Goal: Information Seeking & Learning: Check status

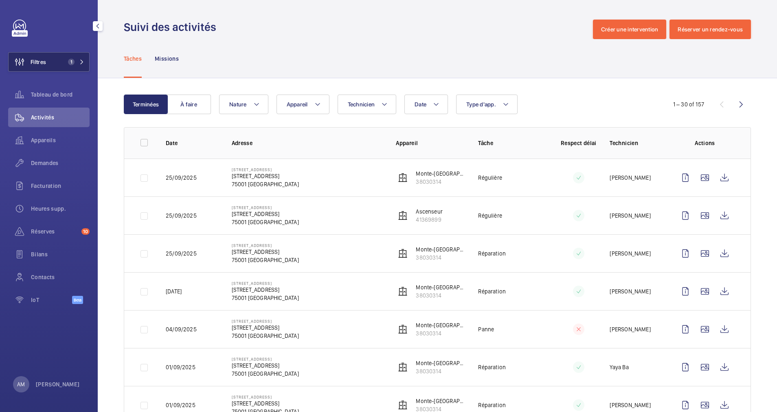
click at [66, 61] on span "1" at bounding box center [70, 62] width 10 height 7
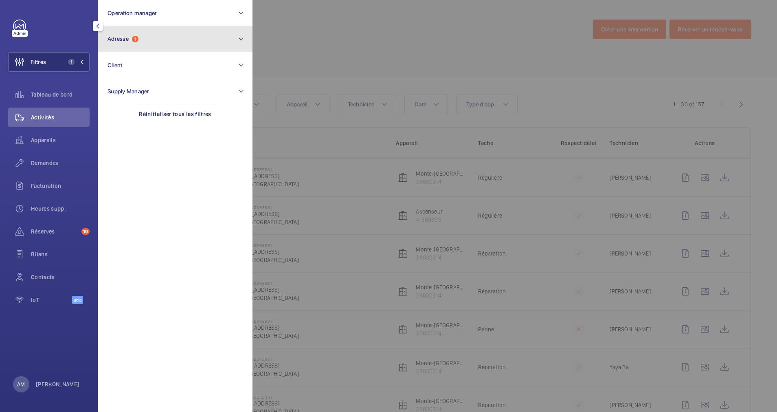
click at [153, 36] on button "Adresse 1" at bounding box center [175, 39] width 155 height 26
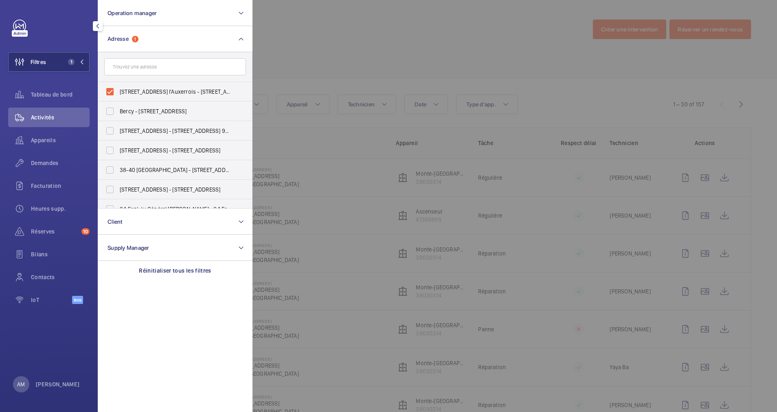
click at [339, 58] on div at bounding box center [640, 206] width 777 height 412
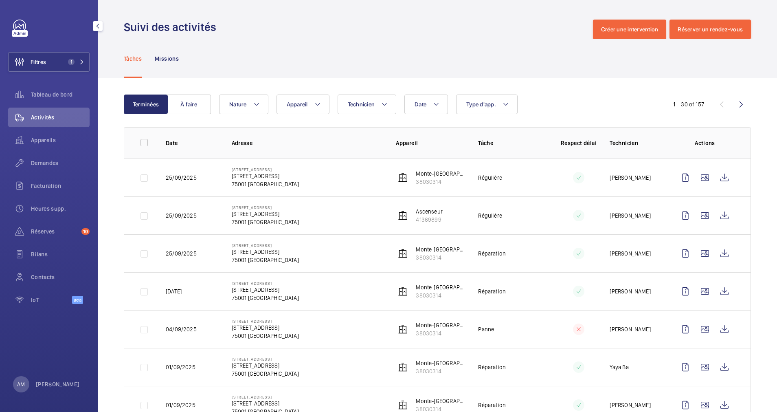
click at [44, 138] on span "Appareils" at bounding box center [60, 140] width 59 height 8
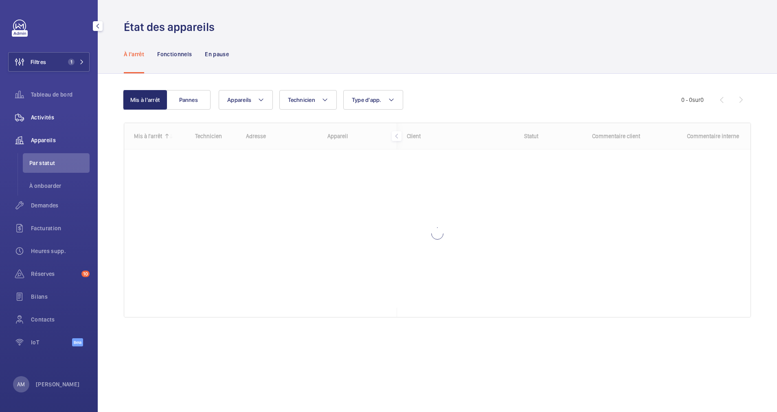
click at [49, 118] on span "Activités" at bounding box center [60, 117] width 59 height 8
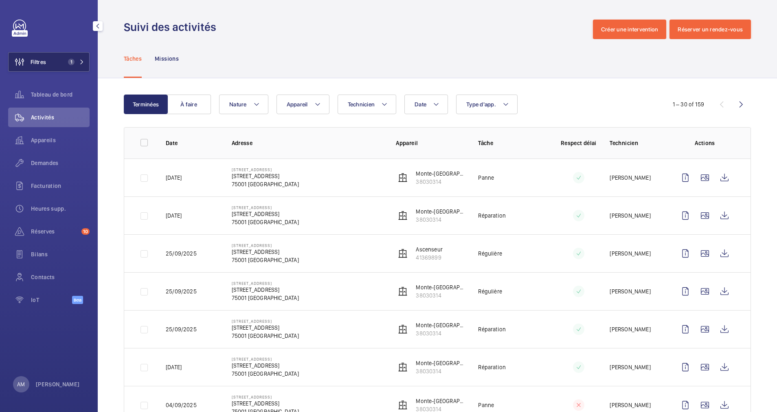
click at [75, 65] on button "Filtres 1" at bounding box center [48, 62] width 81 height 20
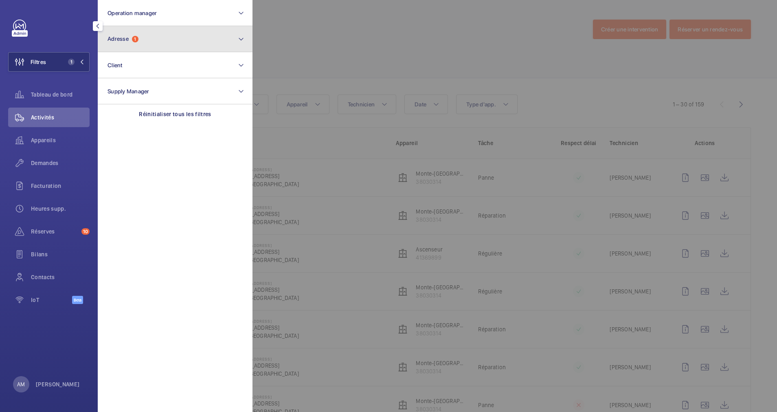
click at [151, 35] on button "Adresse 1" at bounding box center [175, 39] width 155 height 26
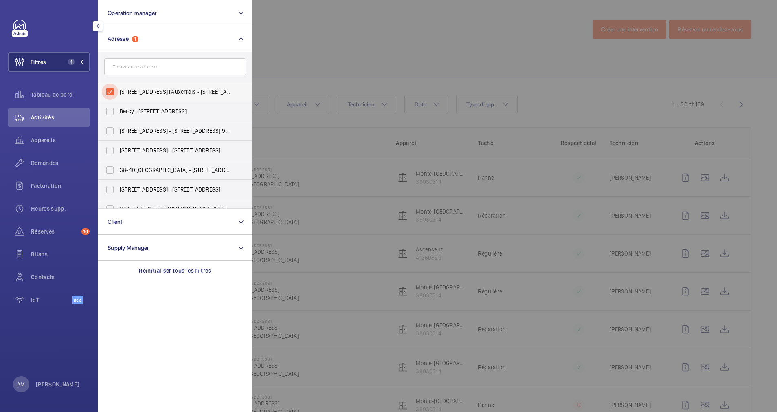
click at [111, 90] on input "17 Rue des Prêtres Saint-Germain l'Auxerrois - 17 Rue des Prêtres Saint-Germain…" at bounding box center [110, 91] width 16 height 16
checkbox input "false"
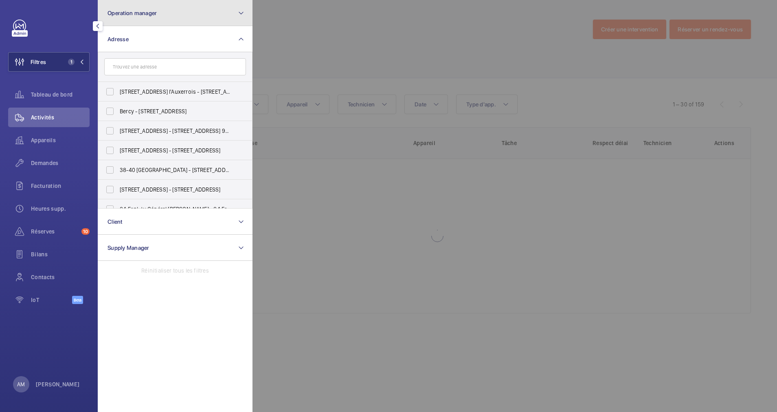
click at [184, 18] on button "Operation manager" at bounding box center [175, 13] width 155 height 26
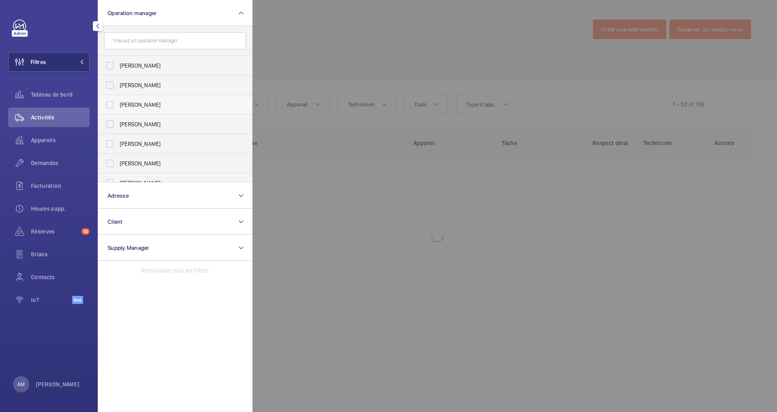
click at [123, 103] on span "[PERSON_NAME]" at bounding box center [176, 105] width 112 height 8
click at [118, 103] on input "[PERSON_NAME]" at bounding box center [110, 104] width 16 height 16
checkbox input "true"
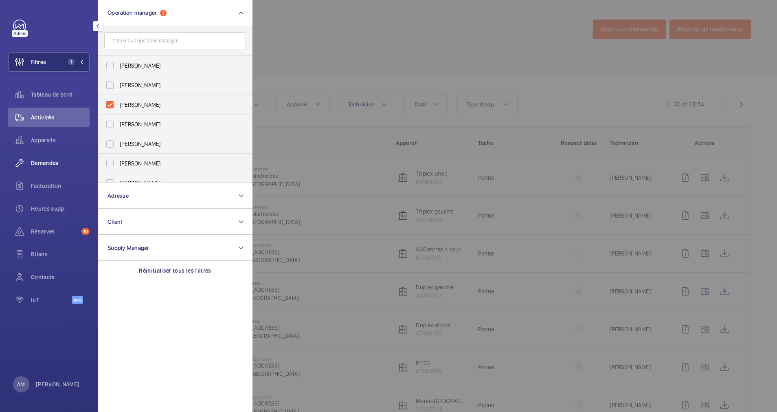
click at [47, 171] on div "Demandes" at bounding box center [48, 163] width 81 height 20
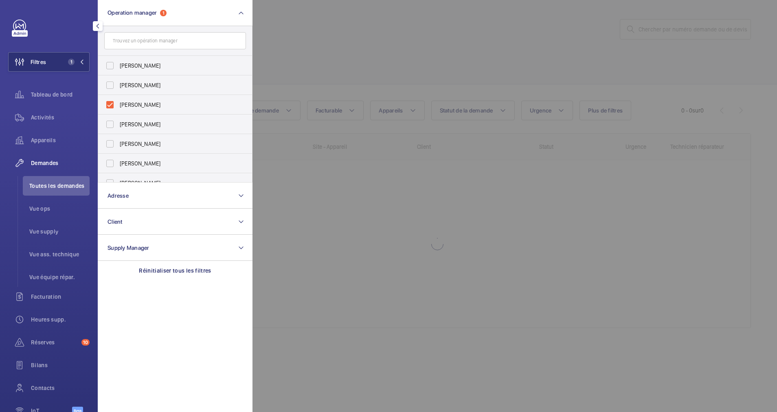
click at [339, 76] on div at bounding box center [640, 206] width 777 height 412
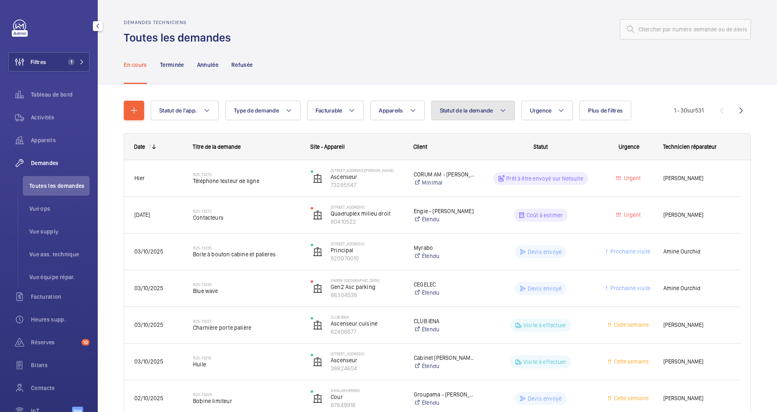
click at [471, 113] on span "Statut de la demande" at bounding box center [466, 110] width 53 height 7
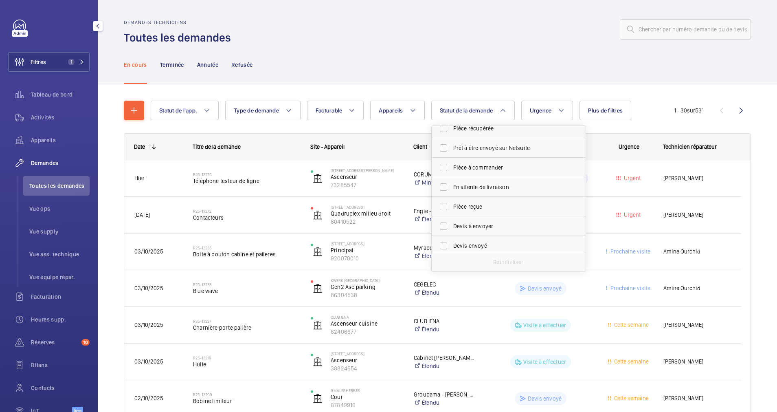
scroll to position [61, 0]
click at [472, 210] on span "Devis à envoyer" at bounding box center [509, 211] width 112 height 8
click at [452, 210] on input "Devis à envoyer" at bounding box center [443, 211] width 16 height 16
checkbox input "true"
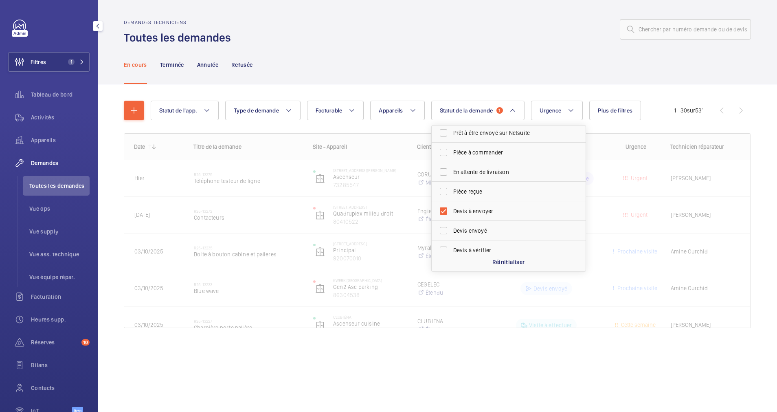
click at [482, 64] on div "En cours Terminée Annulée Refusée" at bounding box center [437, 64] width 627 height 39
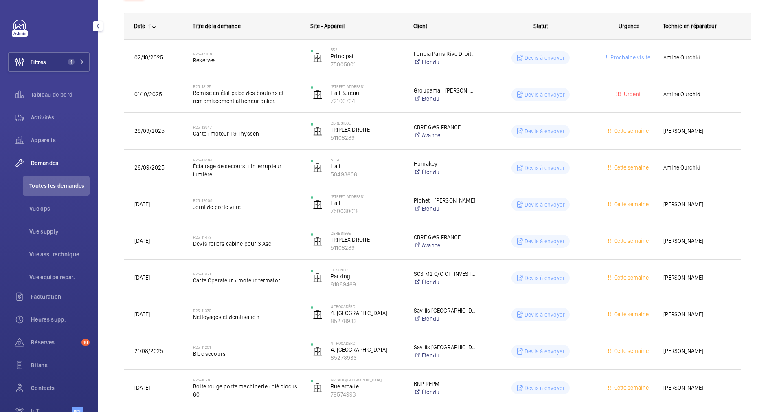
scroll to position [122, 0]
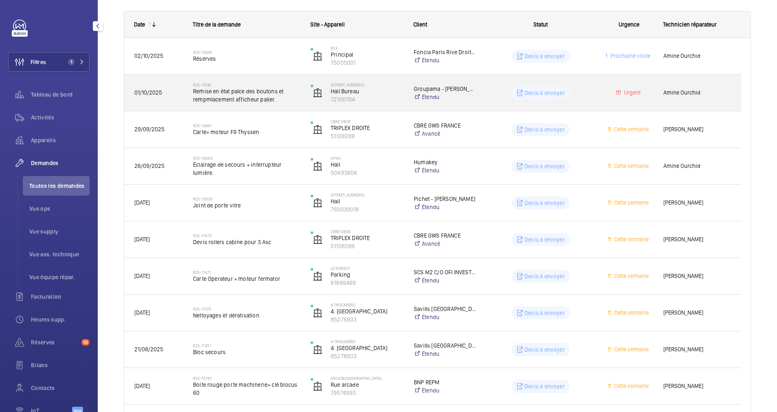
click at [254, 94] on span "Remise en état palce des boutons et rempmlacement afficheur palier." at bounding box center [246, 95] width 107 height 16
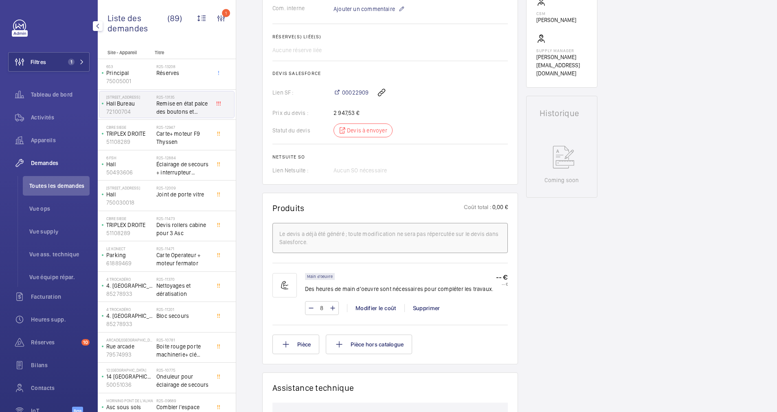
scroll to position [305, 0]
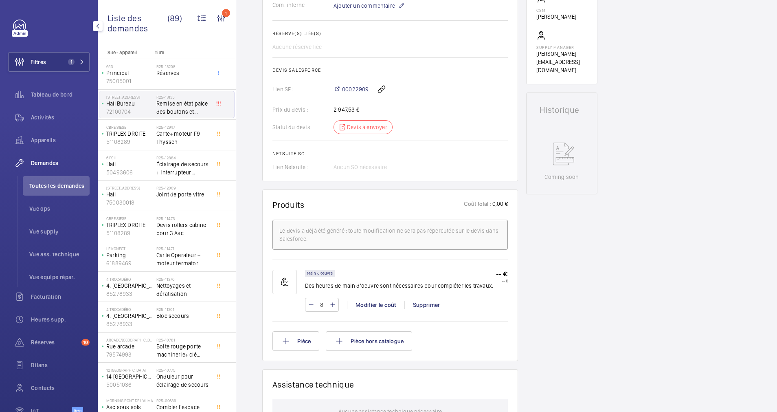
click at [350, 92] on span "00022909" at bounding box center [355, 89] width 26 height 8
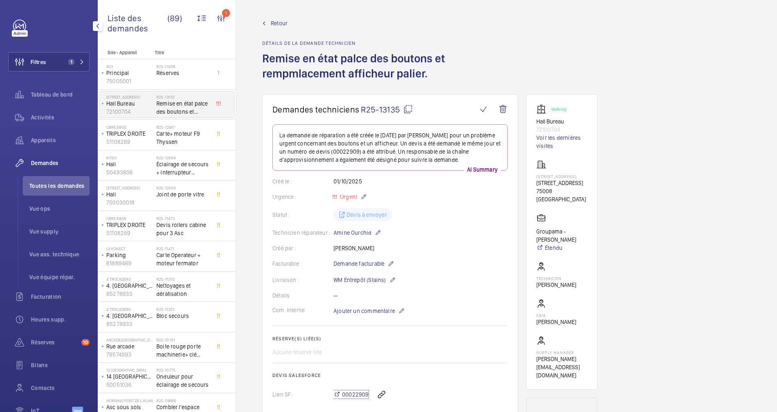
scroll to position [0, 0]
click at [274, 22] on span "Retour" at bounding box center [279, 24] width 17 height 8
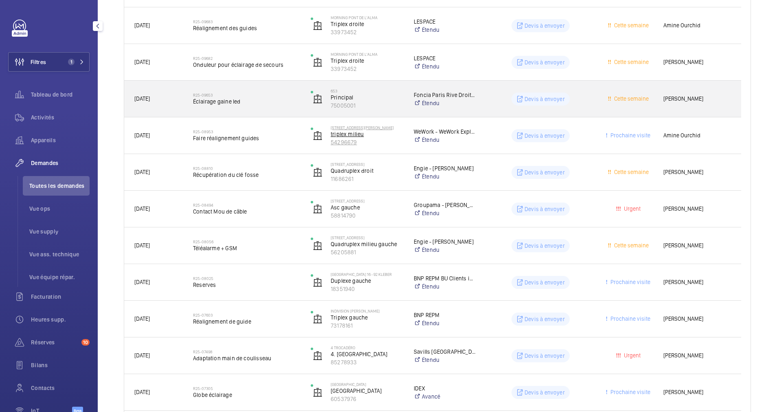
scroll to position [672, 0]
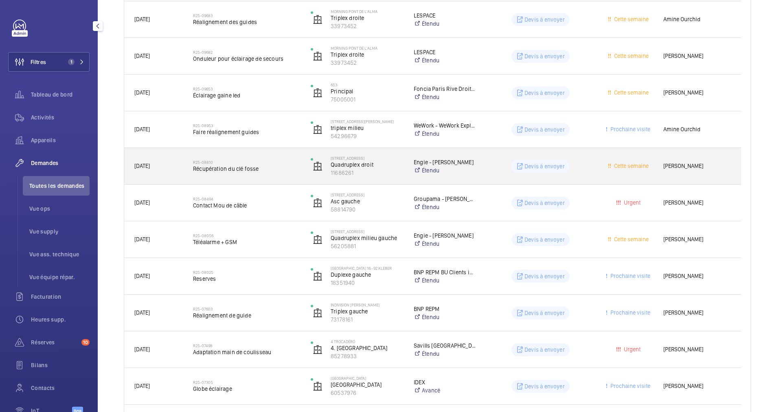
click at [276, 156] on div "R25-08810 Récupération du clé fosse" at bounding box center [246, 166] width 107 height 24
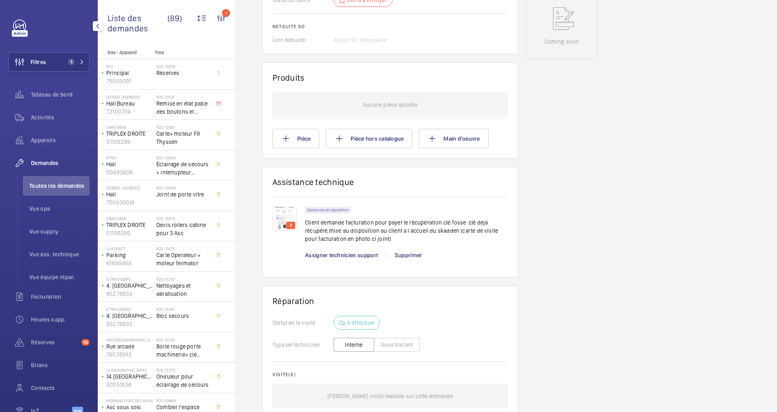
scroll to position [427, 0]
click at [285, 213] on img at bounding box center [284, 216] width 24 height 24
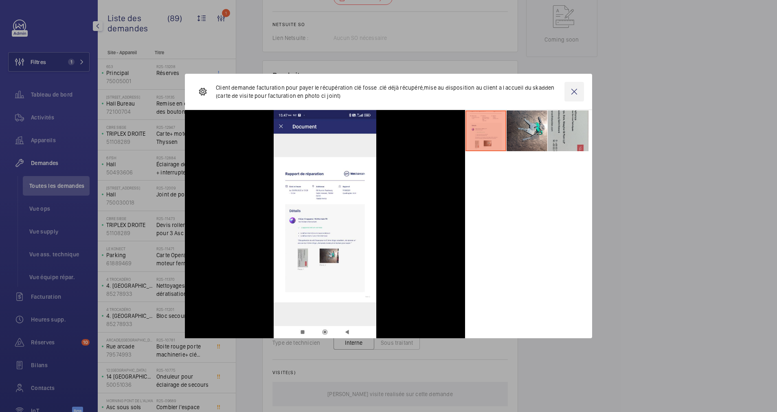
click at [583, 94] on wm-front-icon-button at bounding box center [574, 92] width 20 height 20
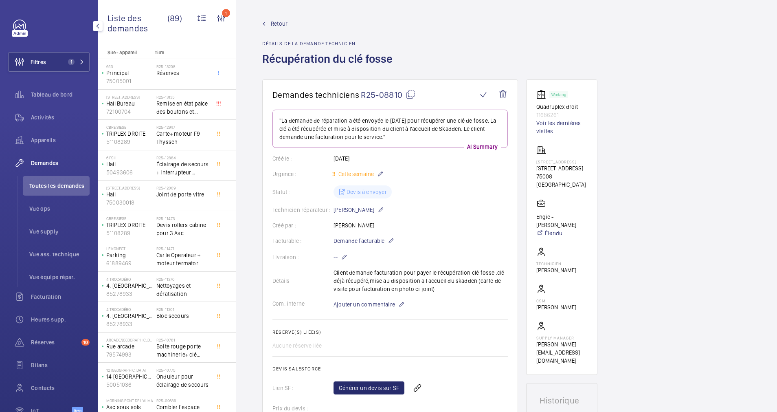
scroll to position [61, 0]
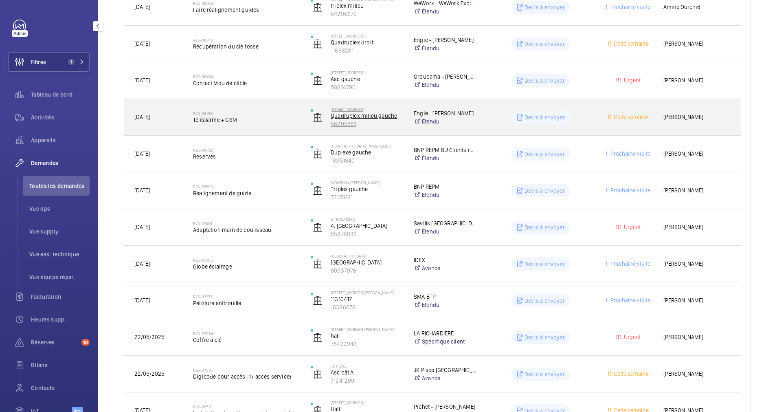
scroll to position [855, 0]
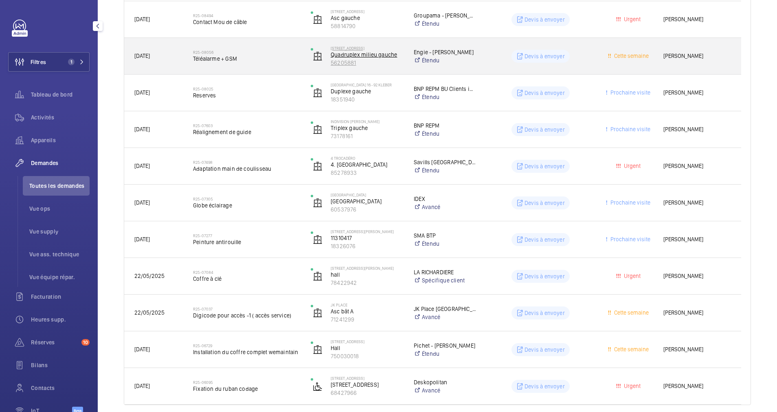
click at [372, 62] on p "56205881" at bounding box center [367, 63] width 72 height 8
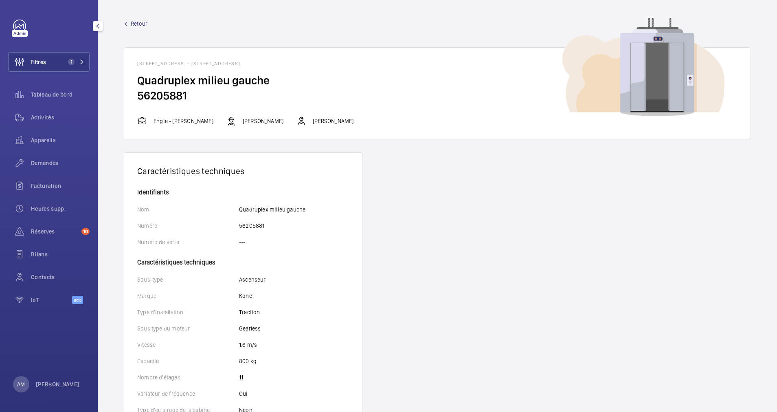
click at [139, 25] on span "Retour" at bounding box center [139, 24] width 17 height 8
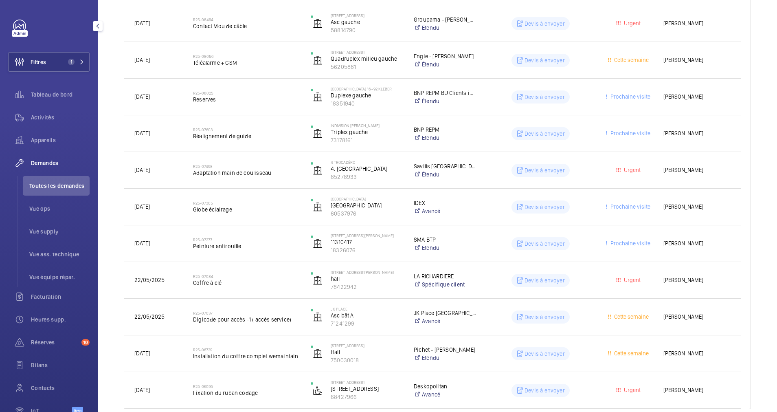
scroll to position [855, 0]
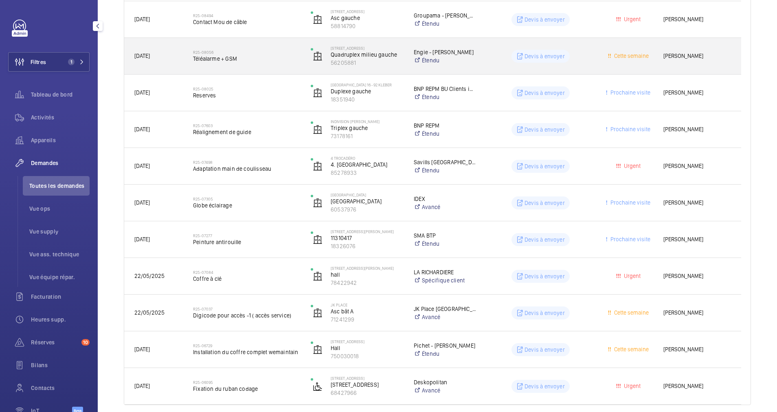
click at [219, 59] on span "Téléalarme + GSM" at bounding box center [246, 59] width 107 height 8
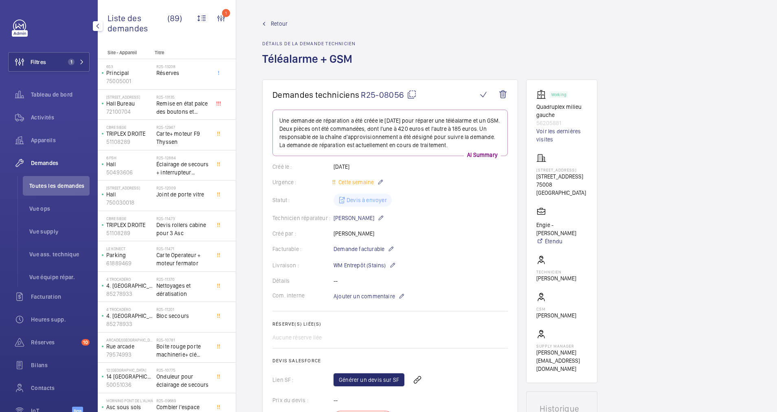
click at [410, 94] on mat-icon at bounding box center [412, 95] width 10 height 10
click at [272, 24] on span "Retour" at bounding box center [279, 24] width 17 height 8
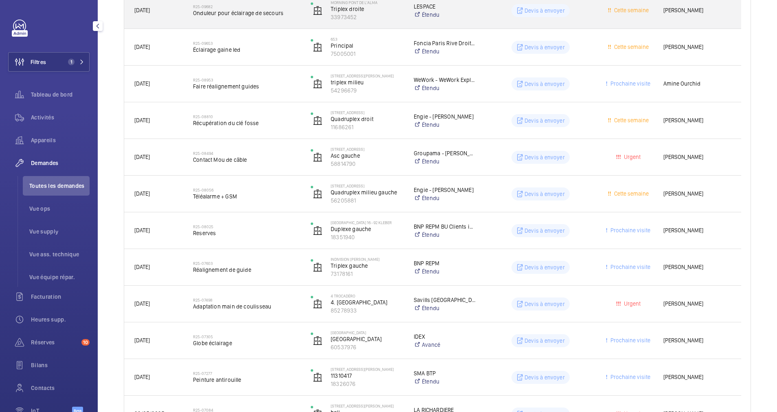
scroll to position [887, 0]
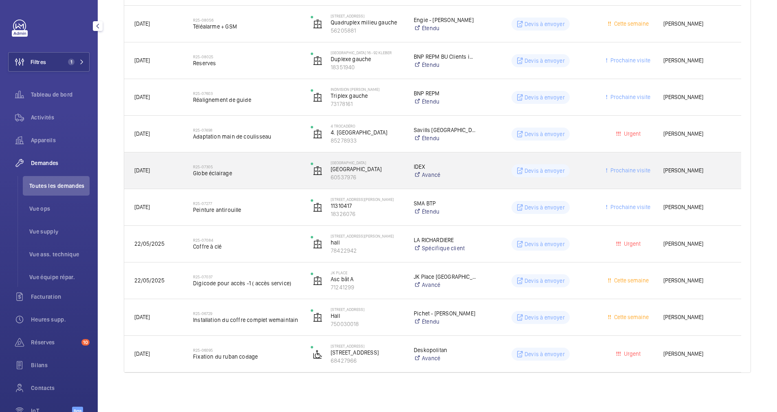
click at [279, 174] on span "Globe éclairage" at bounding box center [246, 173] width 107 height 8
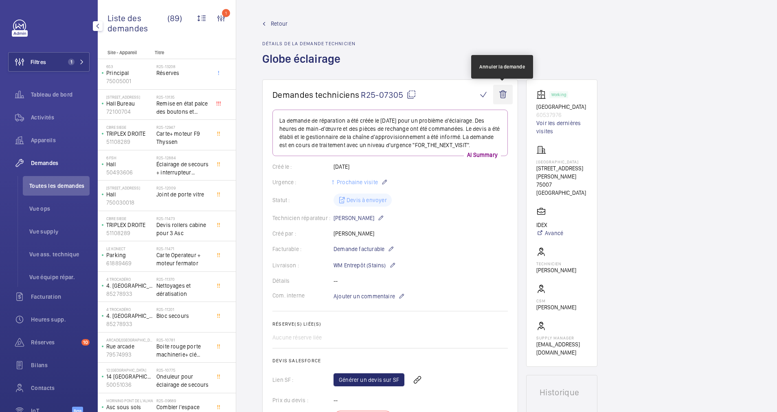
click at [506, 96] on wm-front-icon-button at bounding box center [503, 95] width 20 height 20
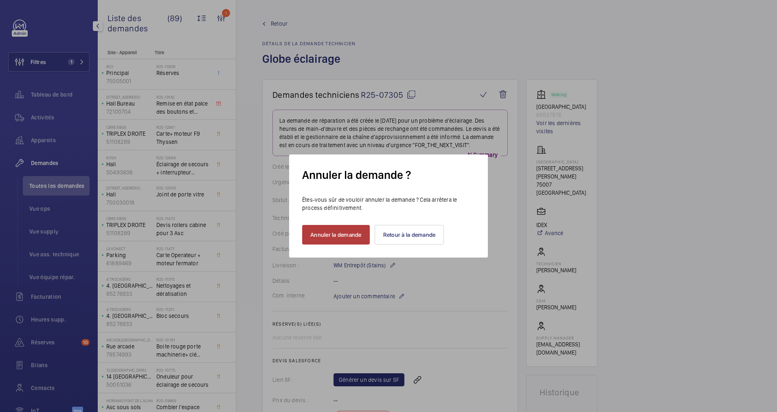
click at [348, 230] on button "Annuler la demande" at bounding box center [336, 235] width 68 height 20
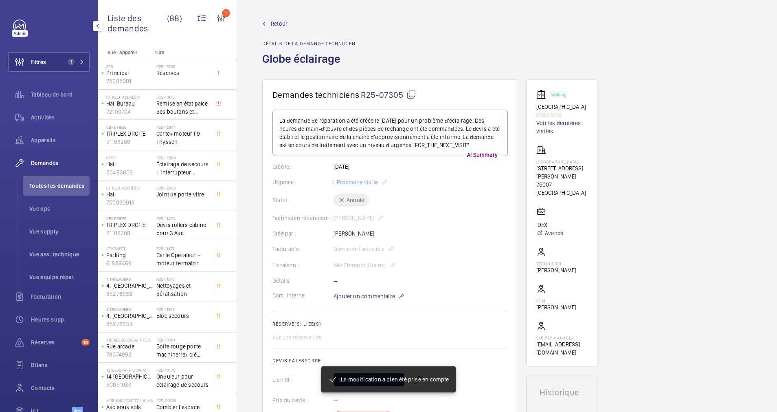
click at [274, 22] on span "Retour" at bounding box center [279, 24] width 17 height 8
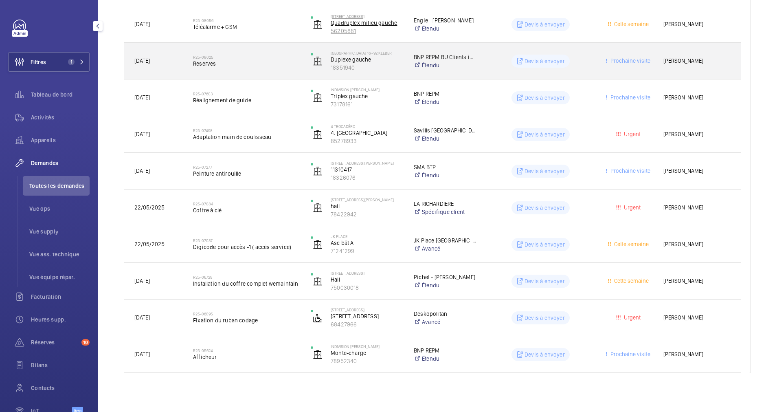
scroll to position [887, 0]
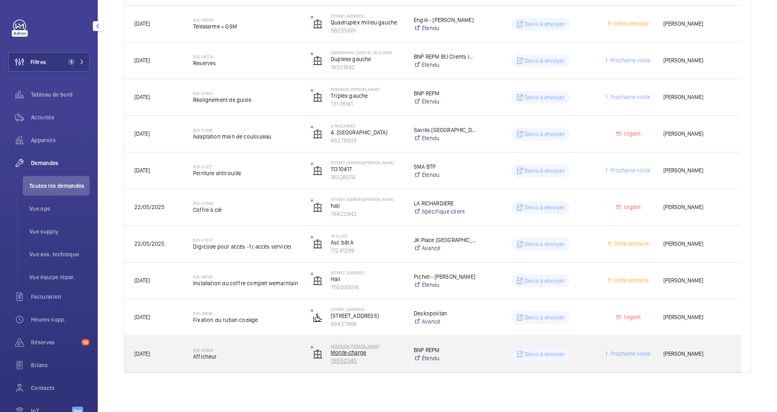
click at [360, 350] on p "Monte-charge" at bounding box center [367, 352] width 72 height 8
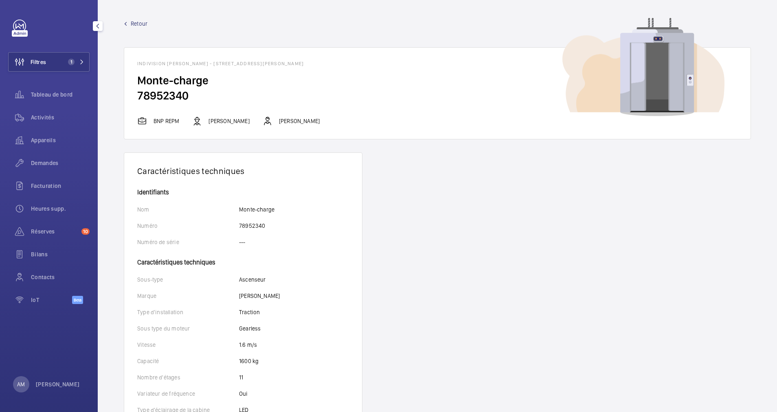
click at [128, 28] on div "Retour INDIVISION VICTOR HUGO - 28 Avenue Victor Hugo, 75116 PARIS, 75116 PARIS…" at bounding box center [437, 80] width 627 height 120
click at [132, 25] on span "Retour" at bounding box center [139, 24] width 17 height 8
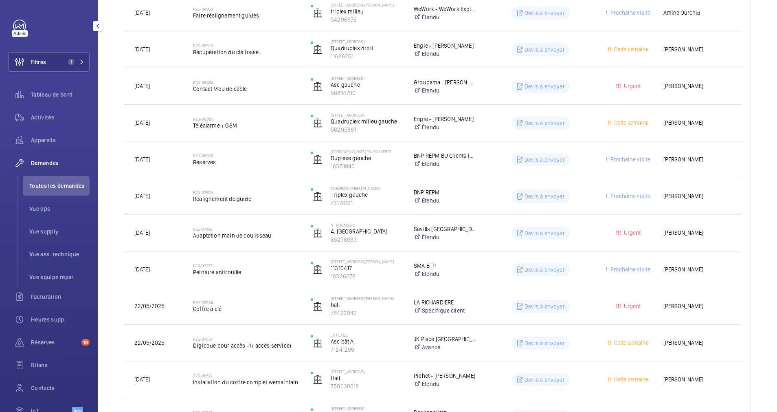
scroll to position [887, 0]
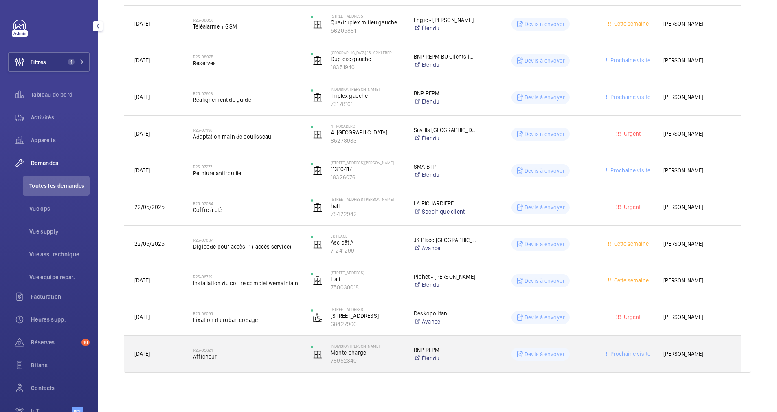
click at [274, 353] on span "Afficheur" at bounding box center [246, 356] width 107 height 8
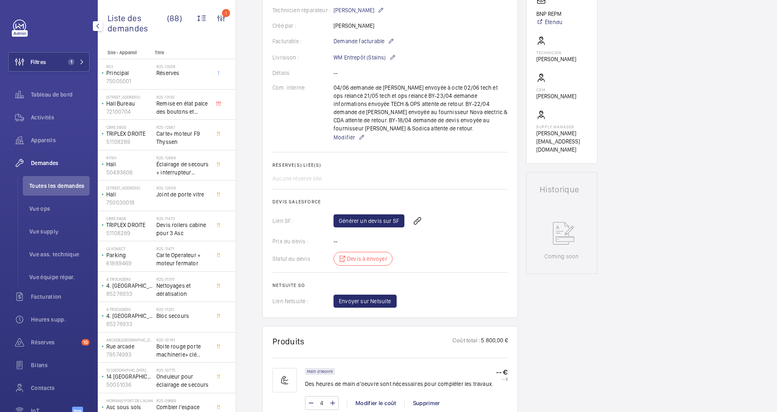
scroll to position [460, 0]
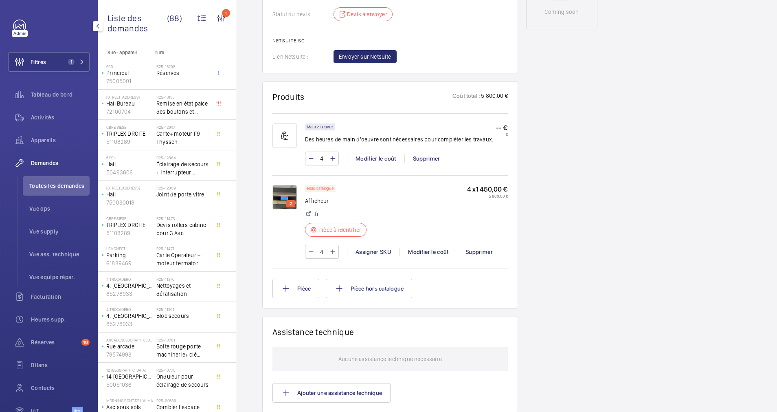
click at [285, 197] on img at bounding box center [284, 197] width 24 height 24
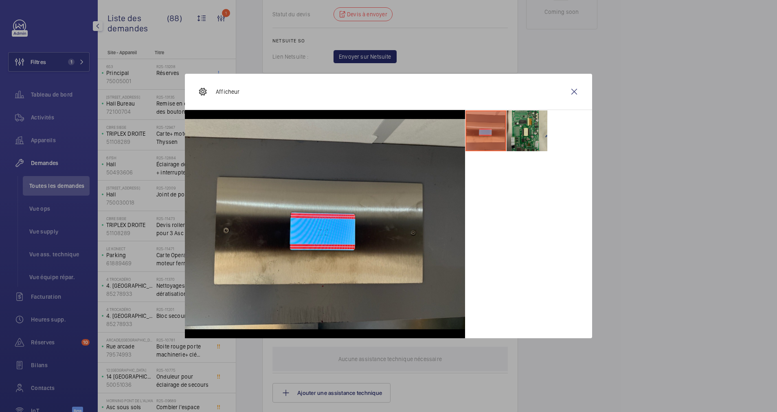
click at [534, 120] on li at bounding box center [526, 130] width 41 height 41
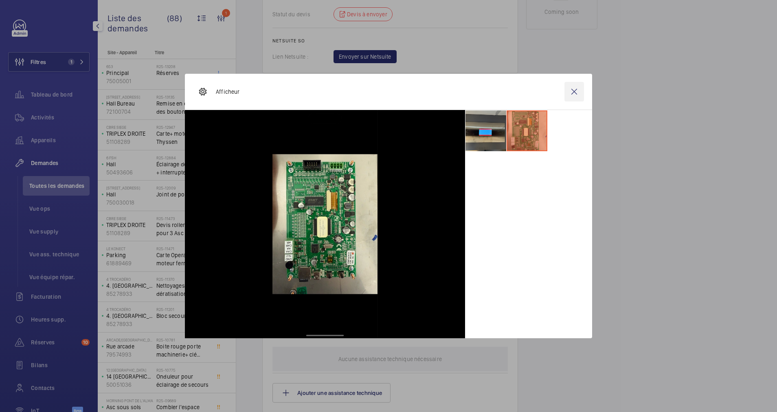
click at [571, 94] on wm-front-icon-button at bounding box center [574, 92] width 20 height 20
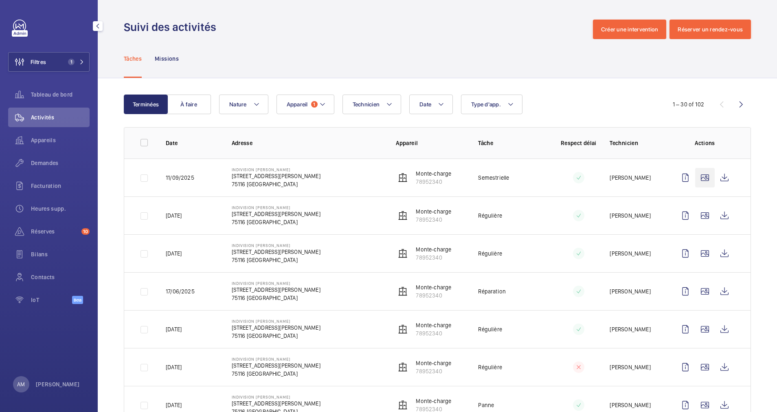
click at [696, 176] on wm-front-icon-button at bounding box center [705, 178] width 20 height 20
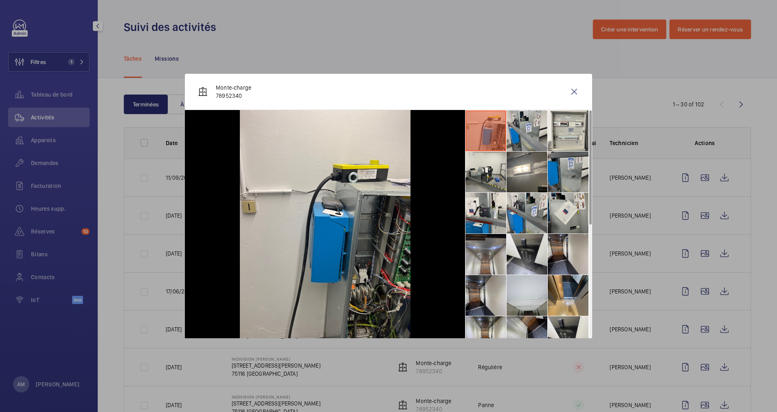
click at [562, 163] on li at bounding box center [568, 171] width 41 height 41
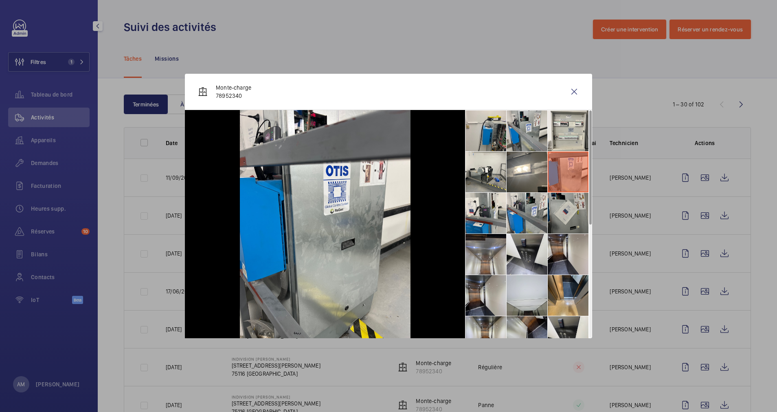
click at [565, 210] on li at bounding box center [568, 213] width 41 height 41
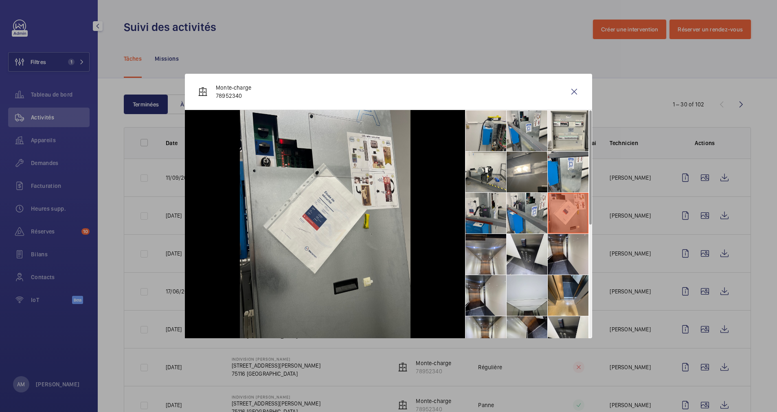
click at [480, 211] on li at bounding box center [485, 213] width 41 height 41
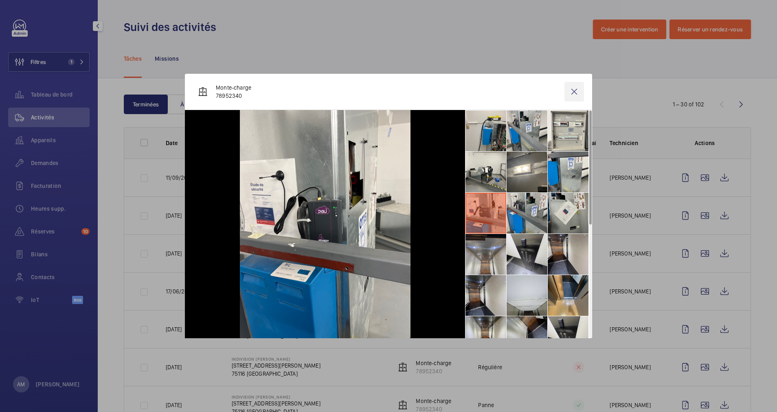
click at [571, 89] on wm-front-icon-button at bounding box center [574, 92] width 20 height 20
click at [50, 232] on span "Réserves" at bounding box center [54, 231] width 47 height 8
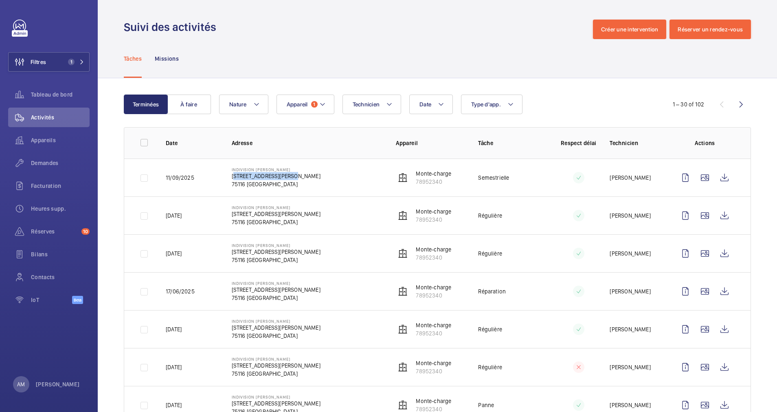
drag, startPoint x: 225, startPoint y: 177, endPoint x: 286, endPoint y: 176, distance: 61.5
click at [286, 176] on td "INDIVISION VICTOR HUGO 28 Avenue Victor Hugo, 75116 PARIS 75116 PARIS" at bounding box center [301, 177] width 164 height 38
drag, startPoint x: 286, startPoint y: 176, endPoint x: 281, endPoint y: 173, distance: 6.0
copy p "28 Avenue Victor Hugo"
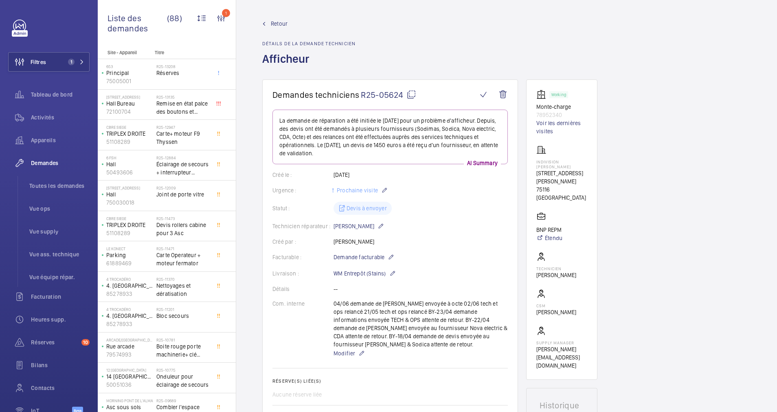
click at [280, 20] on span "Retour" at bounding box center [279, 24] width 17 height 8
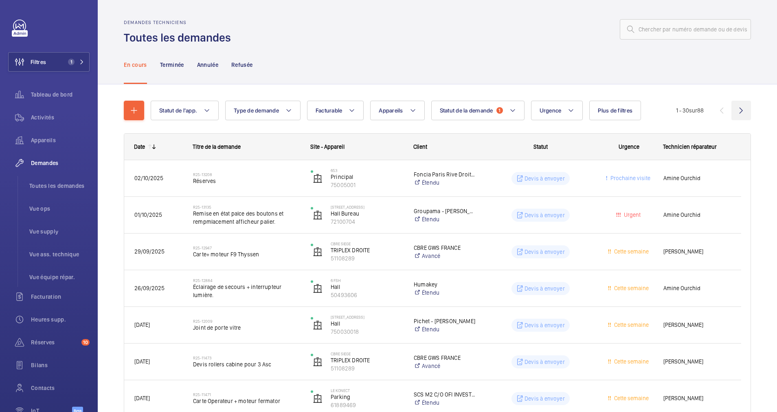
click at [734, 111] on wm-front-icon-button at bounding box center [741, 111] width 20 height 20
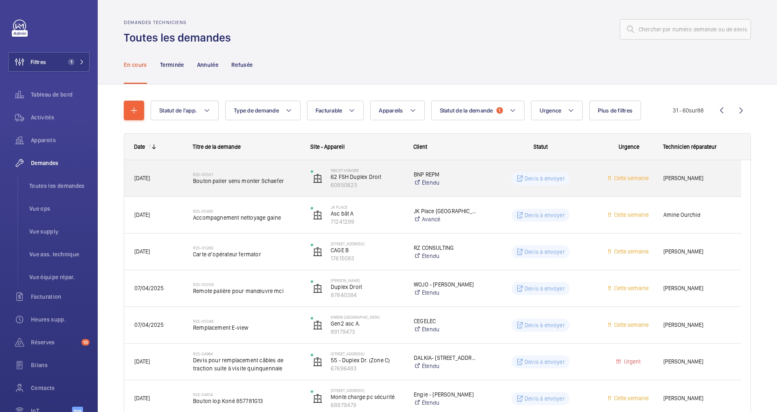
click at [235, 175] on h2 "R25-05501" at bounding box center [246, 174] width 107 height 5
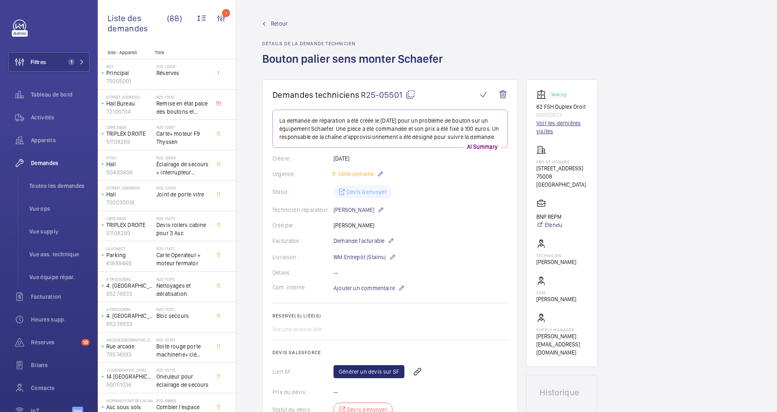
click at [540, 129] on link "Voir les dernières visites" at bounding box center [561, 127] width 51 height 16
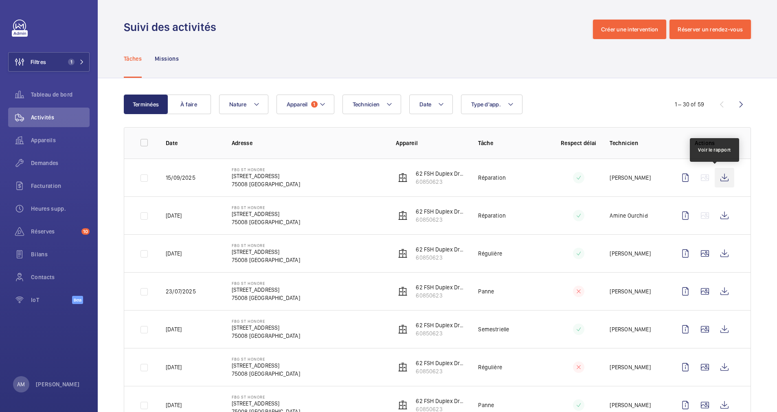
click at [719, 175] on wm-front-icon-button at bounding box center [725, 178] width 20 height 20
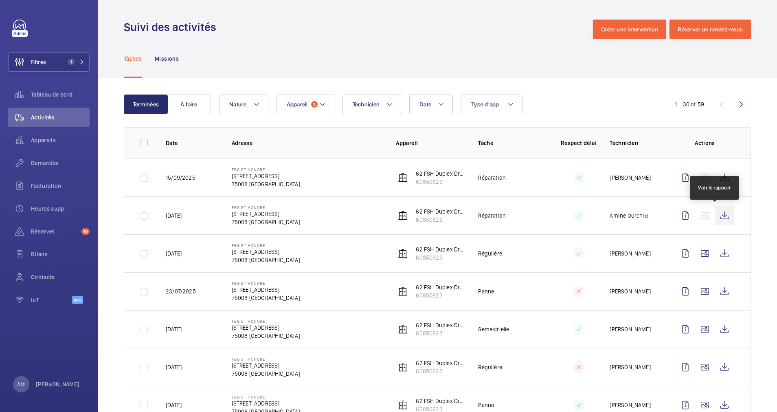
click at [715, 214] on wm-front-icon-button at bounding box center [725, 216] width 20 height 20
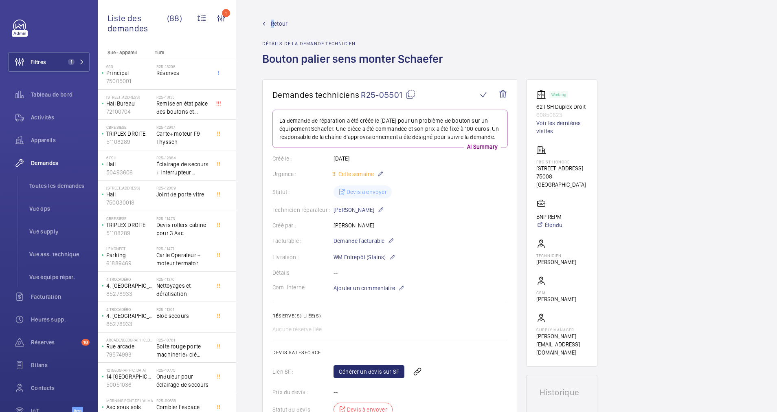
click at [273, 24] on span "Retour" at bounding box center [279, 24] width 17 height 8
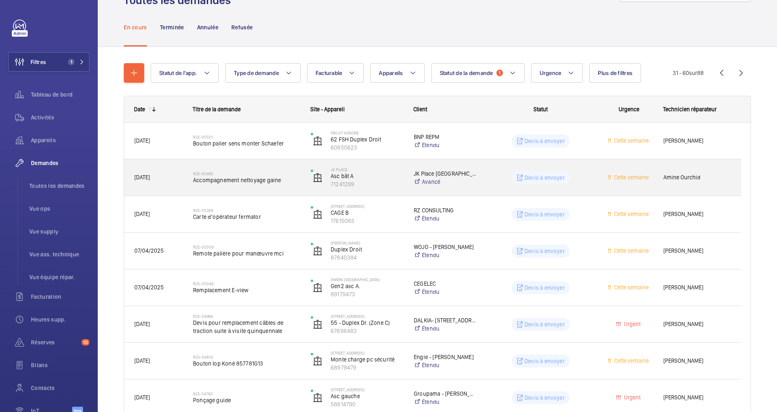
scroll to position [61, 0]
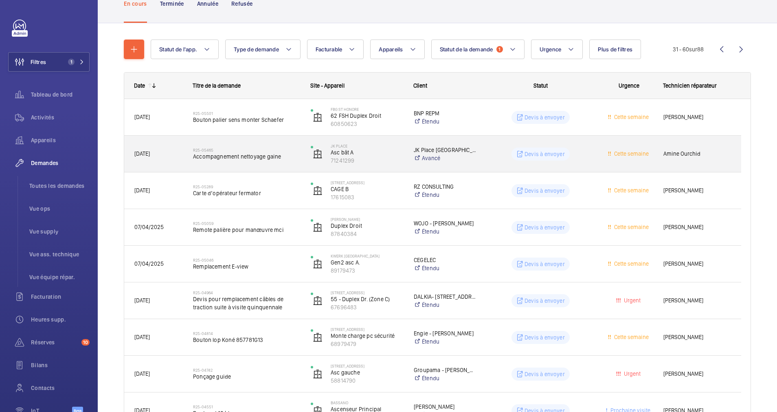
click at [295, 143] on div "R25-05465 Accompagnement nettoyage gaine" at bounding box center [246, 154] width 107 height 24
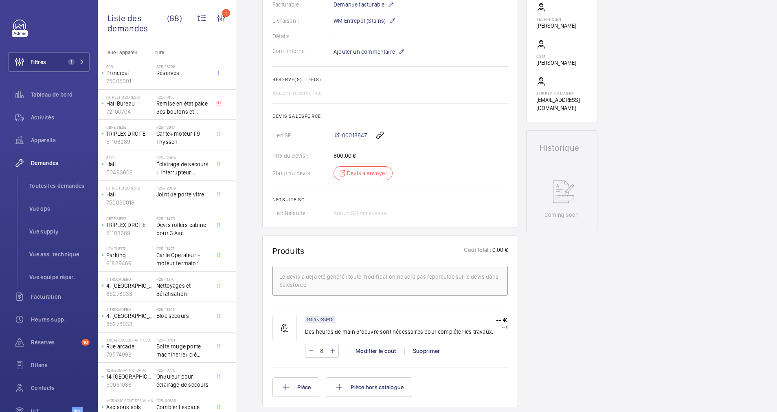
scroll to position [183, 0]
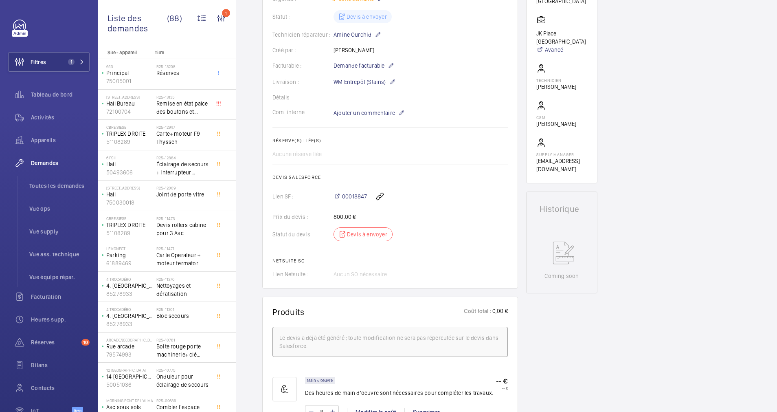
click at [349, 193] on span "00018847" at bounding box center [354, 196] width 25 height 8
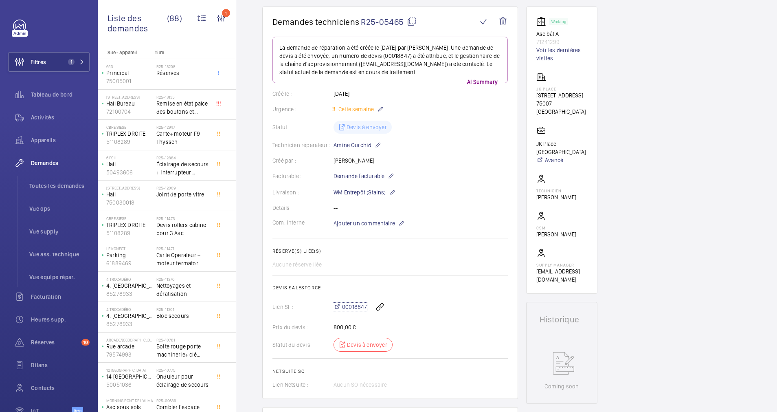
scroll to position [0, 0]
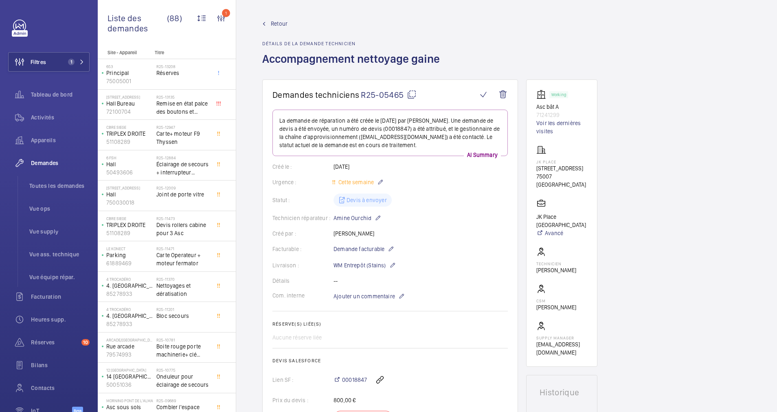
click at [279, 25] on span "Retour" at bounding box center [279, 24] width 17 height 8
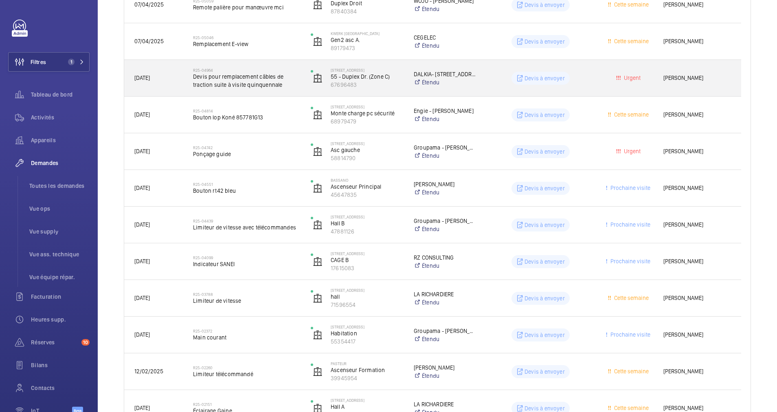
scroll to position [305, 0]
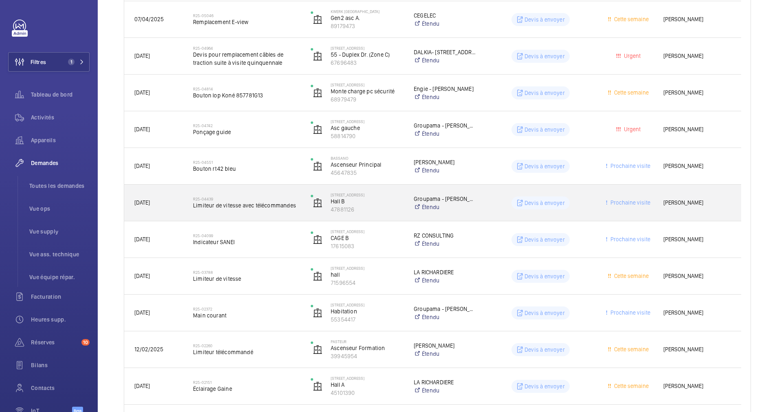
click at [237, 199] on h2 "R25-04439" at bounding box center [246, 198] width 107 height 5
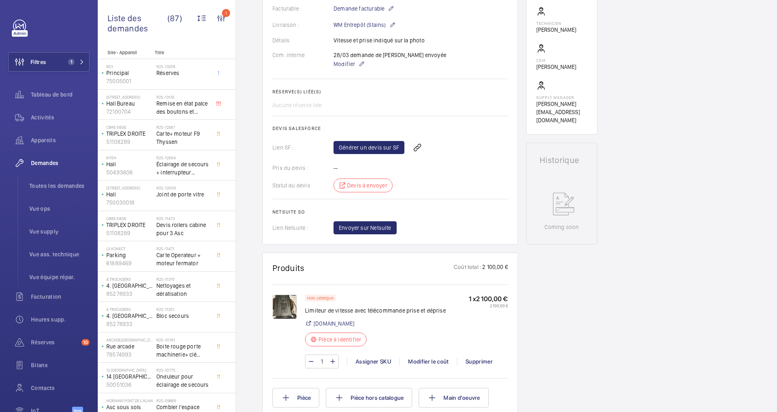
scroll to position [244, 0]
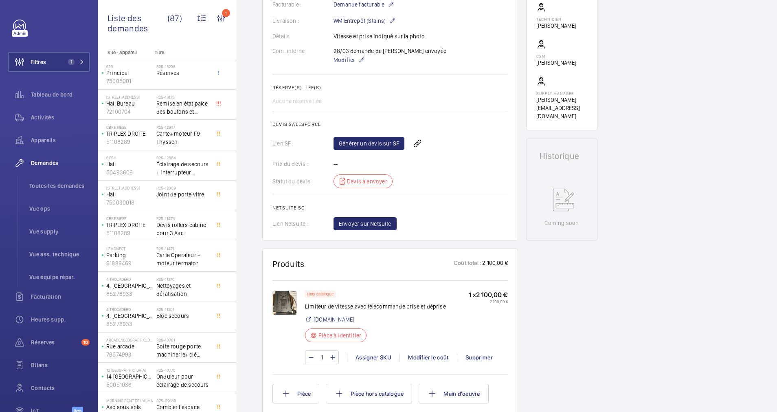
click at [280, 299] on img at bounding box center [284, 302] width 24 height 24
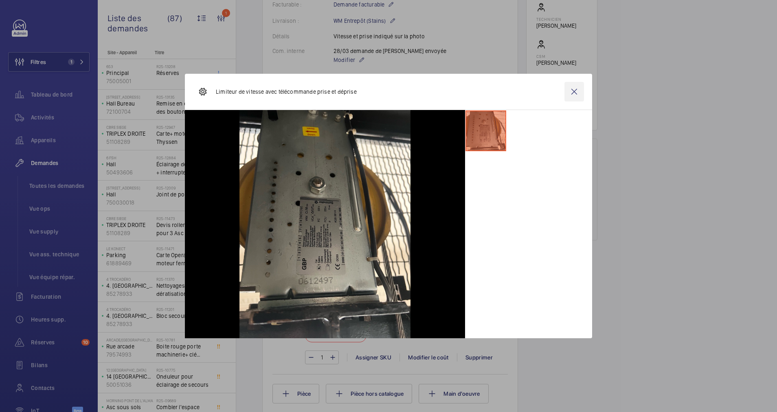
click at [572, 92] on wm-front-icon-button at bounding box center [574, 92] width 20 height 20
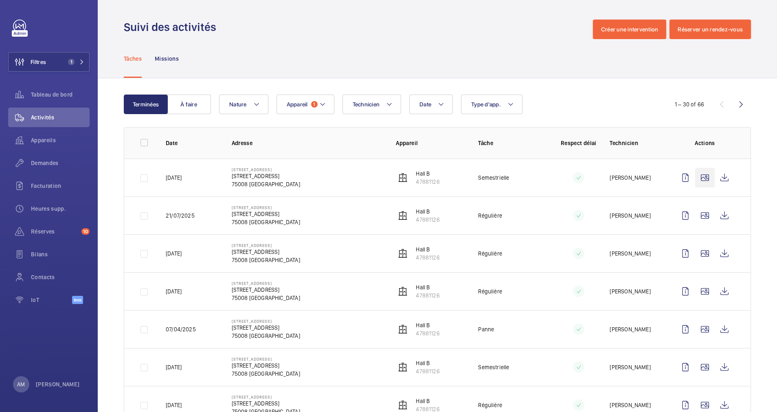
click at [695, 176] on wm-front-icon-button at bounding box center [705, 178] width 20 height 20
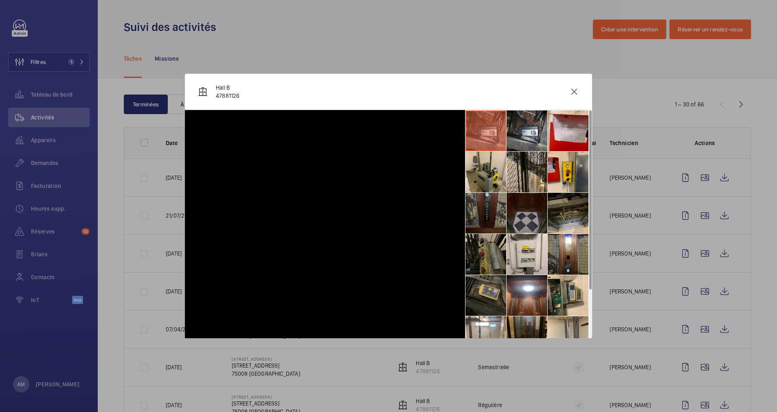
scroll to position [61, 0]
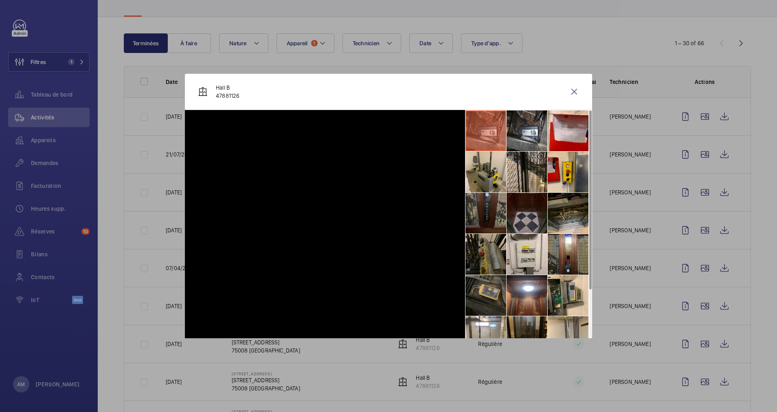
click at [697, 116] on div at bounding box center [388, 206] width 777 height 412
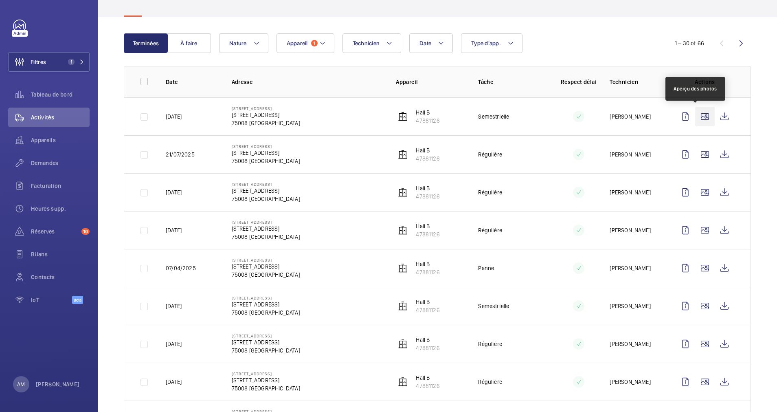
click at [697, 116] on wm-front-icon-button at bounding box center [705, 117] width 20 height 20
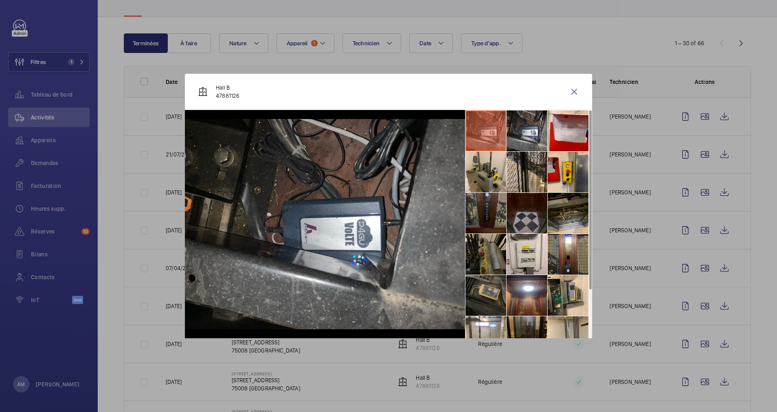
drag, startPoint x: 572, startPoint y: 90, endPoint x: 280, endPoint y: 116, distance: 293.1
click at [572, 89] on wm-front-icon-button at bounding box center [574, 92] width 20 height 20
click at [254, 114] on td "148 Boulevard Haussmann - Hall B 148 Boulevard Haussmann, 75008 PARIS 75008 PAR…" at bounding box center [301, 116] width 164 height 38
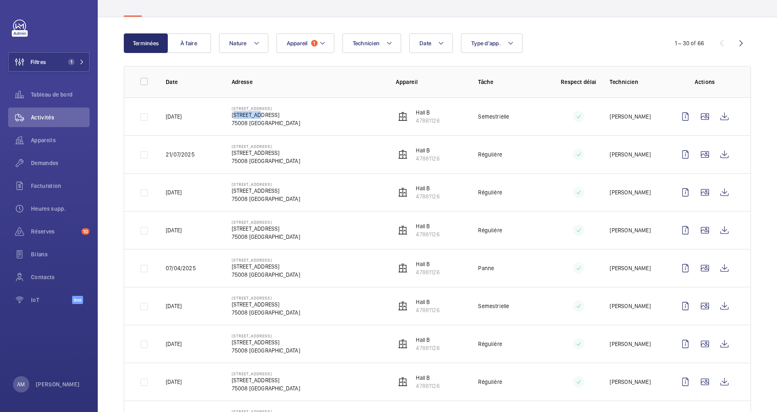
drag, startPoint x: 296, startPoint y: 115, endPoint x: 228, endPoint y: 114, distance: 68.4
click at [228, 114] on td "148 Boulevard Haussmann - Hall B 148 Boulevard Haussmann, 75008 PARIS 75008 PAR…" at bounding box center [301, 116] width 164 height 38
drag, startPoint x: 228, startPoint y: 114, endPoint x: 235, endPoint y: 114, distance: 6.9
copy p "148 Boulevard Haussmann"
click at [698, 151] on wm-front-icon-button at bounding box center [705, 155] width 20 height 20
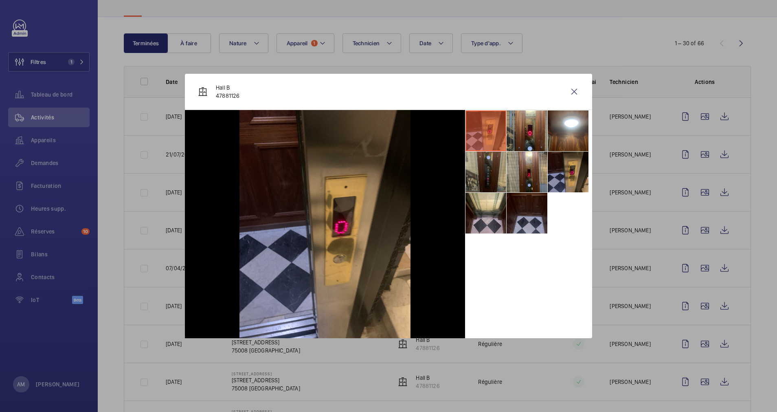
click at [478, 170] on li at bounding box center [485, 171] width 41 height 41
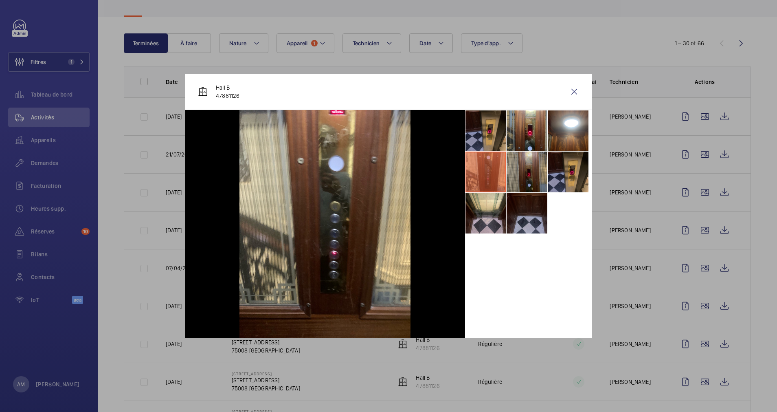
click at [521, 174] on li at bounding box center [526, 171] width 41 height 41
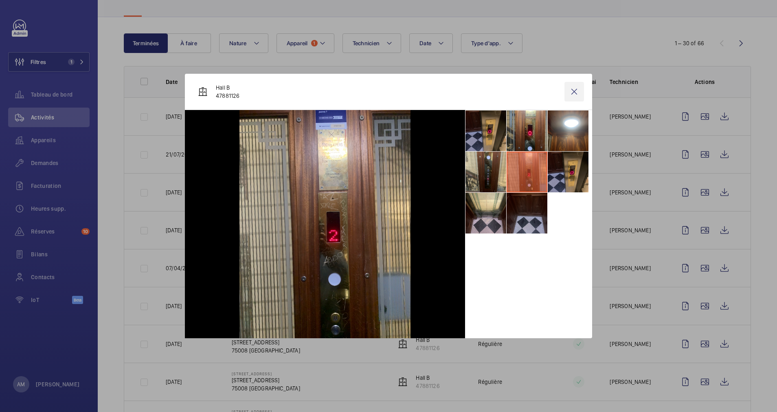
click at [574, 94] on wm-front-icon-button at bounding box center [574, 92] width 20 height 20
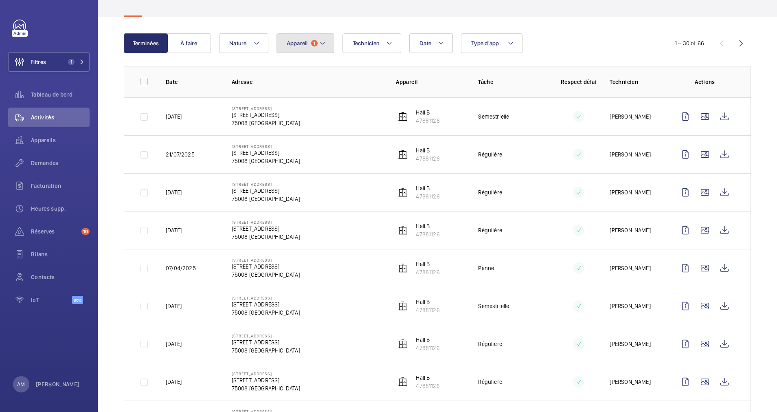
click at [324, 42] on mat-icon at bounding box center [322, 43] width 7 height 10
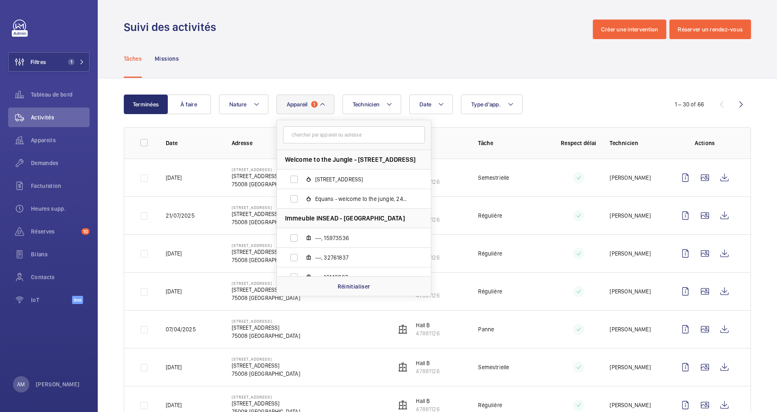
click at [342, 64] on div "Tâches Missions" at bounding box center [437, 58] width 627 height 39
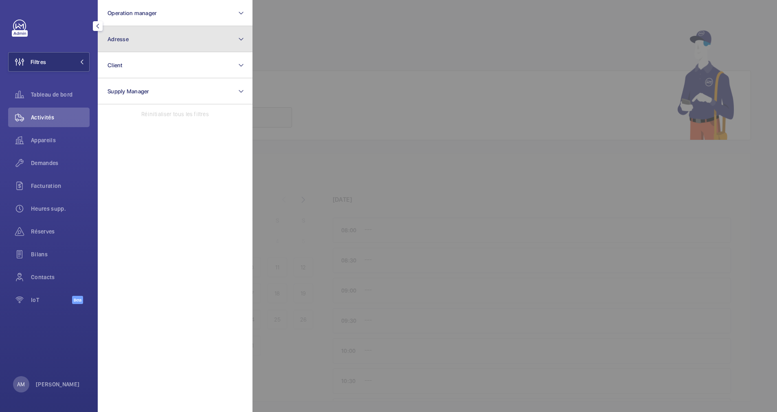
click at [139, 38] on button "Adresse" at bounding box center [175, 39] width 155 height 26
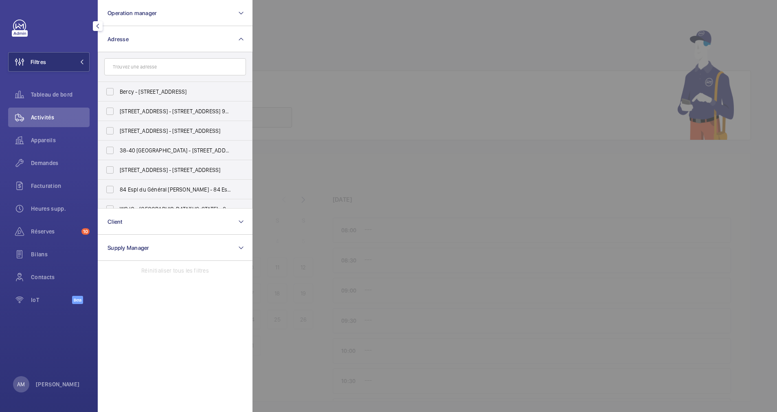
click at [132, 70] on input "text" at bounding box center [175, 66] width 142 height 17
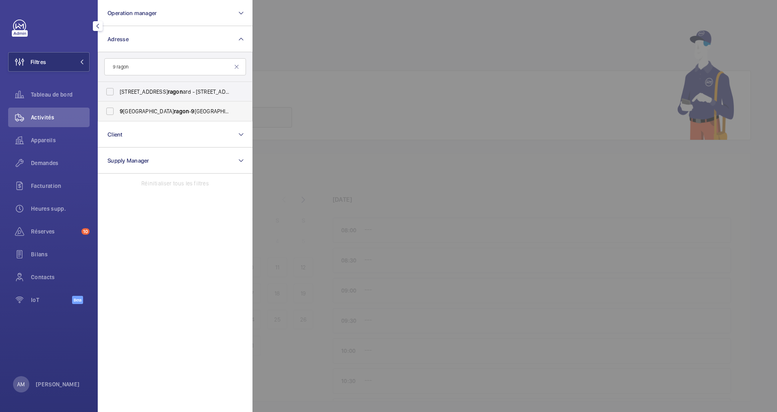
type input "9 ragon"
click at [170, 117] on label "9 rue du D ragon - 9 rue du D ragon , 75006 PARIS, PARIS 75006" at bounding box center [169, 111] width 142 height 20
click at [118, 117] on input "9 rue du D ragon - 9 rue du D ragon , 75006 PARIS, PARIS 75006" at bounding box center [110, 111] width 16 height 16
checkbox input "true"
click at [49, 141] on span "Appareils" at bounding box center [60, 140] width 59 height 8
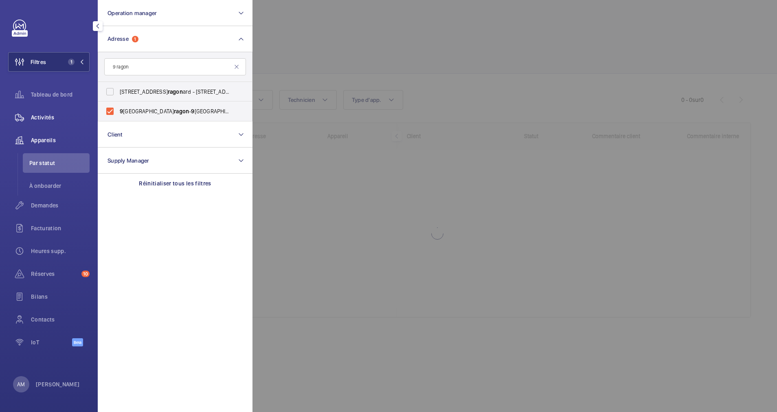
click at [43, 119] on span "Activités" at bounding box center [60, 117] width 59 height 8
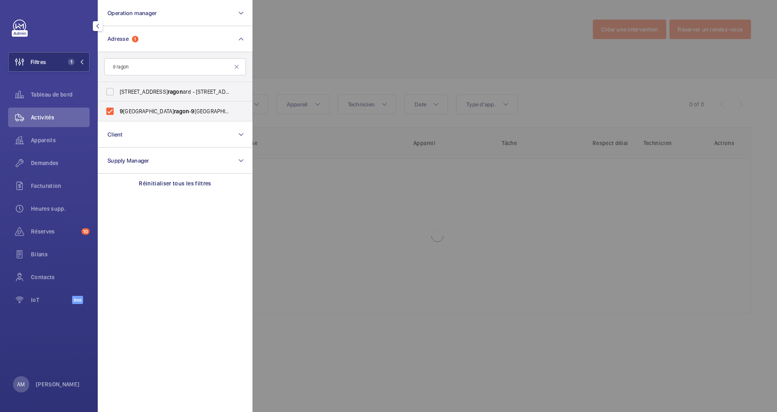
click at [283, 39] on div at bounding box center [640, 206] width 777 height 412
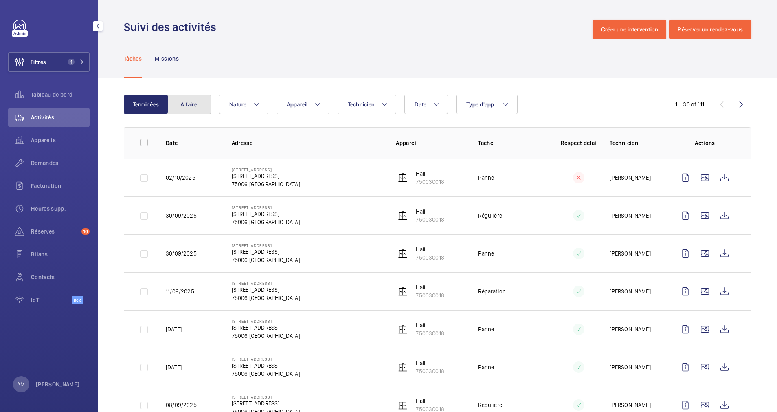
click at [195, 104] on button "À faire" at bounding box center [189, 104] width 44 height 20
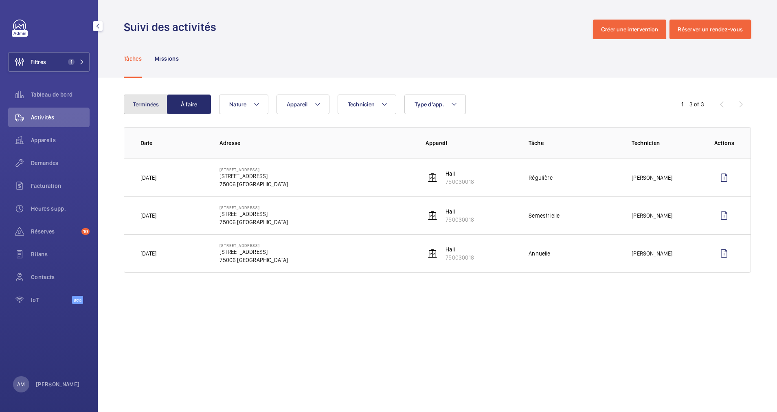
click at [162, 105] on button "Terminées" at bounding box center [146, 104] width 44 height 20
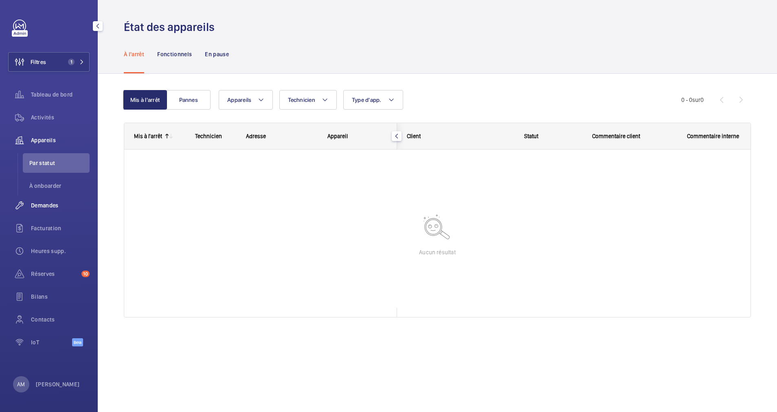
click at [48, 203] on span "Demandes" at bounding box center [60, 205] width 59 height 8
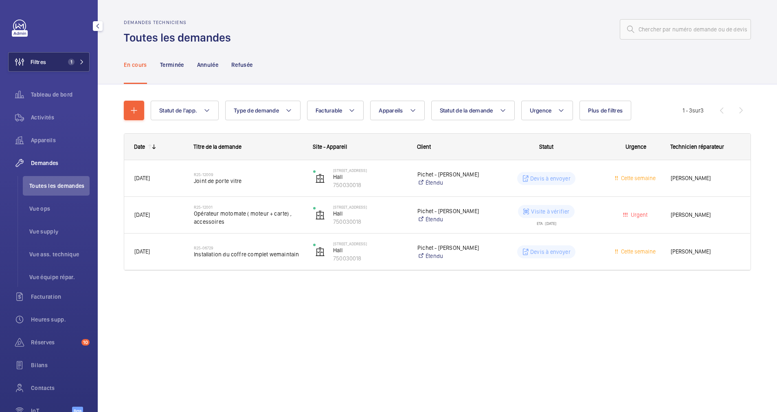
click at [65, 61] on span "1" at bounding box center [70, 62] width 10 height 7
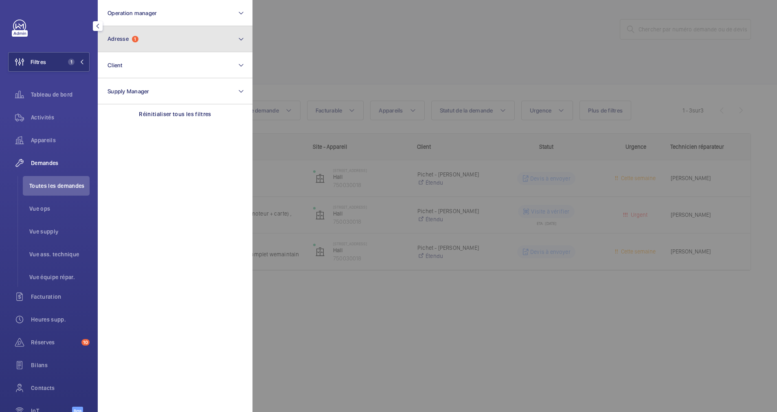
click at [164, 34] on button "Adresse 1" at bounding box center [175, 39] width 155 height 26
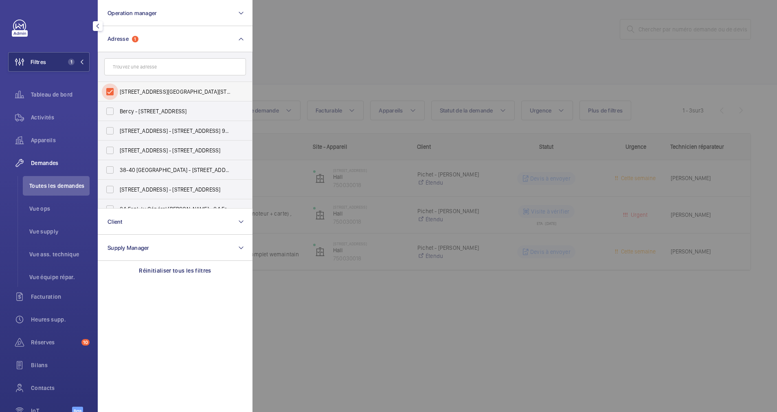
click at [110, 90] on input "9 rue du Dragon - 9 rue du Dragon, 75006 PARIS, PARIS 75006" at bounding box center [110, 91] width 16 height 16
checkbox input "false"
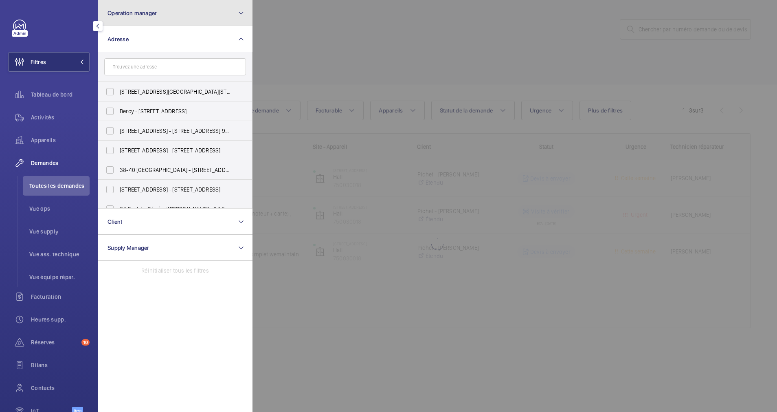
drag, startPoint x: 240, startPoint y: 14, endPoint x: 219, endPoint y: 18, distance: 21.1
click at [239, 15] on mat-icon at bounding box center [241, 13] width 7 height 10
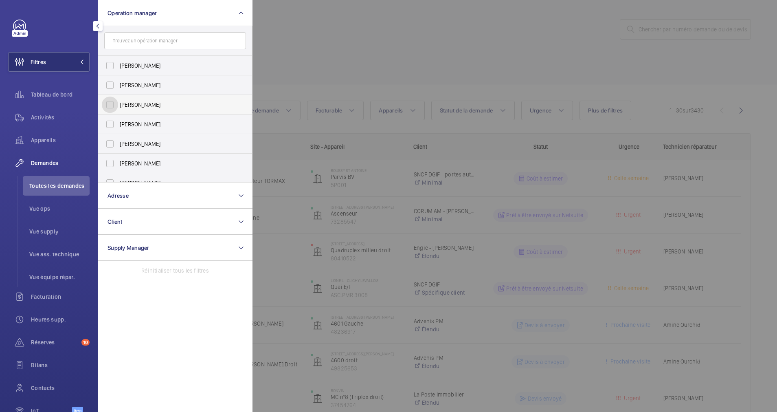
click at [111, 104] on input "[PERSON_NAME]" at bounding box center [110, 104] width 16 height 16
checkbox input "true"
click at [348, 41] on div at bounding box center [640, 206] width 777 height 412
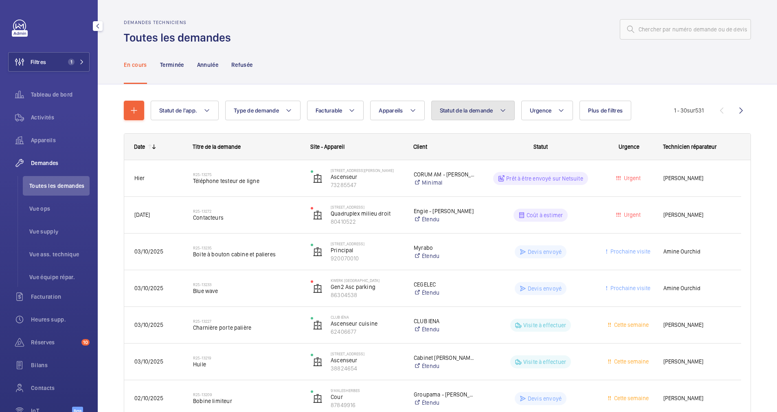
click at [504, 108] on mat-icon at bounding box center [503, 110] width 7 height 10
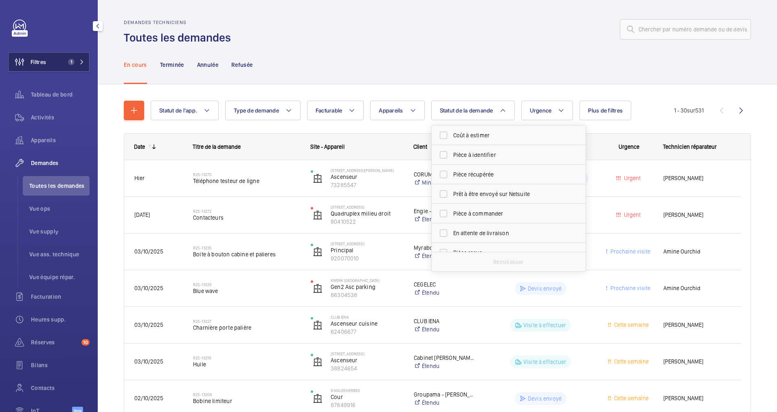
click at [65, 60] on span "1" at bounding box center [70, 62] width 10 height 7
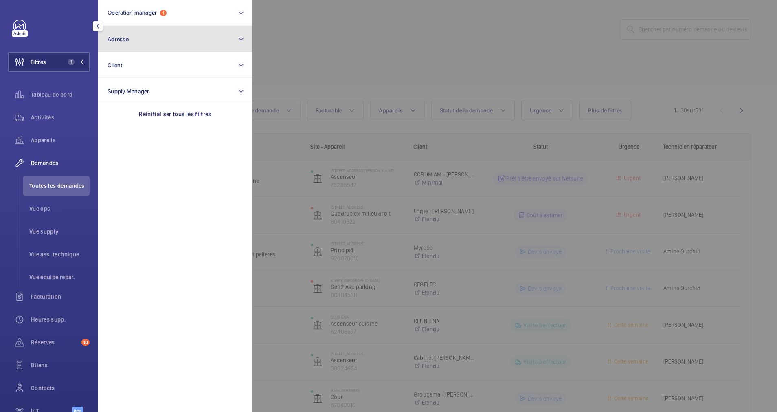
click at [129, 40] on button "Adresse" at bounding box center [175, 39] width 155 height 26
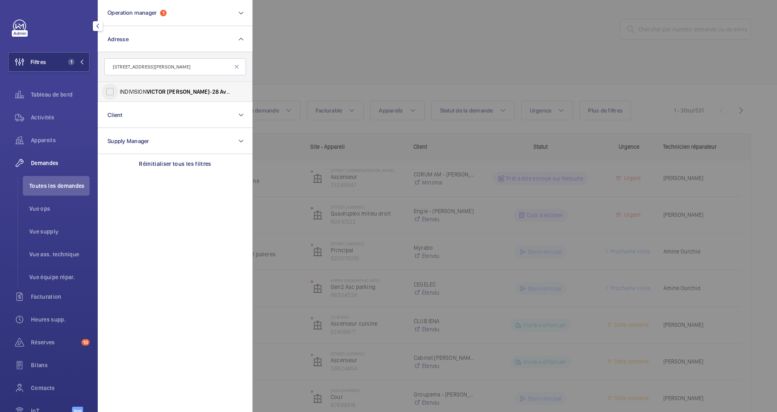
type input "28 Avenue Victor Hugo"
click at [112, 87] on input "INDIVISION VICTOR HUGO - 28 Avenue Victor Hugo , 75116 PARIS, PARIS 75116" at bounding box center [110, 91] width 16 height 16
checkbox input "true"
click at [317, 59] on div at bounding box center [640, 206] width 777 height 412
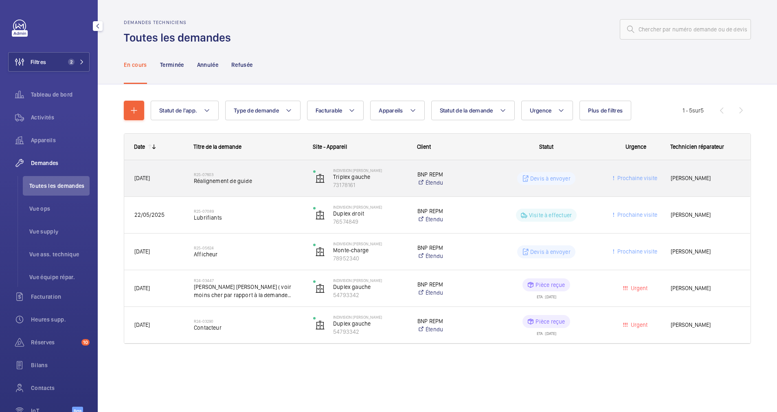
click at [271, 173] on h2 "R25-07603" at bounding box center [248, 174] width 109 height 5
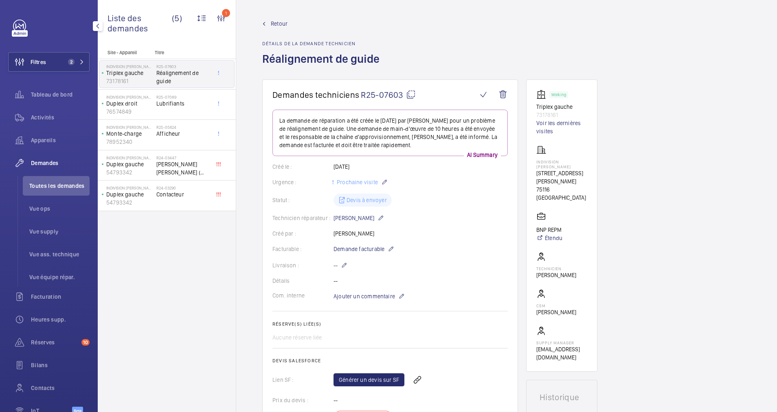
click at [276, 26] on span "Retour" at bounding box center [279, 24] width 17 height 8
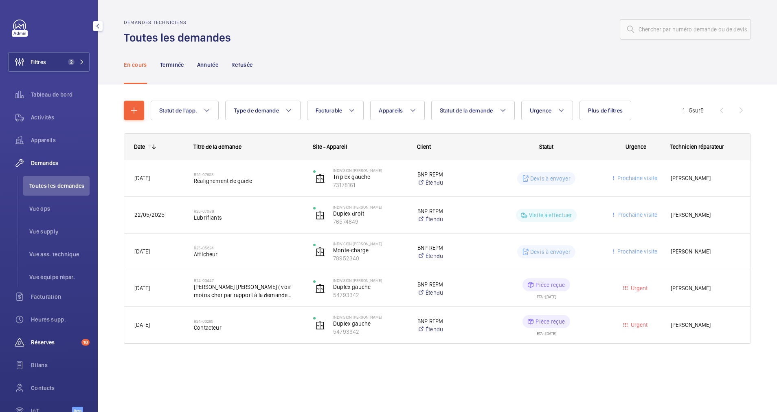
click at [52, 338] on span "Réserves" at bounding box center [54, 342] width 47 height 8
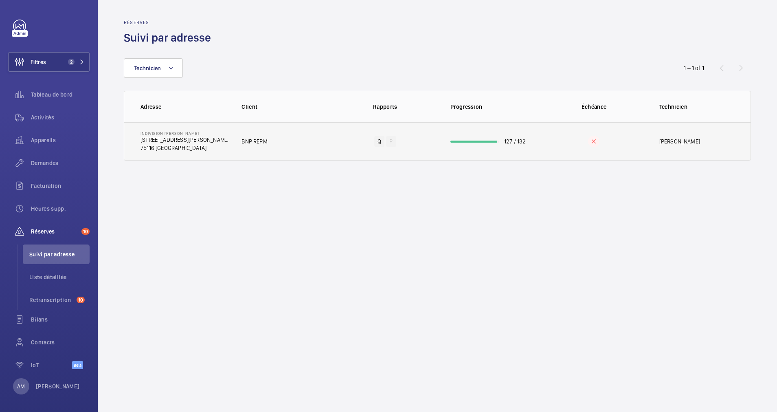
click at [474, 138] on td "127 / 132" at bounding box center [489, 141] width 104 height 38
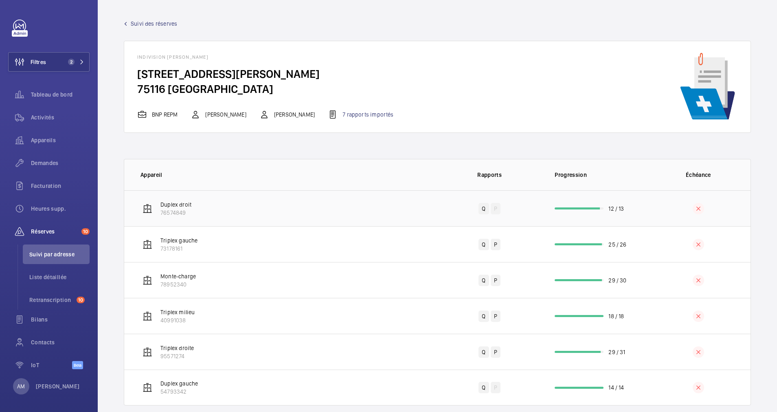
click at [559, 206] on td "12 / 13" at bounding box center [593, 208] width 104 height 36
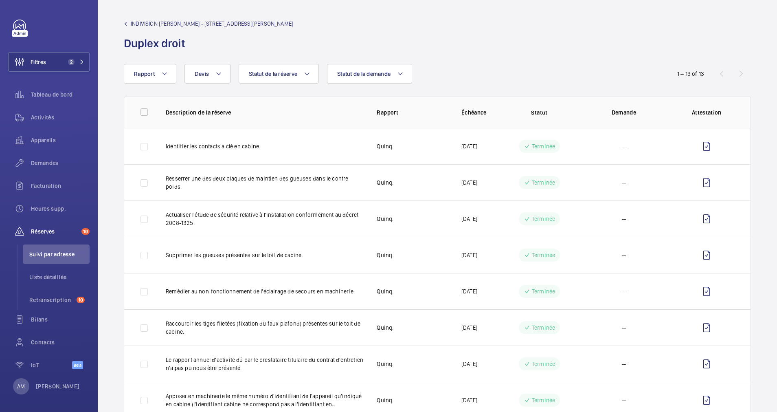
click at [135, 21] on span "INDIVISION VICTOR HUGO - 28 Avenue Victor Hugo, 75116 PARIS" at bounding box center [212, 24] width 162 height 8
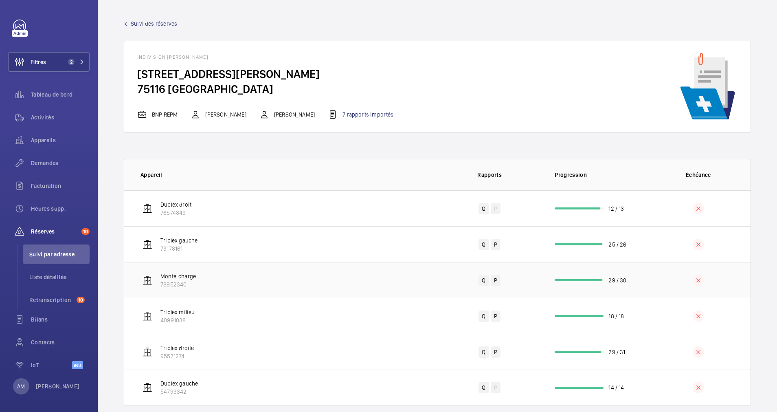
click at [584, 279] on div at bounding box center [578, 280] width 47 height 2
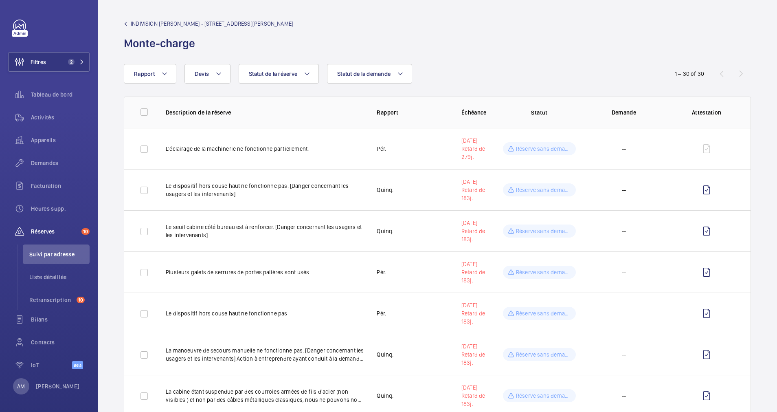
click at [153, 22] on span "INDIVISION VICTOR HUGO - 28 Avenue Victor Hugo, 75116 PARIS" at bounding box center [212, 24] width 162 height 8
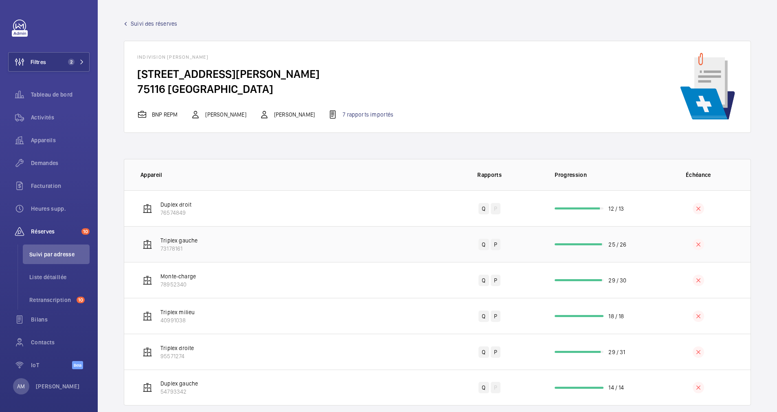
click at [551, 246] on td "25 / 26" at bounding box center [593, 244] width 104 height 36
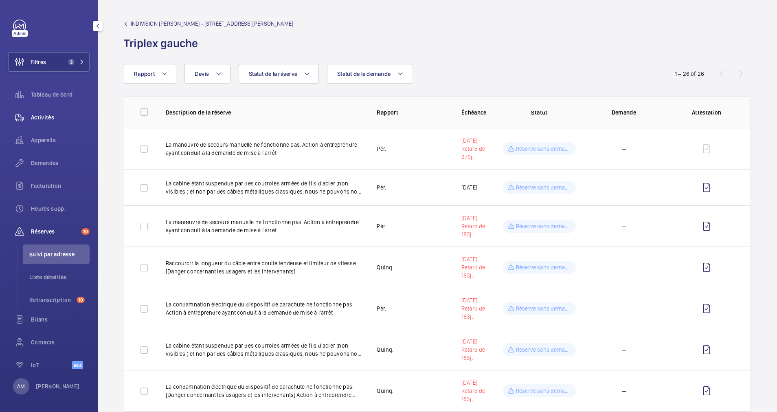
click at [46, 111] on div "Activités" at bounding box center [48, 117] width 81 height 20
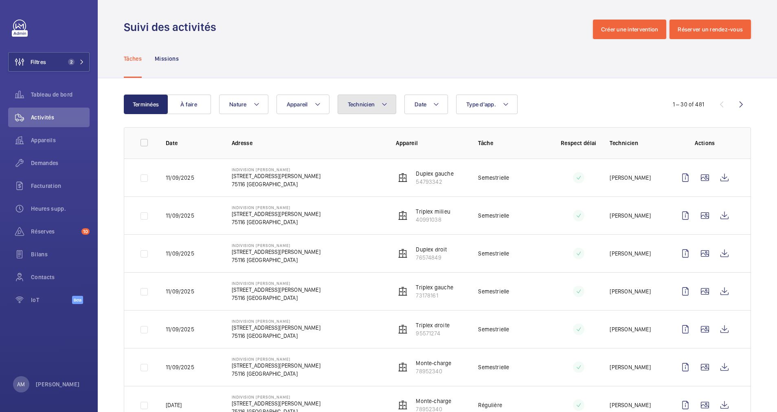
click at [373, 107] on span "Technicien" at bounding box center [361, 104] width 27 height 7
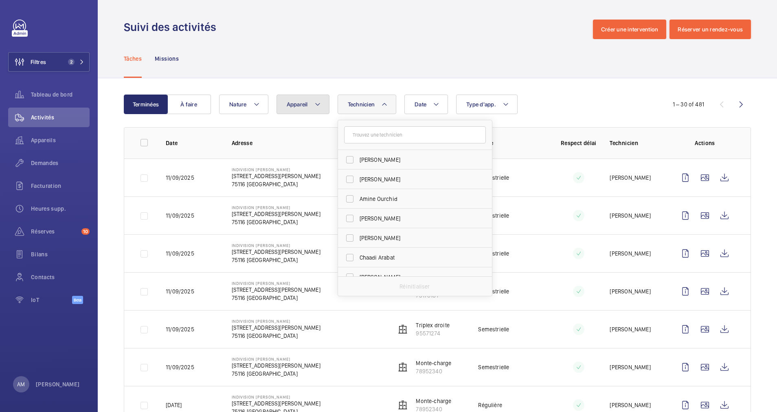
click at [320, 103] on mat-icon at bounding box center [317, 104] width 7 height 10
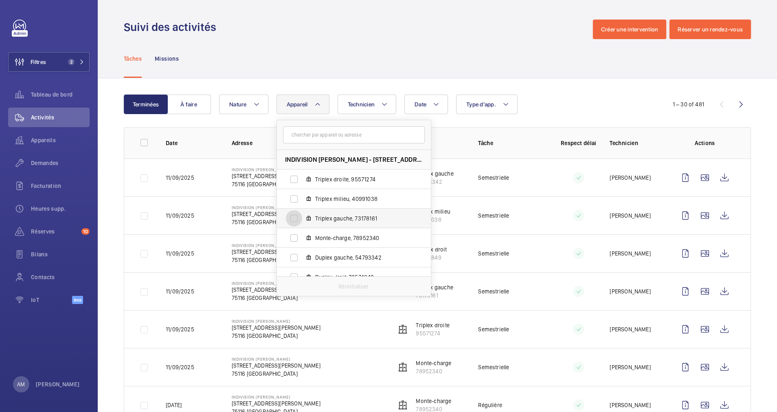
click at [292, 216] on input "Triplex gauche, 73178161" at bounding box center [294, 218] width 16 height 16
checkbox input "true"
click at [592, 108] on div "Date Technicien Appareil 1 INDIVISION VICTOR HUGO - 28 Avenue Victor Hugo, 7511…" at bounding box center [436, 104] width 434 height 20
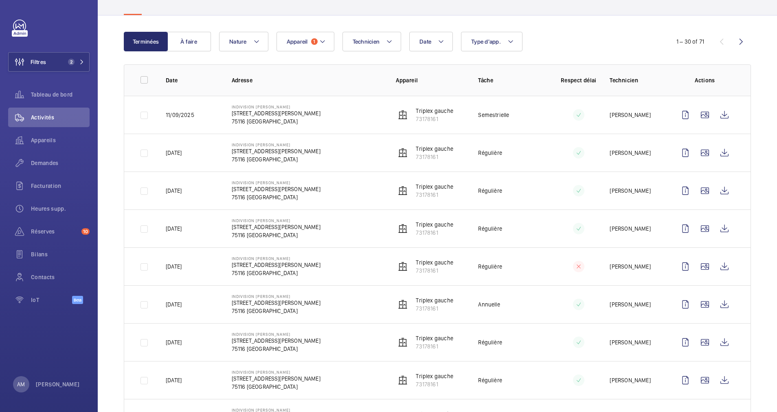
scroll to position [61, 0]
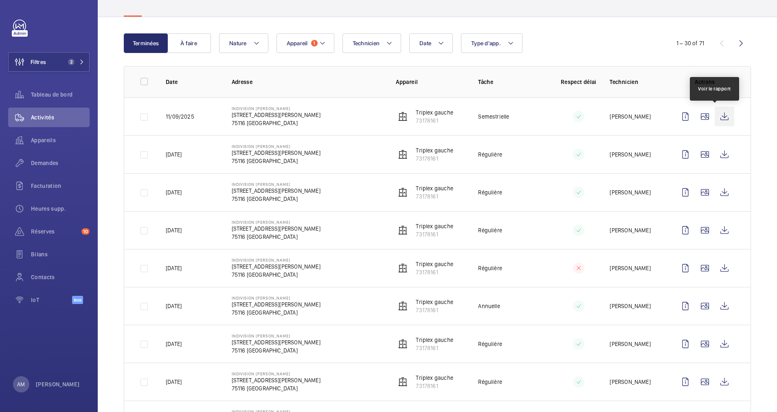
click at [718, 114] on wm-front-icon-button at bounding box center [725, 117] width 20 height 20
click at [48, 234] on span "Réserves" at bounding box center [54, 231] width 47 height 8
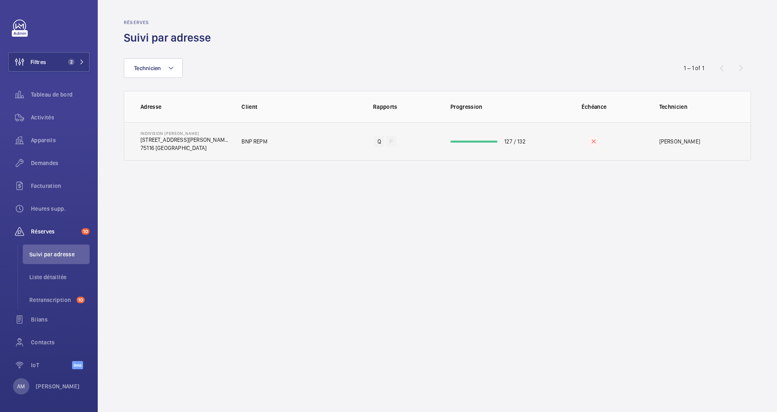
click at [493, 140] on td "127 / 132" at bounding box center [489, 141] width 104 height 38
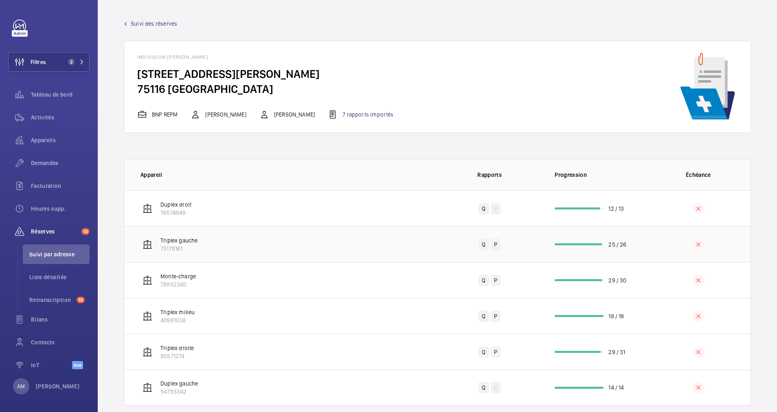
click at [581, 248] on td "25 / 26" at bounding box center [593, 244] width 104 height 36
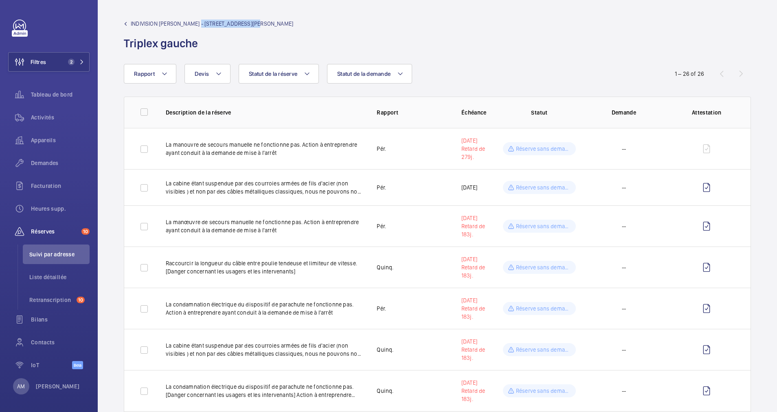
drag, startPoint x: 198, startPoint y: 23, endPoint x: 256, endPoint y: 27, distance: 57.5
click at [256, 27] on span "INDIVISION VICTOR HUGO - 28 Avenue Victor Hugo, 75116 PARIS" at bounding box center [212, 24] width 162 height 8
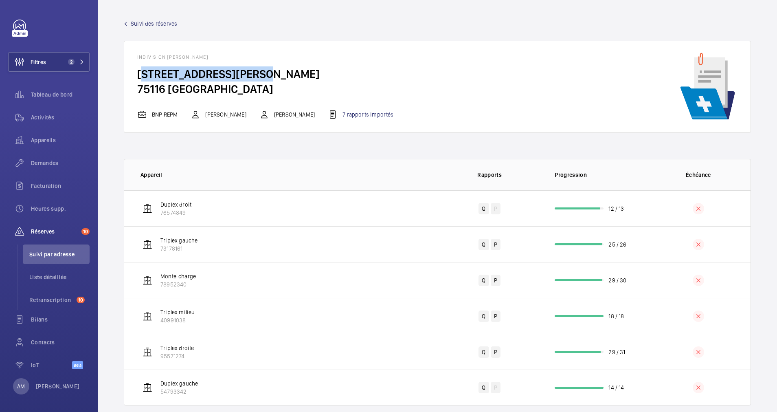
drag, startPoint x: 138, startPoint y: 74, endPoint x: 251, endPoint y: 76, distance: 113.2
click at [251, 76] on h4 "28 Avenue Victor Hugo, 75116 PARIS 75116 PARIS" at bounding box center [272, 81] width 270 height 30
drag, startPoint x: 251, startPoint y: 76, endPoint x: 245, endPoint y: 74, distance: 6.4
copy h4 "28 Avenue Victor Hugo"
click at [130, 20] on link "Suivi des réserves" at bounding box center [150, 24] width 53 height 8
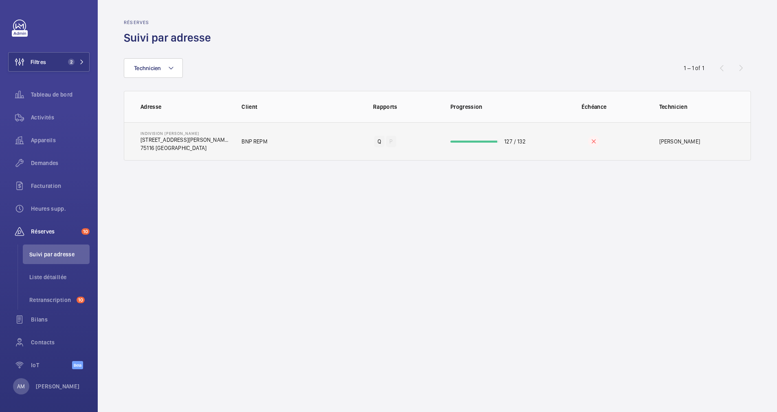
click at [468, 140] on div at bounding box center [473, 141] width 47 height 2
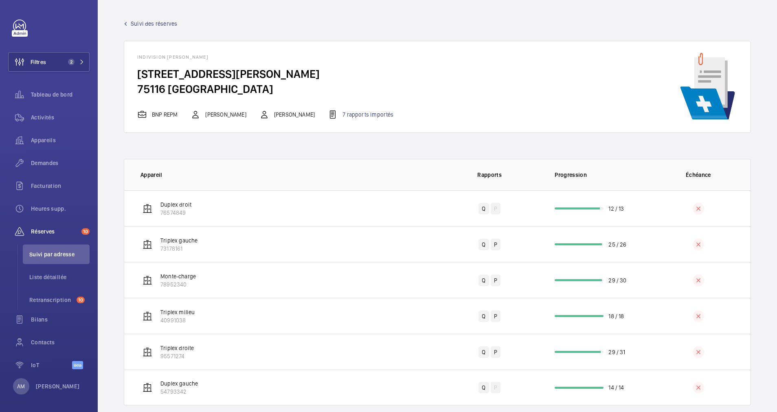
scroll to position [13, 0]
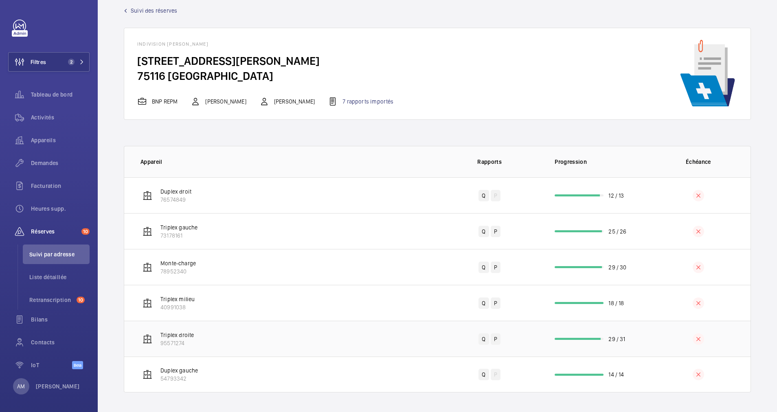
click at [569, 342] on td "29 / 31" at bounding box center [593, 338] width 104 height 36
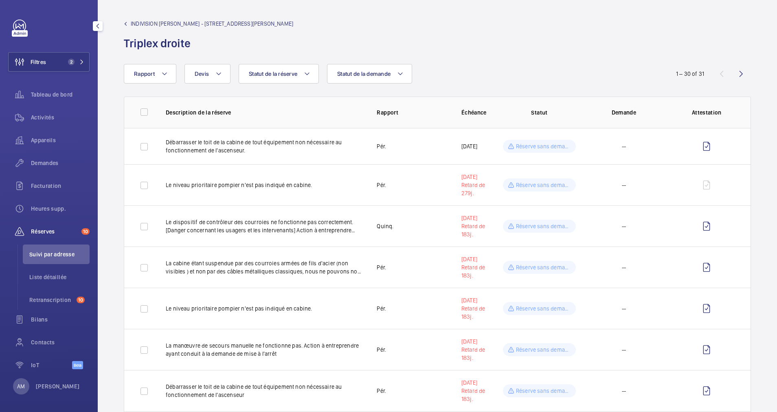
click at [73, 62] on span "2" at bounding box center [75, 62] width 20 height 7
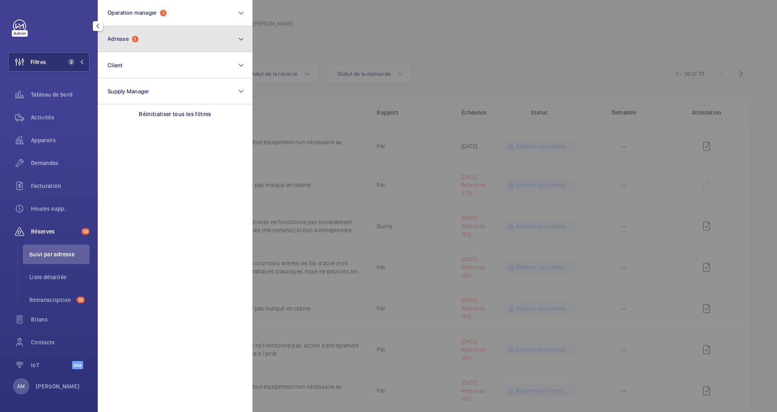
click at [158, 41] on button "Adresse 1" at bounding box center [175, 39] width 155 height 26
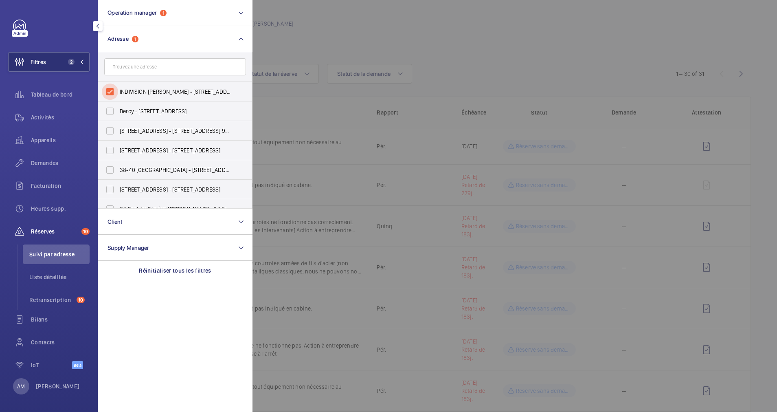
drag, startPoint x: 108, startPoint y: 88, endPoint x: 123, endPoint y: 79, distance: 17.2
click at [108, 88] on input "INDIVISION VICTOR HUGO - 28 Avenue Victor Hugo, 75116 PARIS, PARIS 75116" at bounding box center [110, 91] width 16 height 16
checkbox input "false"
click at [141, 68] on input "text" at bounding box center [175, 66] width 142 height 17
paste input "148 Boulevard Haussmann"
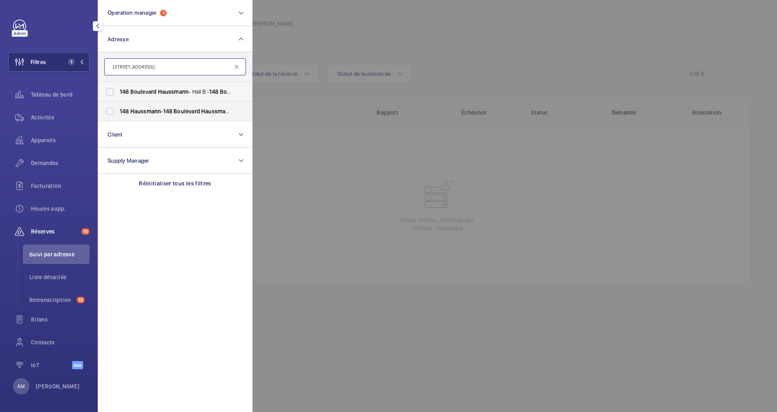
type input "148 Boulevard Haussmann"
drag, startPoint x: 164, startPoint y: 91, endPoint x: 160, endPoint y: 100, distance: 10.2
click at [164, 92] on span "Haussmann" at bounding box center [173, 91] width 31 height 7
click at [118, 92] on input "148 Boulevard Haussmann - Hall B - 148 Boulevard Haussmann , 75008 PARIS, PARIS…" at bounding box center [110, 91] width 16 height 16
checkbox input "true"
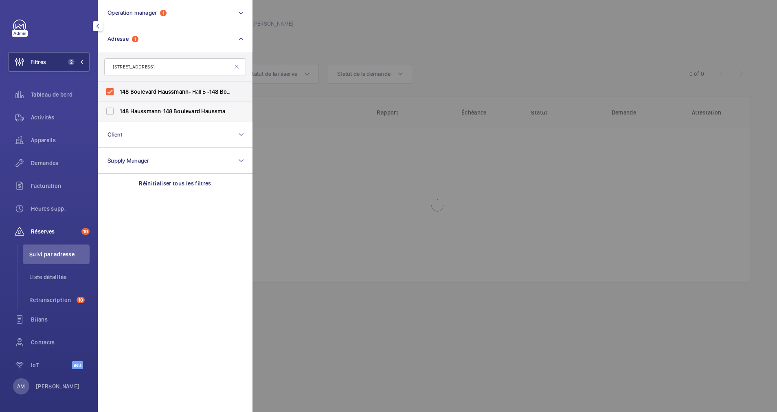
click at [159, 114] on span "Haussmann" at bounding box center [145, 111] width 31 height 7
click at [118, 114] on input "148 Haussmann - 148 Boulevard Haussmann , 75008 PARIS, PARIS 75008" at bounding box center [110, 111] width 16 height 16
checkbox input "true"
click at [40, 118] on span "Activités" at bounding box center [60, 117] width 59 height 8
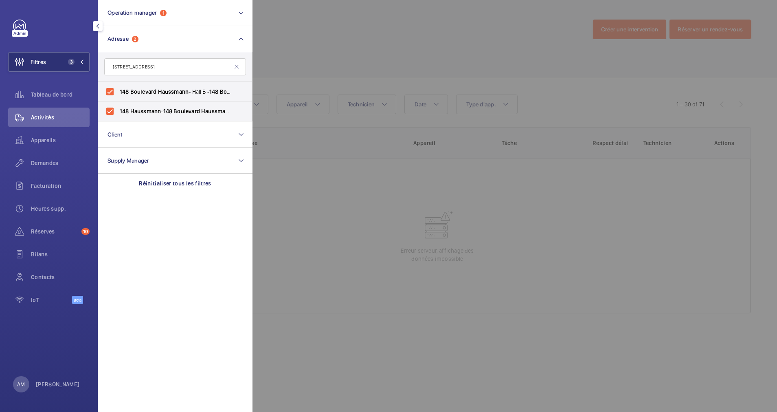
click at [291, 66] on div at bounding box center [640, 206] width 777 height 412
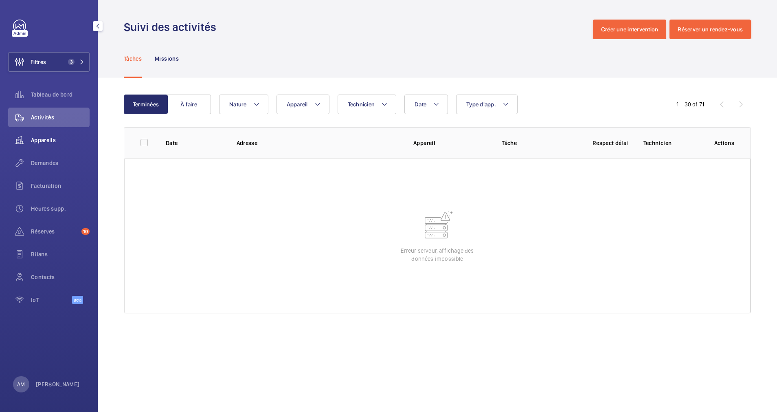
click at [55, 135] on div "Appareils" at bounding box center [48, 140] width 81 height 20
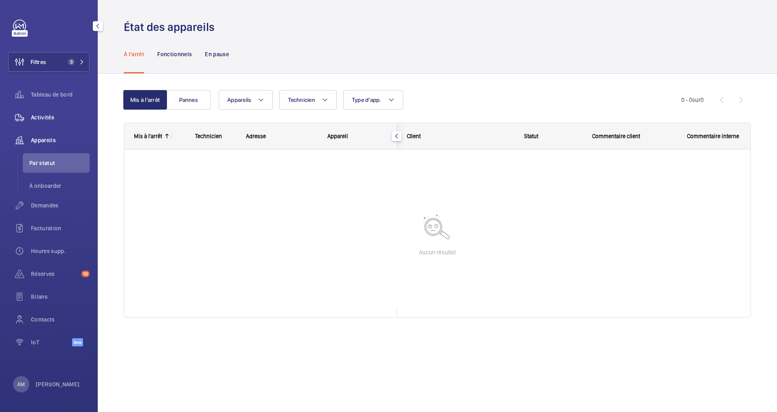
click at [56, 110] on div "Activités" at bounding box center [48, 117] width 81 height 20
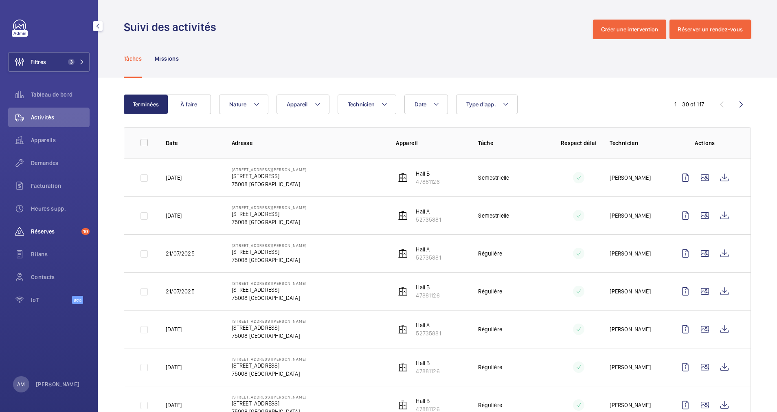
click at [48, 232] on span "Réserves" at bounding box center [54, 231] width 47 height 8
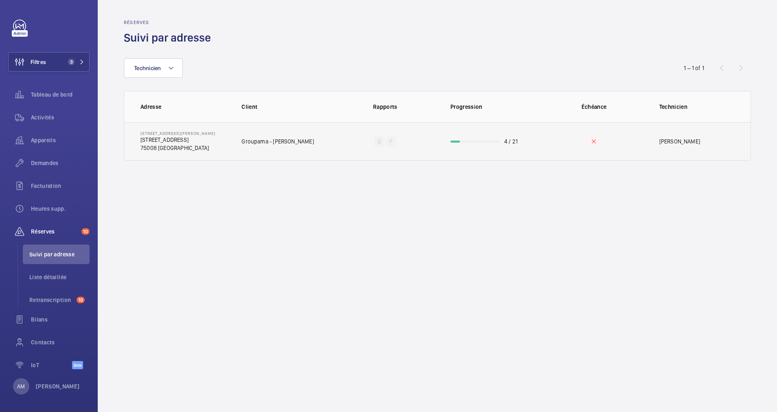
click at [451, 138] on td "4 / 21" at bounding box center [489, 141] width 104 height 38
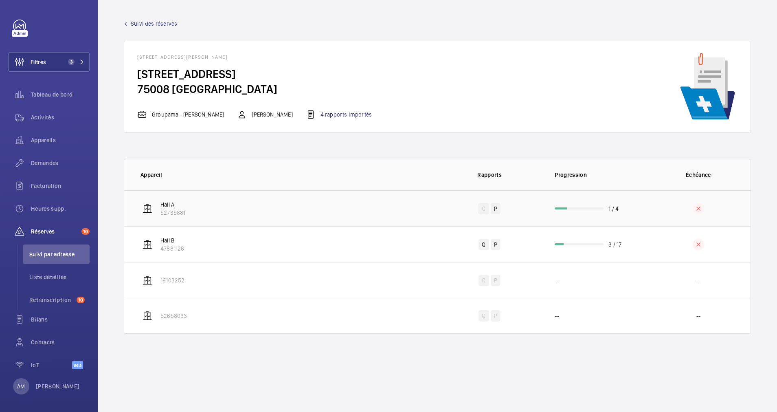
click at [587, 210] on td "1 / 4" at bounding box center [593, 208] width 104 height 36
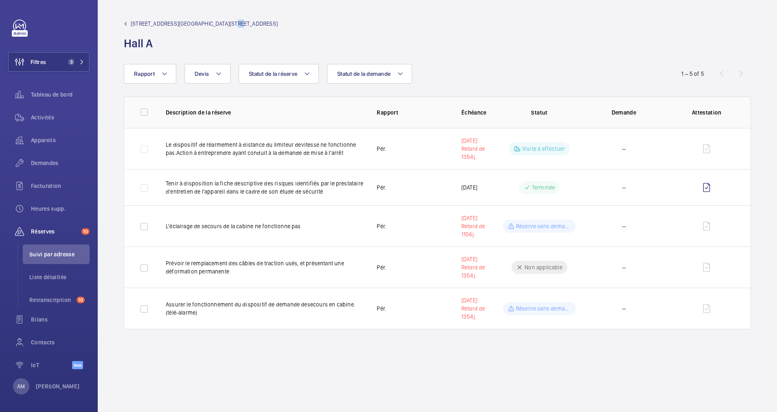
drag, startPoint x: 222, startPoint y: 23, endPoint x: 230, endPoint y: 23, distance: 7.7
click at [230, 23] on span "148 Boulevard Haussmann - Hall B - 148 Boulevard Haussmann, 75008 PARIS" at bounding box center [204, 24] width 147 height 8
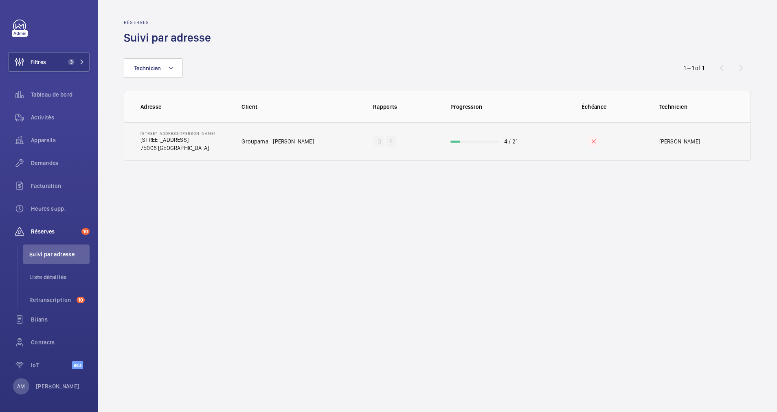
click at [483, 140] on td "4 / 21" at bounding box center [489, 141] width 104 height 38
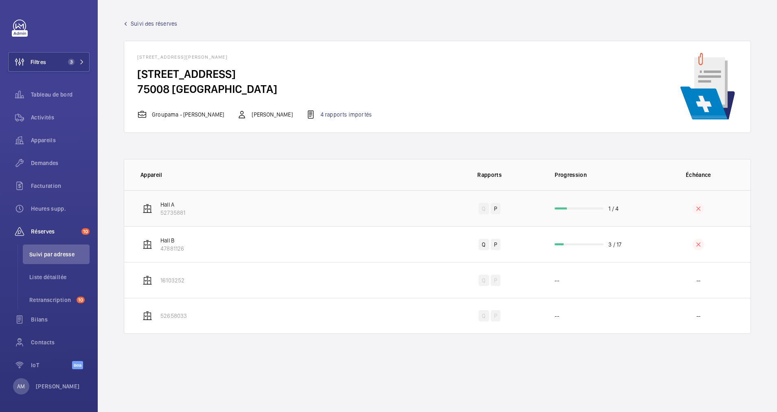
click at [577, 203] on td "1 / 4" at bounding box center [593, 208] width 104 height 36
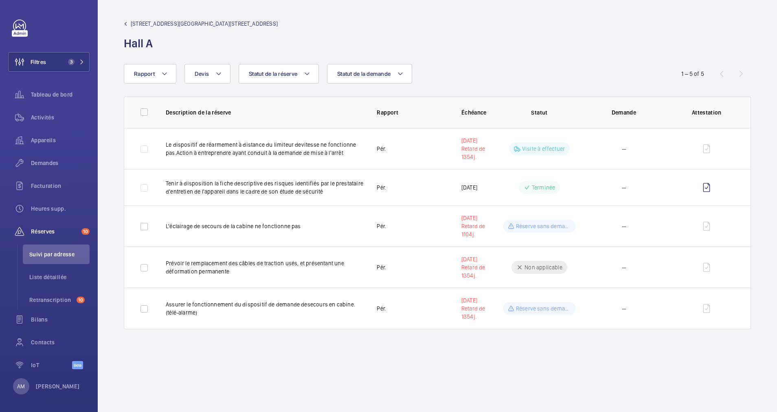
click at [144, 24] on span "148 Boulevard Haussmann - Hall B - 148 Boulevard Haussmann, 75008 PARIS" at bounding box center [204, 24] width 147 height 8
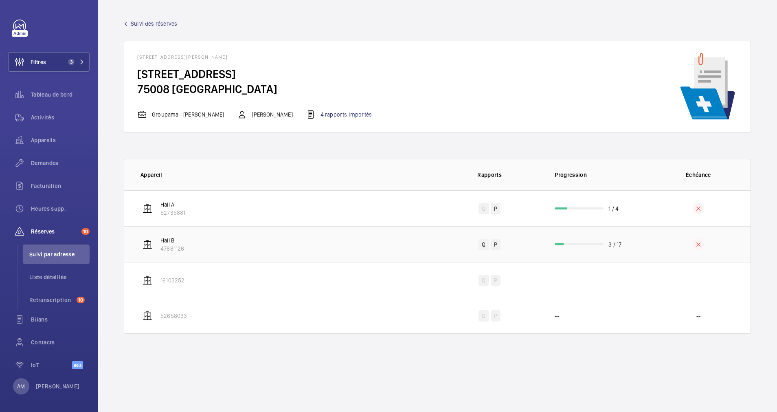
click at [588, 244] on wm-front-progress-bar at bounding box center [579, 244] width 49 height 2
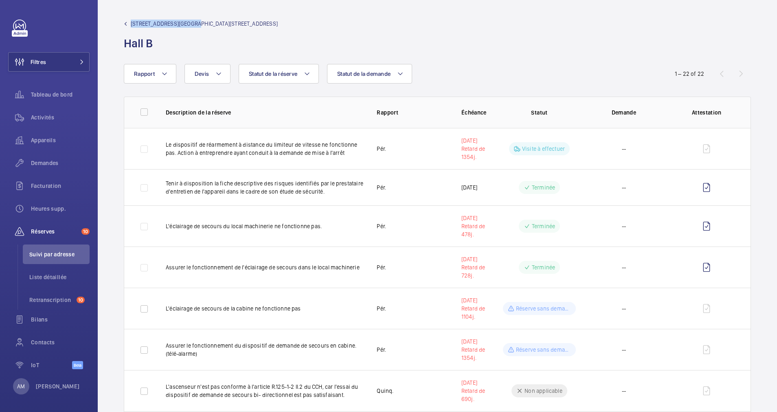
drag, startPoint x: 130, startPoint y: 24, endPoint x: 197, endPoint y: 26, distance: 66.8
click at [197, 26] on link "148 Boulevard Haussmann - Hall B - 148 Boulevard Haussmann, 75008 PARIS" at bounding box center [201, 24] width 154 height 8
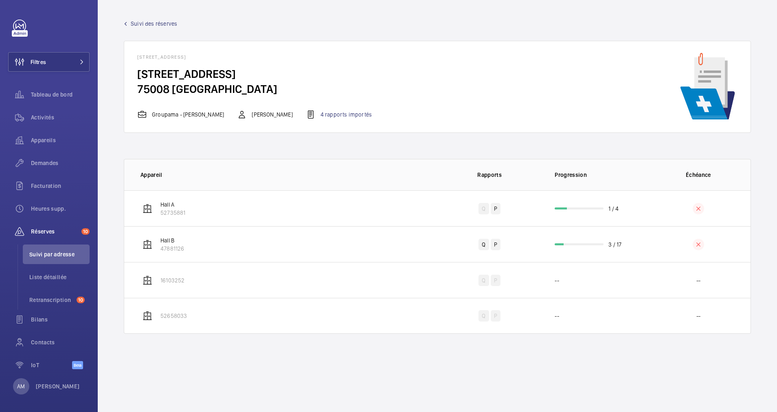
drag, startPoint x: 197, startPoint y: 26, endPoint x: 271, endPoint y: 75, distance: 88.8
click at [271, 75] on div "148 Boulevard Haussmann - Hall B 148 Boulevard Haussmann, 75008 PARIS 75008 PAR…" at bounding box center [437, 87] width 627 height 92
drag, startPoint x: 271, startPoint y: 75, endPoint x: 266, endPoint y: 75, distance: 4.9
copy h4 "[STREET_ADDRESS]"
click at [69, 62] on button "Filtres" at bounding box center [48, 62] width 81 height 20
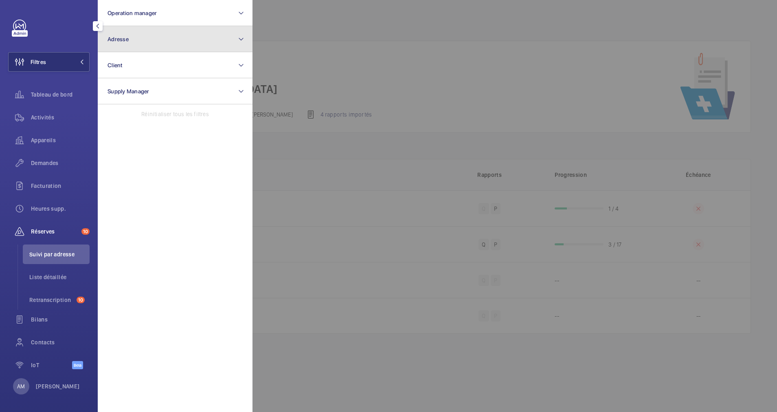
click at [135, 40] on button "Adresse" at bounding box center [175, 39] width 155 height 26
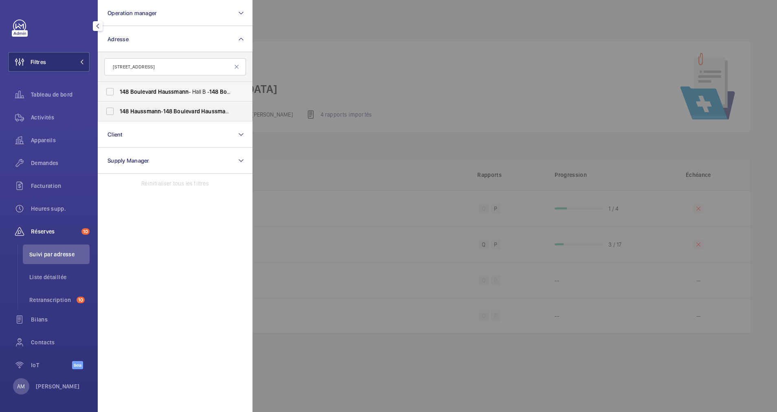
type input "[STREET_ADDRESS]"
drag, startPoint x: 123, startPoint y: 90, endPoint x: 118, endPoint y: 99, distance: 9.5
click at [122, 90] on span "148" at bounding box center [124, 91] width 9 height 7
click at [118, 90] on input "[STREET_ADDRESS][GEOGRAPHIC_DATA][STREET_ADDRESS]" at bounding box center [110, 91] width 16 height 16
checkbox input "true"
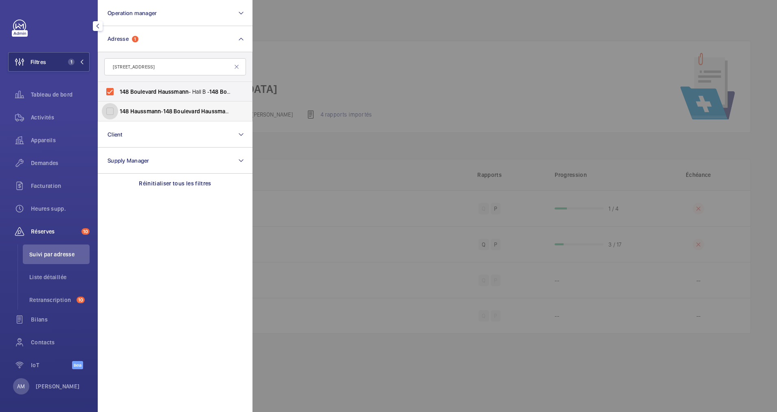
click at [116, 116] on input "148 Haussmann - [STREET_ADDRESS]" at bounding box center [110, 111] width 16 height 16
checkbox input "true"
click at [42, 158] on div "Demandes" at bounding box center [48, 163] width 81 height 20
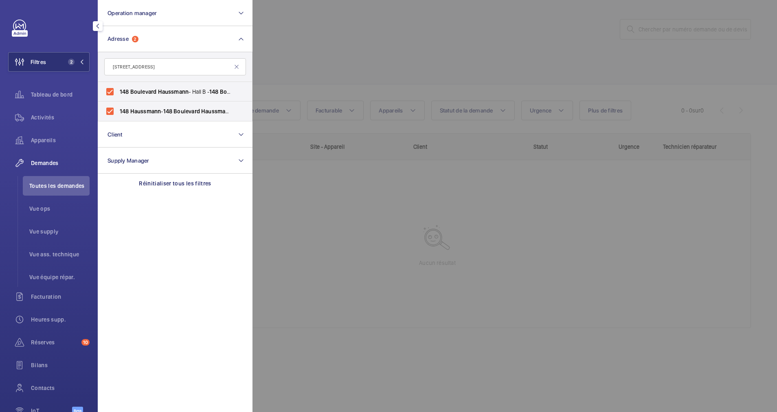
click at [377, 32] on div at bounding box center [640, 206] width 777 height 412
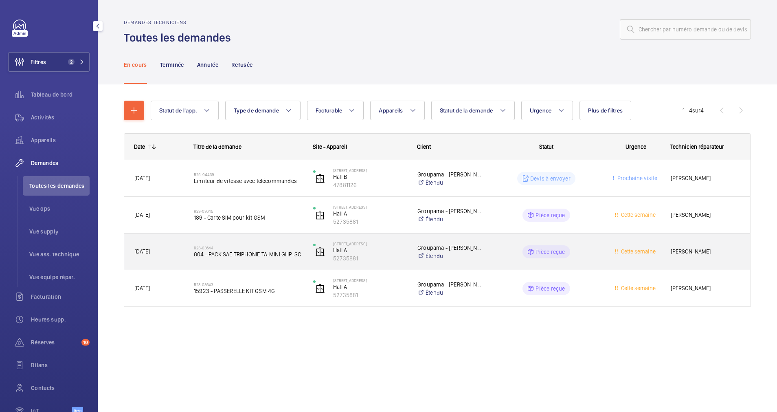
click at [261, 248] on h2 "R23-03644" at bounding box center [248, 247] width 109 height 5
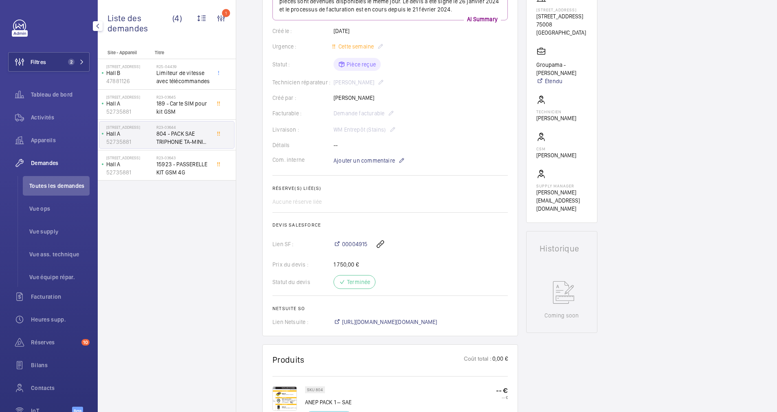
scroll to position [163, 0]
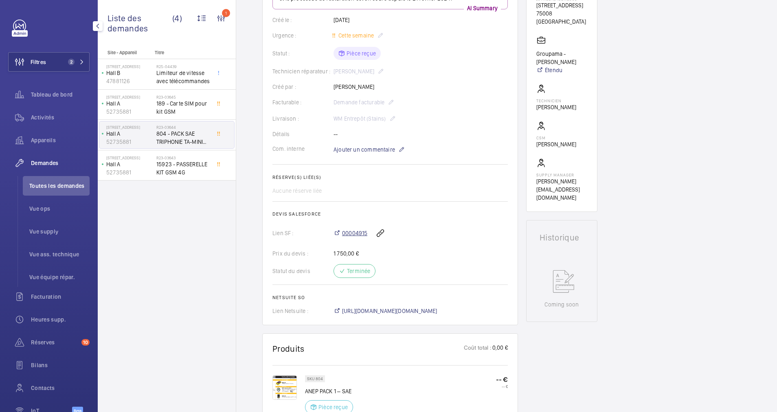
click at [351, 233] on span "00004915" at bounding box center [354, 233] width 25 height 8
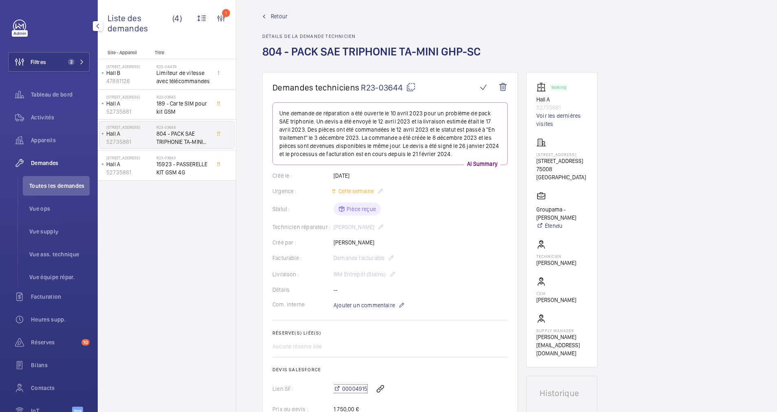
scroll to position [0, 0]
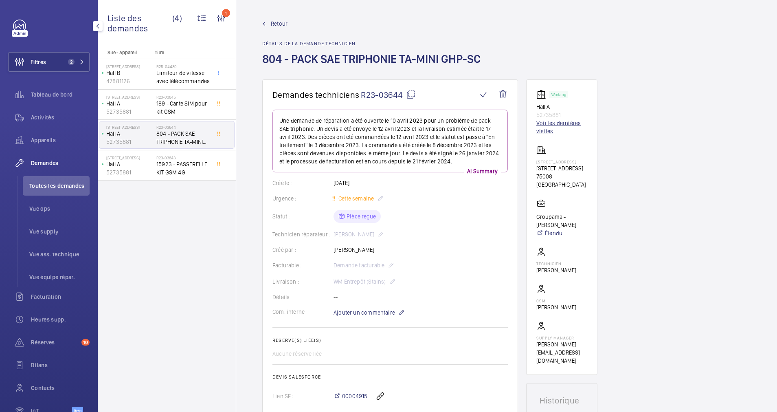
click at [547, 129] on link "Voir les dernières visites" at bounding box center [561, 127] width 51 height 16
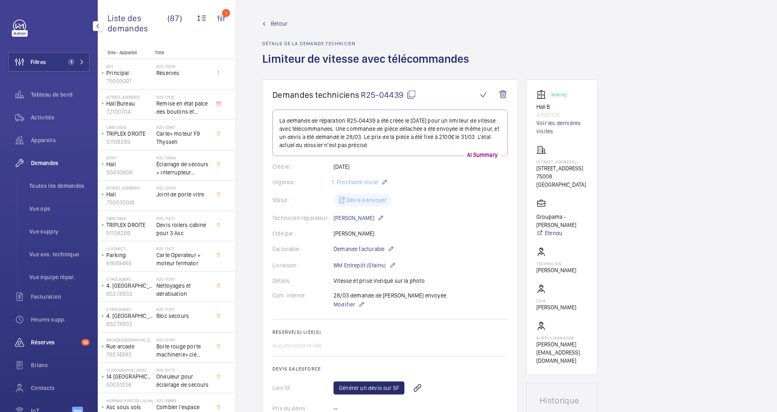
click at [48, 342] on span "Réserves" at bounding box center [54, 342] width 47 height 8
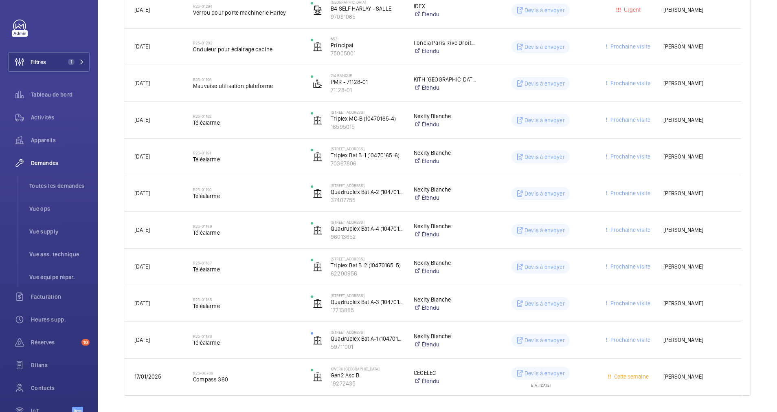
scroll to position [887, 0]
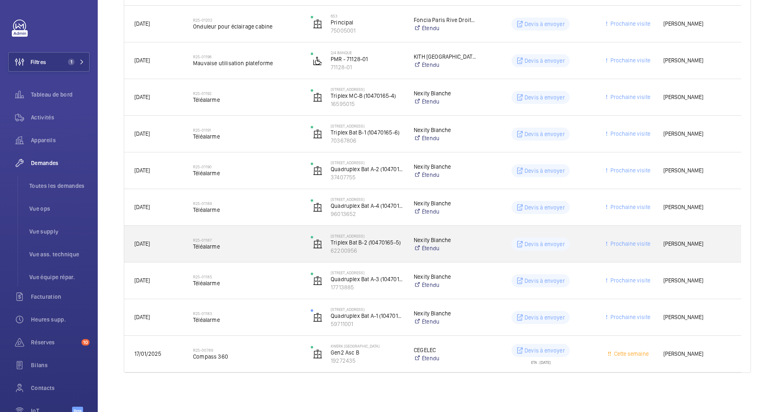
click at [278, 242] on span "Téléalarme" at bounding box center [246, 246] width 107 height 8
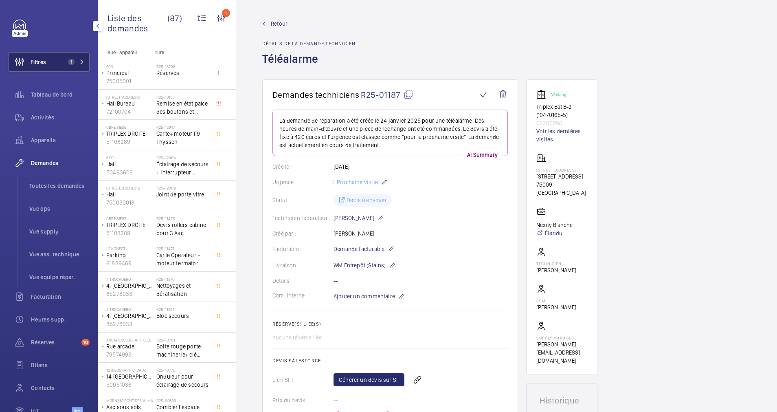
click at [68, 57] on button "Filtres 1" at bounding box center [48, 62] width 81 height 20
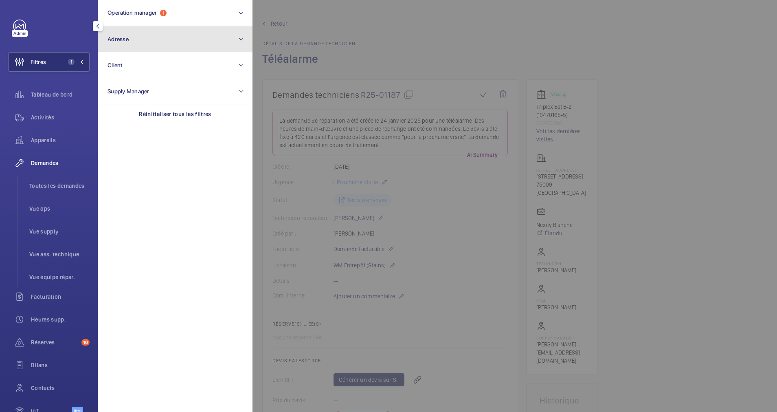
click at [132, 48] on button "Adresse" at bounding box center [175, 39] width 155 height 26
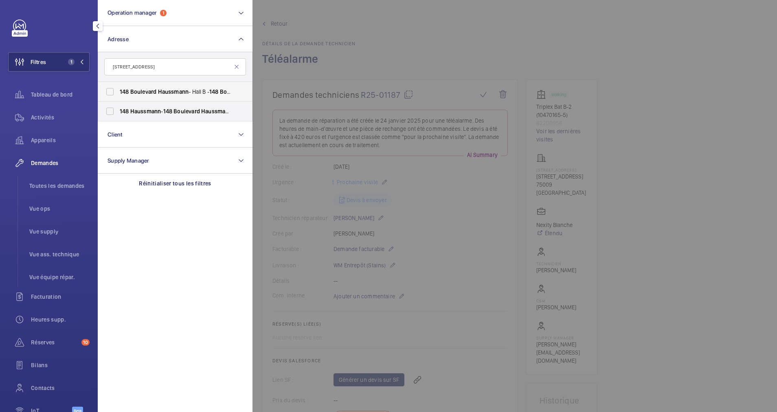
type input "[STREET_ADDRESS]"
click at [125, 93] on span "148" at bounding box center [124, 91] width 9 height 7
click at [118, 93] on input "[STREET_ADDRESS][GEOGRAPHIC_DATA][STREET_ADDRESS]" at bounding box center [110, 91] width 16 height 16
checkbox input "true"
click at [124, 108] on span "148" at bounding box center [124, 111] width 9 height 7
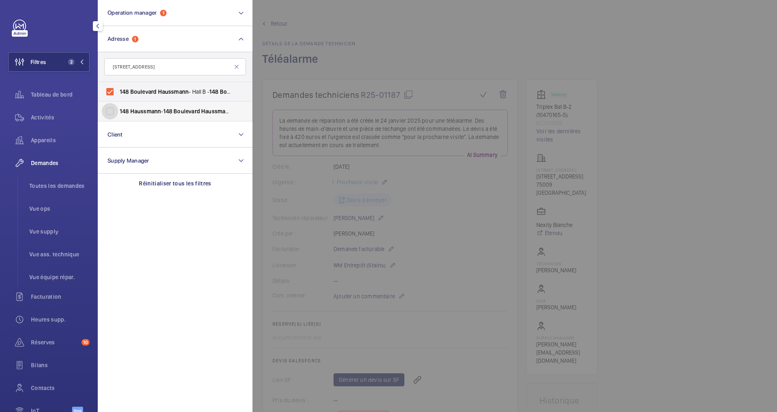
click at [118, 108] on input "148 Haussmann - 148 Boulevard Haussmann , 75008 PARIS, PARIS 75008" at bounding box center [110, 111] width 16 height 16
checkbox input "true"
click at [45, 112] on div "Activités" at bounding box center [48, 117] width 81 height 20
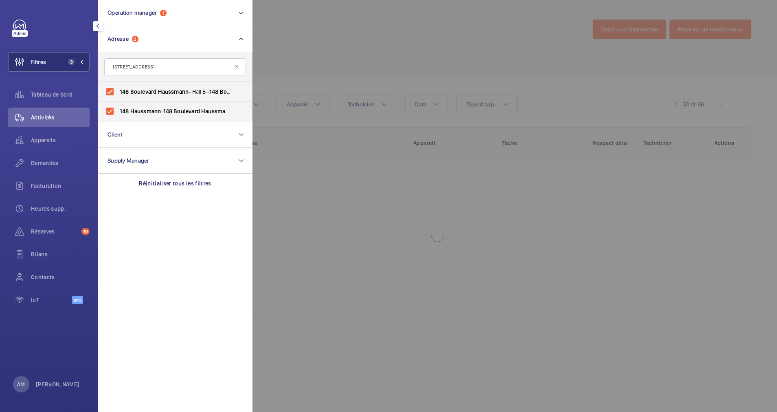
click at [460, 58] on div at bounding box center [640, 206] width 777 height 412
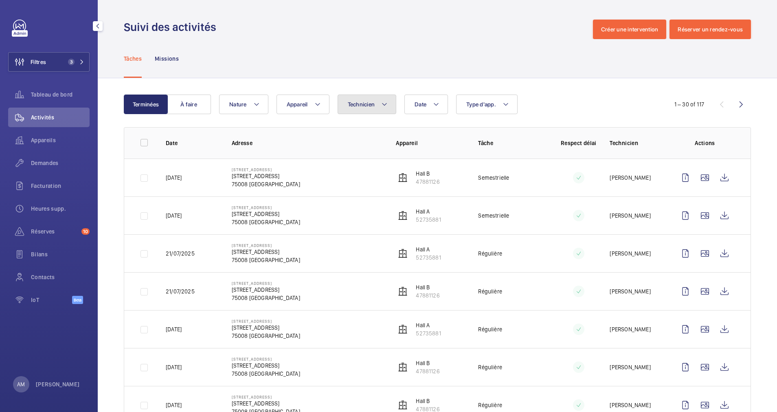
click at [386, 102] on mat-icon at bounding box center [384, 104] width 7 height 10
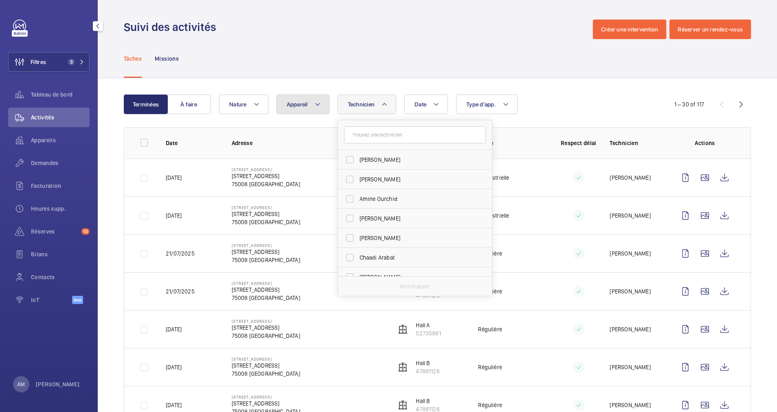
click at [325, 100] on button "Appareil" at bounding box center [302, 104] width 53 height 20
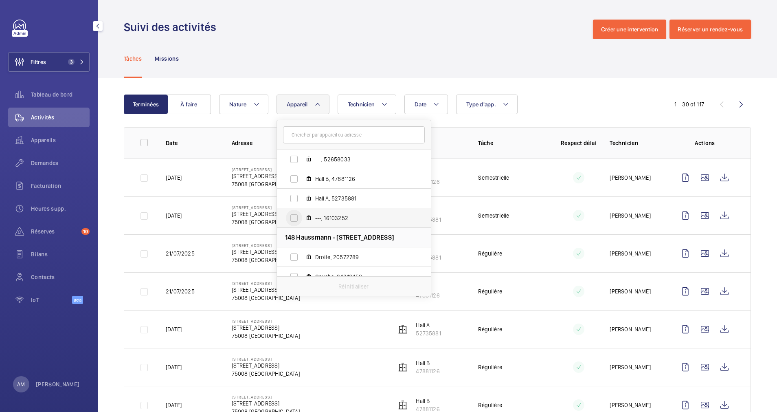
scroll to position [30, 0]
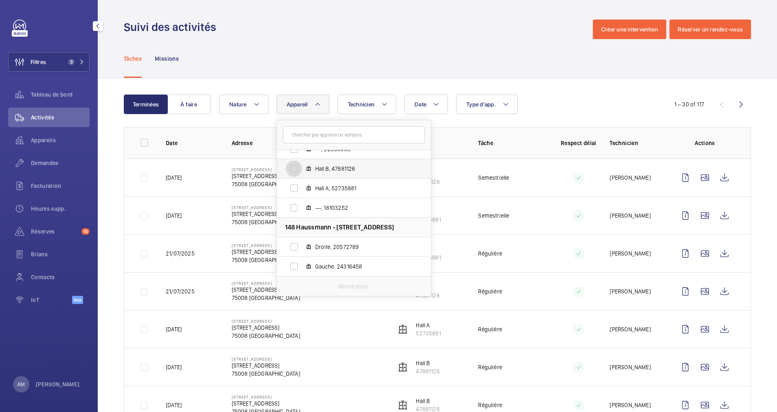
click at [291, 170] on input "Hall B, 47881126" at bounding box center [294, 168] width 16 height 16
checkbox input "true"
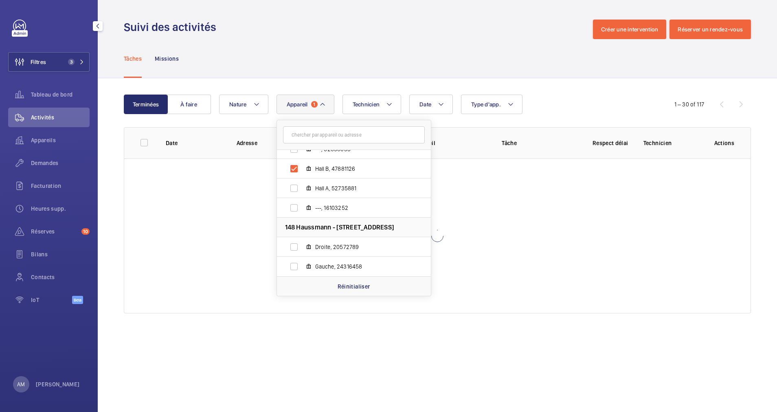
click at [536, 90] on div "Terminées À faire Date Technicien Appareil 1 148 Boulevard Haussmann - Hall B -…" at bounding box center [437, 205] width 679 height 254
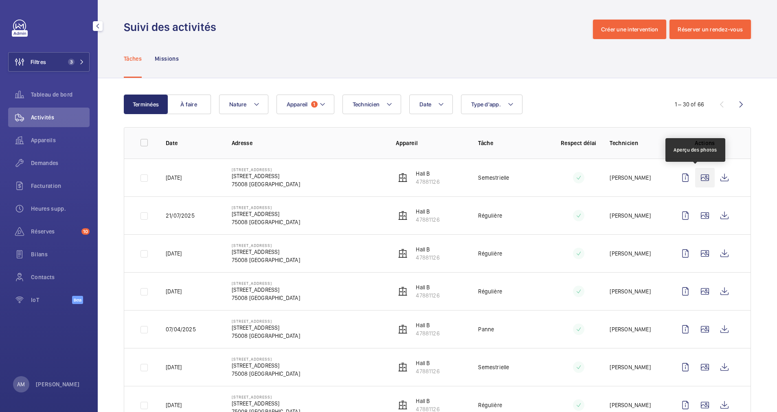
click at [695, 177] on wm-front-icon-button at bounding box center [705, 178] width 20 height 20
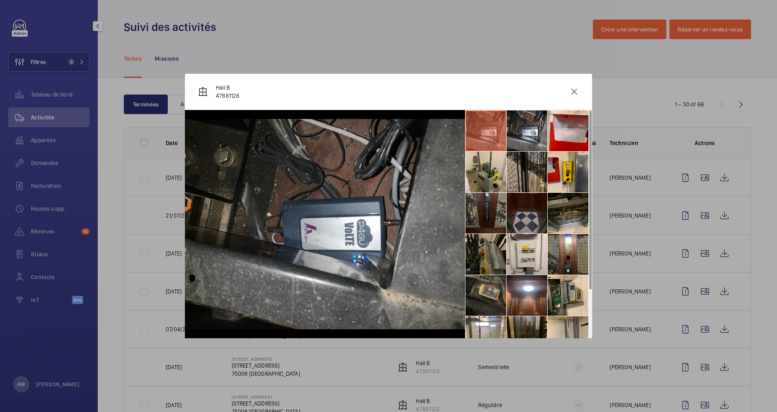
scroll to position [60, 0]
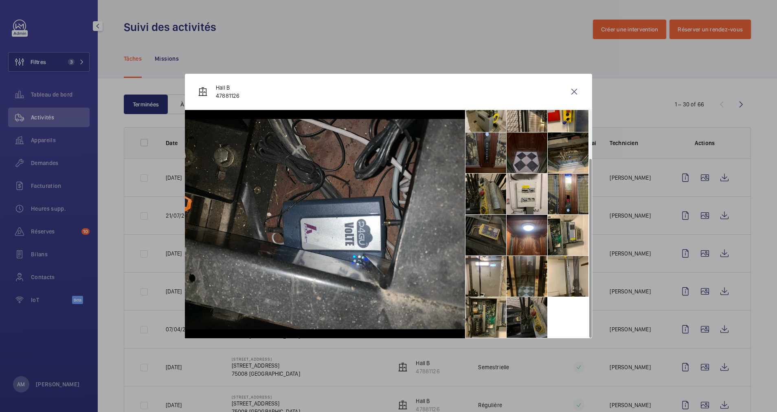
click at [482, 235] on li at bounding box center [485, 235] width 41 height 41
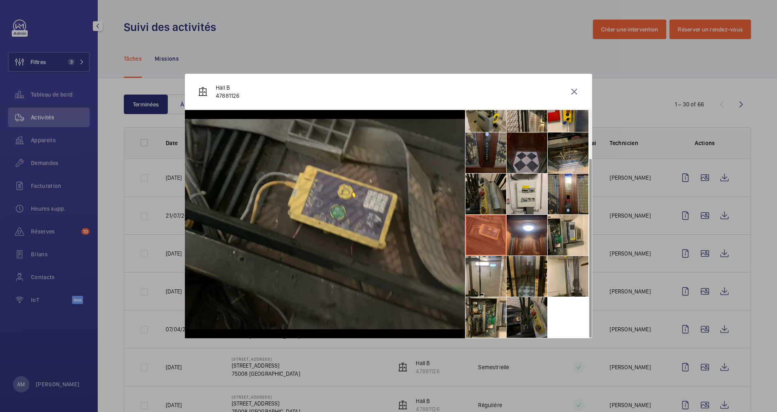
click at [508, 51] on div at bounding box center [388, 206] width 777 height 412
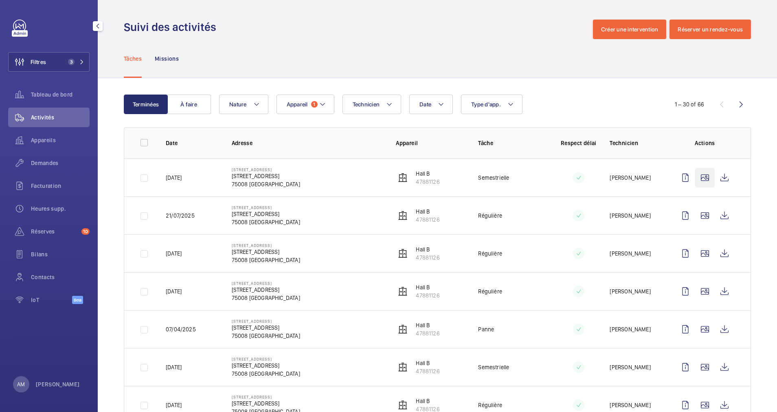
click at [695, 173] on wm-front-icon-button at bounding box center [705, 178] width 20 height 20
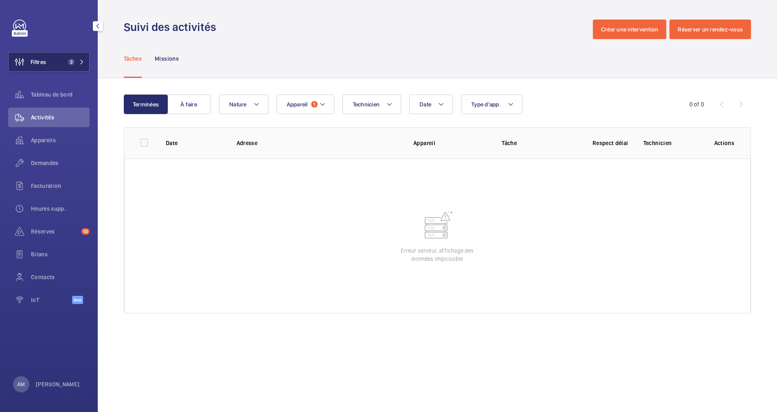
click at [83, 58] on button "Filtres 2" at bounding box center [48, 62] width 81 height 20
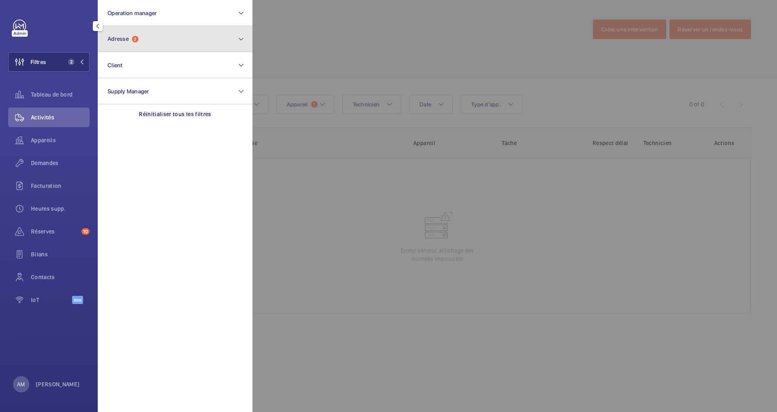
click at [136, 42] on span "2" at bounding box center [135, 39] width 7 height 7
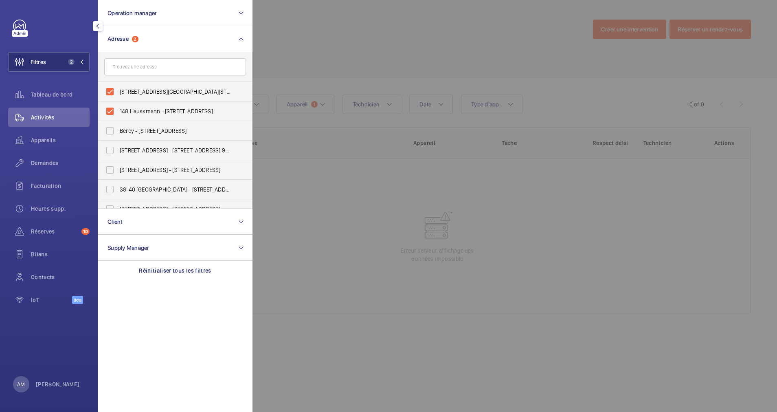
click at [509, 40] on div at bounding box center [640, 206] width 777 height 412
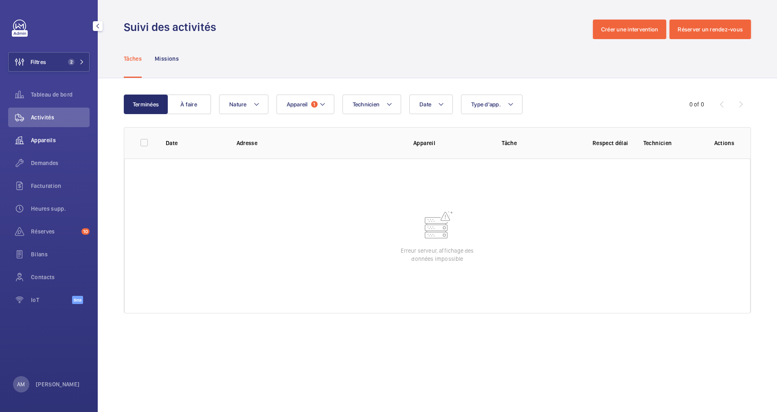
click at [48, 138] on span "Appareils" at bounding box center [60, 140] width 59 height 8
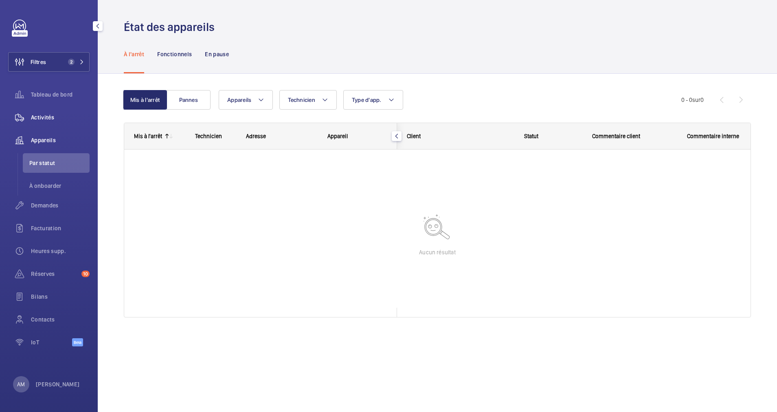
click at [46, 114] on span "Activités" at bounding box center [60, 117] width 59 height 8
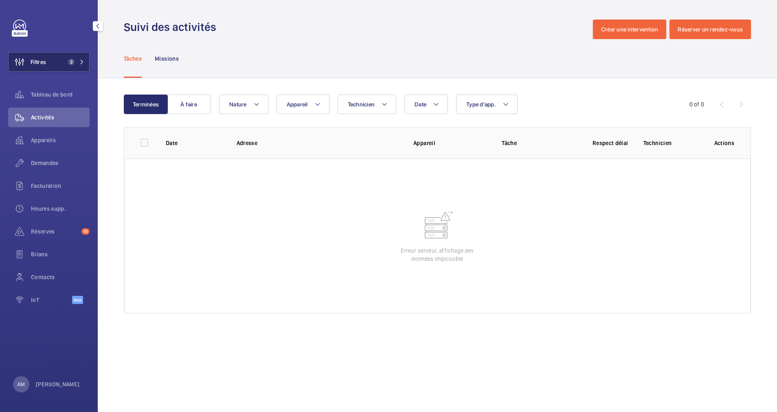
click at [86, 59] on button "Filtres 2" at bounding box center [48, 62] width 81 height 20
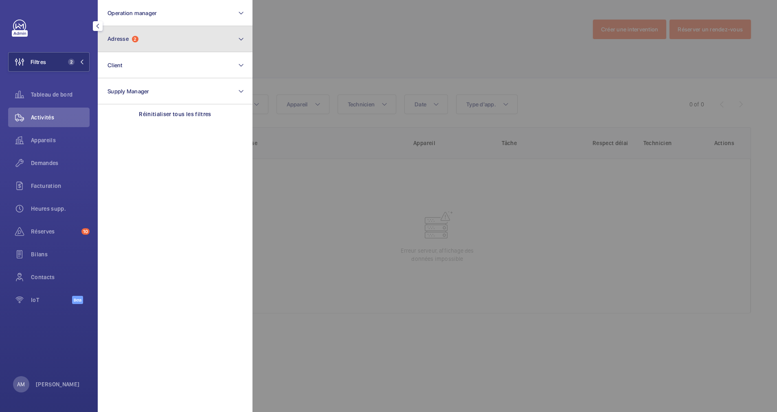
click at [145, 40] on button "Adresse 2" at bounding box center [175, 39] width 155 height 26
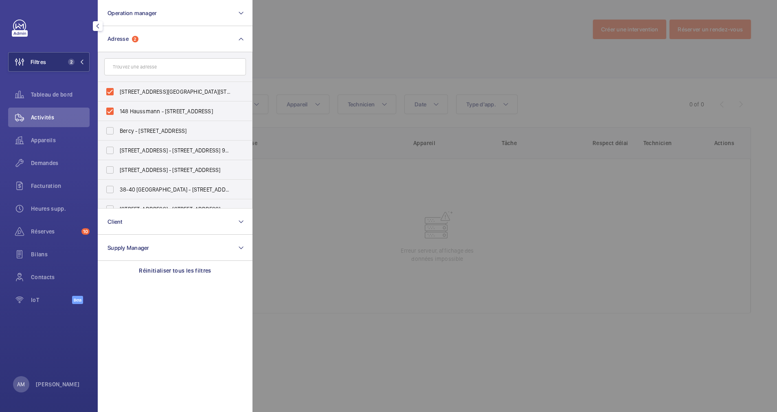
click at [312, 72] on div at bounding box center [640, 206] width 777 height 412
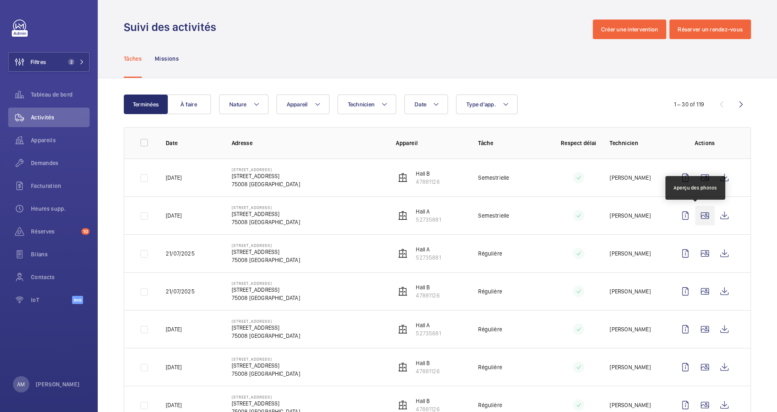
click at [695, 212] on wm-front-icon-button at bounding box center [705, 216] width 20 height 20
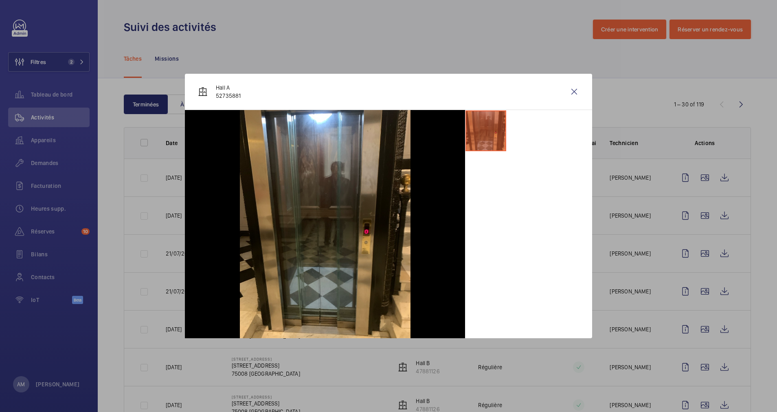
drag, startPoint x: 572, startPoint y: 83, endPoint x: 633, endPoint y: 136, distance: 80.8
click at [572, 82] on wm-front-icon-button at bounding box center [574, 92] width 20 height 20
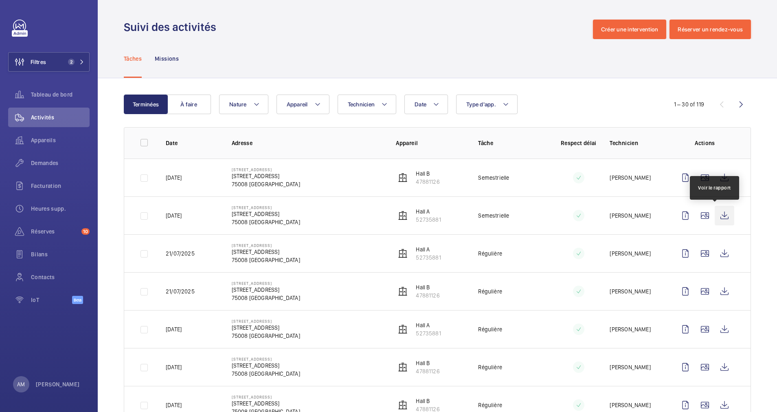
click at [717, 218] on wm-front-icon-button at bounding box center [725, 216] width 20 height 20
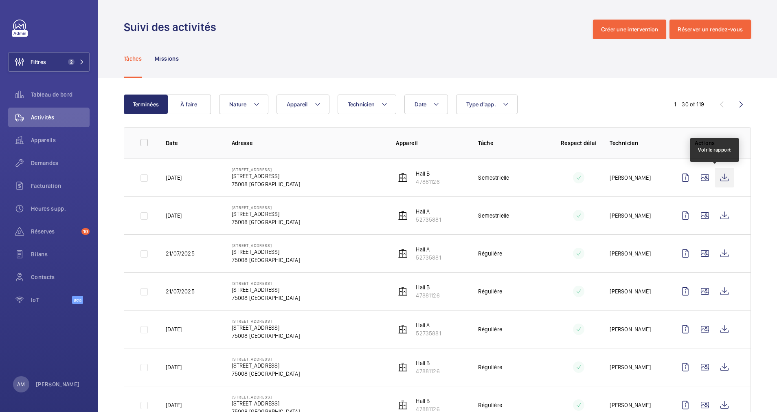
click at [716, 173] on wm-front-icon-button at bounding box center [725, 178] width 20 height 20
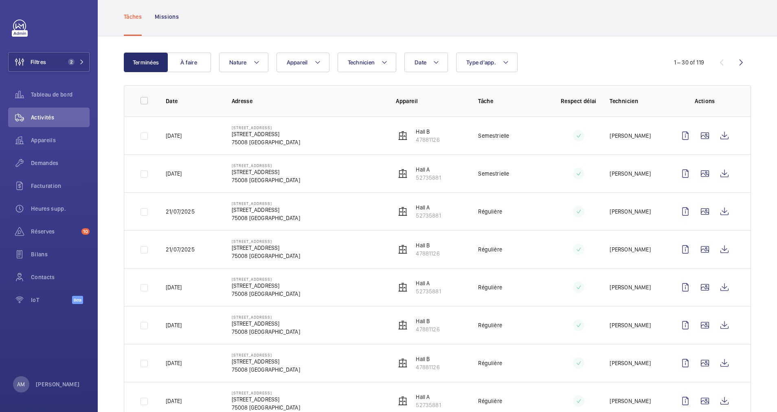
scroll to position [61, 0]
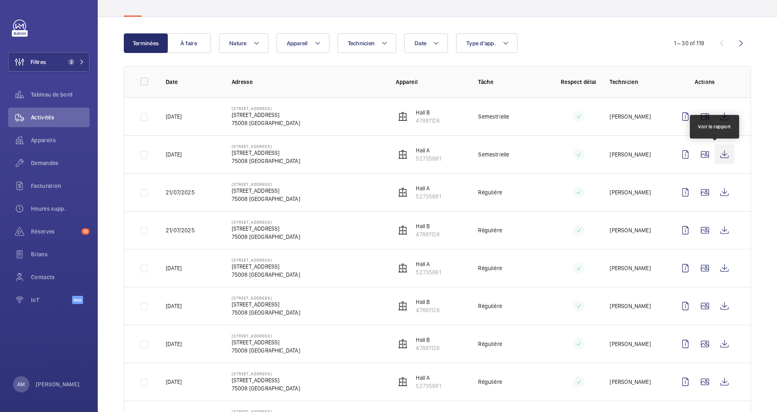
click at [715, 151] on wm-front-icon-button at bounding box center [725, 155] width 20 height 20
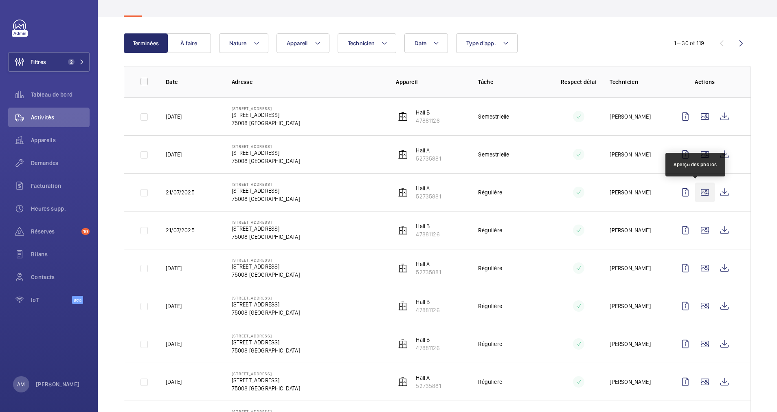
click at [695, 194] on wm-front-icon-button at bounding box center [705, 192] width 20 height 20
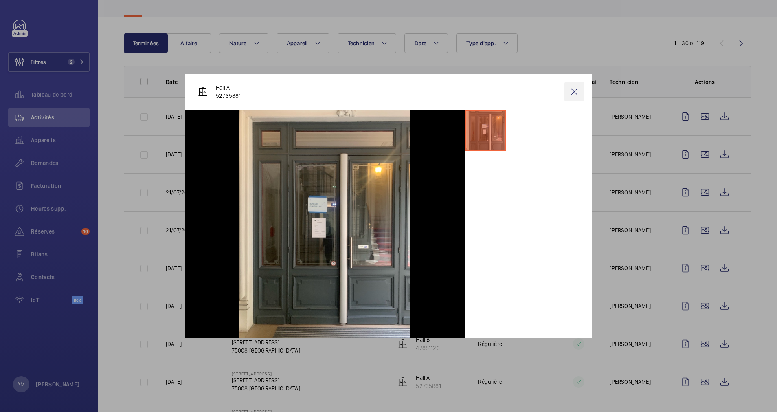
click at [576, 88] on wm-front-icon-button at bounding box center [574, 92] width 20 height 20
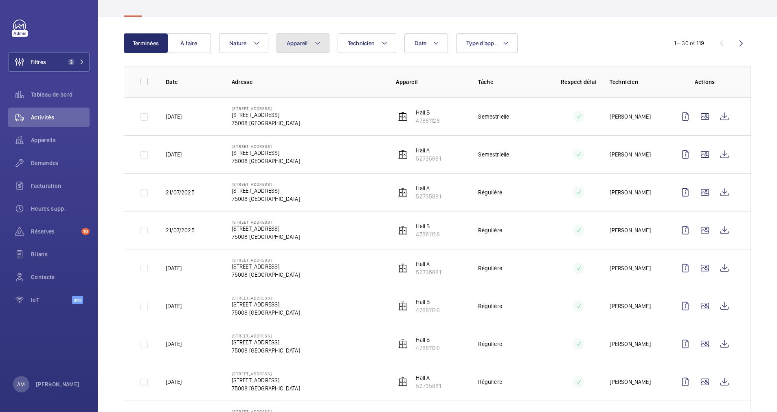
click at [318, 42] on mat-icon at bounding box center [317, 43] width 7 height 10
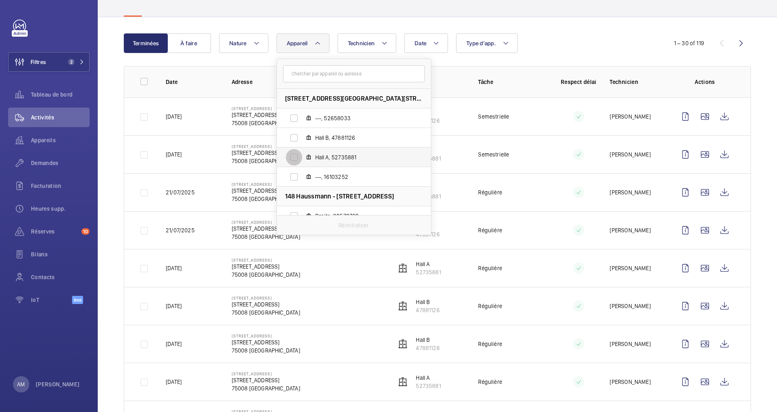
click at [294, 156] on input "Hall A, 52735881" at bounding box center [294, 157] width 16 height 16
checkbox input "true"
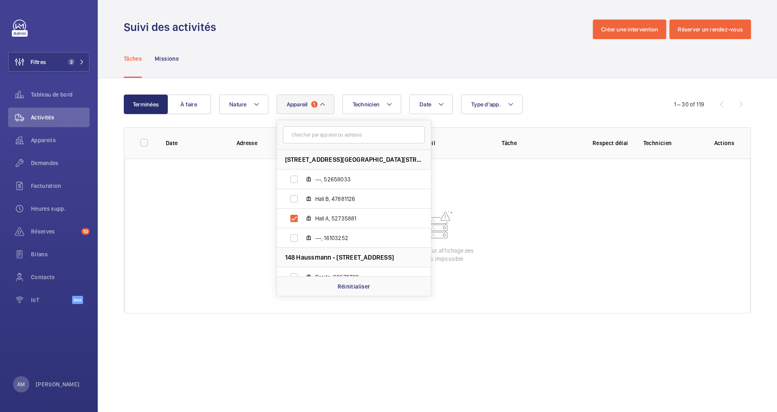
click at [625, 102] on div "Date Technicien Appareil [STREET_ADDRESS] ---, [GEOGRAPHIC_DATA] ---, 16103252 …" at bounding box center [436, 104] width 434 height 20
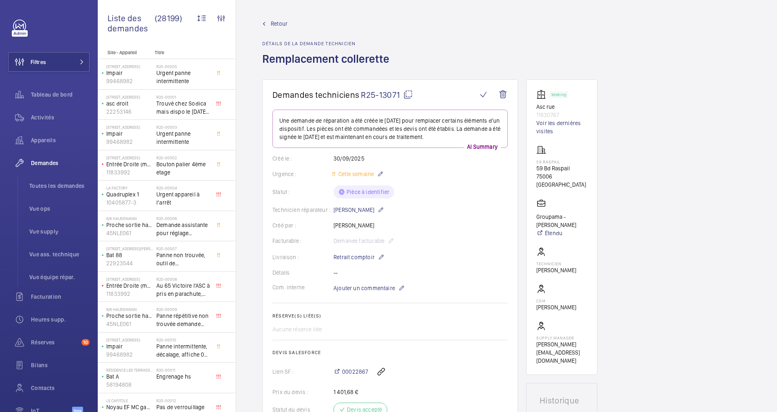
click at [405, 90] on mat-icon at bounding box center [408, 95] width 10 height 10
click at [46, 59] on span "Filtres" at bounding box center [38, 62] width 15 height 8
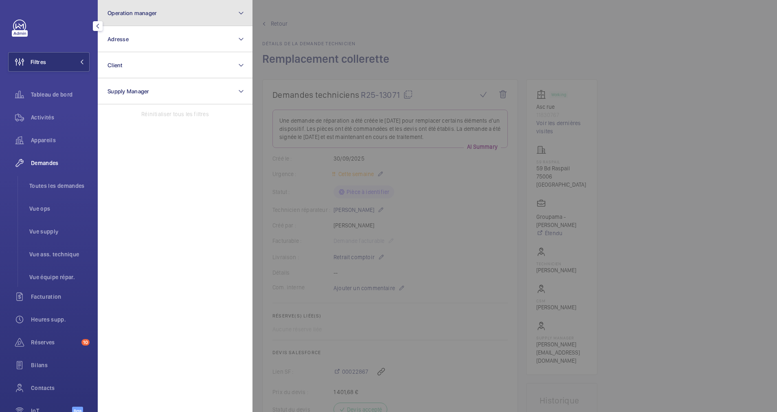
click at [172, 18] on button "Operation manager" at bounding box center [175, 13] width 155 height 26
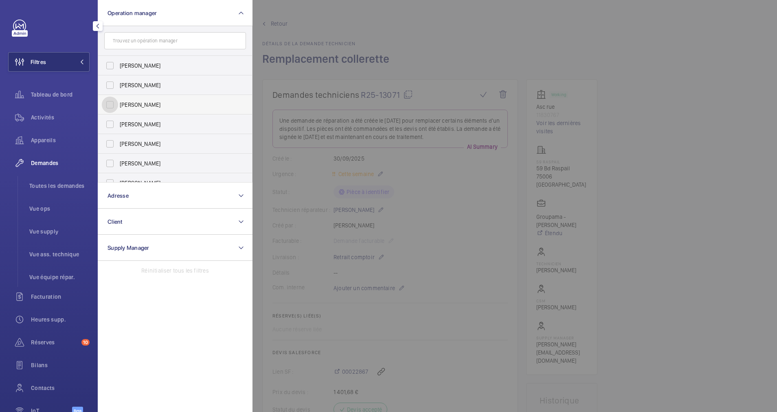
click at [107, 106] on input "[PERSON_NAME]" at bounding box center [110, 104] width 16 height 16
checkbox input "true"
click at [37, 140] on span "Appareils" at bounding box center [60, 140] width 59 height 8
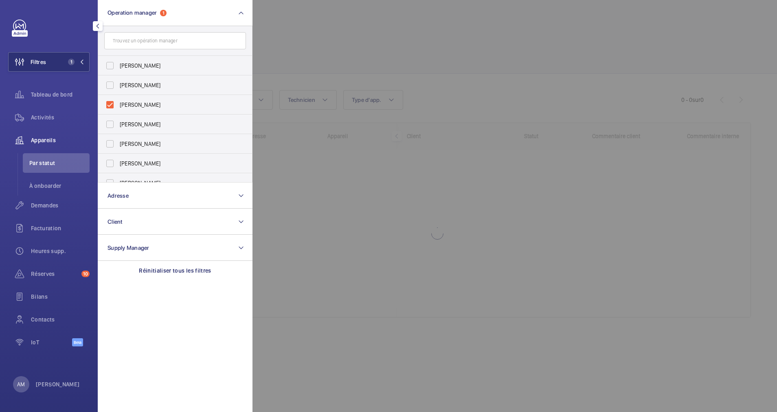
click at [504, 56] on div at bounding box center [640, 206] width 777 height 412
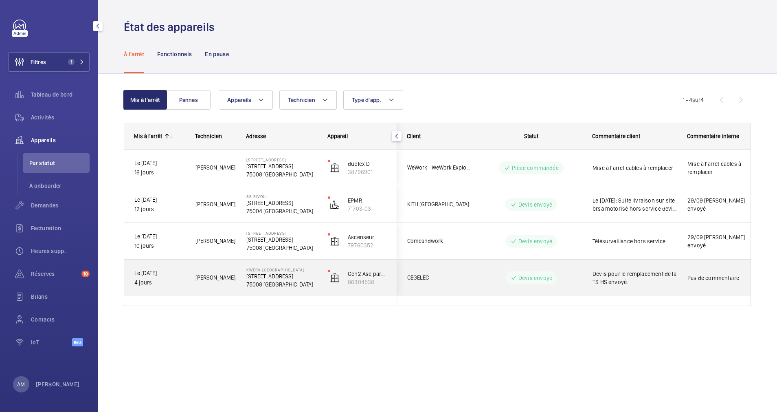
click at [299, 277] on p "[STREET_ADDRESS]" at bounding box center [281, 276] width 71 height 8
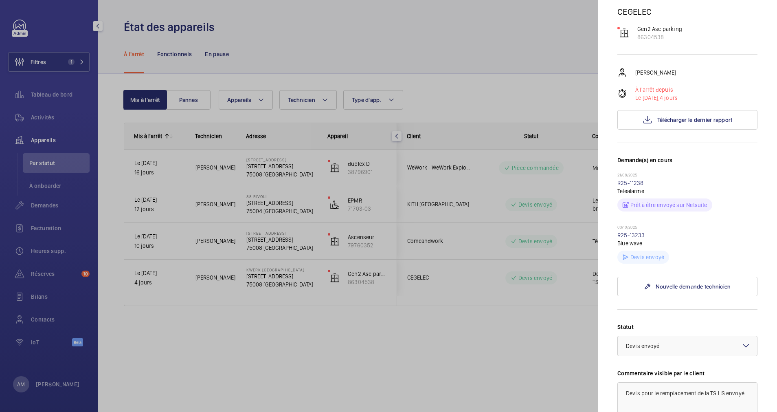
scroll to position [122, 0]
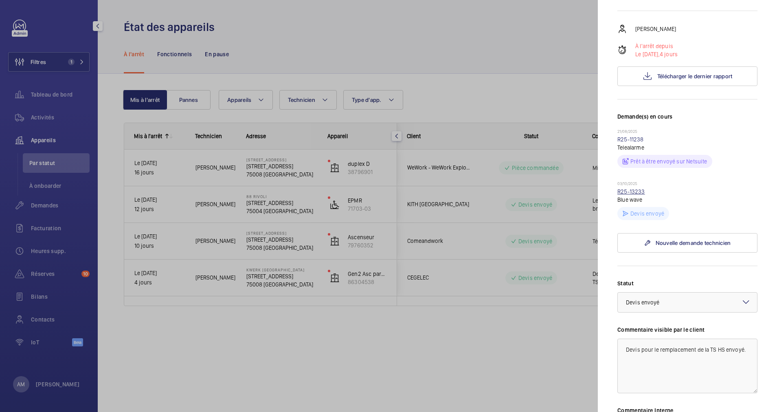
click at [632, 193] on link "R25-13233" at bounding box center [631, 191] width 28 height 7
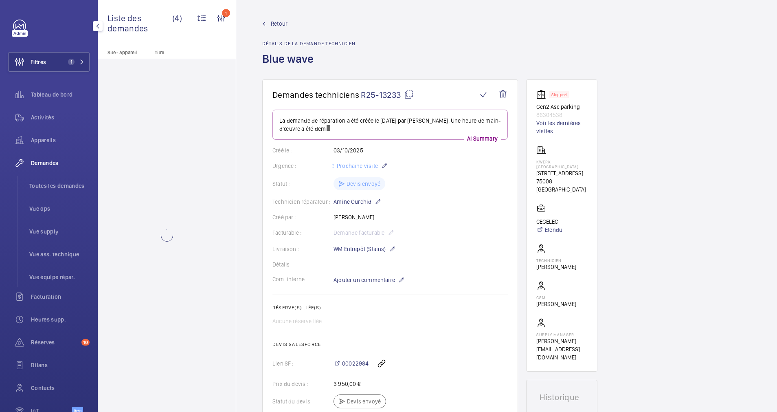
click at [276, 20] on span "Retour" at bounding box center [279, 24] width 17 height 8
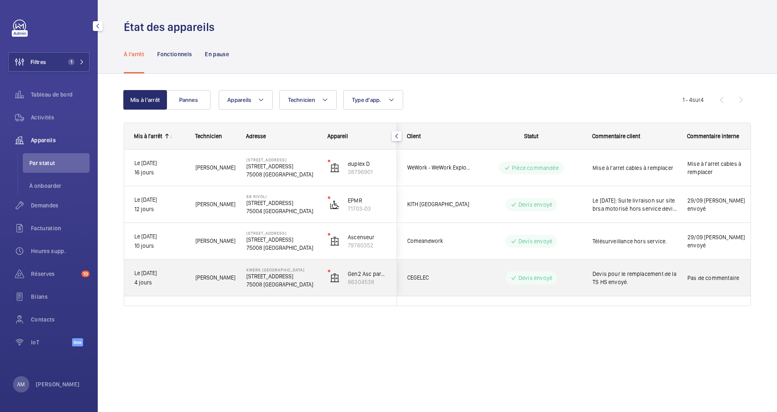
click at [265, 282] on p "75008 [GEOGRAPHIC_DATA]" at bounding box center [281, 284] width 71 height 8
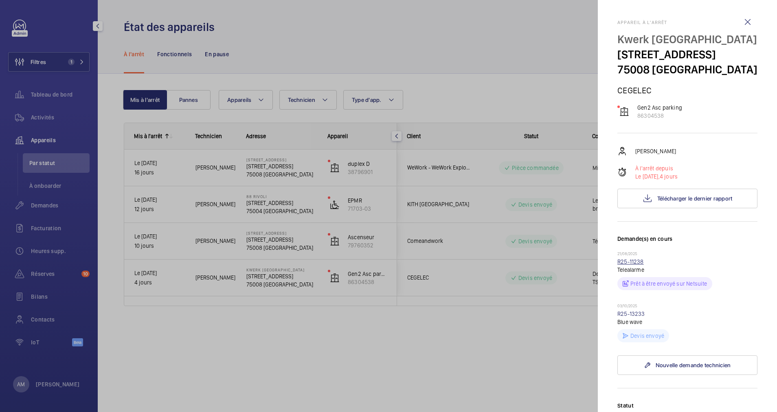
click at [629, 260] on link "R25-11238" at bounding box center [630, 261] width 26 height 7
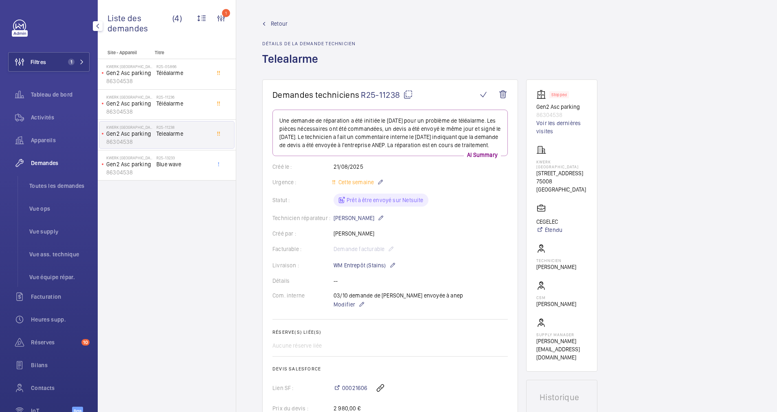
click at [277, 22] on span "Retour" at bounding box center [279, 24] width 17 height 8
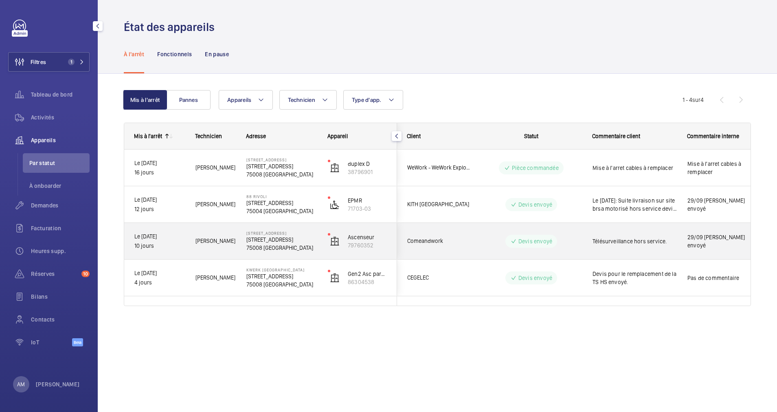
click at [306, 237] on p "[STREET_ADDRESS]" at bounding box center [281, 239] width 71 height 8
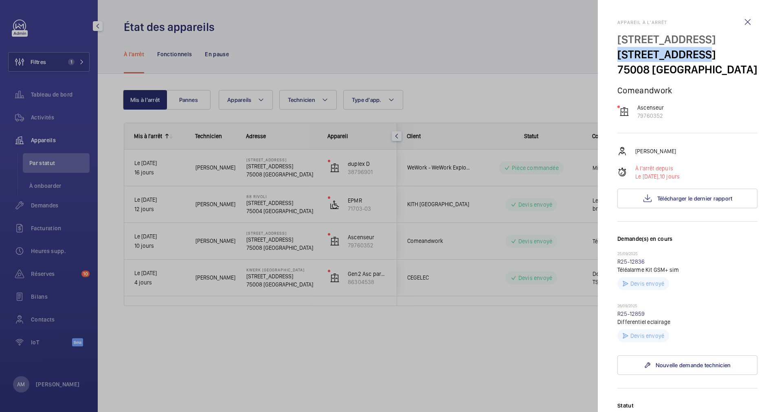
drag, startPoint x: 618, startPoint y: 55, endPoint x: 691, endPoint y: 53, distance: 73.3
click at [691, 53] on p "[STREET_ADDRESS]" at bounding box center [687, 54] width 140 height 15
drag, startPoint x: 691, startPoint y: 53, endPoint x: 684, endPoint y: 55, distance: 7.2
copy p "[STREET_ADDRESS]"
click at [513, 76] on div at bounding box center [388, 206] width 777 height 412
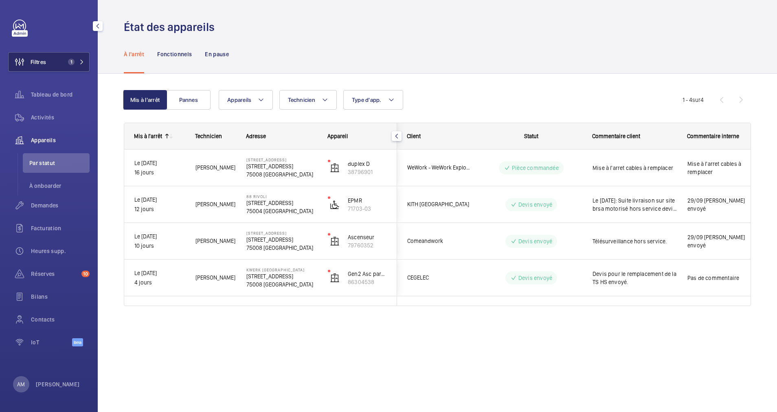
drag, startPoint x: 61, startPoint y: 60, endPoint x: 78, endPoint y: 50, distance: 19.3
click at [65, 57] on button "Filtres 1" at bounding box center [48, 62] width 81 height 20
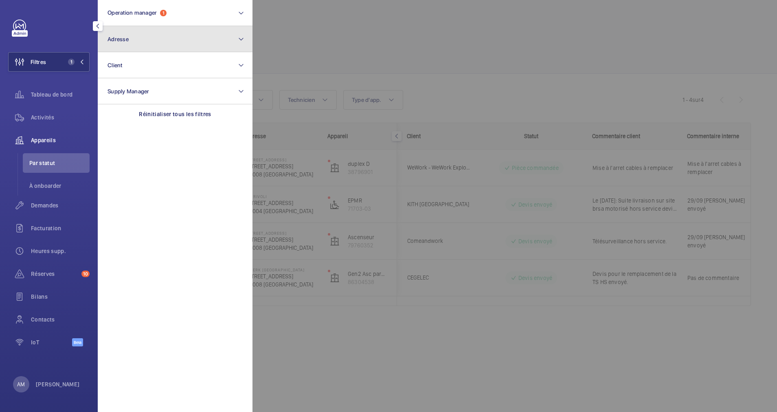
click at [165, 36] on button "Adresse" at bounding box center [175, 39] width 155 height 26
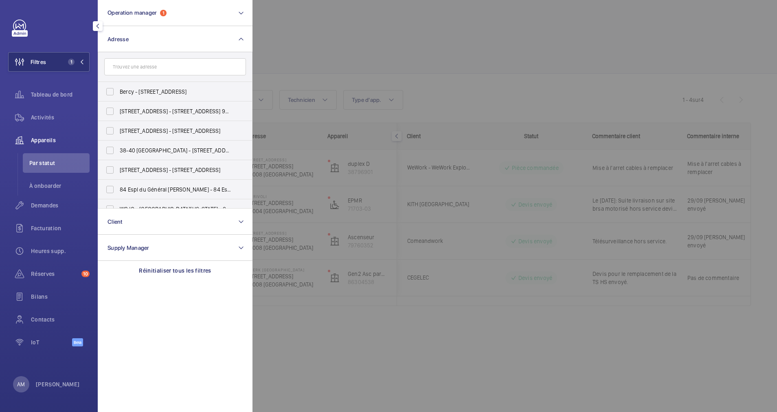
click at [44, 15] on div "Filtres 1 Operation manager 1 Adresse Bercy - [GEOGRAPHIC_DATA] [GEOGRAPHIC_DAT…" at bounding box center [49, 206] width 98 height 412
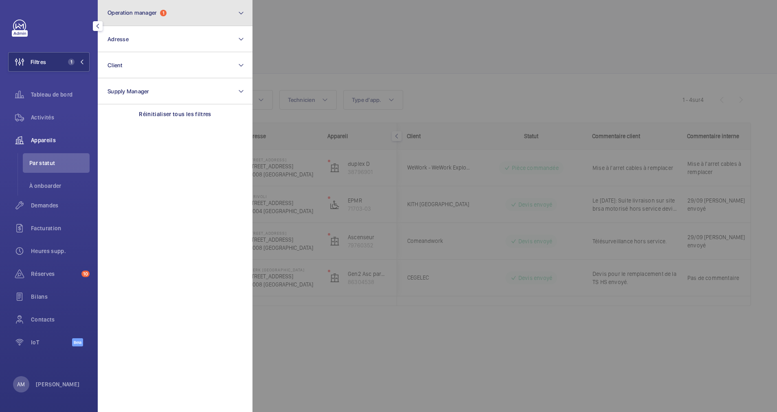
click at [195, 16] on button "Operation manager 1" at bounding box center [175, 13] width 155 height 26
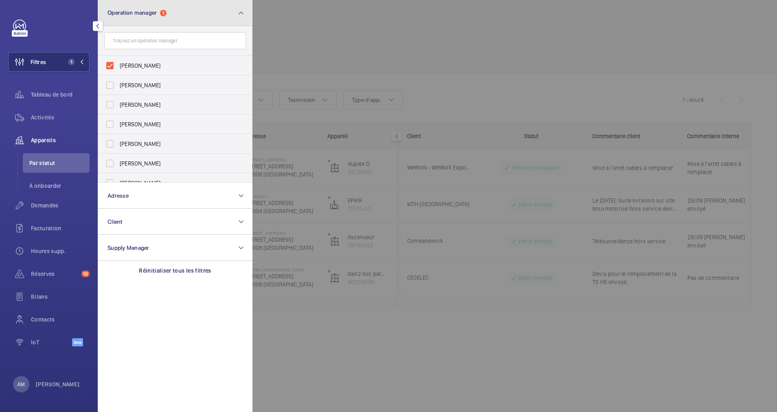
click at [204, 14] on button "Operation manager 1" at bounding box center [175, 13] width 155 height 26
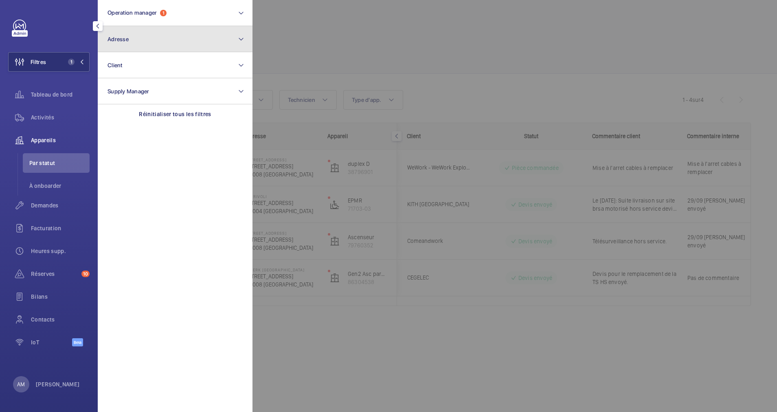
click at [165, 44] on button "Adresse" at bounding box center [175, 39] width 155 height 26
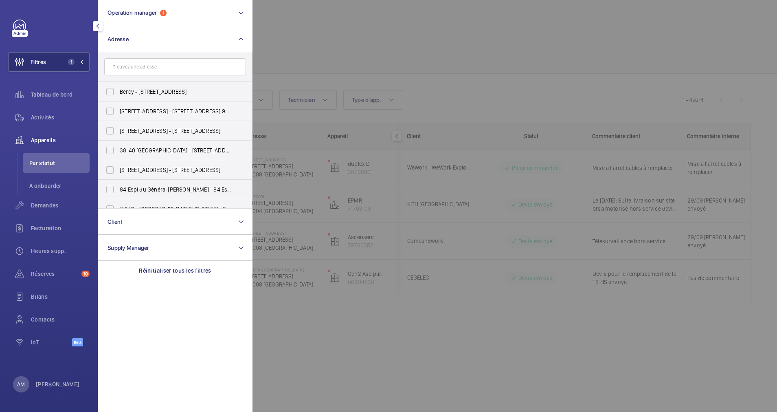
drag, startPoint x: 145, startPoint y: 74, endPoint x: 152, endPoint y: 64, distance: 12.3
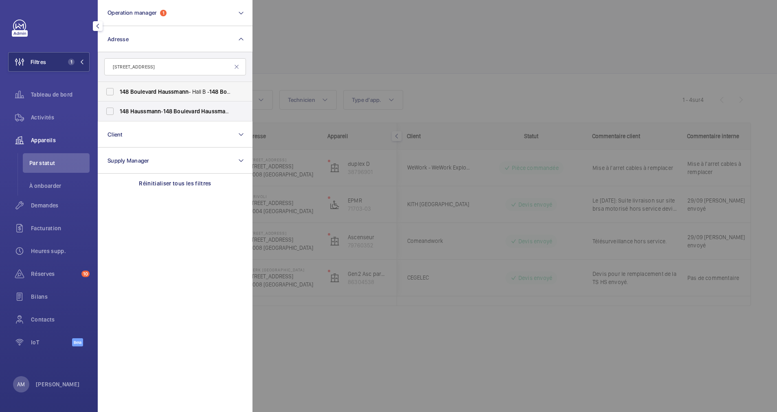
type input "[STREET_ADDRESS]"
click at [138, 88] on span "[STREET_ADDRESS][GEOGRAPHIC_DATA][STREET_ADDRESS]" at bounding box center [176, 92] width 112 height 8
click at [118, 88] on input "[STREET_ADDRESS][GEOGRAPHIC_DATA][STREET_ADDRESS]" at bounding box center [110, 91] width 16 height 16
checkbox input "true"
click at [132, 108] on span "Haussmann" at bounding box center [145, 111] width 31 height 7
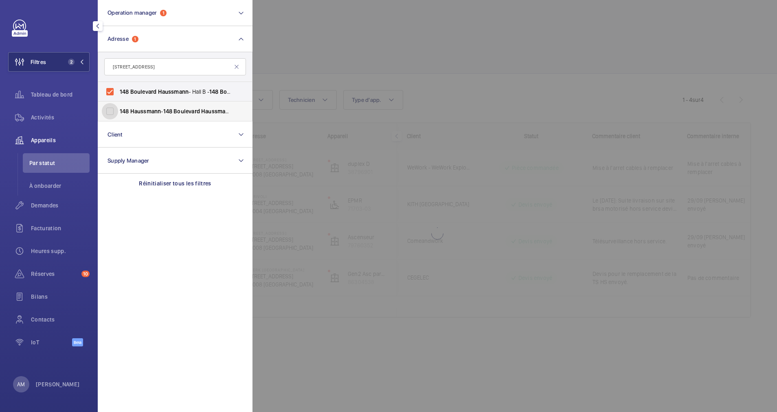
click at [118, 108] on input "148 Haussmann - [STREET_ADDRESS]" at bounding box center [110, 111] width 16 height 16
checkbox input "true"
click at [392, 63] on div at bounding box center [640, 206] width 777 height 412
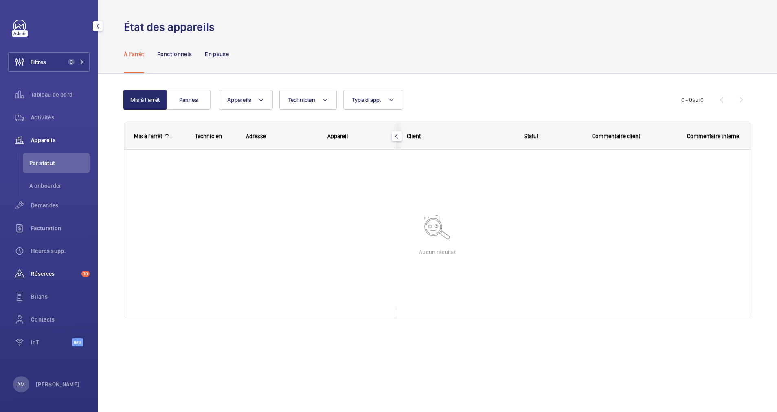
click at [48, 271] on span "Réserves" at bounding box center [54, 274] width 47 height 8
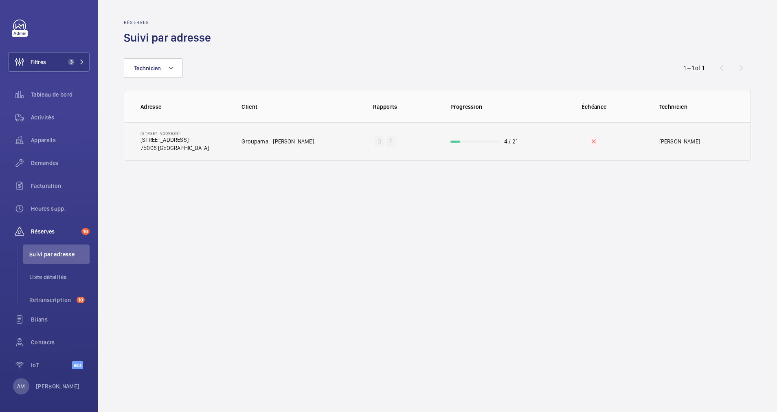
click at [476, 148] on td "4 / 21" at bounding box center [489, 141] width 104 height 38
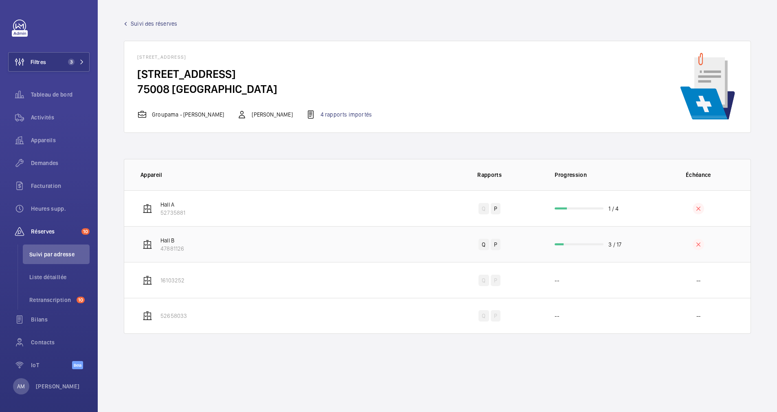
click at [599, 239] on td "3 / 17" at bounding box center [593, 244] width 104 height 36
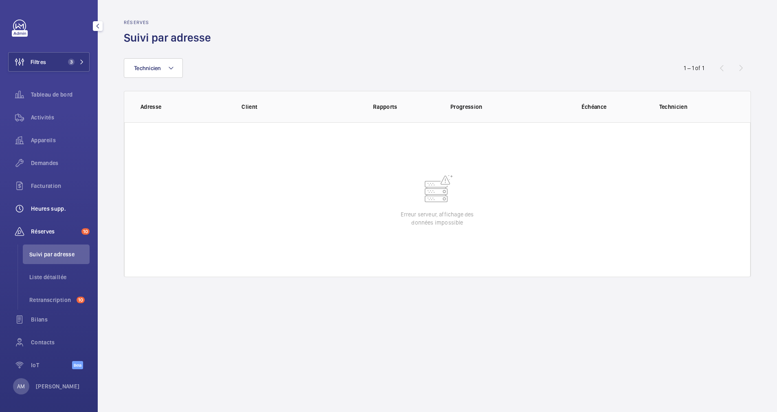
click at [42, 209] on span "Heures supp." at bounding box center [60, 208] width 59 height 8
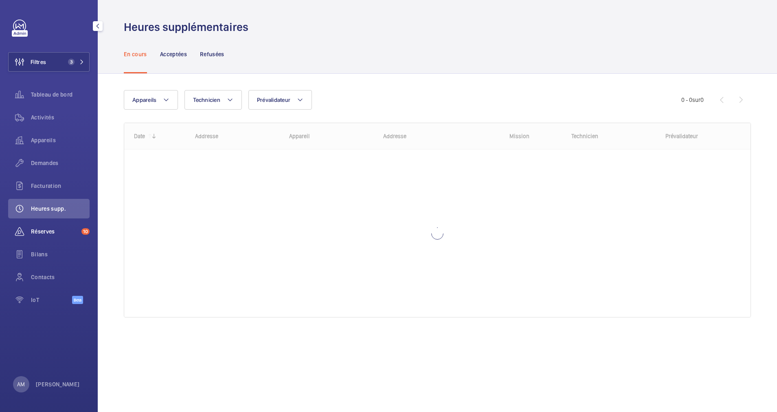
click at [41, 234] on span "Réserves" at bounding box center [54, 231] width 47 height 8
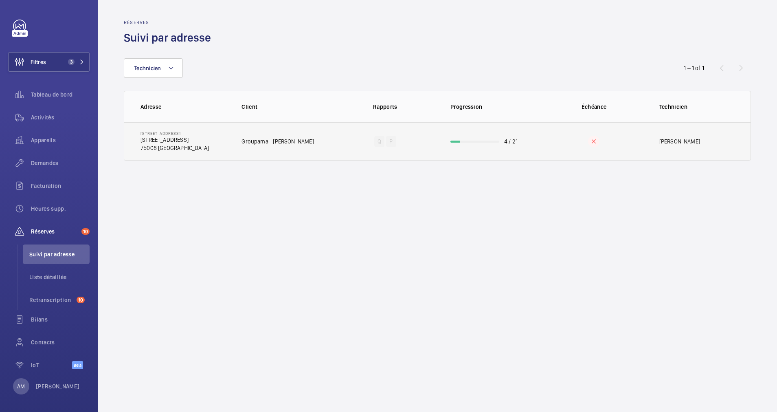
click at [479, 144] on td "4 / 21" at bounding box center [489, 141] width 104 height 38
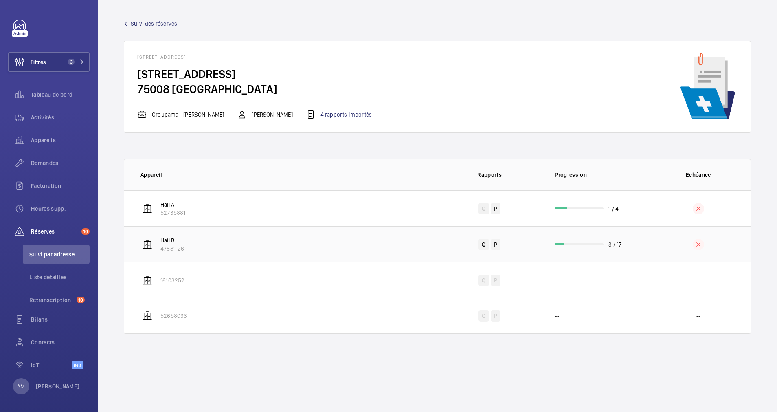
click at [585, 236] on td "3 / 17" at bounding box center [593, 244] width 104 height 36
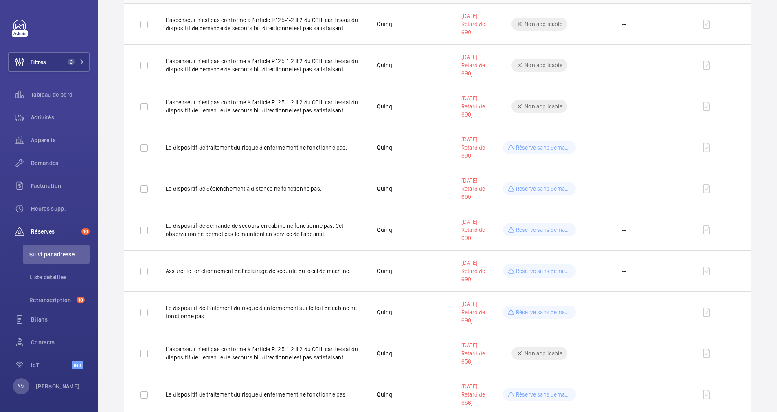
scroll to position [427, 0]
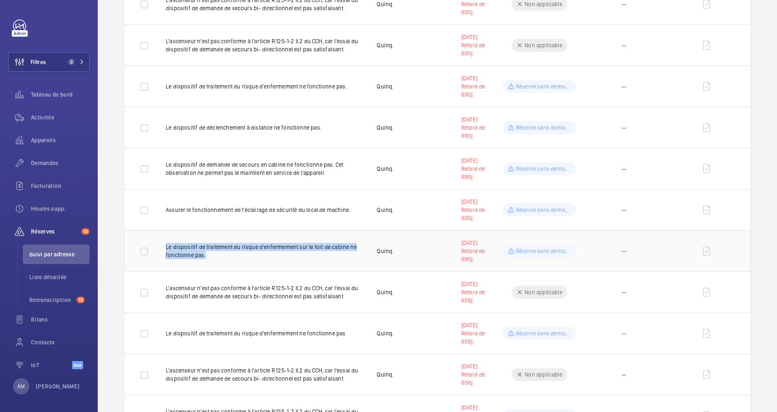
drag, startPoint x: 219, startPoint y: 259, endPoint x: 167, endPoint y: 245, distance: 54.3
click at [167, 245] on td "Le dispositif de traitement du risque d'enfermement sur le toit de cabine ne fo…" at bounding box center [258, 250] width 211 height 41
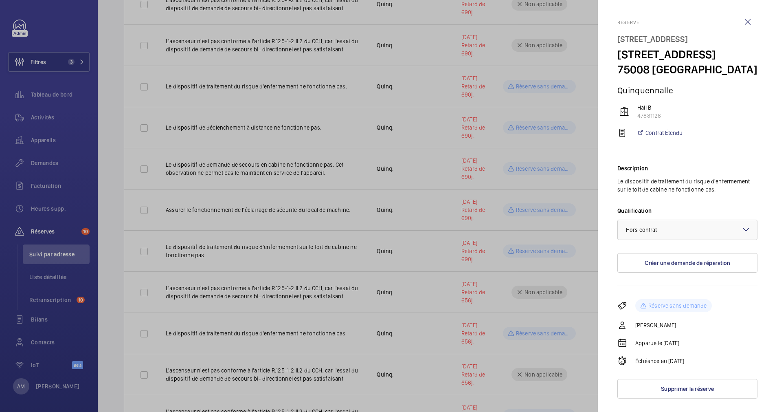
click at [414, 202] on div at bounding box center [388, 206] width 777 height 412
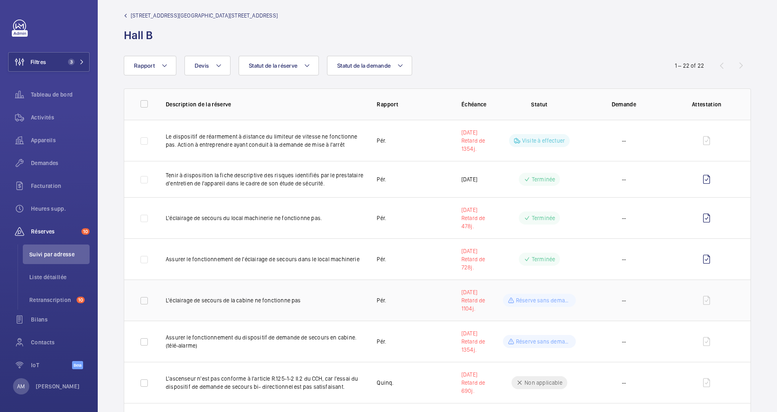
scroll to position [0, 0]
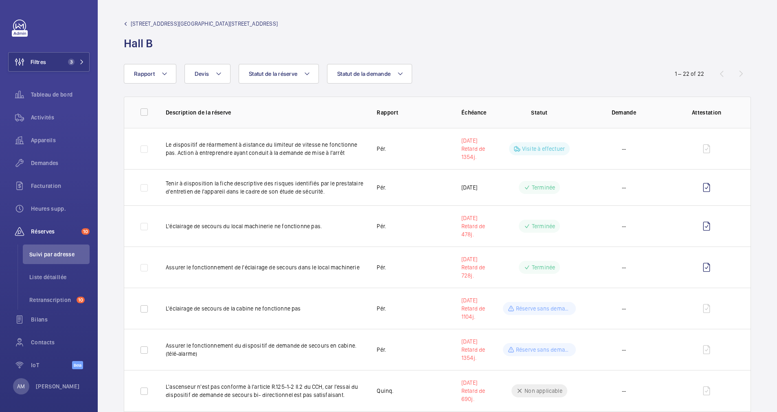
click at [149, 23] on span "[STREET_ADDRESS][GEOGRAPHIC_DATA][STREET_ADDRESS]" at bounding box center [204, 24] width 147 height 8
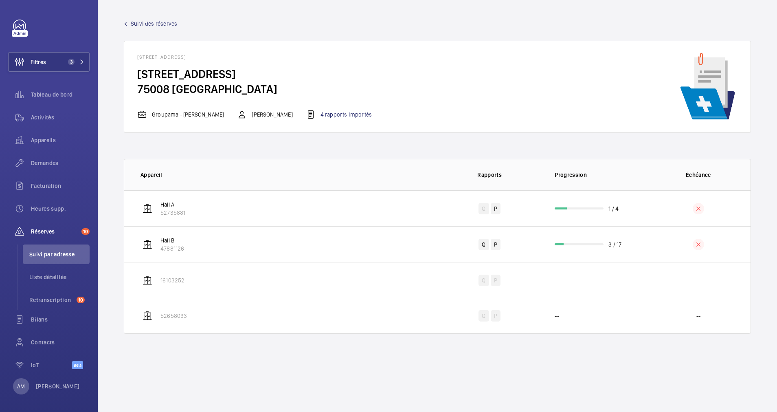
click at [145, 20] on span "Suivi des réserves" at bounding box center [154, 24] width 46 height 8
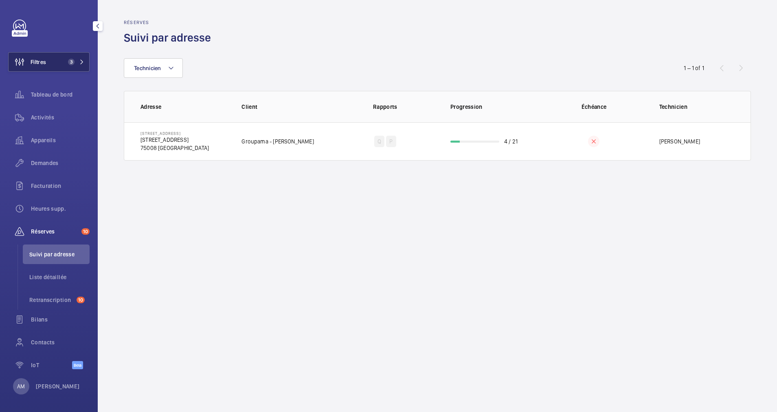
click at [75, 54] on button "Filtres 3" at bounding box center [48, 62] width 81 height 20
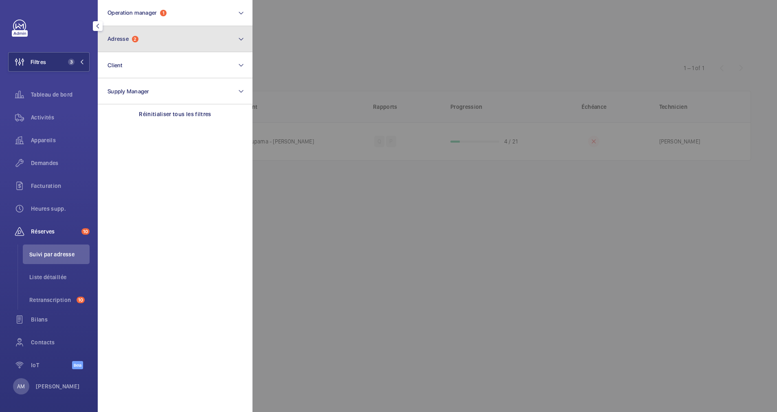
click at [146, 37] on button "Adresse 2" at bounding box center [175, 39] width 155 height 26
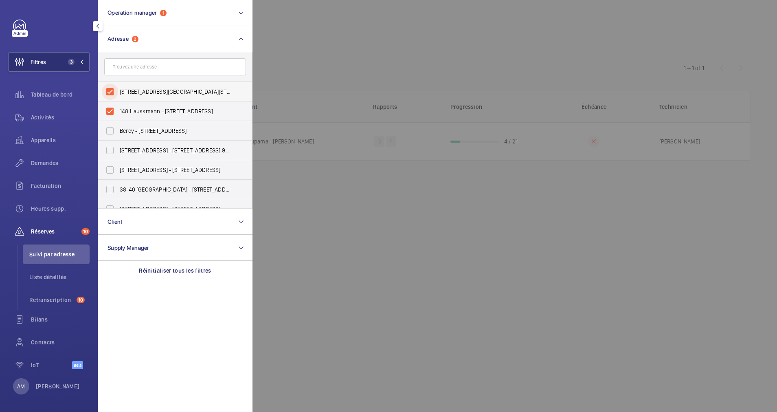
click at [111, 91] on input "[STREET_ADDRESS][GEOGRAPHIC_DATA][STREET_ADDRESS]" at bounding box center [110, 91] width 16 height 16
checkbox input "false"
click at [111, 106] on input "148 Haussmann - [STREET_ADDRESS]" at bounding box center [110, 111] width 16 height 16
checkbox input "false"
paste input "[STREET_ADDRESS]"
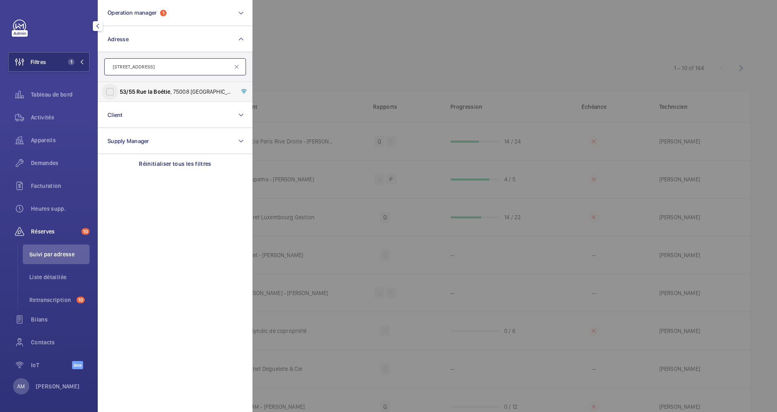
type input "[STREET_ADDRESS]"
drag, startPoint x: 113, startPoint y: 97, endPoint x: 122, endPoint y: 94, distance: 9.5
click at [113, 96] on input "[STREET_ADDRESS] - [STREET_ADDRESS]" at bounding box center [110, 91] width 16 height 16
checkbox input "true"
click at [338, 56] on div at bounding box center [640, 206] width 777 height 412
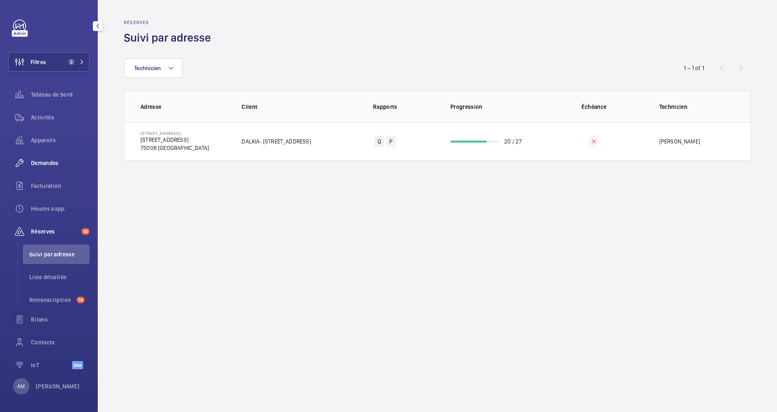
click at [53, 162] on span "Demandes" at bounding box center [60, 163] width 59 height 8
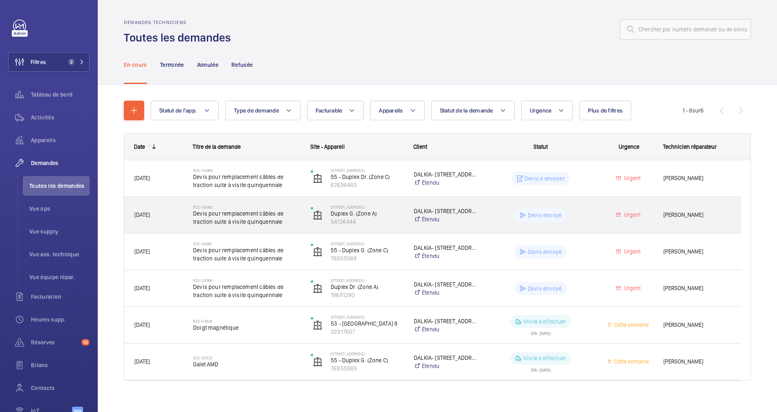
click at [241, 218] on span "Devis pour remplacement câbles de traction suite à visite quinquennale" at bounding box center [246, 217] width 107 height 16
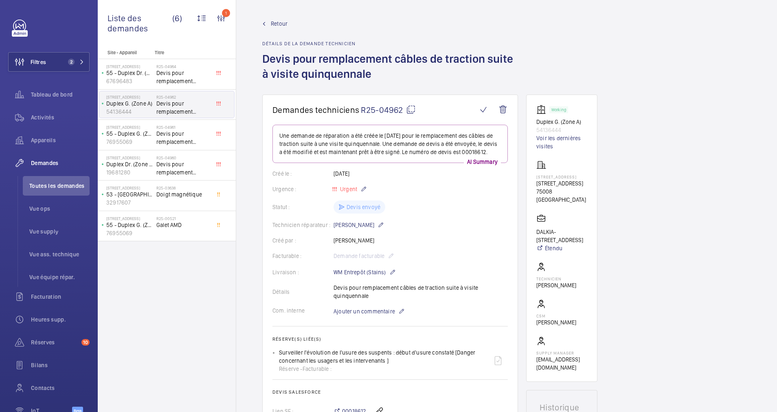
drag, startPoint x: 535, startPoint y: 187, endPoint x: 581, endPoint y: 186, distance: 46.4
click at [581, 186] on wm-front-card "Working Duplex G. (Zone A) 54136444 Voir les dernières visites [STREET_ADDRESS]…" at bounding box center [561, 237] width 71 height 287
drag, startPoint x: 581, startPoint y: 186, endPoint x: 512, endPoint y: 189, distance: 69.3
click at [512, 189] on wm-front-card "Demandes techniciens R25-04962 Une demande de réparation a été créée le [DATE] …" at bounding box center [390, 298] width 256 height 408
click at [265, 16] on wm-front-admin-header "Retour Détails de la demande technicien Devis pour remplacement câbles de tract…" at bounding box center [506, 47] width 541 height 94
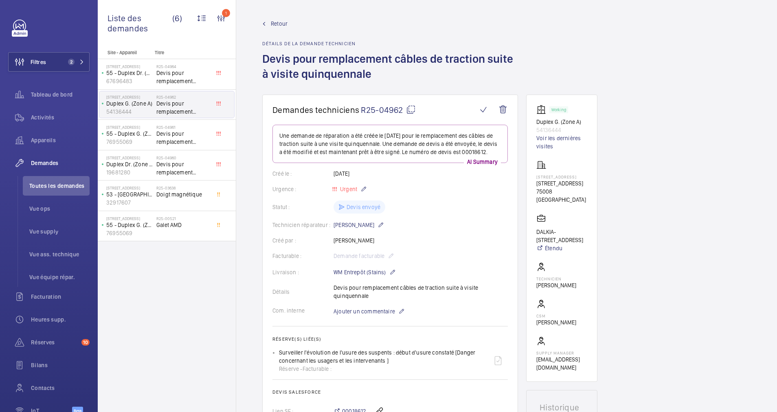
click at [268, 22] on link "Retour" at bounding box center [390, 24] width 256 height 8
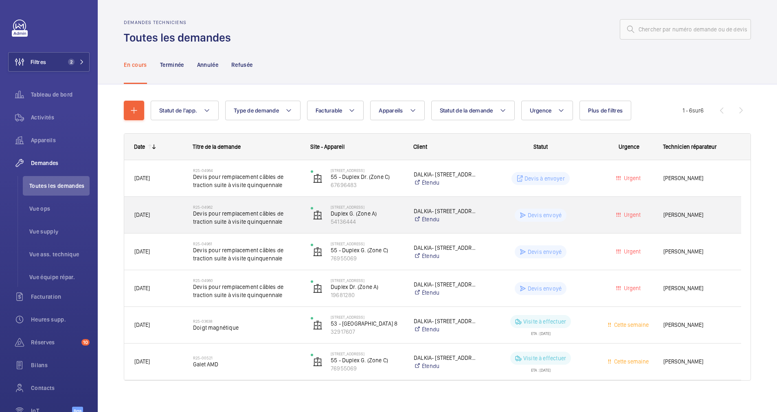
click at [261, 220] on span "Devis pour remplacement câbles de traction suite à visite quinquennale" at bounding box center [246, 217] width 107 height 16
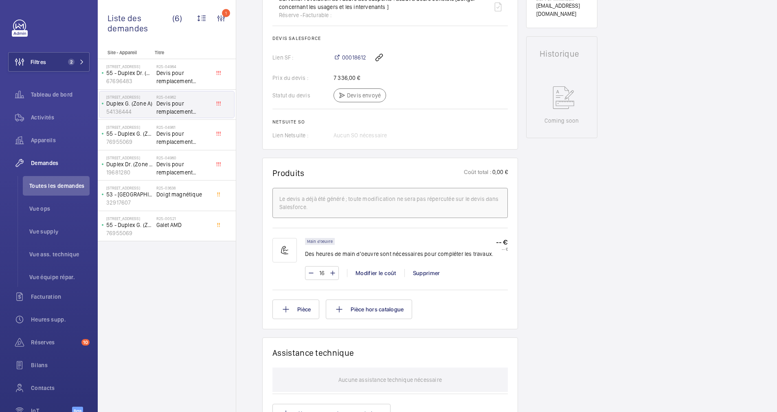
scroll to position [366, 0]
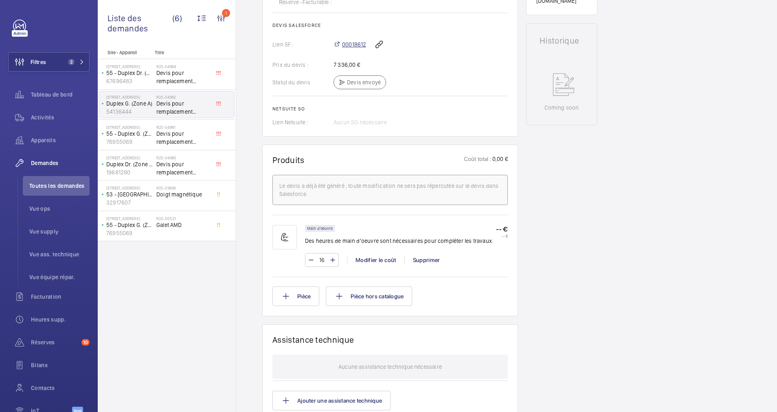
click at [361, 44] on span "00018612" at bounding box center [354, 44] width 24 height 8
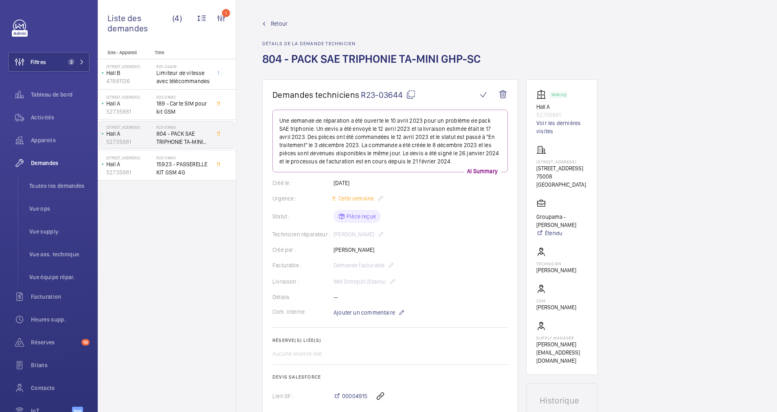
click at [274, 22] on span "Retour" at bounding box center [279, 24] width 17 height 8
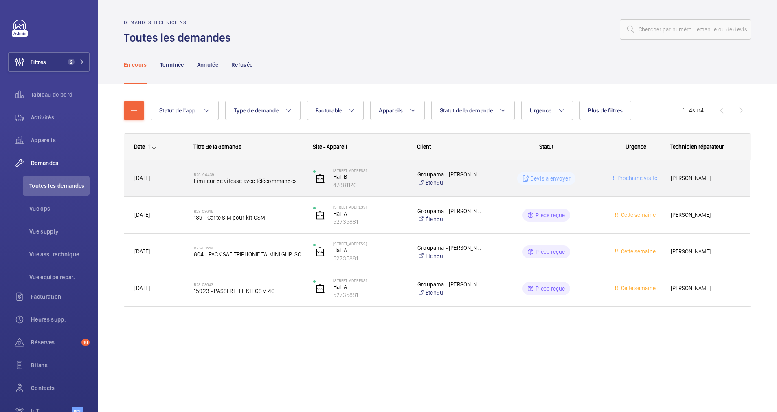
click at [235, 183] on span "Limiteur de vitesse avec télécommandes" at bounding box center [248, 181] width 109 height 8
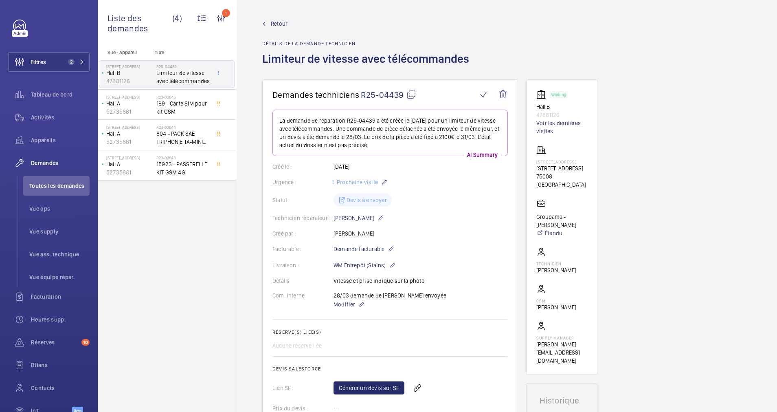
drag, startPoint x: 535, startPoint y: 174, endPoint x: 565, endPoint y: 179, distance: 29.8
click at [565, 179] on wm-front-card "Working Hall B 47881126 Voir les dernières visites [STREET_ADDRESS][GEOGRAPHIC_…" at bounding box center [561, 226] width 71 height 295
drag, startPoint x: 565, startPoint y: 179, endPoint x: 555, endPoint y: 179, distance: 9.4
copy p "[STREET_ADDRESS]"
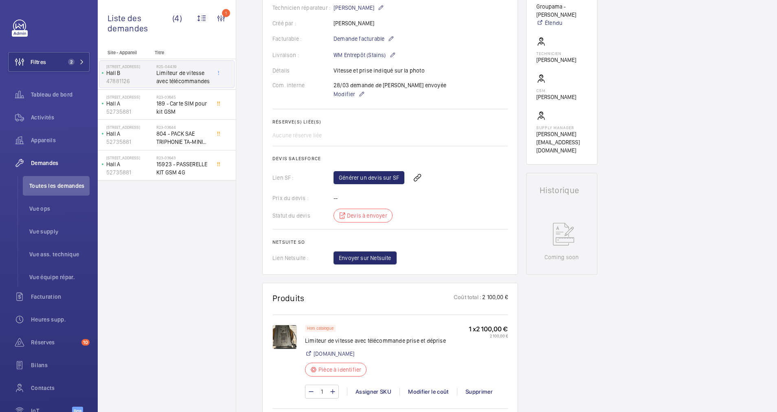
scroll to position [244, 0]
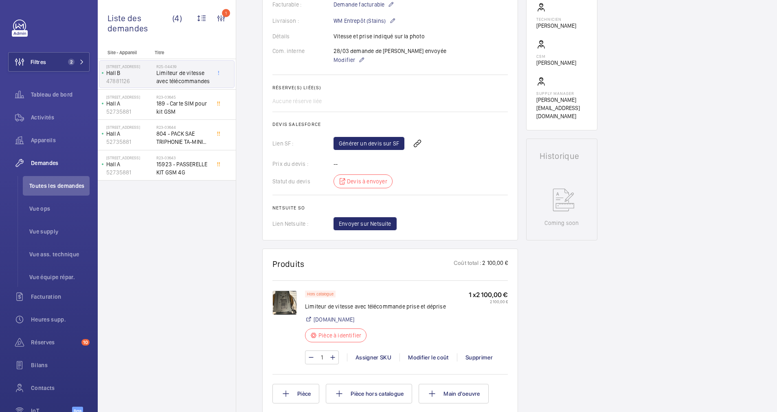
click at [289, 302] on img at bounding box center [284, 302] width 24 height 24
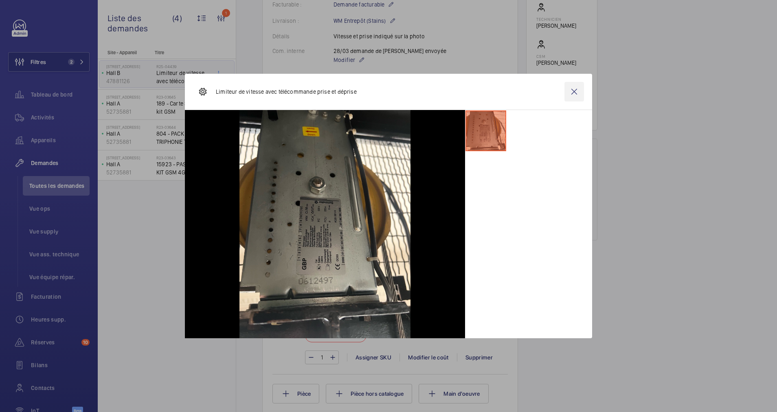
click at [573, 92] on wm-front-icon-button at bounding box center [574, 92] width 20 height 20
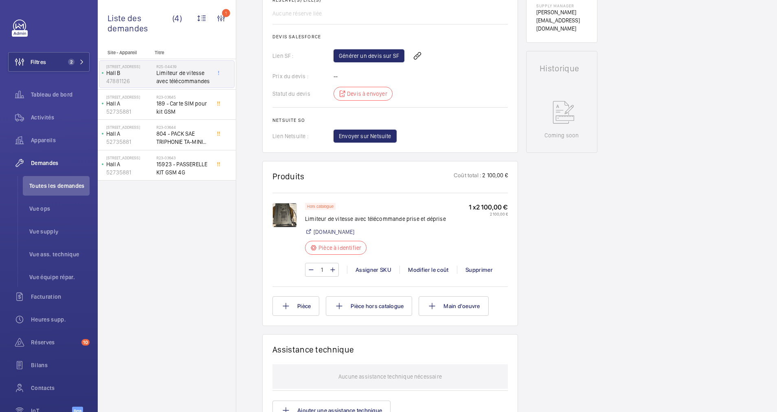
scroll to position [305, 0]
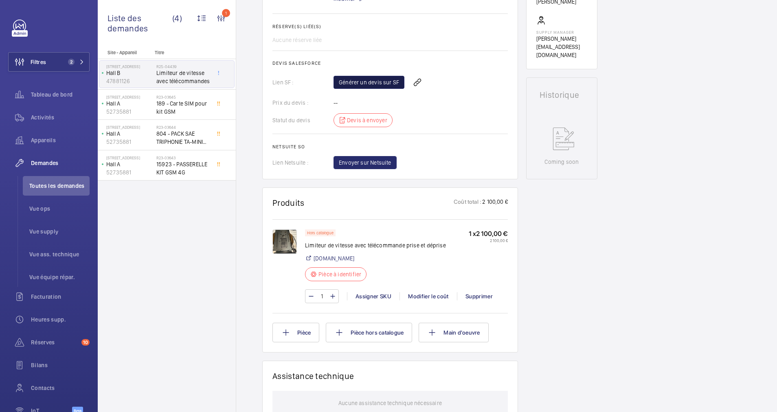
click at [383, 83] on link "Générer un devis sur SF" at bounding box center [368, 82] width 71 height 13
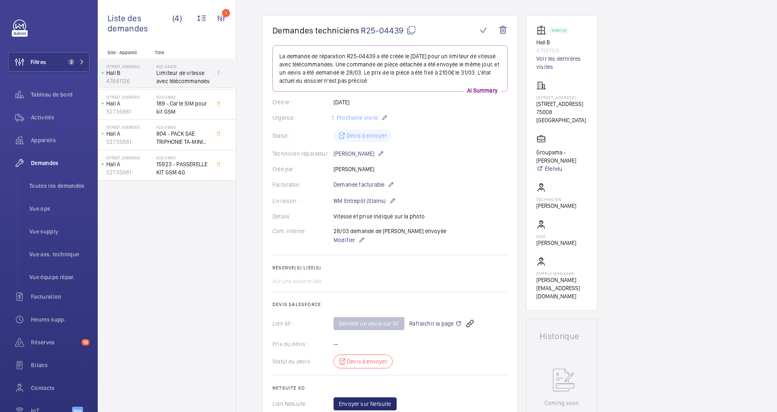
scroll to position [61, 0]
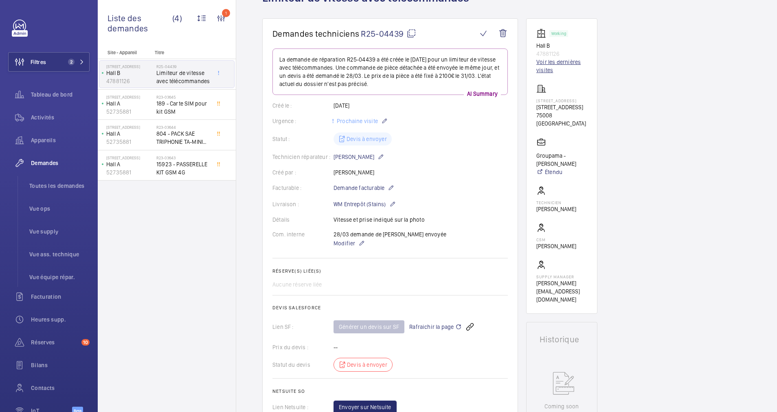
click at [546, 70] on link "Voir les dernières visites" at bounding box center [561, 66] width 51 height 16
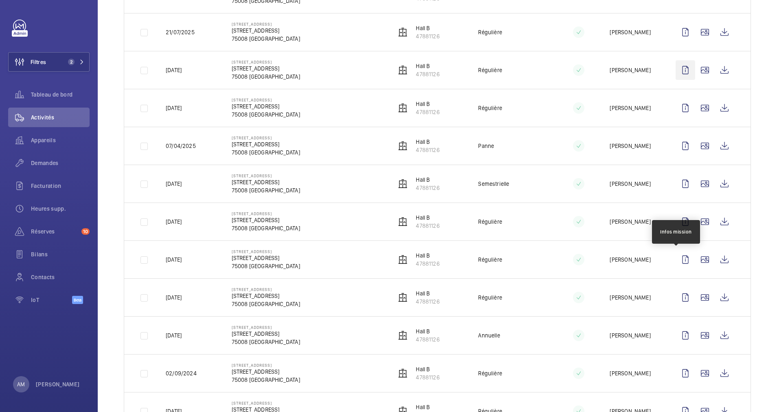
scroll to position [244, 0]
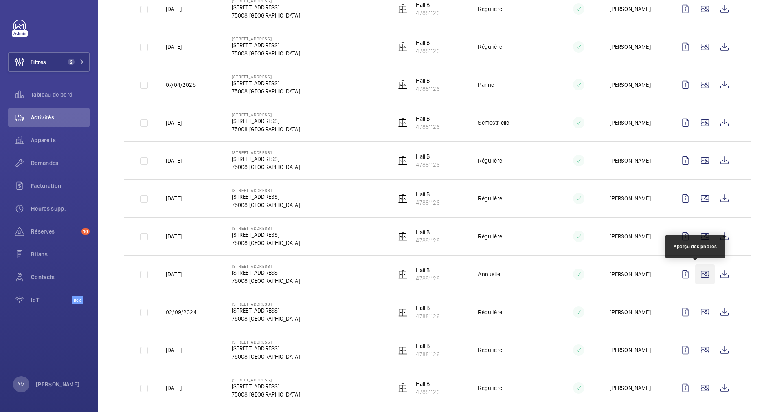
click at [695, 270] on wm-front-icon-button at bounding box center [705, 274] width 20 height 20
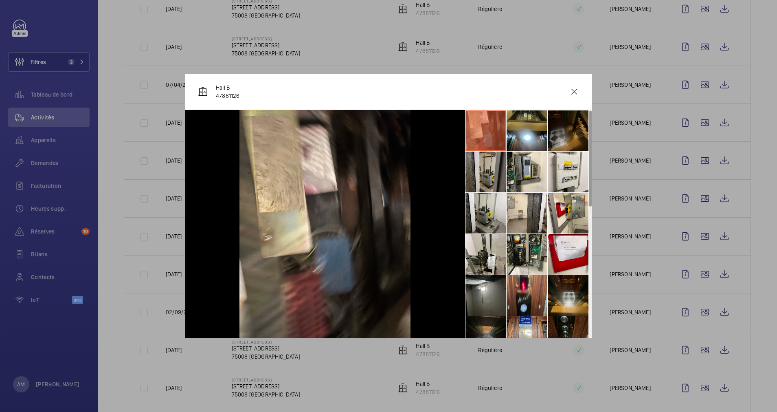
click at [489, 162] on li at bounding box center [485, 171] width 41 height 41
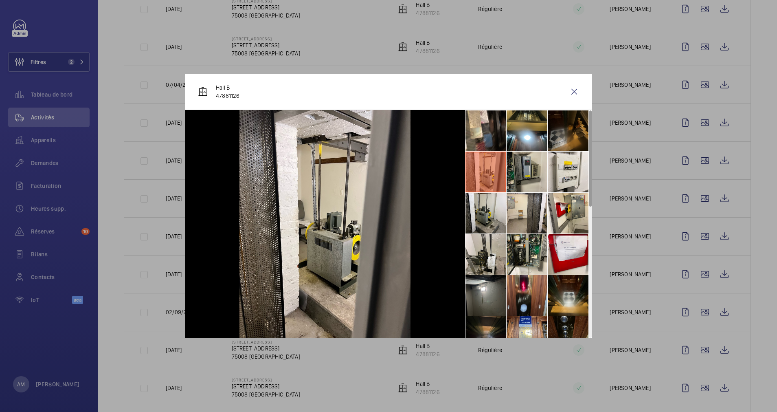
click at [512, 167] on li at bounding box center [526, 171] width 41 height 41
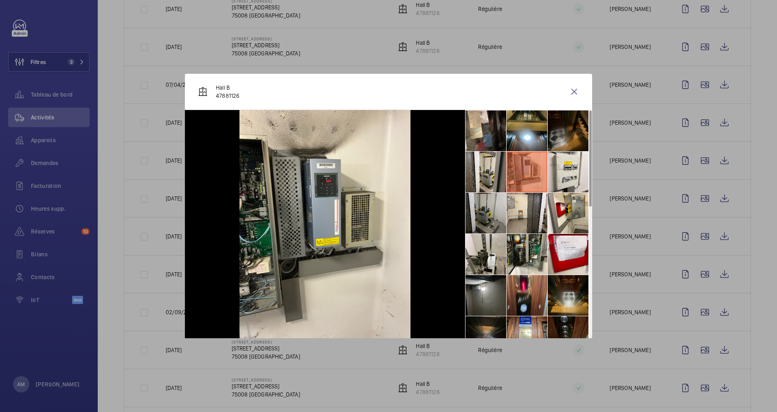
click at [490, 208] on li at bounding box center [485, 213] width 41 height 41
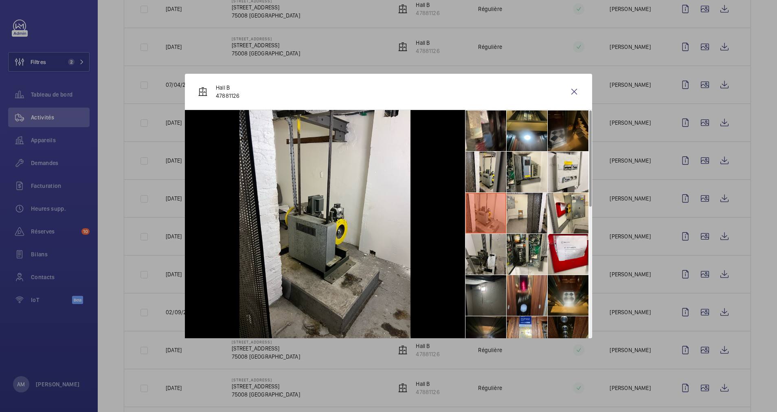
click at [484, 263] on li at bounding box center [485, 254] width 41 height 41
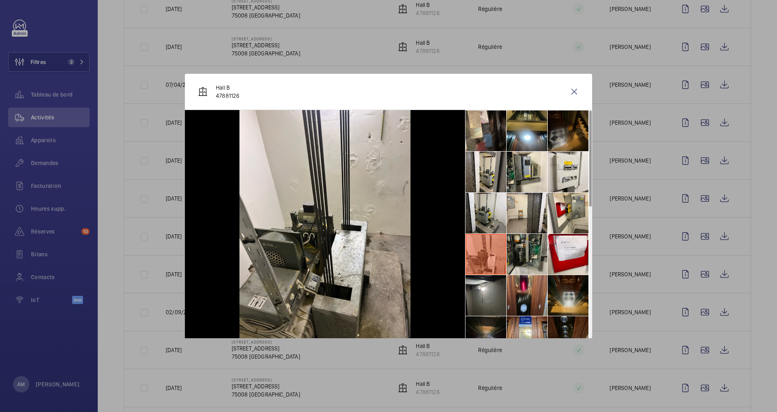
click at [519, 262] on li at bounding box center [526, 254] width 41 height 41
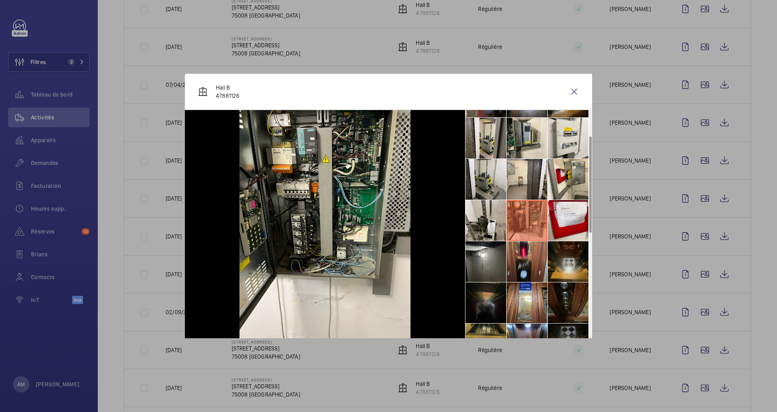
scroll to position [61, 0]
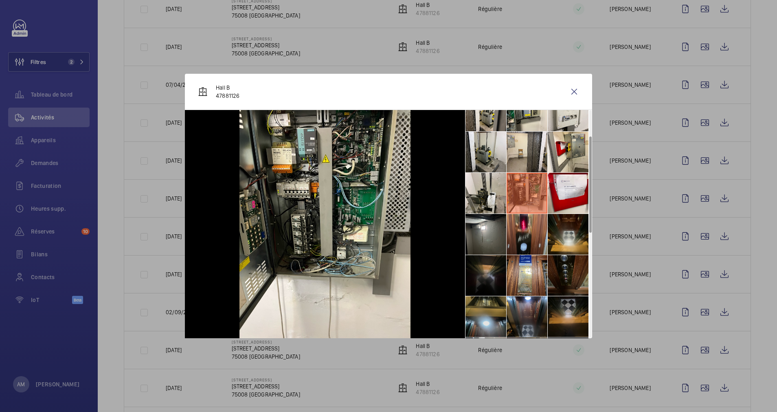
click at [484, 309] on li at bounding box center [485, 316] width 41 height 41
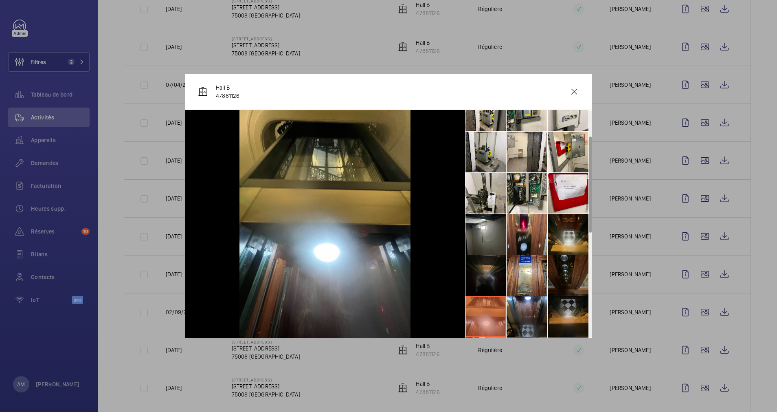
click at [485, 283] on li at bounding box center [485, 275] width 41 height 41
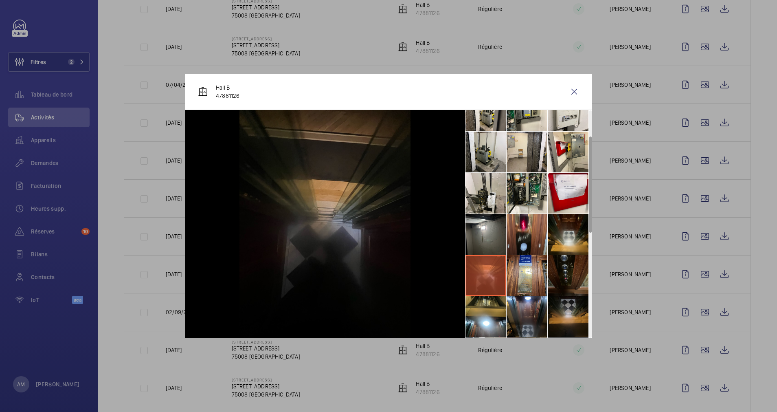
click at [568, 102] on div "Hall B 47881126" at bounding box center [388, 92] width 407 height 36
click at [572, 91] on wm-front-icon-button at bounding box center [574, 92] width 20 height 20
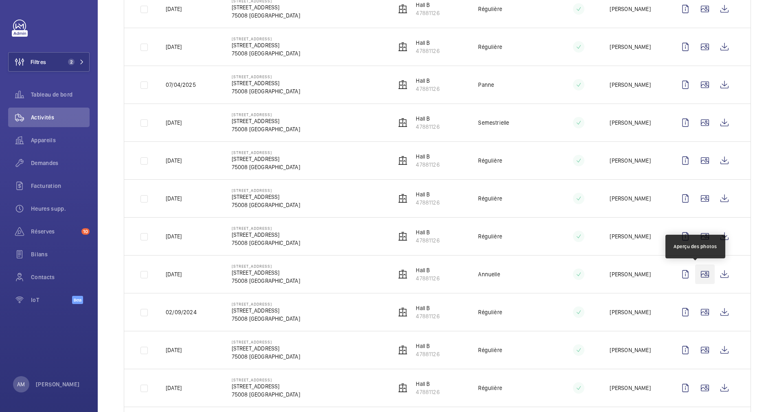
click at [695, 271] on wm-front-icon-button at bounding box center [705, 274] width 20 height 20
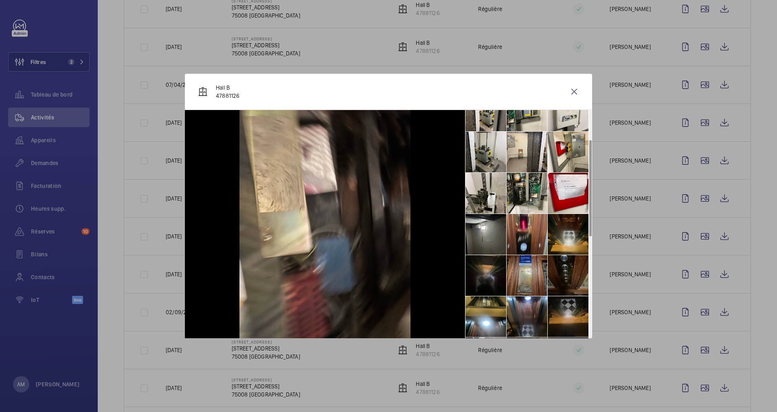
scroll to position [122, 0]
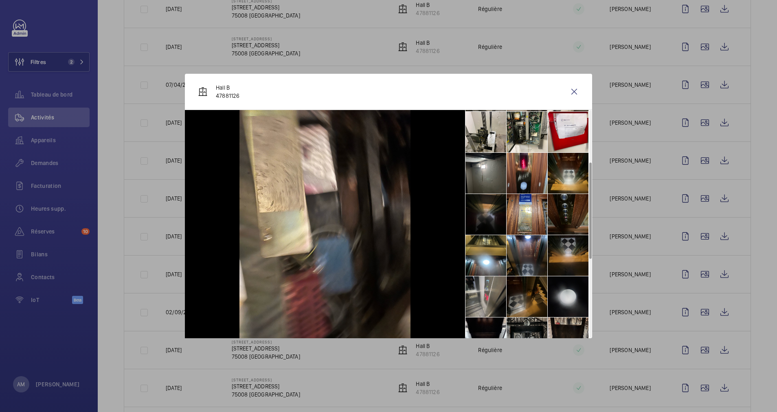
click at [552, 293] on li at bounding box center [568, 296] width 41 height 41
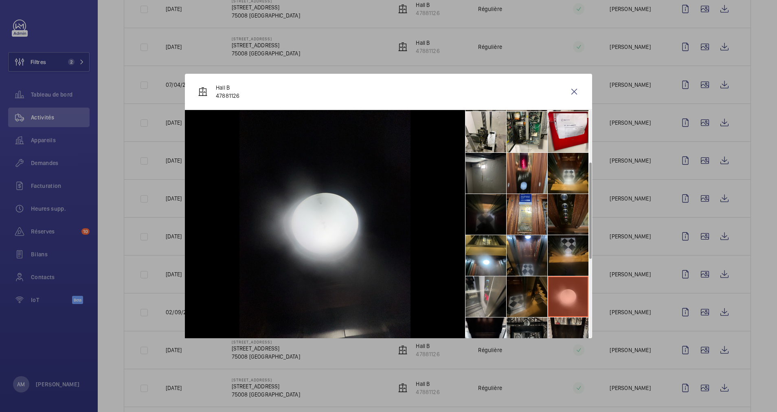
click at [526, 295] on li at bounding box center [526, 296] width 41 height 41
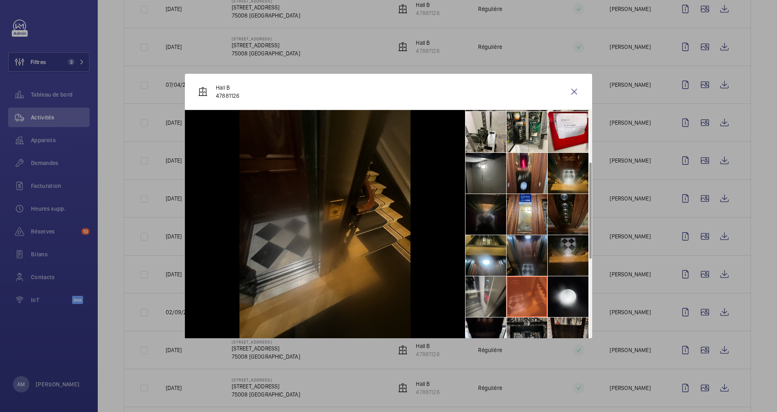
click at [526, 252] on li at bounding box center [526, 255] width 41 height 41
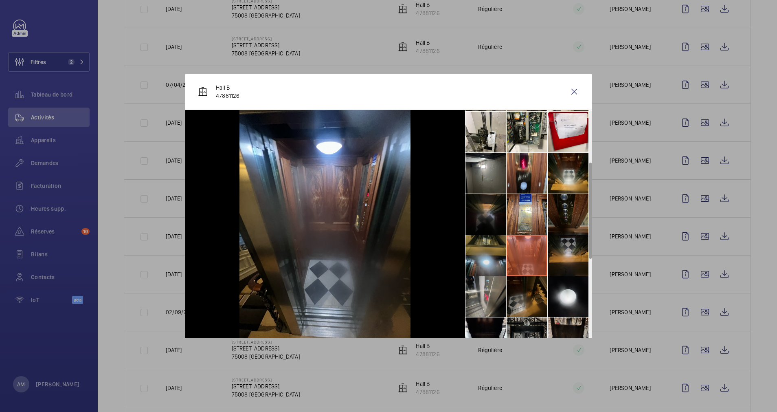
click at [480, 252] on li at bounding box center [485, 255] width 41 height 41
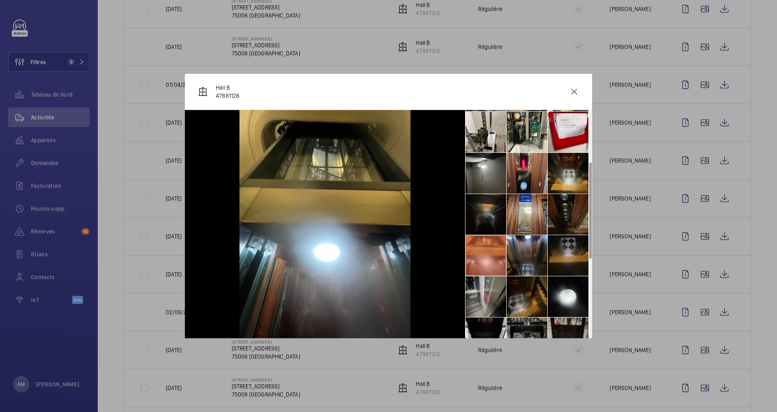
click at [557, 250] on li at bounding box center [568, 255] width 41 height 41
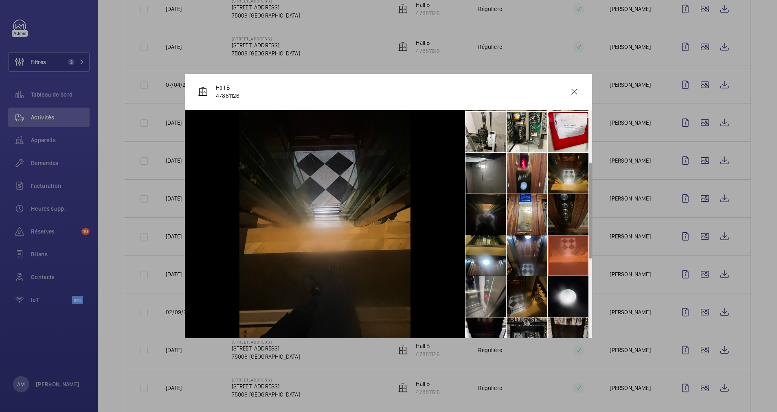
click at [551, 206] on li at bounding box center [568, 214] width 41 height 41
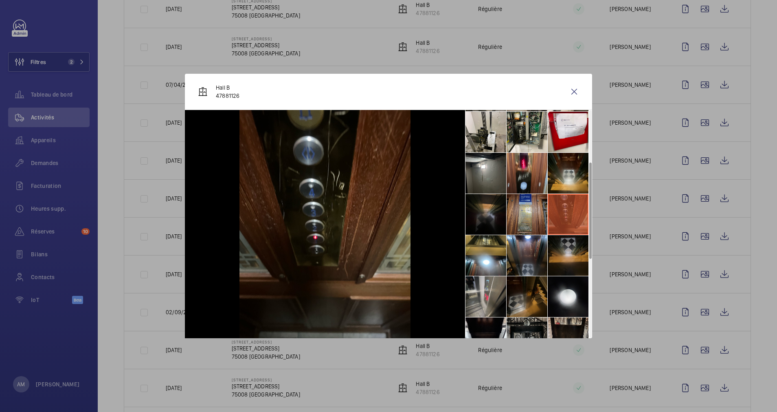
click at [523, 210] on li at bounding box center [526, 214] width 41 height 41
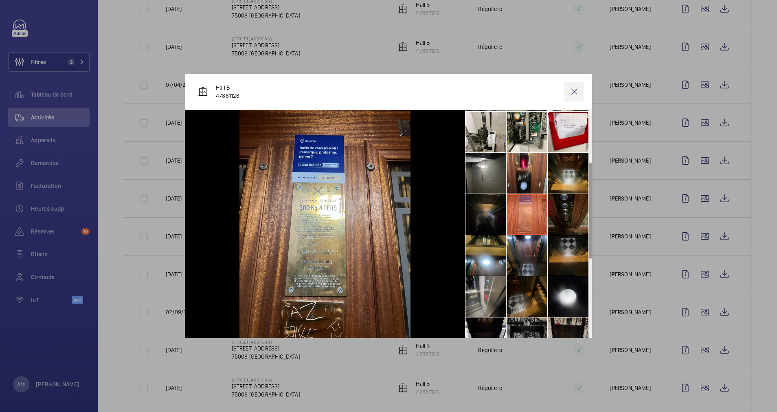
click at [575, 87] on wm-front-icon-button at bounding box center [574, 92] width 20 height 20
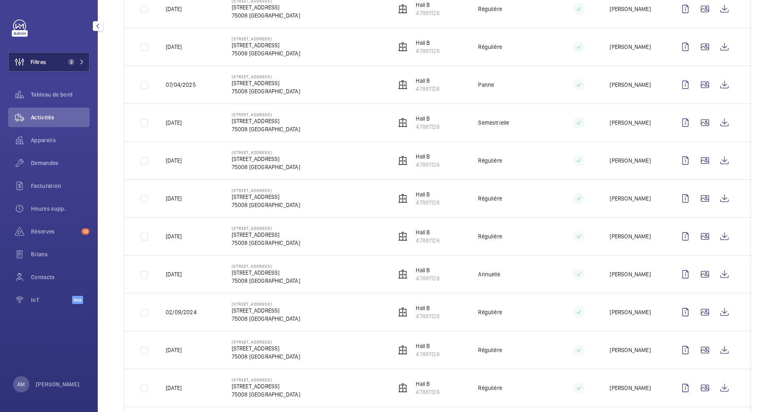
click at [66, 53] on button "Filtres 2" at bounding box center [48, 62] width 81 height 20
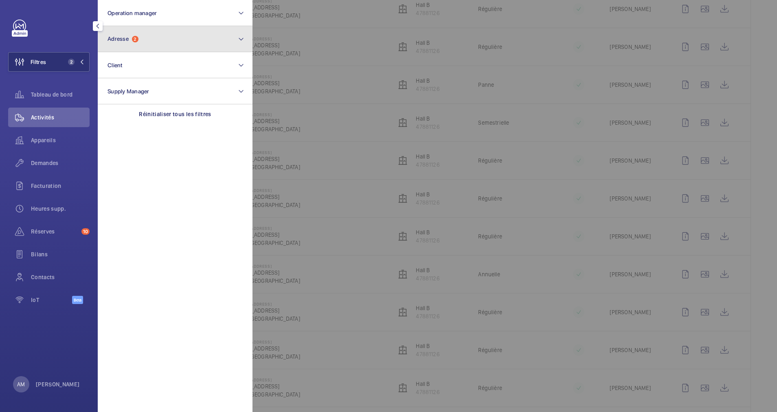
click at [144, 37] on button "Adresse 2" at bounding box center [175, 39] width 155 height 26
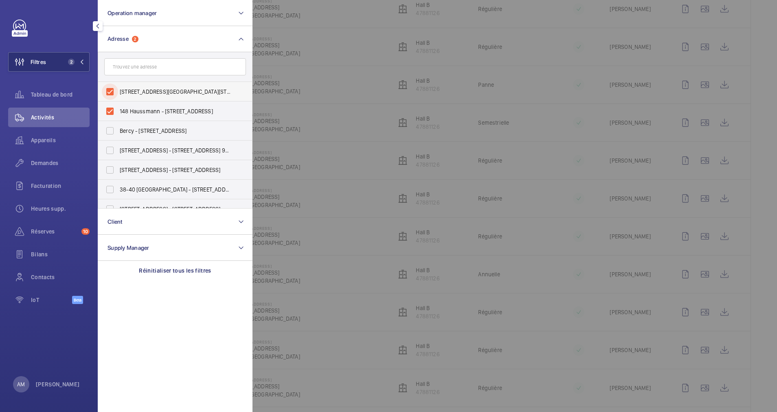
click at [116, 89] on input "[STREET_ADDRESS][GEOGRAPHIC_DATA][STREET_ADDRESS]" at bounding box center [110, 91] width 16 height 16
checkbox input "false"
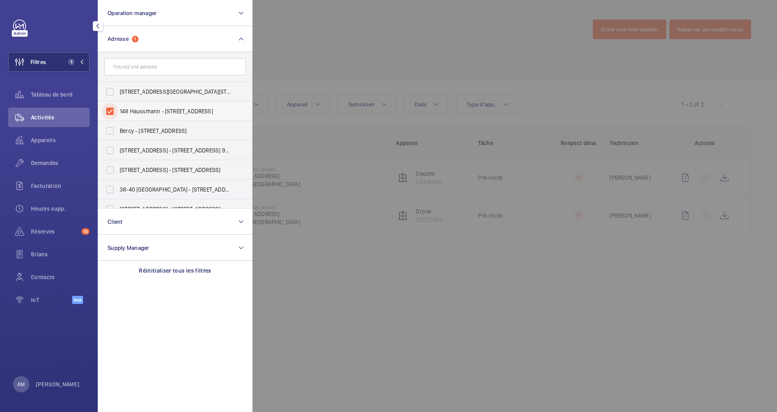
click at [112, 108] on input "148 Haussmann - [STREET_ADDRESS]" at bounding box center [110, 111] width 16 height 16
checkbox input "false"
paste input "[STREET_ADDRESS]"
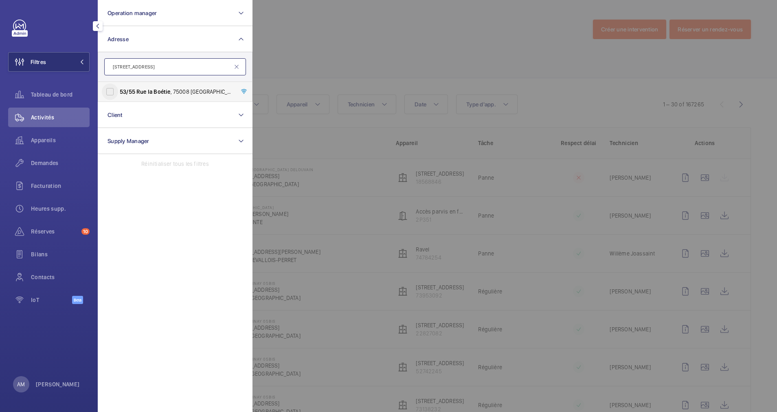
type input "[STREET_ADDRESS]"
click at [106, 93] on input "[STREET_ADDRESS] - [STREET_ADDRESS]" at bounding box center [110, 91] width 16 height 16
checkbox input "true"
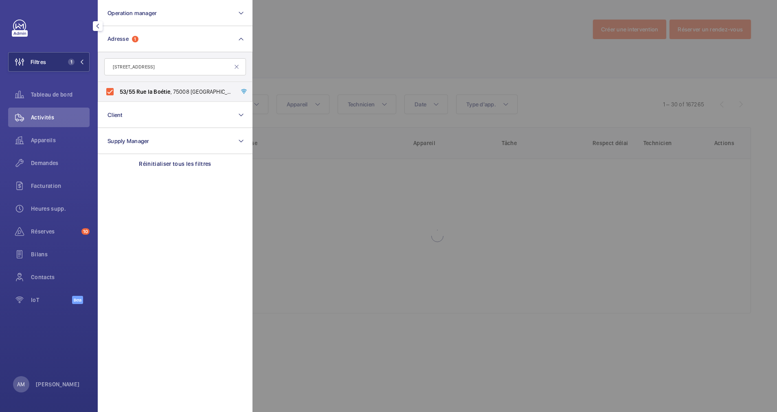
click at [332, 59] on div at bounding box center [640, 206] width 777 height 412
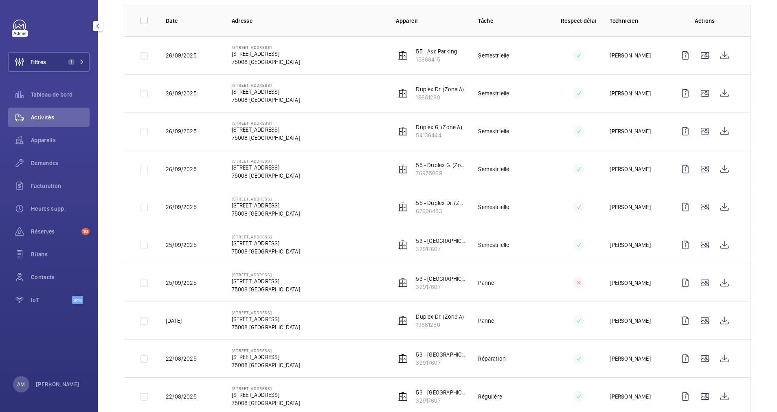
scroll to position [61, 0]
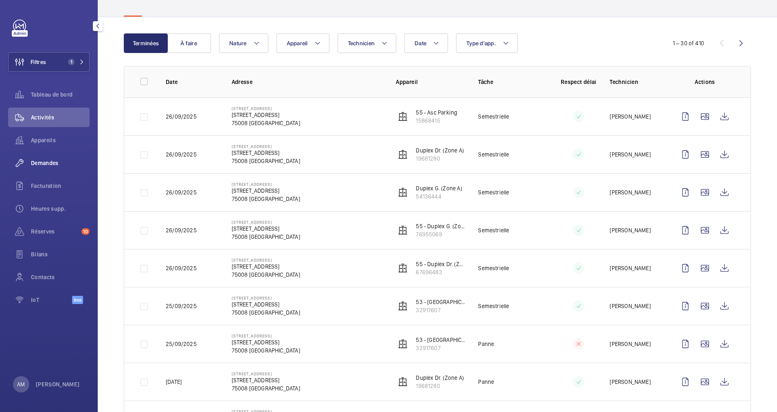
click at [45, 161] on span "Demandes" at bounding box center [60, 163] width 59 height 8
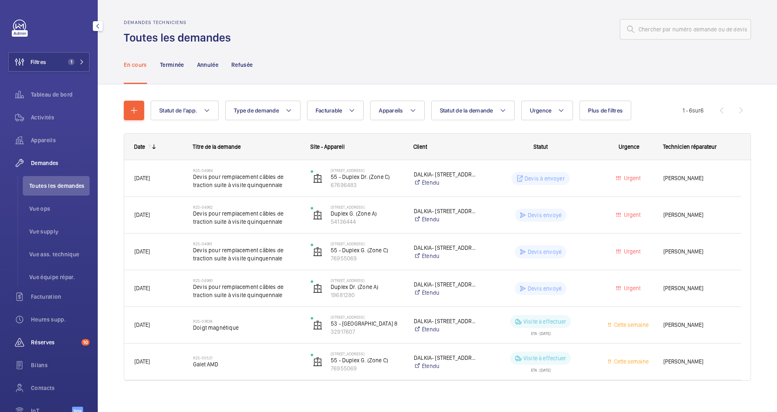
drag, startPoint x: 49, startPoint y: 337, endPoint x: 59, endPoint y: 334, distance: 11.0
click at [49, 338] on div "Réserves 10" at bounding box center [48, 342] width 81 height 20
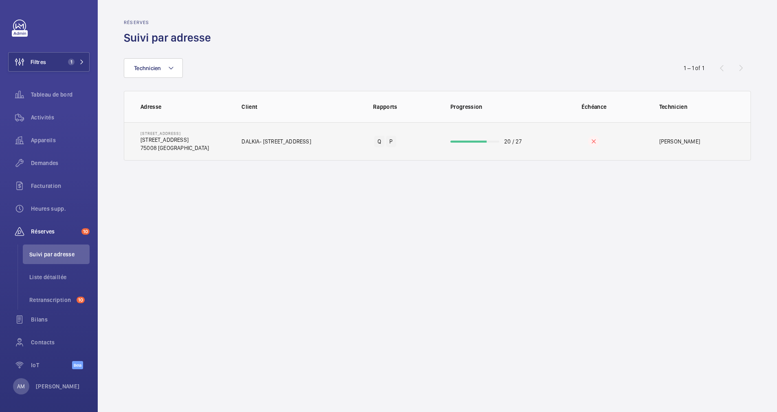
click at [460, 140] on td "20 / 27" at bounding box center [489, 141] width 104 height 38
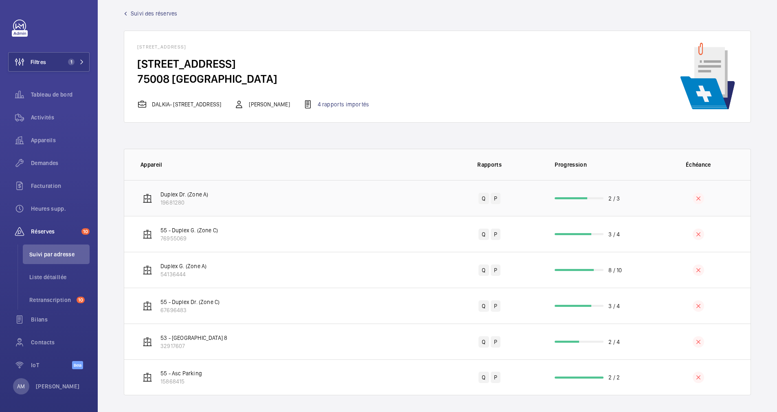
scroll to position [13, 0]
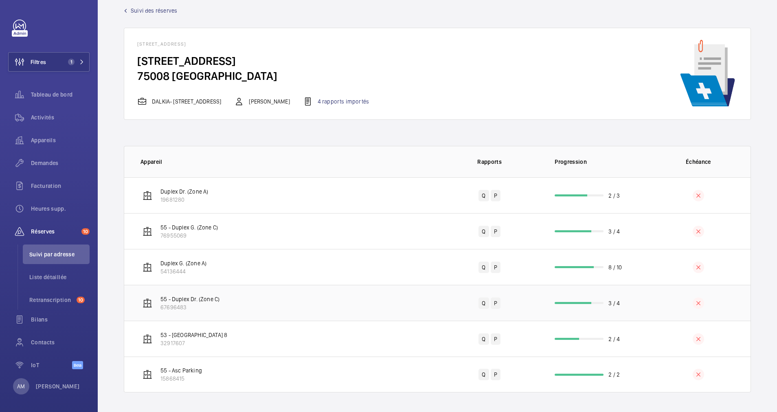
click at [583, 295] on td "3 / 4" at bounding box center [593, 303] width 104 height 36
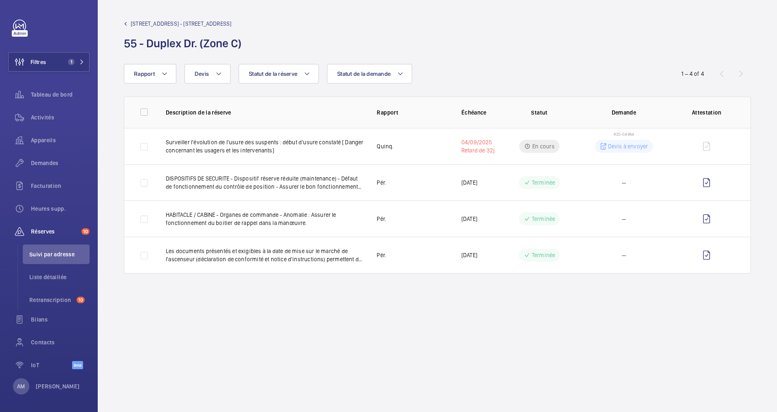
click at [165, 26] on span "[STREET_ADDRESS] - [STREET_ADDRESS]" at bounding box center [181, 24] width 101 height 8
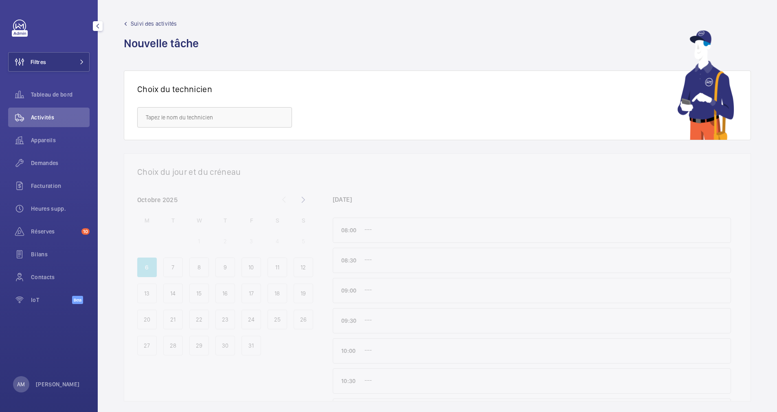
drag, startPoint x: 66, startPoint y: 55, endPoint x: 221, endPoint y: 29, distance: 158.2
click at [75, 49] on div "Filtres Tableau de bord Activités Appareils Demandes Facturation Heures supp. R…" at bounding box center [48, 166] width 81 height 293
click at [79, 60] on span at bounding box center [80, 61] width 10 height 5
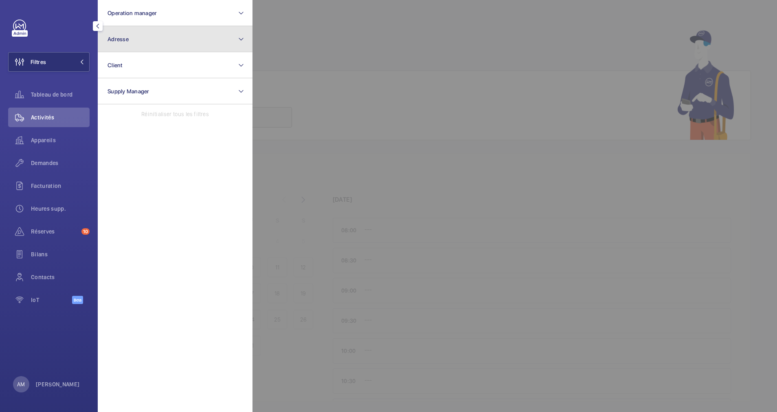
click at [136, 45] on button "Adresse" at bounding box center [175, 39] width 155 height 26
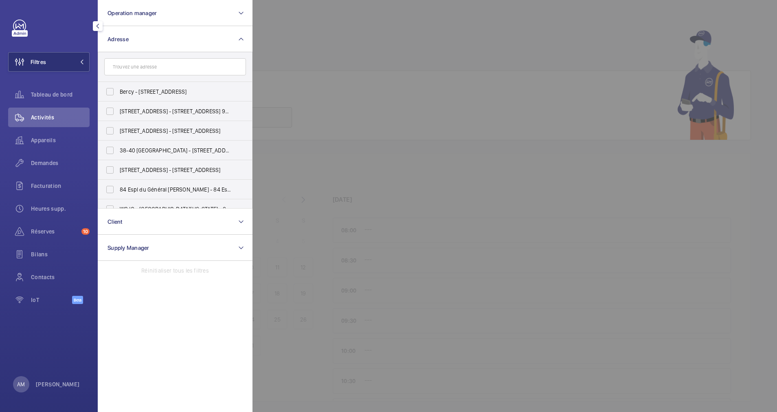
click at [134, 66] on input "text" at bounding box center [175, 66] width 142 height 17
type input "germain"
click at [110, 130] on input "[STREET_ADDRESS] l'Auxerrois - [STREET_ADDRESS]" at bounding box center [110, 131] width 16 height 16
checkbox input "true"
click at [372, 25] on div at bounding box center [640, 206] width 777 height 412
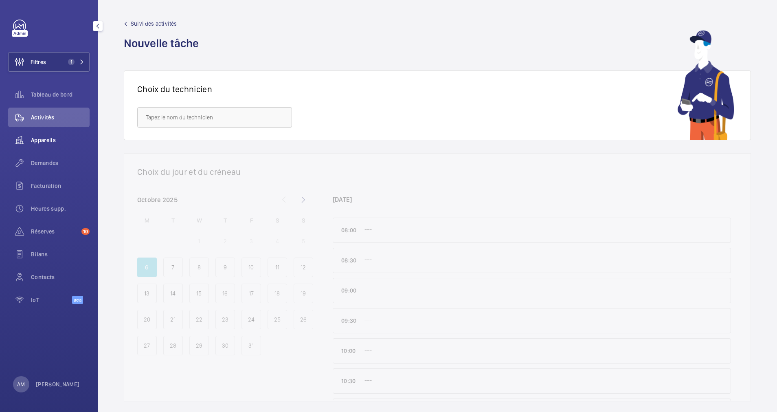
click at [46, 136] on div "Appareils" at bounding box center [48, 140] width 81 height 20
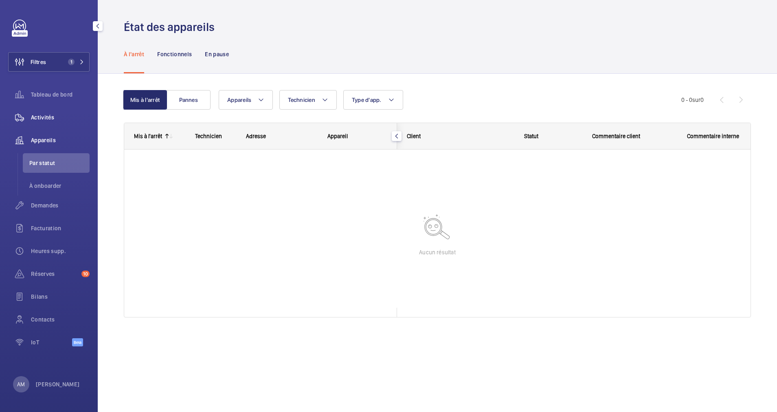
click at [48, 114] on span "Activités" at bounding box center [60, 117] width 59 height 8
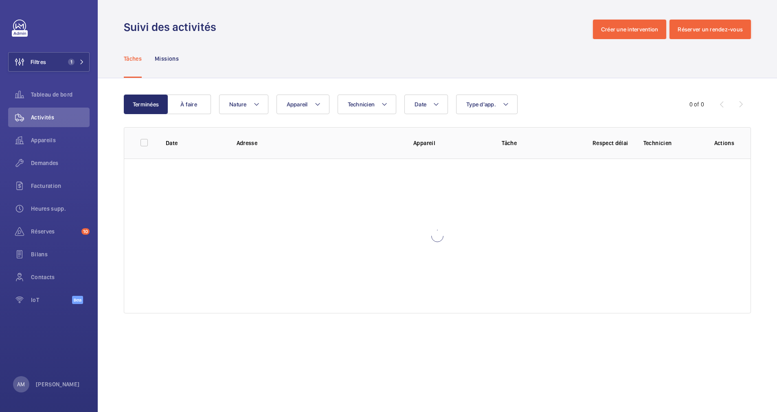
click at [257, 68] on div "Tâches Missions" at bounding box center [437, 58] width 627 height 39
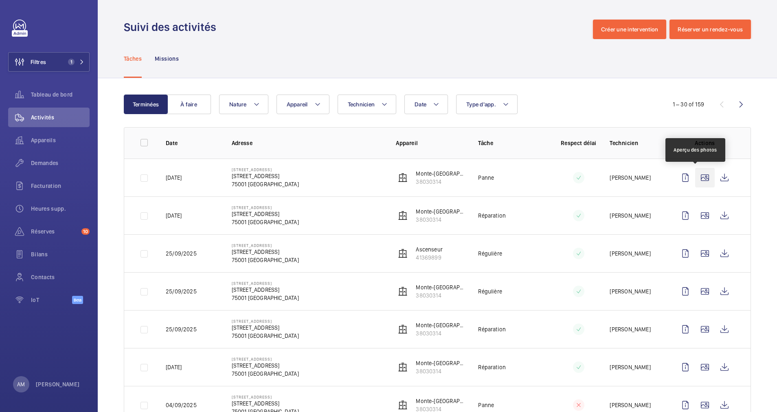
click at [695, 176] on wm-front-icon-button at bounding box center [705, 178] width 20 height 20
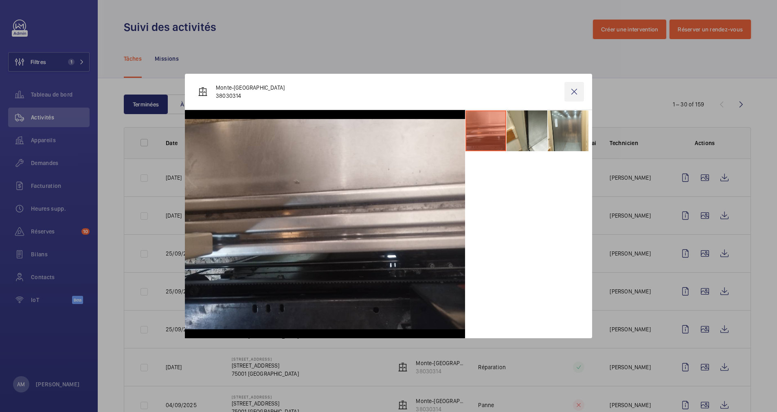
click at [576, 90] on wm-front-icon-button at bounding box center [574, 92] width 20 height 20
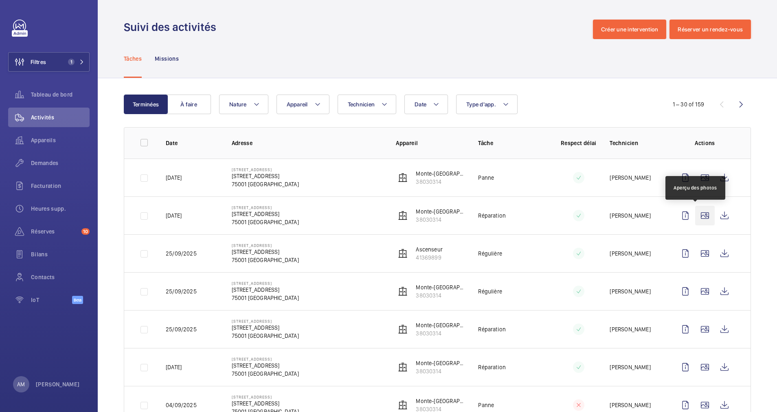
click at [695, 210] on wm-front-icon-button at bounding box center [705, 216] width 20 height 20
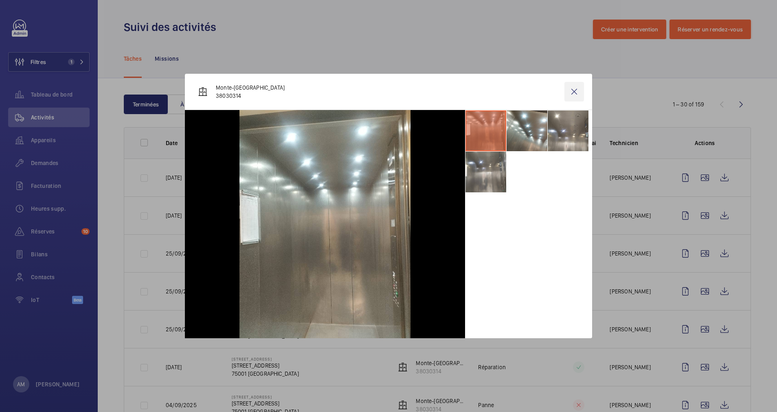
click at [574, 95] on wm-front-icon-button at bounding box center [574, 92] width 20 height 20
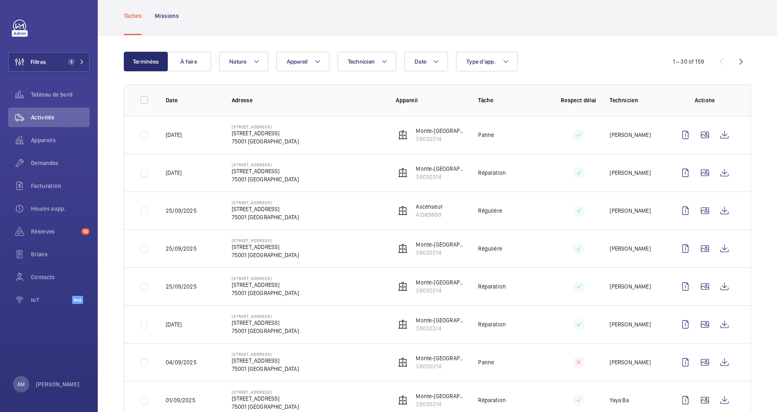
scroll to position [61, 0]
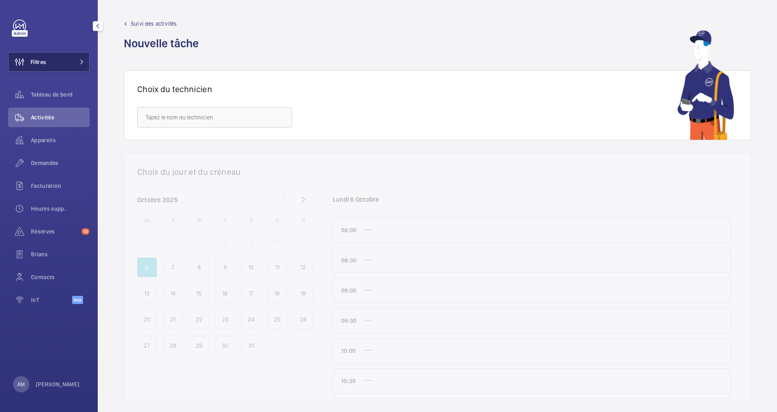
click at [56, 66] on button "Filtres" at bounding box center [48, 62] width 81 height 20
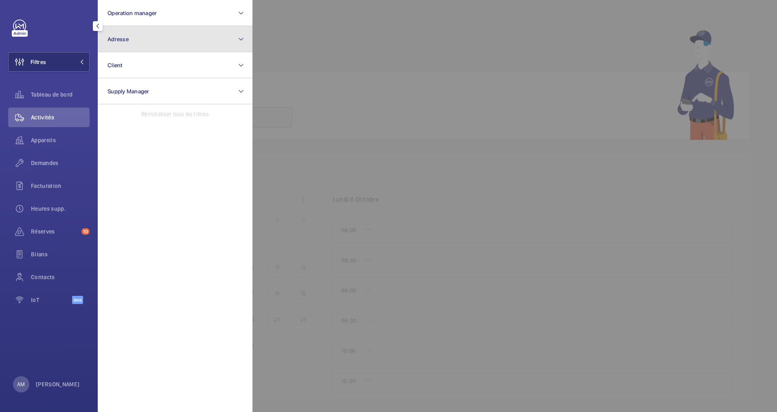
click at [186, 39] on button "Adresse" at bounding box center [175, 39] width 155 height 26
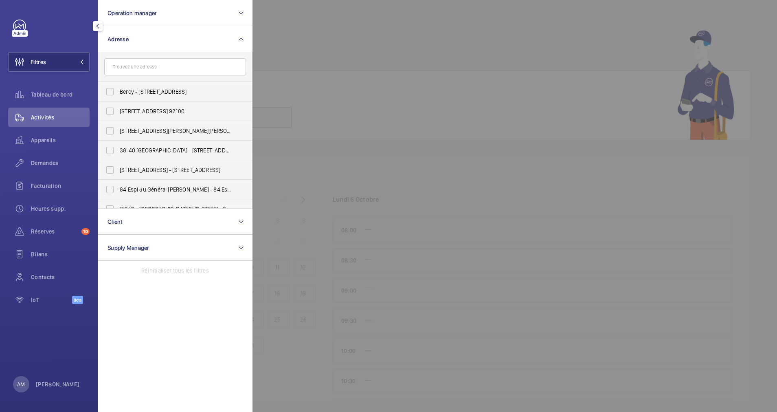
click at [313, 39] on div at bounding box center [640, 206] width 777 height 412
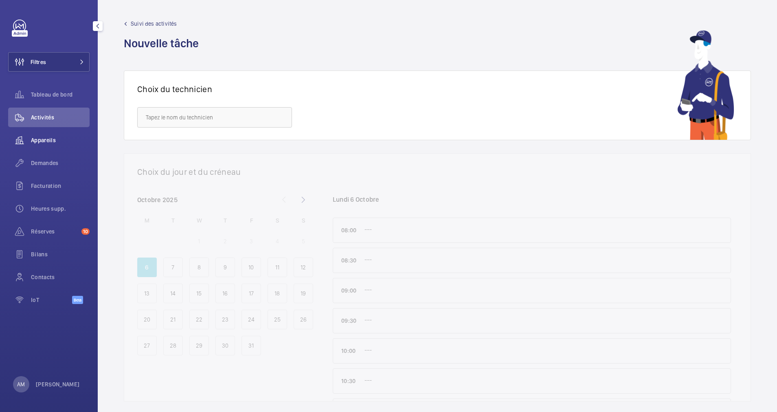
click at [44, 140] on span "Appareils" at bounding box center [60, 140] width 59 height 8
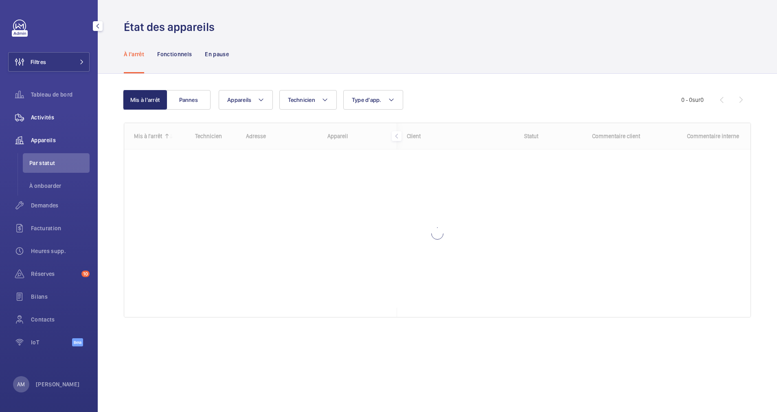
click at [44, 114] on span "Activités" at bounding box center [60, 117] width 59 height 8
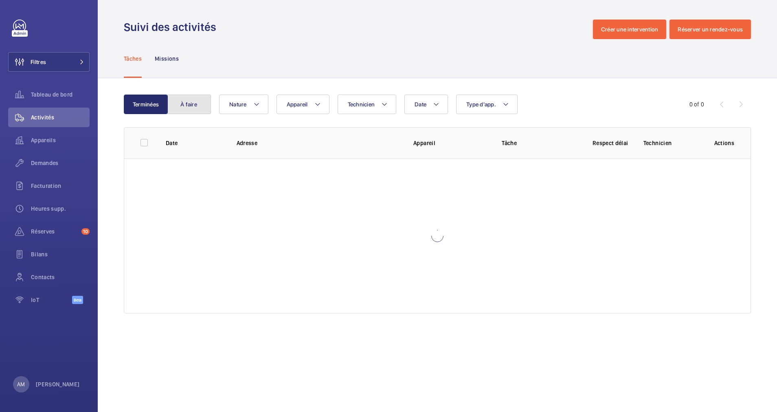
click at [188, 105] on button "À faire" at bounding box center [189, 104] width 44 height 20
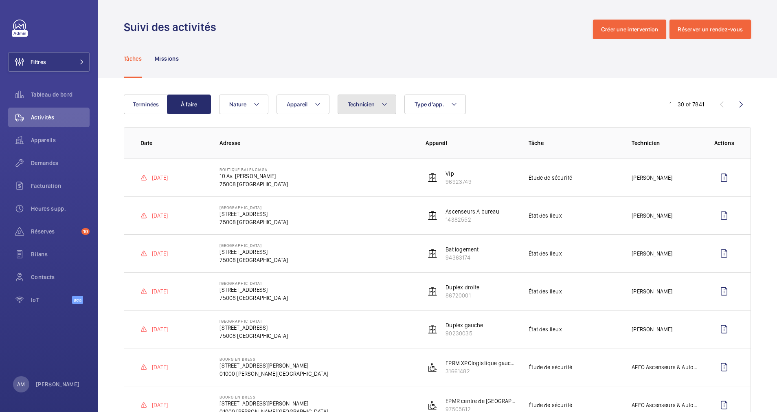
click at [373, 105] on span "Technicien" at bounding box center [361, 104] width 27 height 7
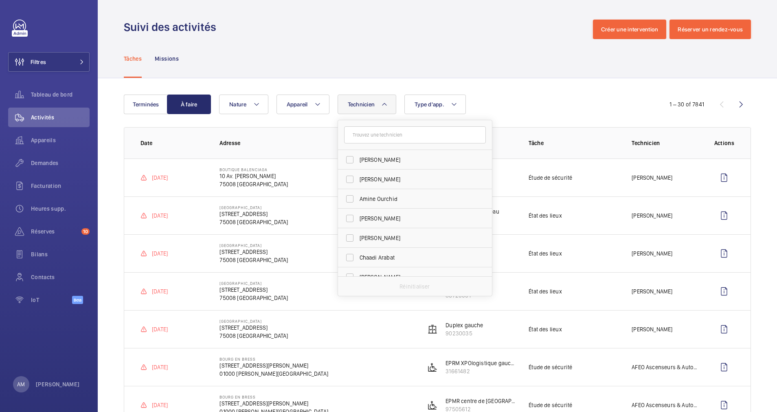
click at [373, 133] on input "text" at bounding box center [415, 134] width 142 height 17
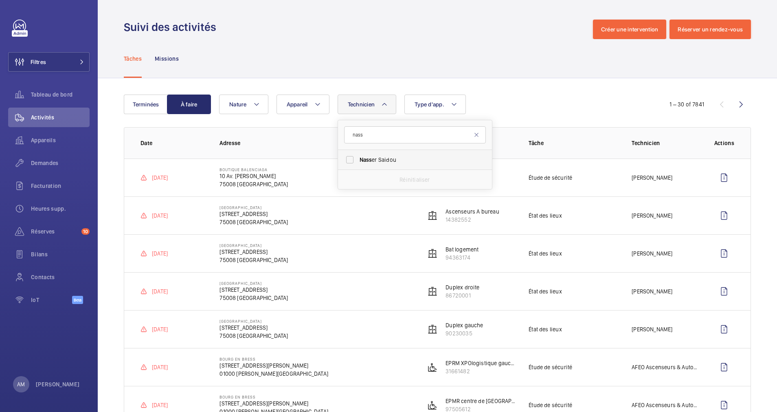
type input "nass"
click at [373, 156] on span "Nass er Saidou" at bounding box center [416, 160] width 112 height 8
click at [358, 156] on input "Nass er Saidou" at bounding box center [350, 159] width 16 height 16
checkbox input "true"
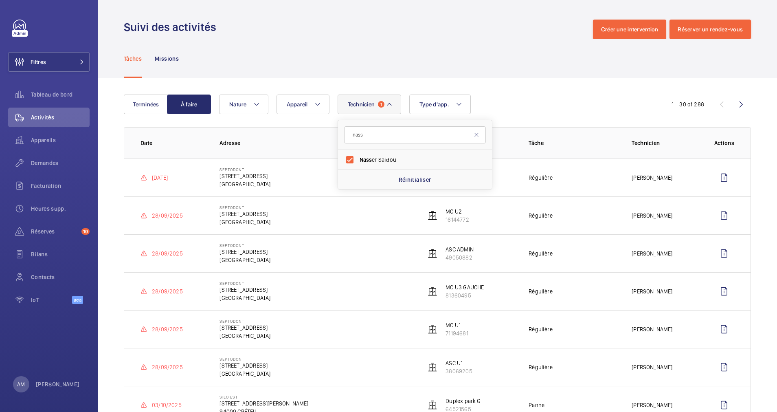
click at [149, 101] on button "Terminées" at bounding box center [146, 104] width 44 height 20
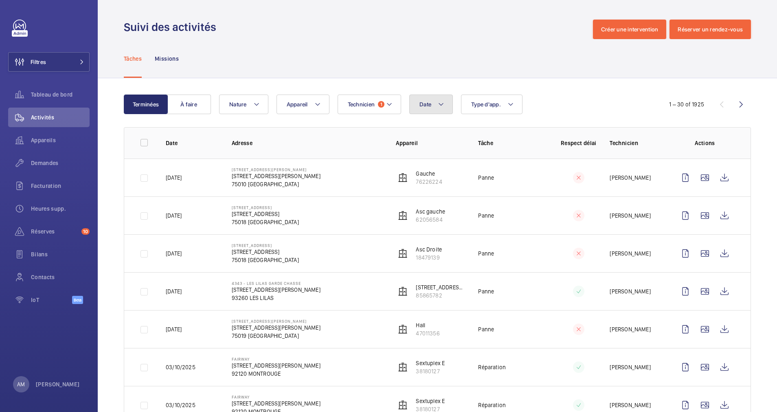
click at [435, 101] on button "Date" at bounding box center [431, 104] width 44 height 20
click at [509, 196] on span "4" at bounding box center [510, 199] width 16 height 16
type input "04/10/2025"
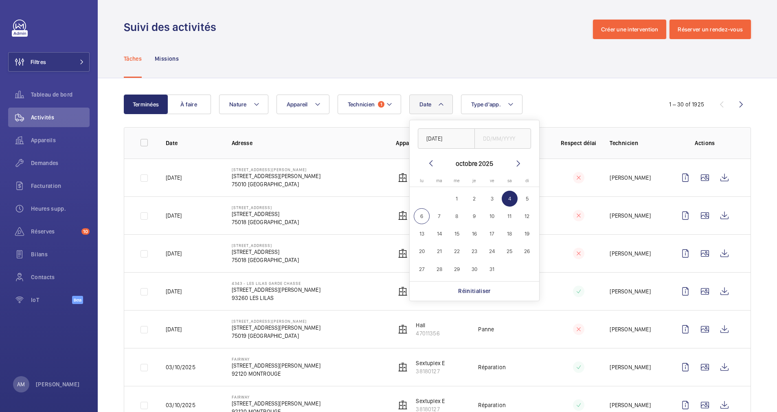
click at [507, 193] on span "4" at bounding box center [510, 199] width 16 height 16
type input "04/10/2025"
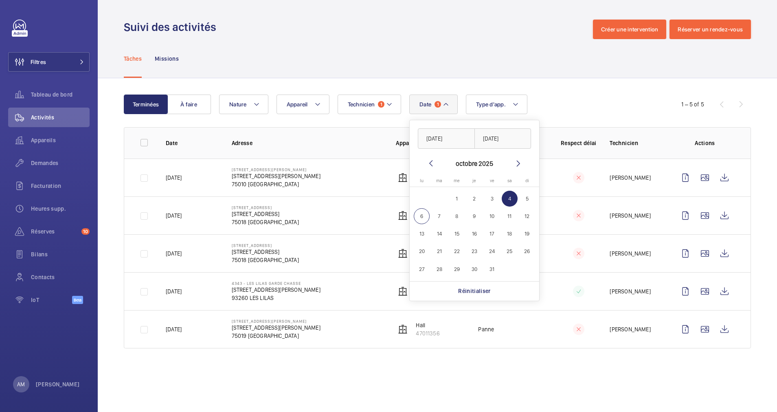
click at [575, 91] on div "Terminées À faire Date 1 04/10/2025 04/10/2025 octobre 2025 lundi lu mardi ma m…" at bounding box center [437, 222] width 679 height 289
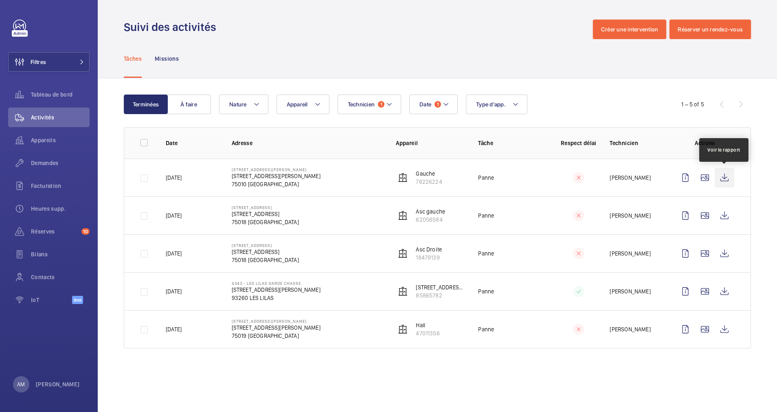
click at [724, 171] on wm-front-icon-button at bounding box center [725, 178] width 20 height 20
click at [726, 217] on wm-front-icon-button at bounding box center [725, 216] width 20 height 20
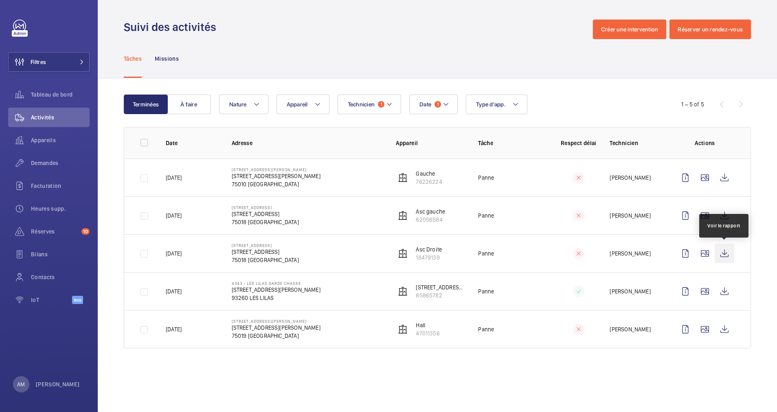
click at [722, 252] on wm-front-icon-button at bounding box center [725, 253] width 20 height 20
click at [722, 293] on wm-front-icon-button at bounding box center [725, 291] width 20 height 20
click at [726, 327] on wm-front-icon-button at bounding box center [725, 329] width 20 height 20
click at [722, 253] on wm-front-icon-button at bounding box center [725, 253] width 20 height 20
click at [720, 289] on wm-front-icon-button at bounding box center [725, 291] width 20 height 20
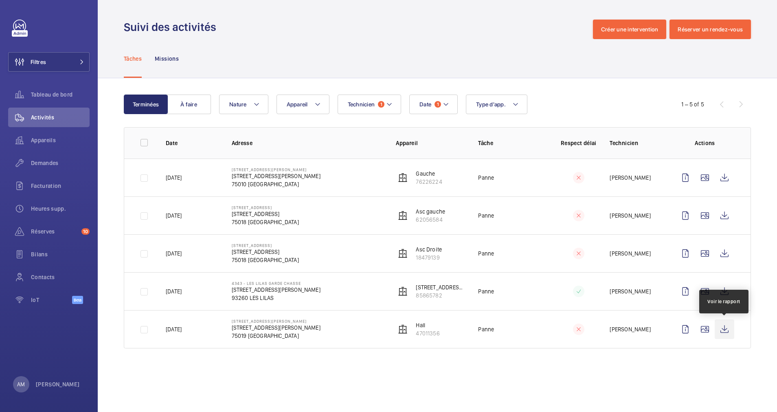
click at [723, 331] on wm-front-icon-button at bounding box center [725, 329] width 20 height 20
click at [721, 291] on wm-front-icon-button at bounding box center [725, 291] width 20 height 20
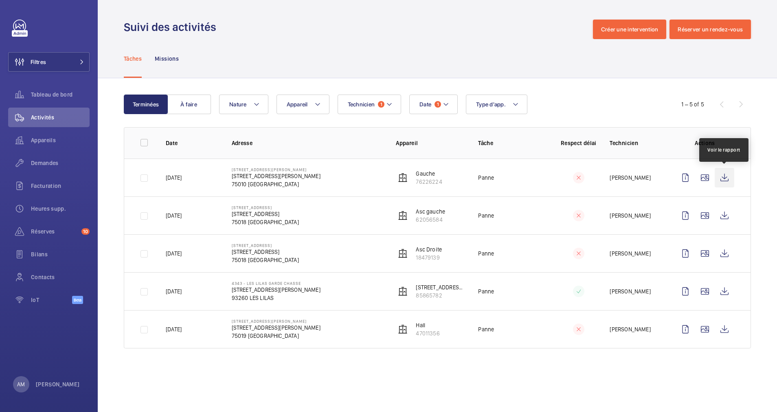
click at [724, 176] on wm-front-icon-button at bounding box center [725, 178] width 20 height 20
click at [390, 100] on mat-icon at bounding box center [389, 104] width 7 height 10
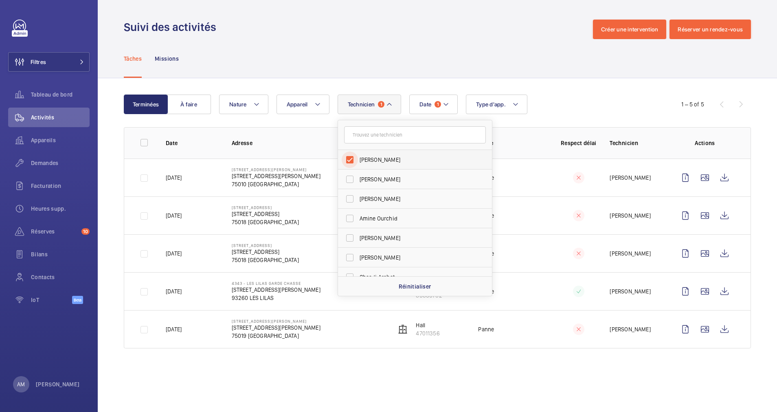
click at [352, 160] on input "Nasser Saidou" at bounding box center [350, 159] width 16 height 16
checkbox input "false"
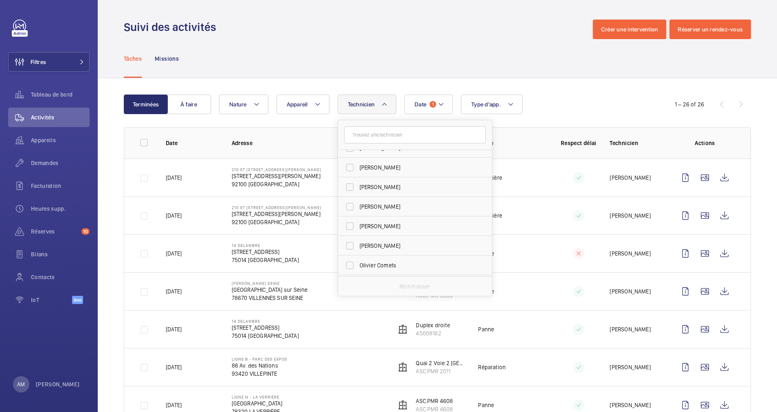
scroll to position [855, 0]
click at [351, 163] on input "[PERSON_NAME]" at bounding box center [350, 164] width 16 height 16
checkbox input "true"
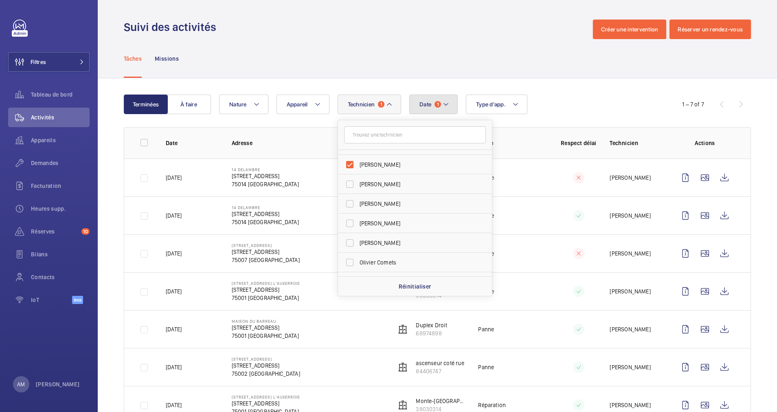
click at [427, 106] on span "Date" at bounding box center [425, 104] width 12 height 7
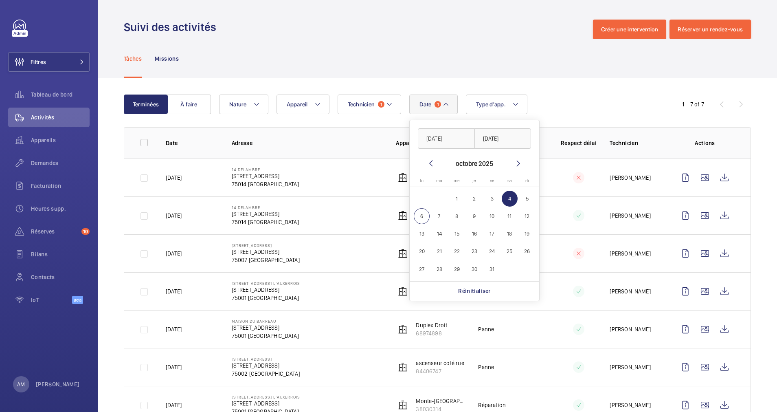
click at [524, 199] on span "5" at bounding box center [527, 199] width 16 height 16
type input "05/10/2025"
click at [524, 199] on span "5" at bounding box center [527, 199] width 16 height 16
type input "05/10/2025"
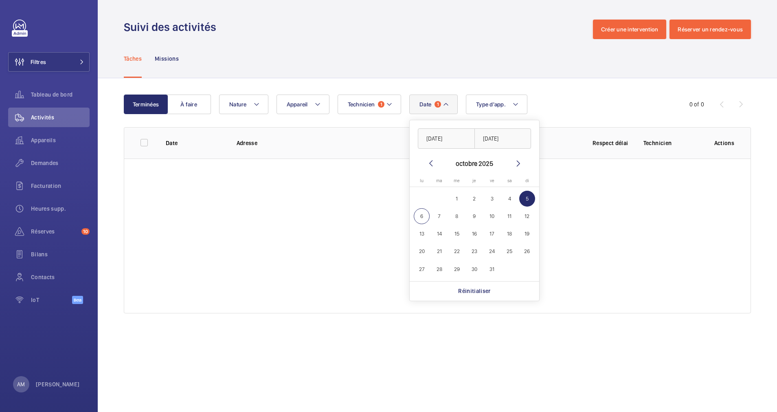
click at [538, 90] on div "Terminées À faire Date 1 05/10/2025 05/10/2025 octobre 2025 lundi lu mardi ma m…" at bounding box center [437, 205] width 679 height 254
click at [447, 107] on mat-icon at bounding box center [446, 104] width 7 height 10
click at [507, 198] on span "4" at bounding box center [510, 199] width 16 height 16
type input "04/10/2025"
click at [507, 198] on span "4" at bounding box center [510, 199] width 16 height 16
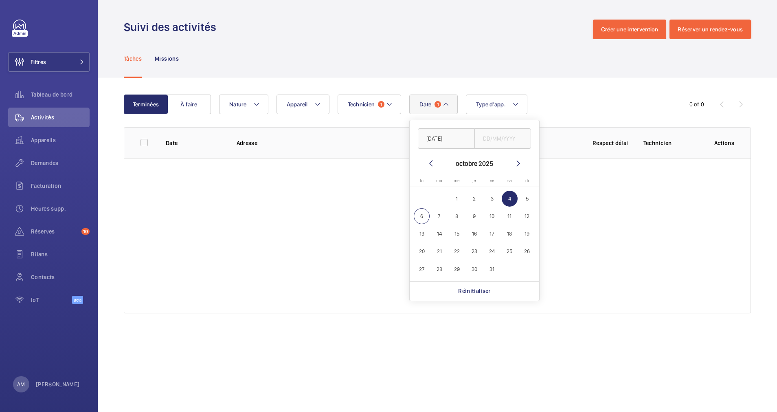
type input "04/10/2025"
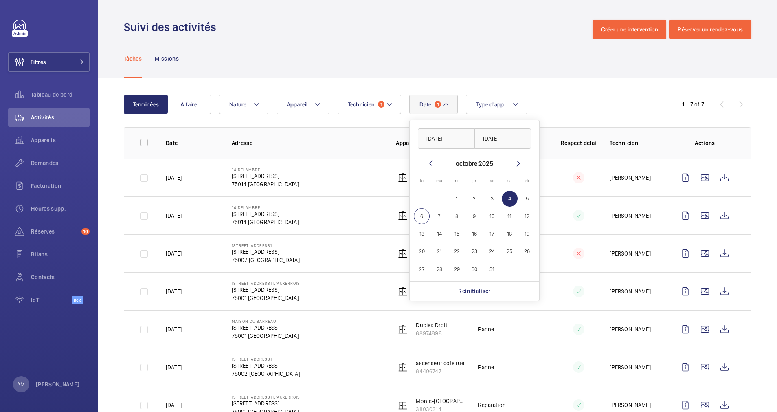
click at [586, 73] on div "Tâches Missions" at bounding box center [437, 58] width 627 height 39
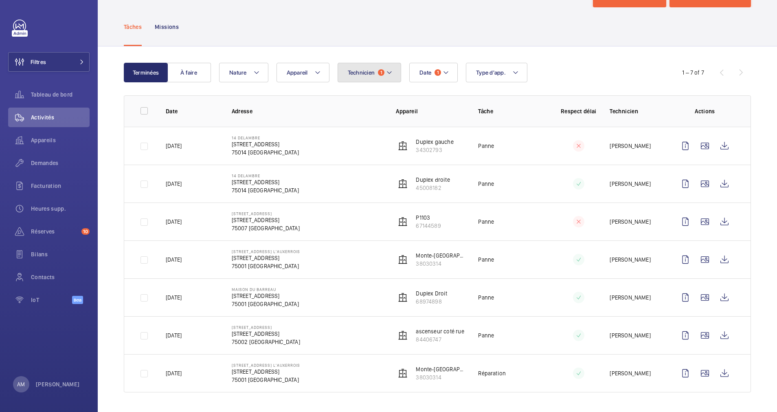
click at [393, 70] on button "Technicien 1" at bounding box center [370, 73] width 64 height 20
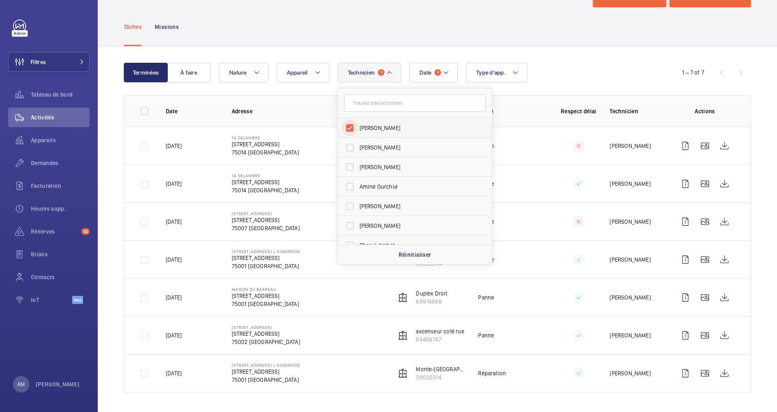
click at [352, 128] on input "[PERSON_NAME]" at bounding box center [350, 128] width 16 height 16
checkbox input "false"
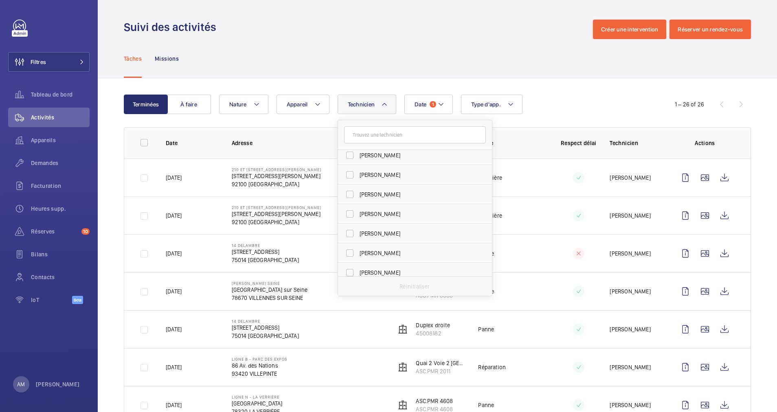
scroll to position [366, 0]
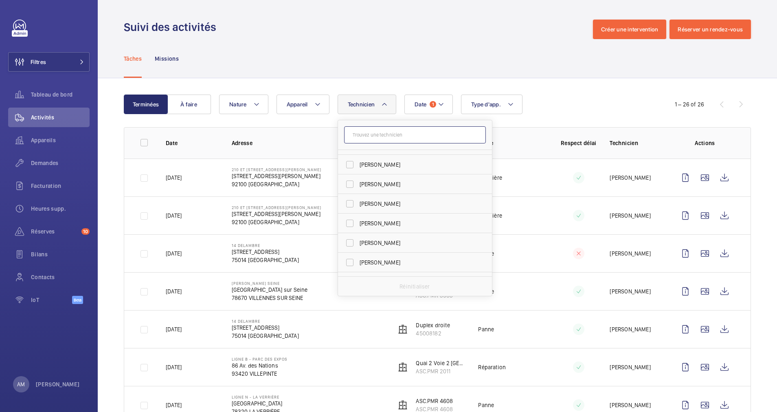
click at [368, 134] on input "text" at bounding box center [415, 134] width 142 height 17
type input "m"
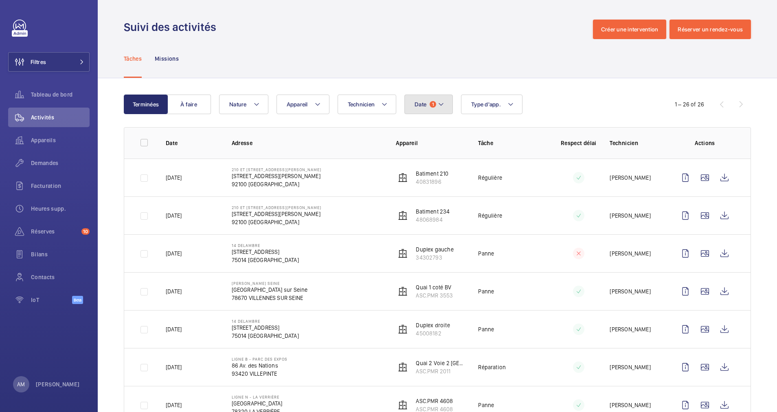
click at [443, 105] on mat-icon at bounding box center [441, 104] width 7 height 10
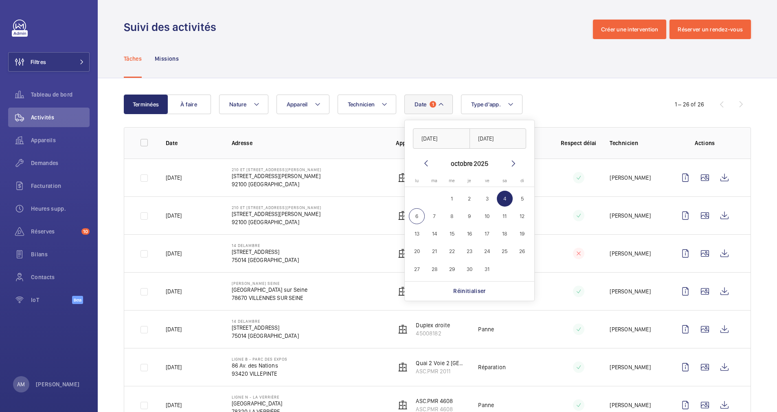
click at [505, 199] on span "4" at bounding box center [505, 199] width 16 height 16
type input "04/10/2025"
click at [564, 95] on div "Date 1 04/10/2025 04/10/2025 octobre 2025 lundi lu mardi ma mercredi me jeudi j…" at bounding box center [436, 104] width 434 height 20
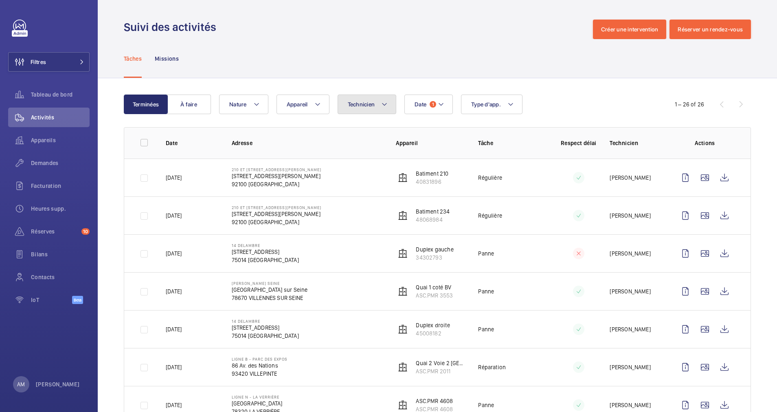
click at [388, 99] on button "Technicien" at bounding box center [367, 104] width 59 height 20
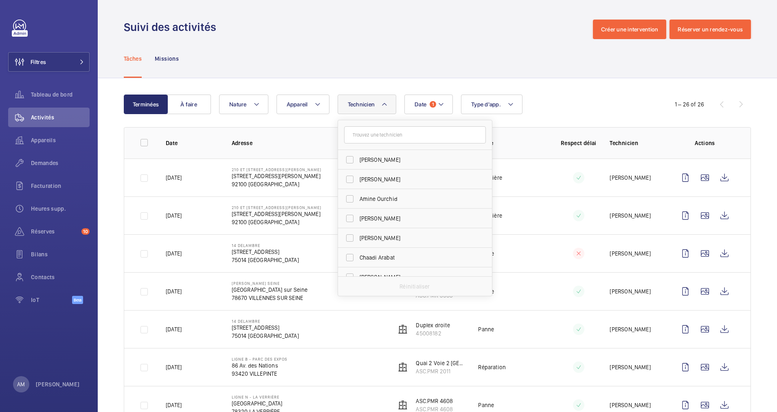
click at [378, 137] on input "text" at bounding box center [415, 134] width 142 height 17
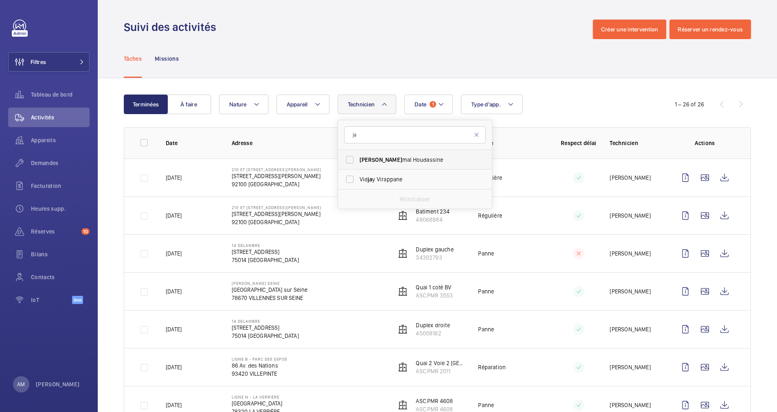
type input "ja"
click at [373, 160] on span "Ja mal Houdassine" at bounding box center [416, 160] width 112 height 8
click at [358, 160] on input "Ja mal Houdassine" at bounding box center [350, 159] width 16 height 16
checkbox input "true"
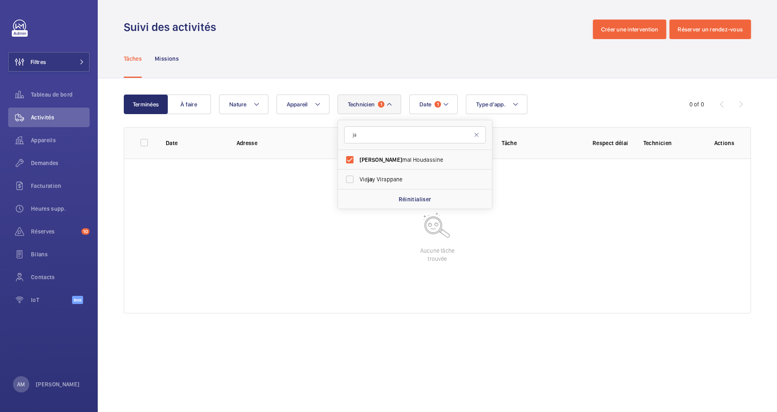
click at [561, 100] on div "Date 1 Technicien 1 ja Ja mal Houdassine Vid ja y Virappane Réinitialiser Appar…" at bounding box center [436, 104] width 434 height 20
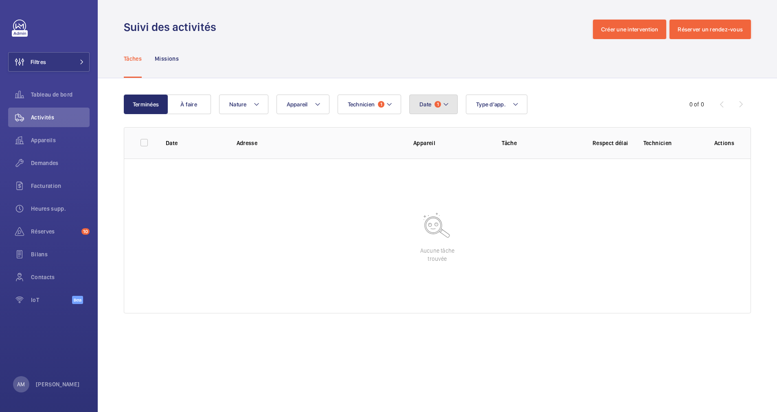
click at [445, 105] on mat-icon at bounding box center [446, 104] width 7 height 10
click at [523, 195] on span "5" at bounding box center [527, 199] width 16 height 16
type input "05/10/2025"
click at [523, 195] on span "5" at bounding box center [527, 199] width 16 height 16
type input "05/10/2025"
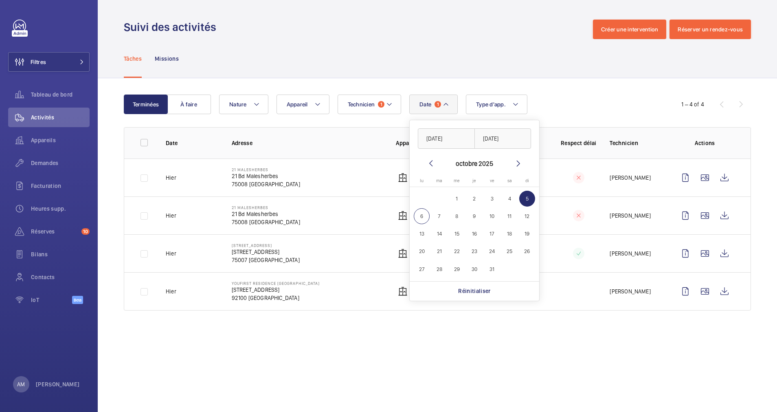
click at [523, 195] on span "5" at bounding box center [527, 199] width 16 height 16
click at [596, 91] on div "Terminées À faire Date 1 05/10/2025 octobre 2025 lundi lu mardi ma mercredi me …" at bounding box center [437, 204] width 679 height 252
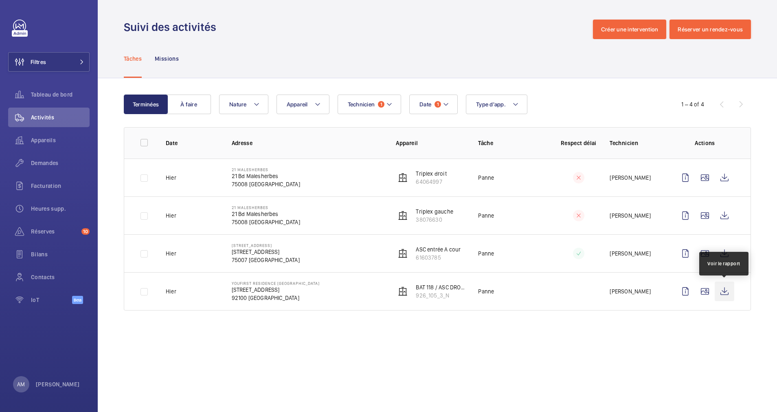
click at [726, 294] on wm-front-icon-button at bounding box center [725, 291] width 20 height 20
click at [724, 293] on wm-front-icon-button at bounding box center [725, 291] width 20 height 20
click at [724, 254] on wm-front-icon-button at bounding box center [725, 253] width 20 height 20
click at [722, 293] on wm-front-icon-button at bounding box center [725, 291] width 20 height 20
click at [722, 250] on wm-front-icon-button at bounding box center [725, 253] width 20 height 20
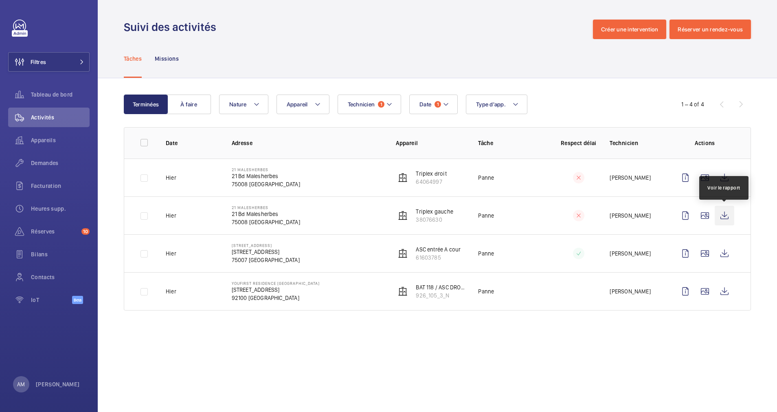
click at [725, 215] on wm-front-icon-button at bounding box center [725, 216] width 20 height 20
click at [725, 178] on wm-front-icon-button at bounding box center [725, 178] width 20 height 20
click at [368, 101] on button "Technicien 1" at bounding box center [370, 104] width 64 height 20
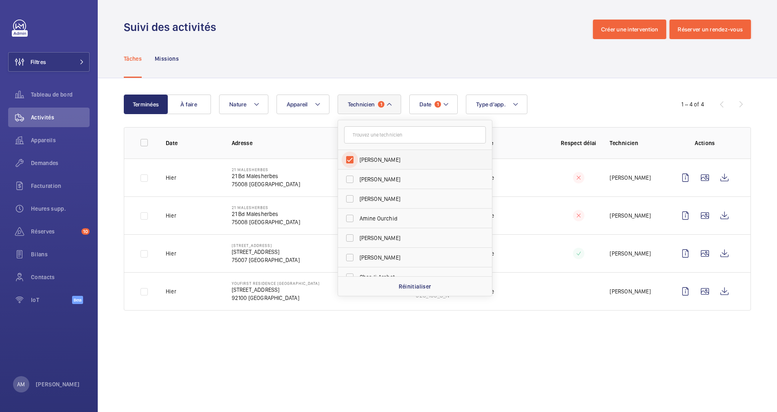
click at [352, 159] on input "Jamal Houdassine" at bounding box center [350, 159] width 16 height 16
checkbox input "false"
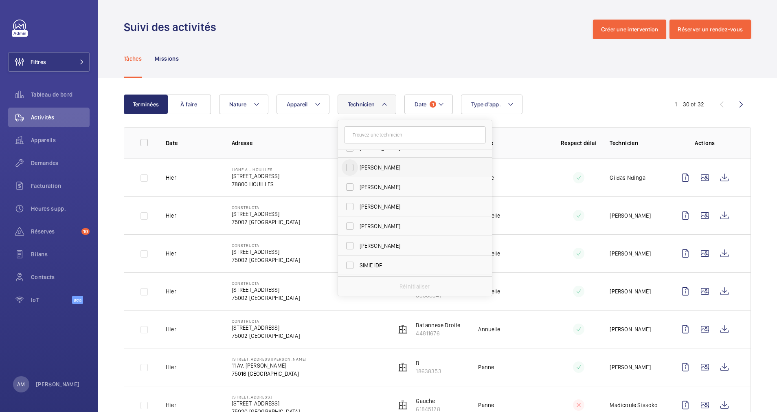
scroll to position [489, 0]
click at [393, 130] on input "text" at bounding box center [415, 134] width 142 height 17
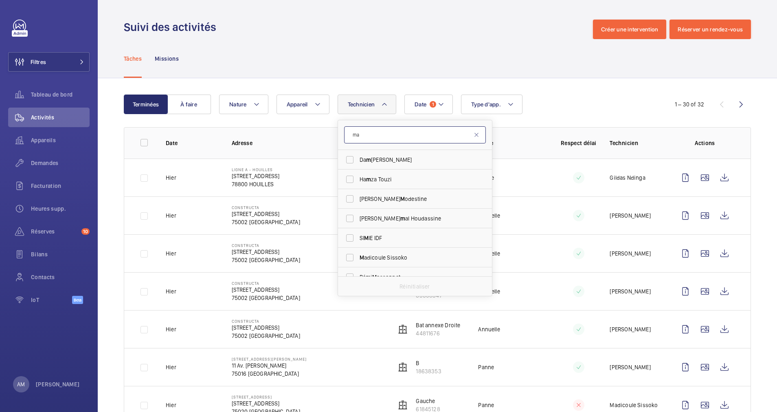
scroll to position [0, 0]
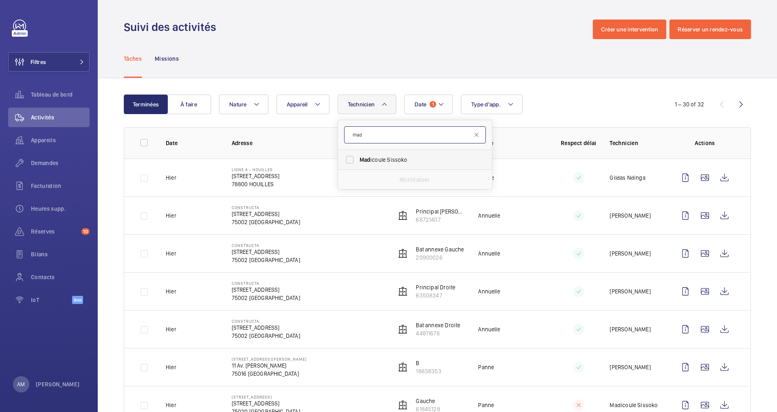
type input "mad"
click at [376, 154] on label "Mad icoule Sissoko" at bounding box center [409, 160] width 142 height 20
click at [358, 154] on input "Mad icoule Sissoko" at bounding box center [350, 159] width 16 height 16
checkbox input "true"
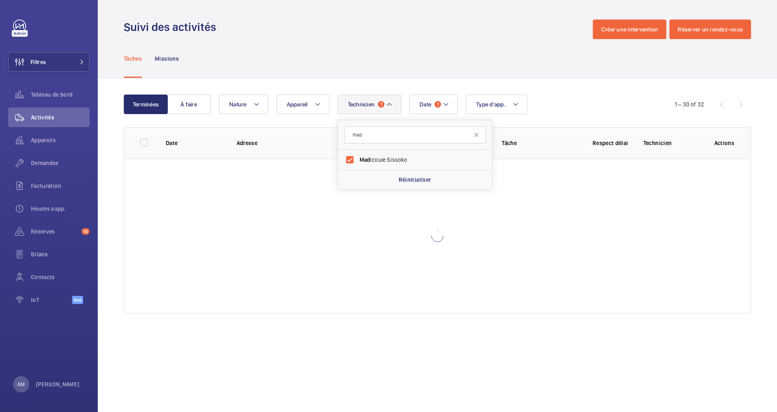
click at [590, 87] on div "Terminées À faire Date 1 Technicien 1 mad Mad icoule Sissoko Réinitialiser Appa…" at bounding box center [437, 205] width 679 height 254
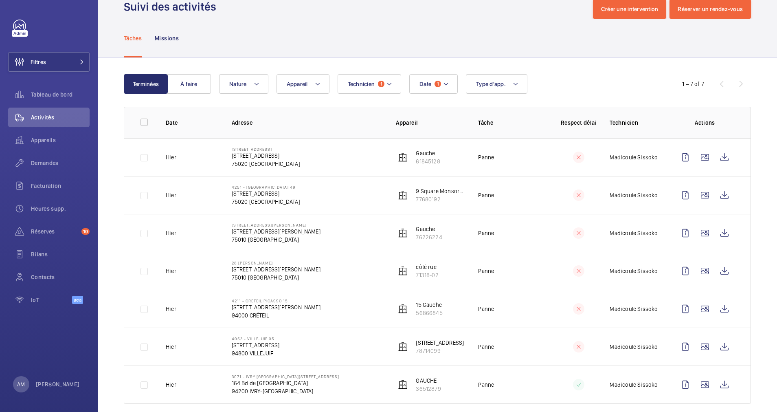
scroll to position [32, 0]
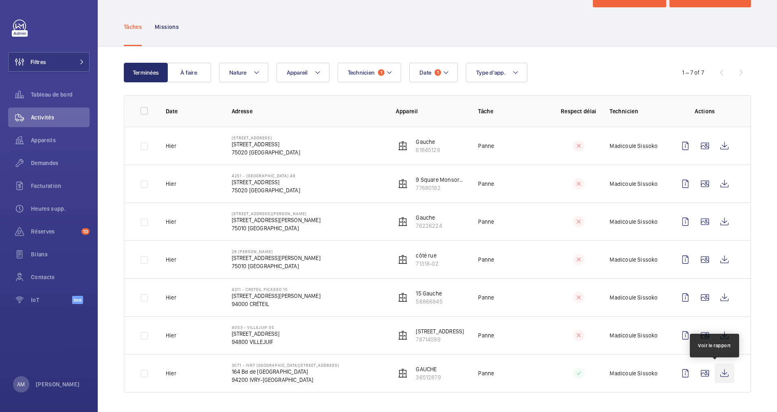
click at [715, 368] on wm-front-icon-button at bounding box center [725, 373] width 20 height 20
click at [717, 334] on wm-front-icon-button at bounding box center [725, 335] width 20 height 20
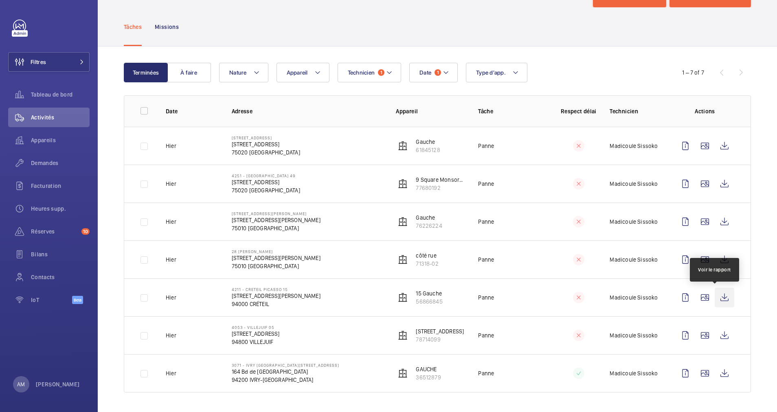
click at [717, 296] on wm-front-icon-button at bounding box center [725, 297] width 20 height 20
click at [715, 261] on wm-front-icon-button at bounding box center [725, 260] width 20 height 20
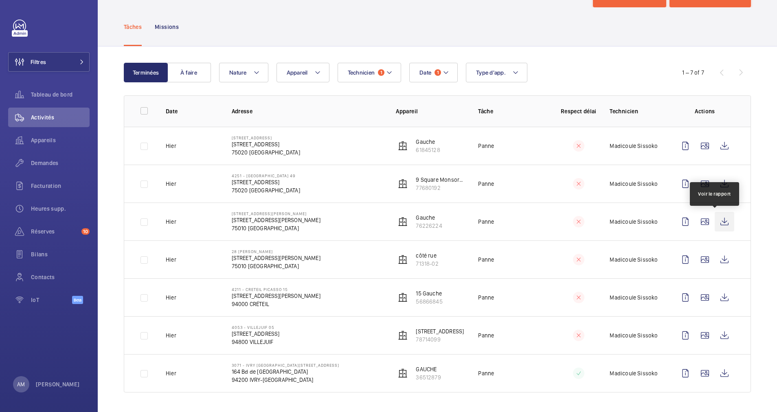
click at [715, 219] on wm-front-icon-button at bounding box center [725, 222] width 20 height 20
click at [715, 178] on wm-front-icon-button at bounding box center [725, 184] width 20 height 20
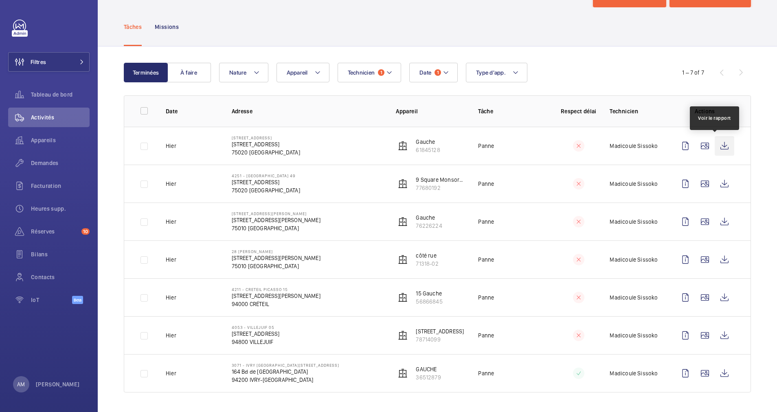
click at [715, 143] on wm-front-icon-button at bounding box center [725, 146] width 20 height 20
click at [389, 70] on mat-icon at bounding box center [389, 73] width 7 height 10
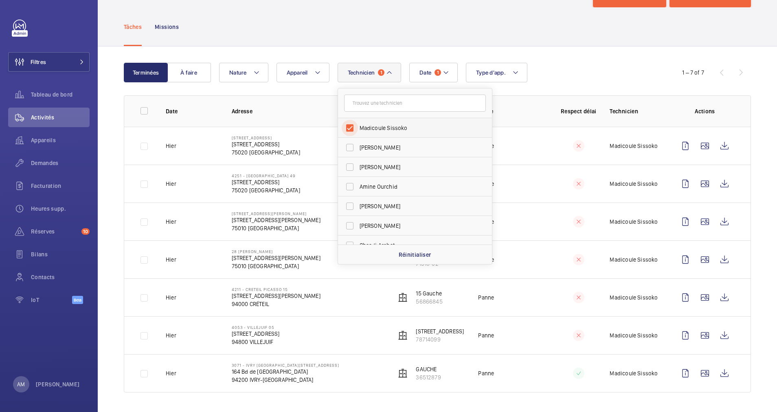
click at [347, 127] on input "Madicoule Sissoko" at bounding box center [350, 128] width 16 height 16
checkbox input "false"
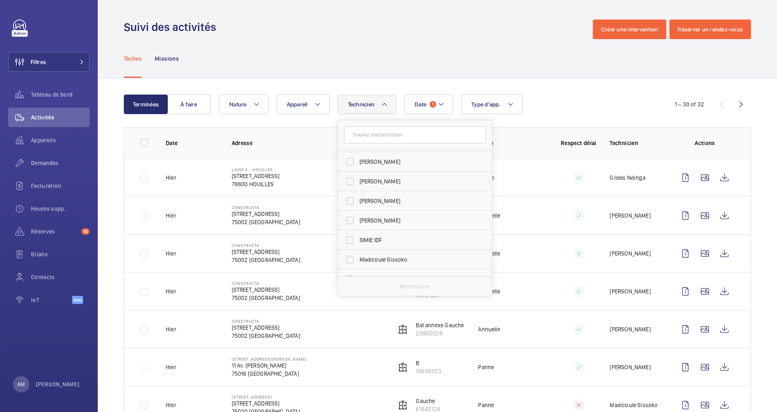
scroll to position [489, 0]
click at [379, 132] on input "text" at bounding box center [415, 134] width 142 height 17
type input "vi"
click at [353, 258] on input "Vi djay Vi rappane" at bounding box center [350, 257] width 16 height 16
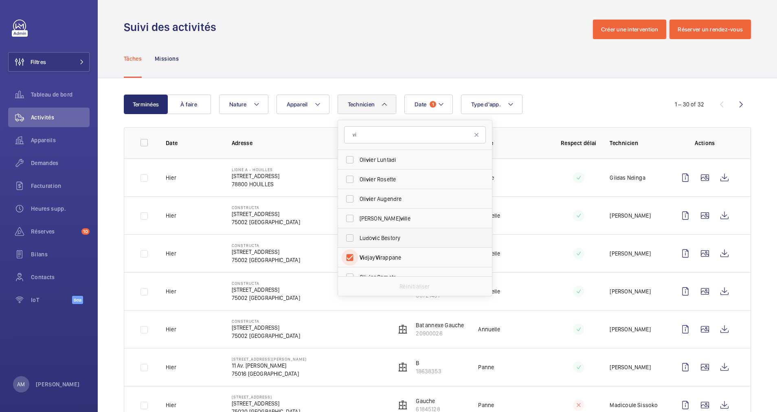
checkbox input "true"
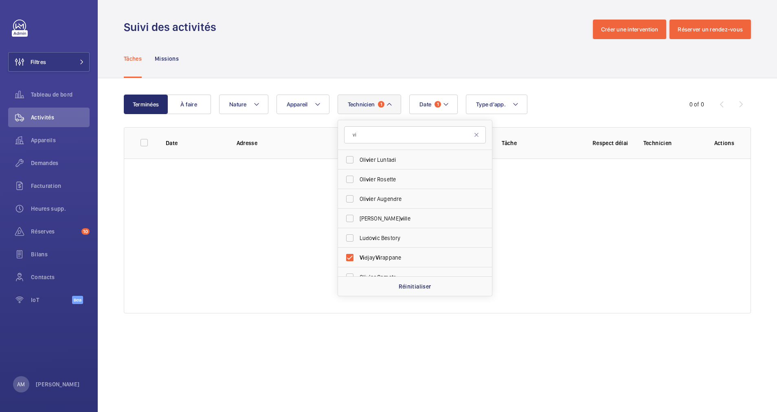
click at [478, 68] on div "Tâches Missions" at bounding box center [437, 58] width 627 height 39
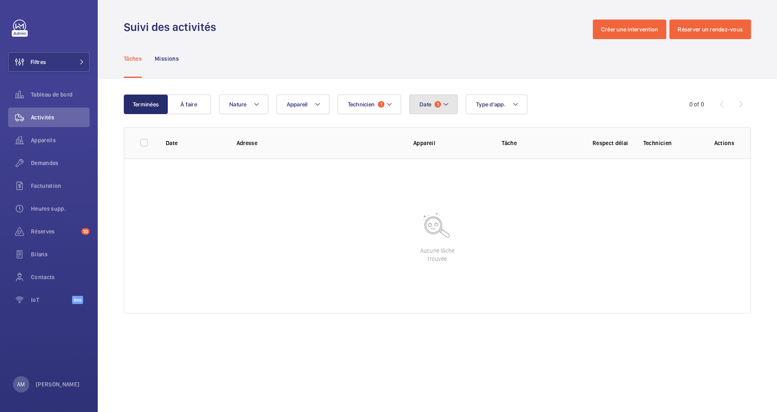
click at [447, 104] on mat-icon at bounding box center [446, 104] width 7 height 10
click at [513, 199] on span "4" at bounding box center [510, 199] width 16 height 16
type input "04/10/2025"
click at [513, 199] on span "4" at bounding box center [510, 199] width 16 height 16
type input "04/10/2025"
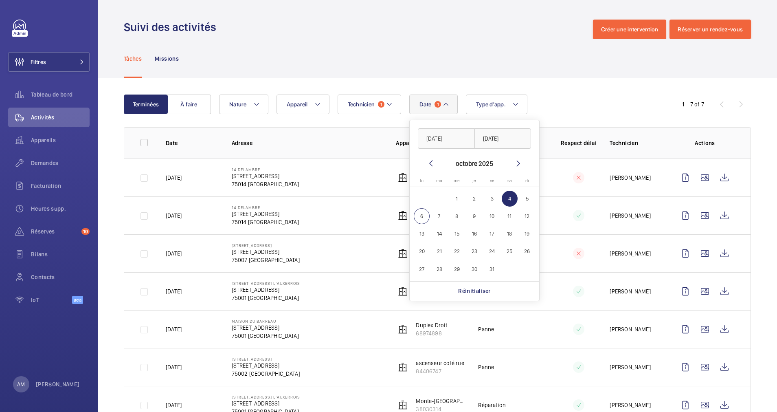
click at [434, 51] on div "Tâches Missions" at bounding box center [437, 58] width 627 height 39
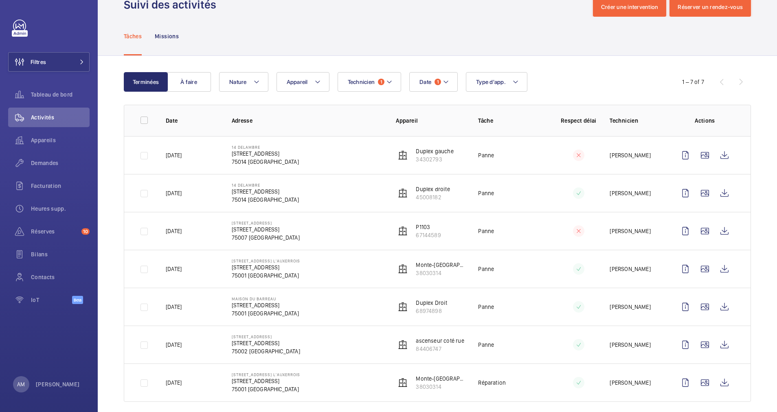
scroll to position [32, 0]
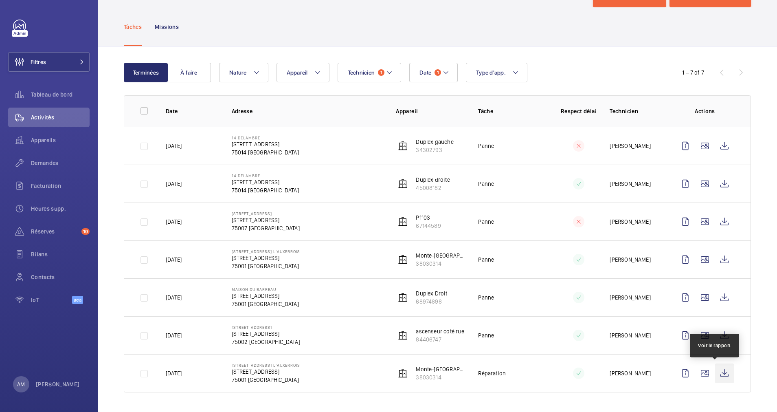
click at [715, 373] on wm-front-icon-button at bounding box center [725, 373] width 20 height 20
click at [717, 333] on wm-front-icon-button at bounding box center [725, 335] width 20 height 20
drag, startPoint x: 66, startPoint y: 61, endPoint x: 83, endPoint y: 56, distance: 18.8
click at [66, 60] on button "Filtres" at bounding box center [48, 62] width 81 height 20
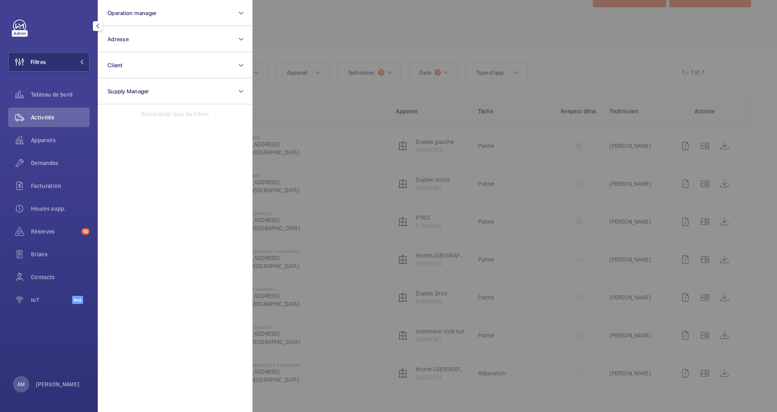
click at [375, 18] on div at bounding box center [640, 206] width 777 height 412
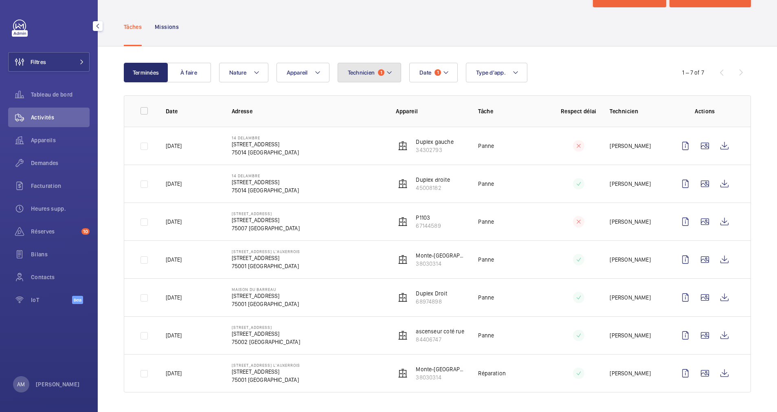
click at [371, 72] on span "Technicien" at bounding box center [361, 72] width 27 height 7
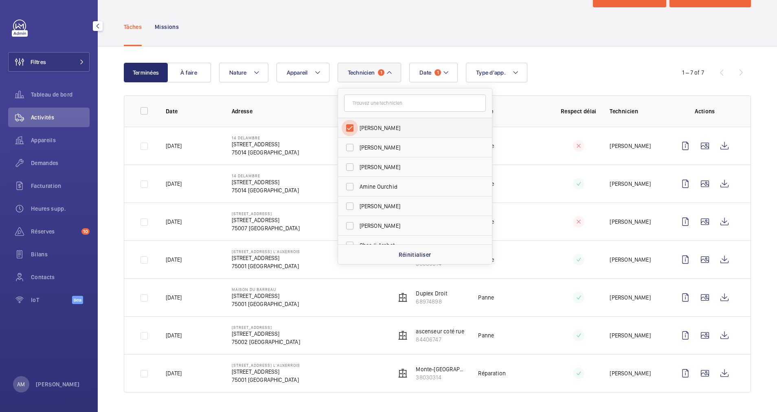
click at [352, 131] on input "[PERSON_NAME]" at bounding box center [350, 128] width 16 height 16
checkbox input "false"
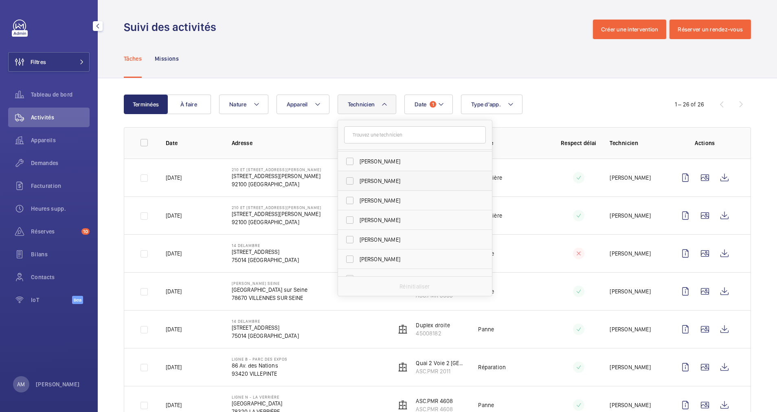
scroll to position [427, 0]
click at [381, 135] on input "text" at bounding box center [415, 134] width 142 height 17
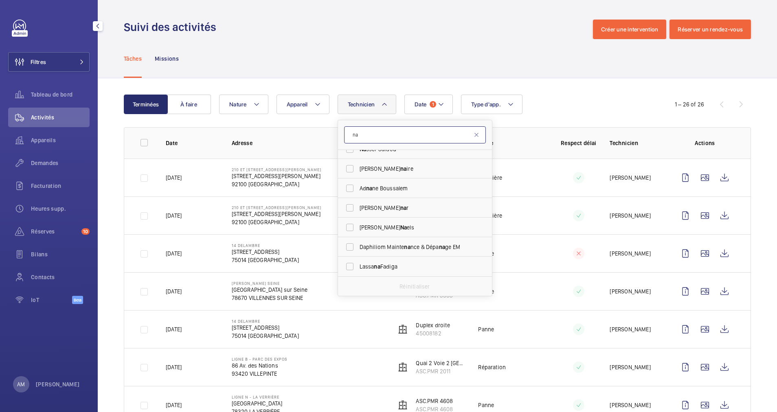
scroll to position [0, 0]
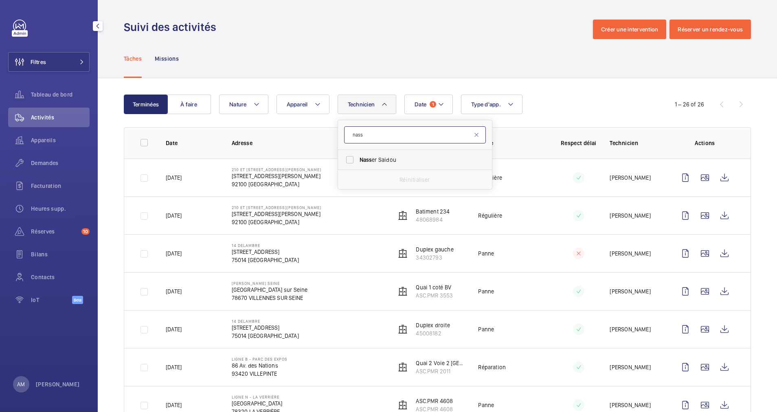
type input "nass"
click at [385, 157] on span "Nass er Saidou" at bounding box center [416, 160] width 112 height 8
click at [358, 157] on input "Nass er Saidou" at bounding box center [350, 159] width 16 height 16
checkbox input "true"
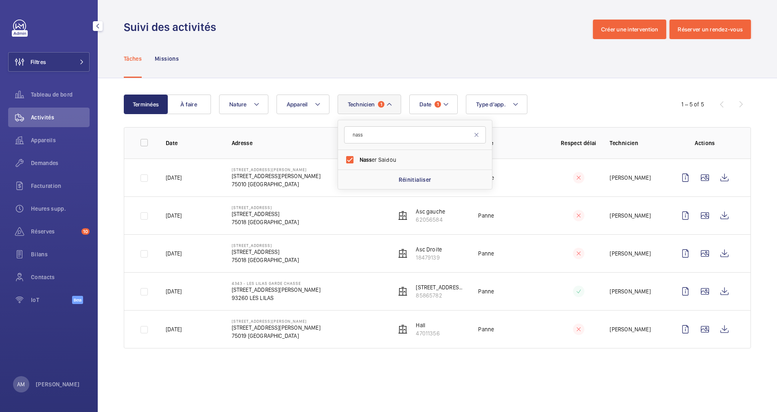
click at [604, 105] on div "Date 1 Technicien 1 nass Nass er Saidou Réinitialiser Appareil Type d'app. Natu…" at bounding box center [436, 104] width 434 height 20
click at [444, 103] on mat-icon at bounding box center [446, 104] width 7 height 10
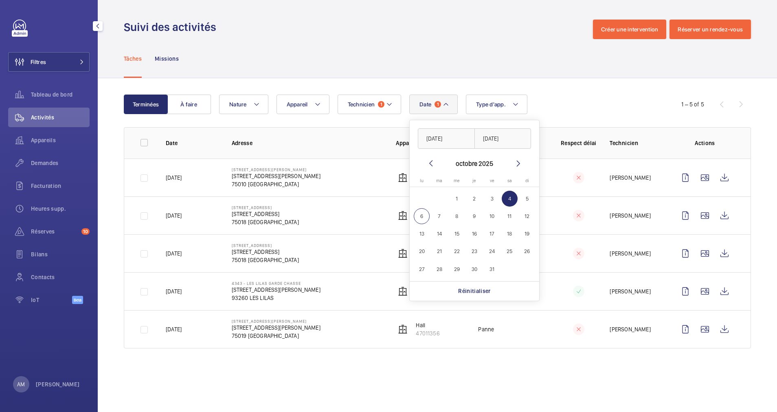
click at [457, 77] on div "Tâches Missions" at bounding box center [437, 58] width 627 height 39
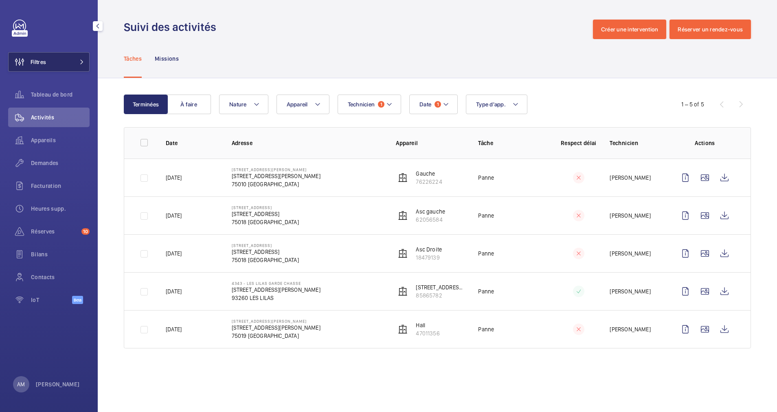
click at [71, 54] on button "Filtres" at bounding box center [48, 62] width 81 height 20
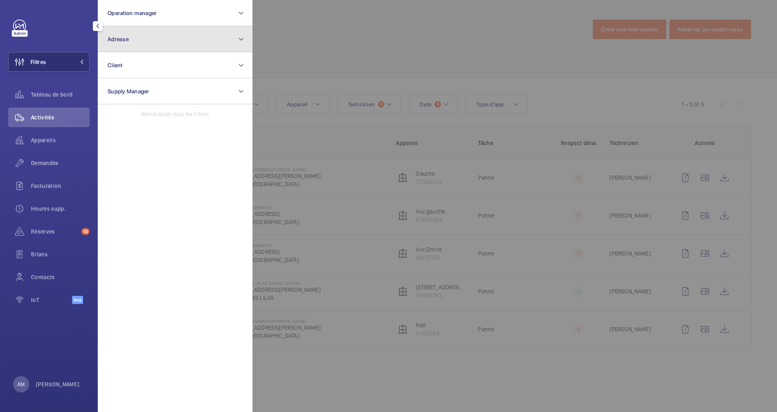
click at [203, 42] on button "Adresse" at bounding box center [175, 39] width 155 height 26
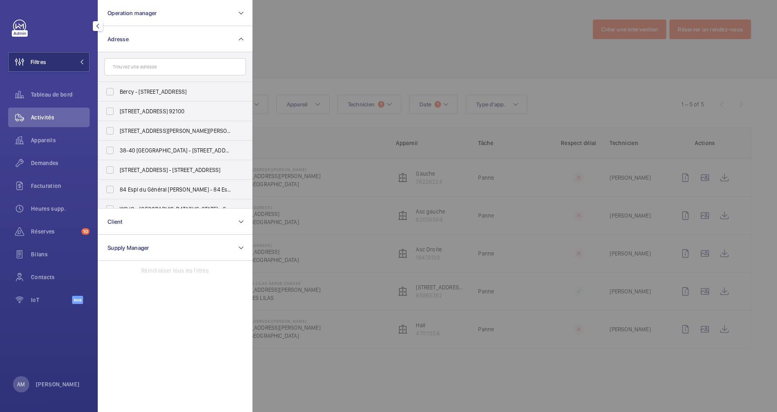
click at [187, 68] on input "text" at bounding box center [175, 66] width 142 height 17
click at [150, 68] on input "20 g" at bounding box center [175, 66] width 142 height 17
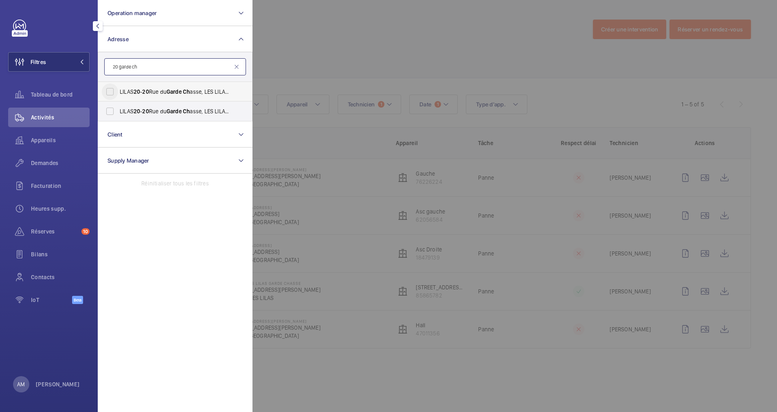
type input "20 garde ch"
click at [116, 87] on input "LILAS 20 - 20 Rue du Garde Ch asse, LES LILAS 93260" at bounding box center [110, 91] width 16 height 16
checkbox input "true"
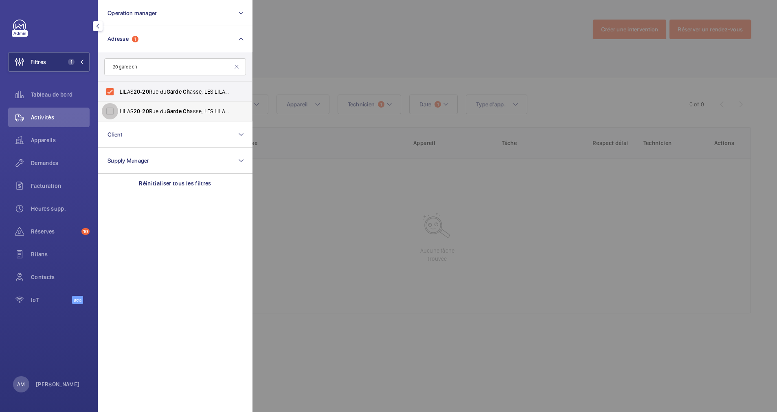
click at [113, 107] on input "LILAS 20 - 20 Rue du Garde Ch asse, LES LILAS 93260" at bounding box center [110, 111] width 16 height 16
checkbox input "true"
click at [406, 54] on div at bounding box center [640, 206] width 777 height 412
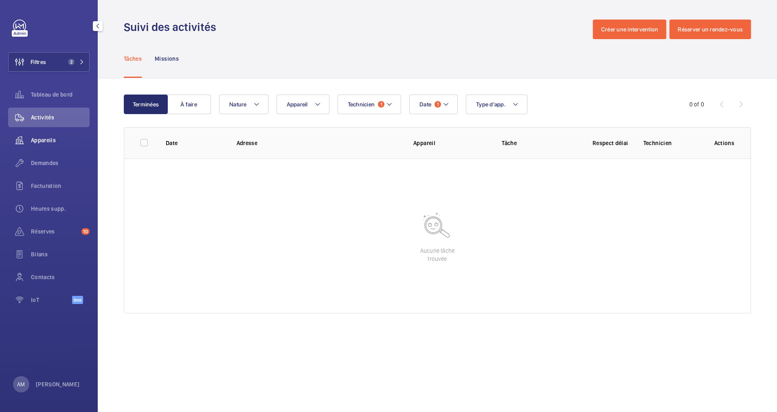
drag, startPoint x: 42, startPoint y: 146, endPoint x: 46, endPoint y: 144, distance: 4.8
click at [42, 145] on div "Appareils" at bounding box center [48, 140] width 81 height 20
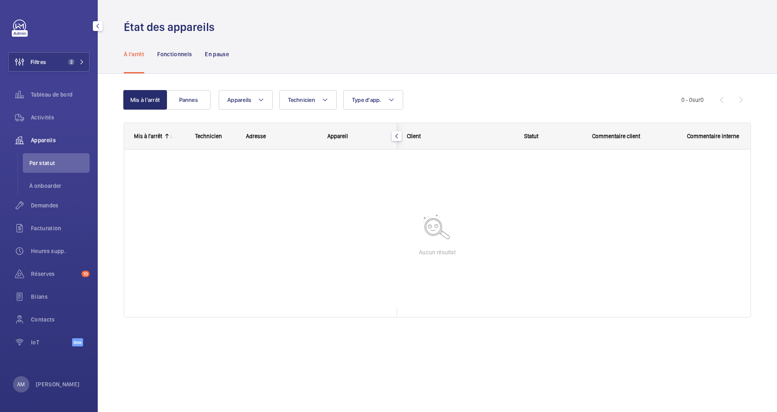
drag, startPoint x: 79, startPoint y: 57, endPoint x: 89, endPoint y: 49, distance: 12.9
click at [79, 56] on button "Filtres 2" at bounding box center [48, 62] width 81 height 20
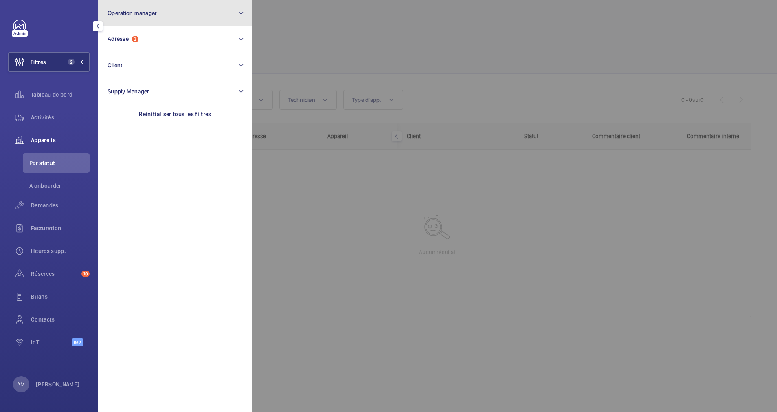
click at [140, 21] on button "Operation manager" at bounding box center [175, 13] width 155 height 26
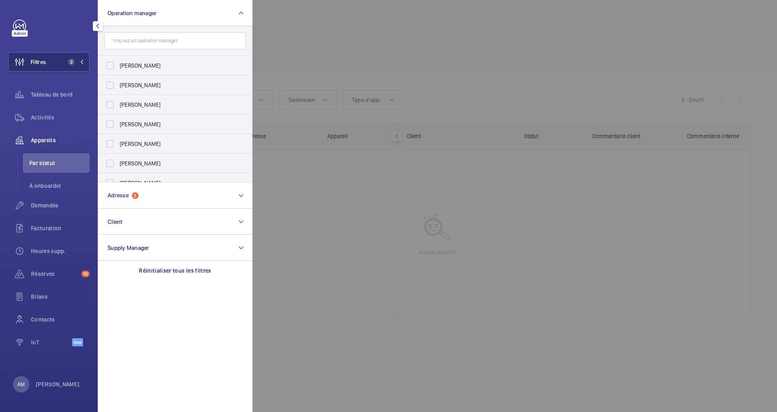
click at [397, 30] on div at bounding box center [640, 206] width 777 height 412
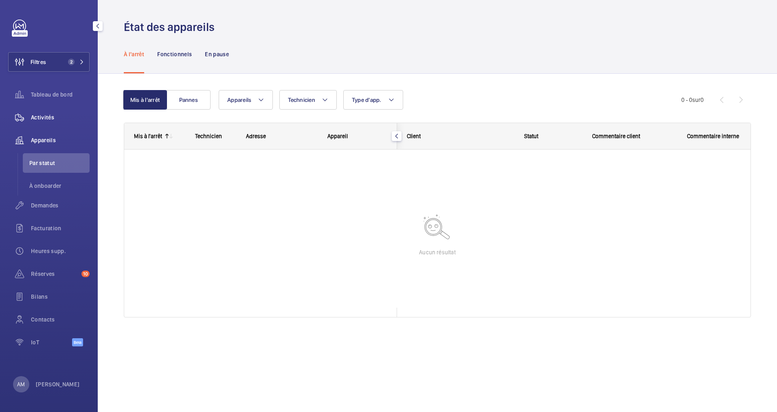
click at [46, 121] on div "Activités" at bounding box center [48, 117] width 81 height 20
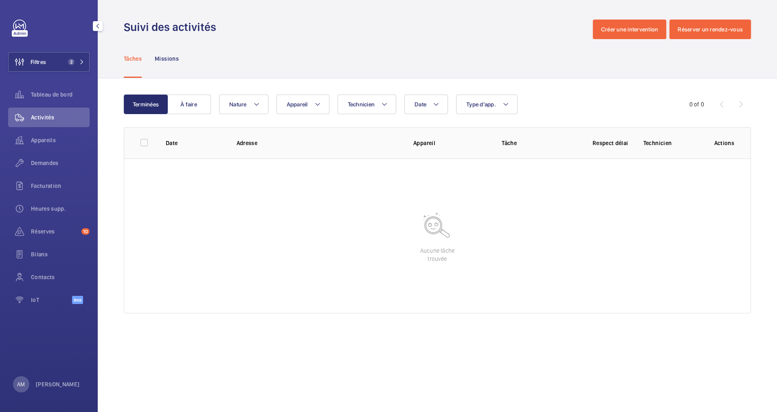
drag, startPoint x: 60, startPoint y: 67, endPoint x: 96, endPoint y: 53, distance: 38.4
click at [60, 66] on button "Filtres 2" at bounding box center [48, 62] width 81 height 20
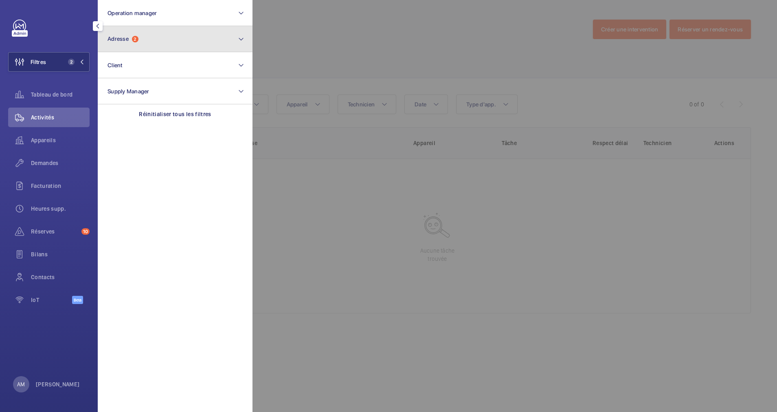
click at [129, 43] on button "Adresse 2" at bounding box center [175, 39] width 155 height 26
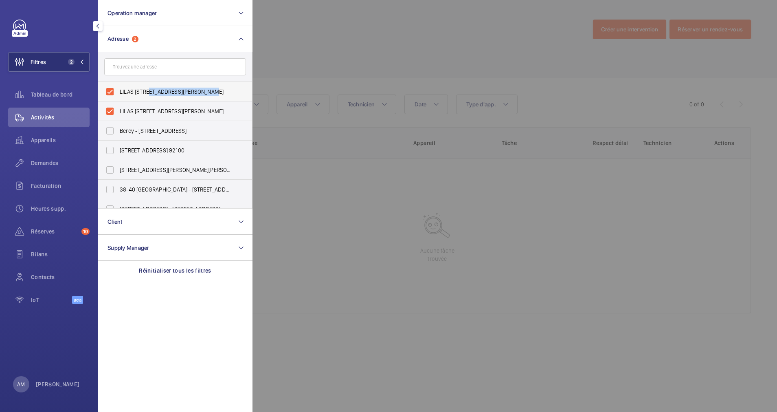
drag, startPoint x: 145, startPoint y: 92, endPoint x: 206, endPoint y: 93, distance: 60.7
click at [206, 93] on span "LILAS 20 - 20 Rue du Garde Chasse, LES LILAS 93260" at bounding box center [176, 92] width 112 height 8
drag, startPoint x: 206, startPoint y: 93, endPoint x: 186, endPoint y: 93, distance: 20.0
copy span "20 Rue du Garde Chasse"
click at [145, 66] on input "text" at bounding box center [175, 66] width 142 height 17
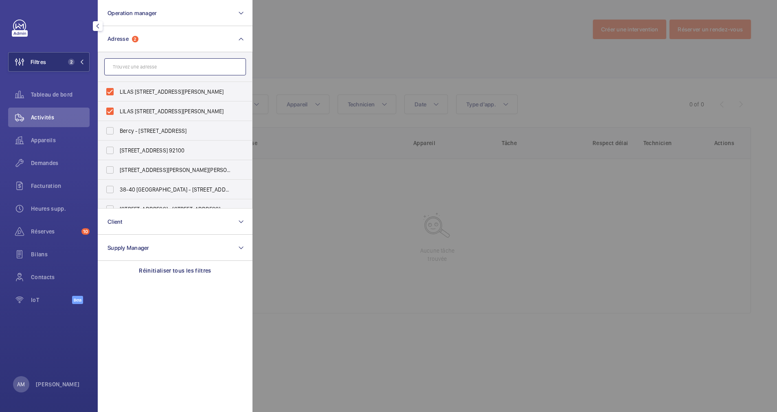
paste input "20 Rue du Garde Chasse"
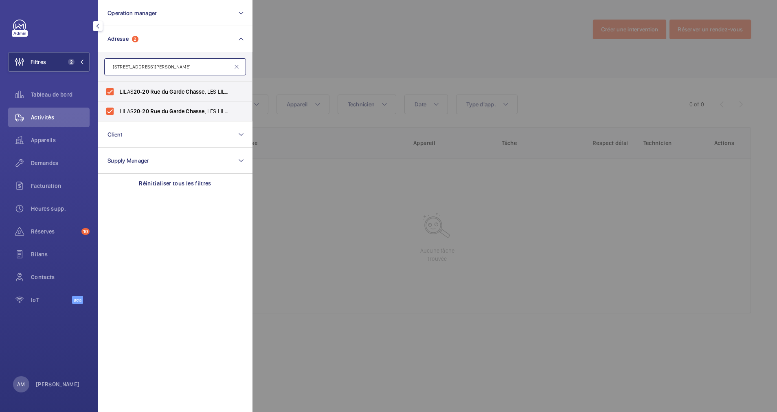
click at [120, 62] on input "20 Rue du Garde Chasse" at bounding box center [175, 66] width 142 height 17
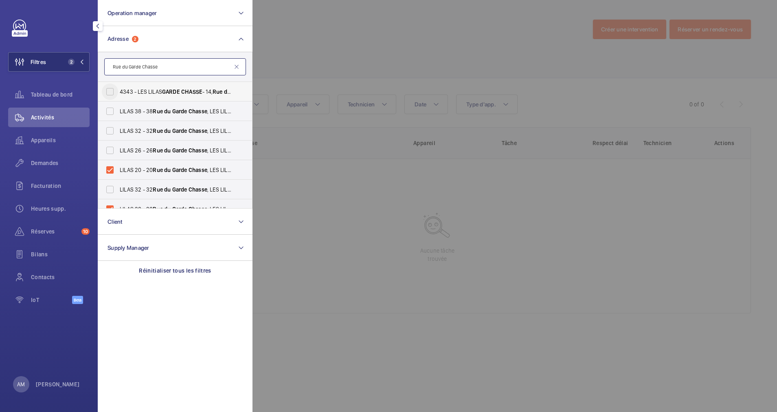
type input "Rue du Garde Chasse"
click at [108, 91] on input "4343 - LES LILAS GARDE CHASSE - 14, Rue du Garde Chasse 93260 Les Lilas, LES LI…" at bounding box center [110, 91] width 16 height 16
checkbox input "true"
click at [113, 172] on input "LILAS 20 - 20 Rue du Garde Chasse , LES LILAS 93260" at bounding box center [110, 170] width 16 height 16
checkbox input "false"
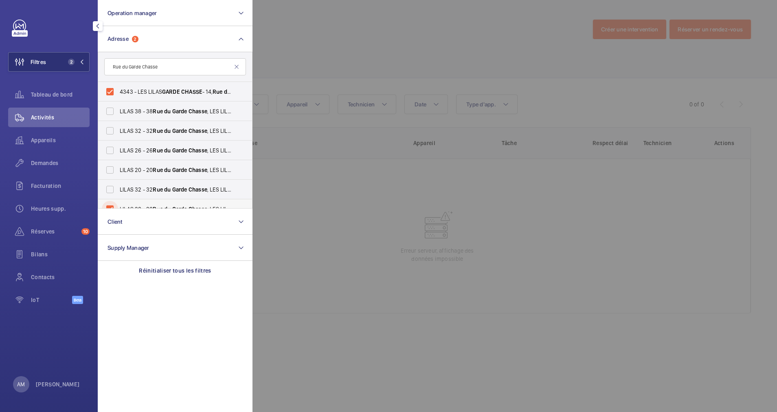
click at [110, 208] on input "LILAS 20 - 20 Rue du Garde Chasse , LES LILAS 93260" at bounding box center [110, 209] width 16 height 16
checkbox input "false"
click at [347, 44] on div at bounding box center [640, 206] width 777 height 412
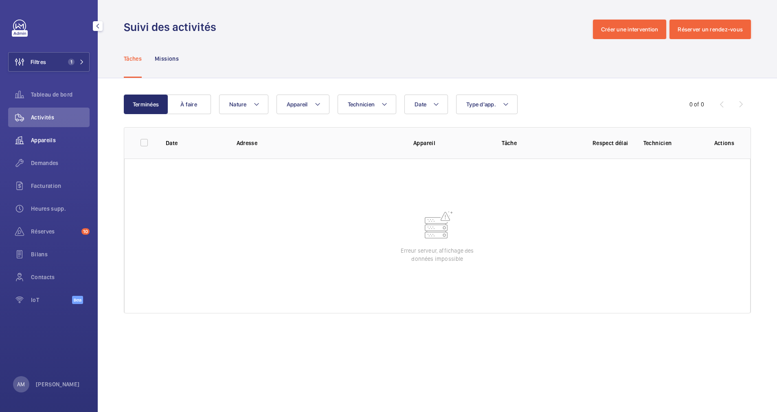
click at [38, 138] on span "Appareils" at bounding box center [60, 140] width 59 height 8
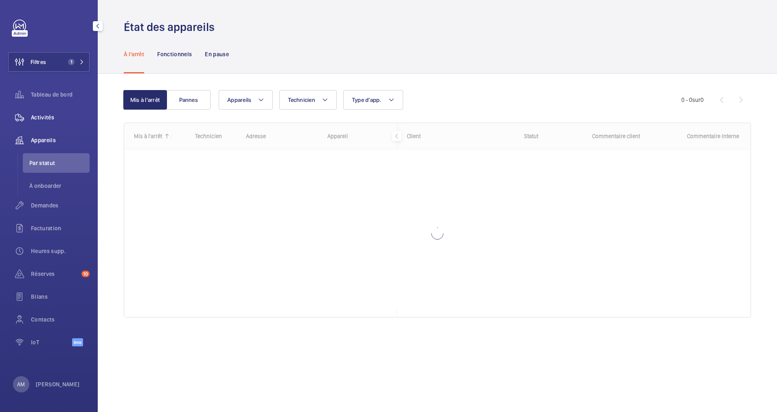
click at [50, 119] on span "Activités" at bounding box center [60, 117] width 59 height 8
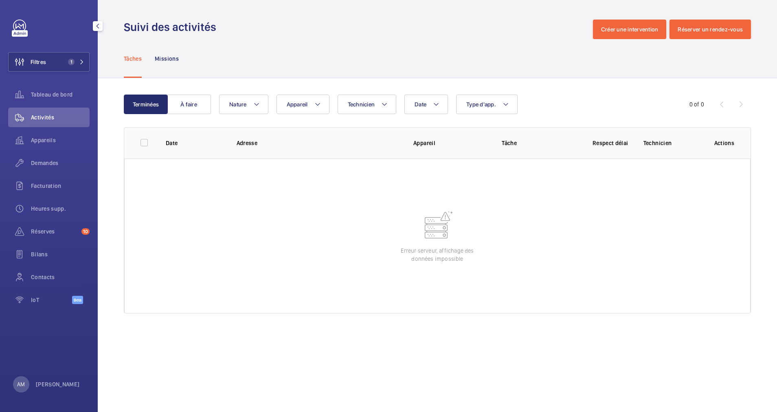
drag, startPoint x: 74, startPoint y: 59, endPoint x: 94, endPoint y: 54, distance: 20.9
click at [73, 59] on span "1" at bounding box center [70, 62] width 10 height 7
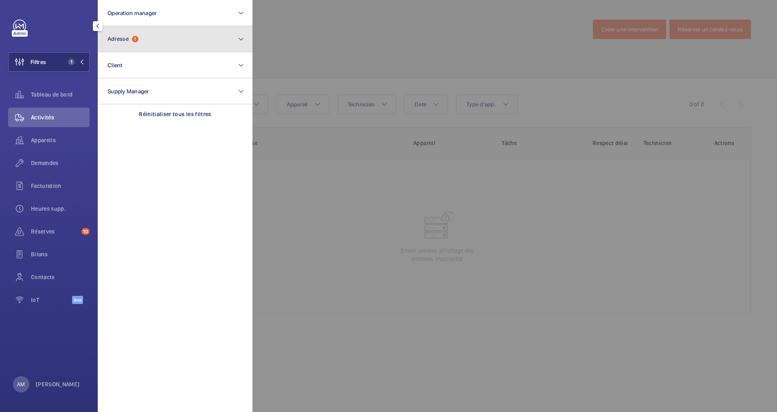
click at [131, 42] on span "Adresse 1" at bounding box center [122, 38] width 31 height 7
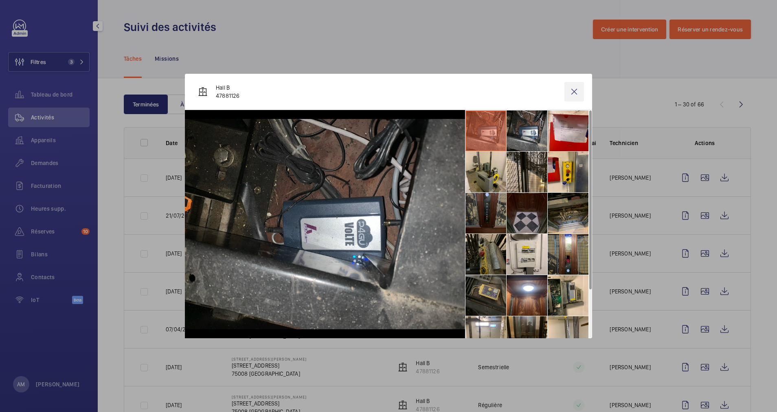
click at [568, 90] on wm-front-icon-button at bounding box center [574, 92] width 20 height 20
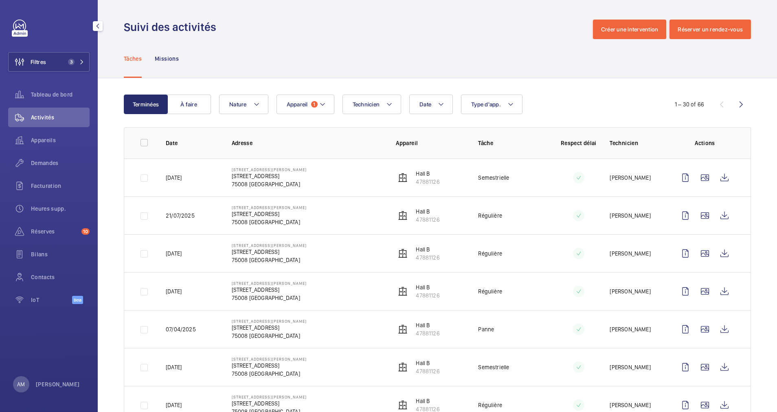
click at [715, 177] on wm-front-icon-button at bounding box center [725, 178] width 20 height 20
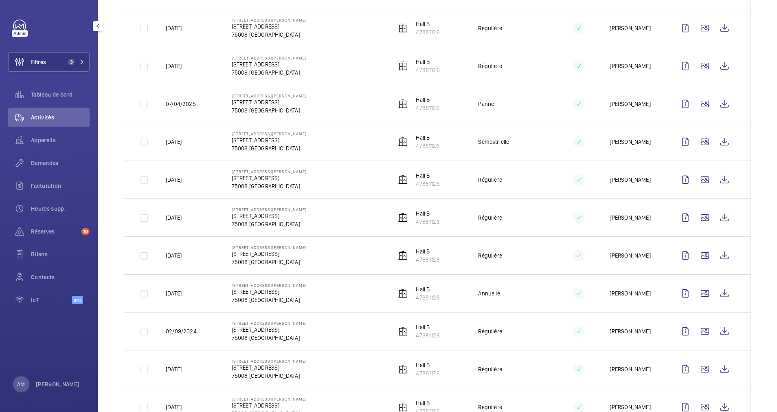
scroll to position [236, 0]
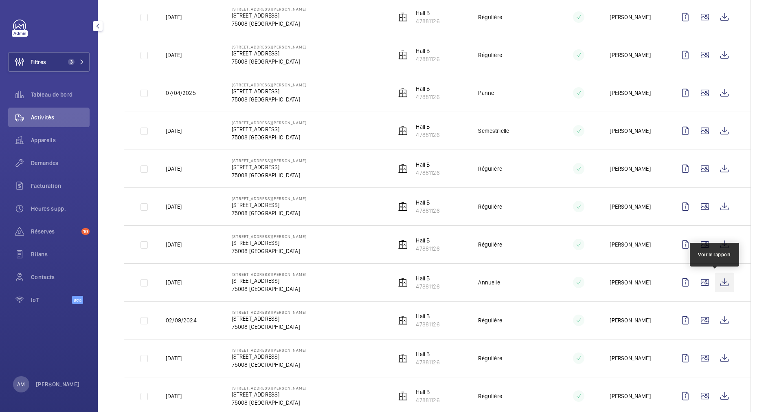
click at [715, 280] on wm-front-icon-button at bounding box center [725, 282] width 20 height 20
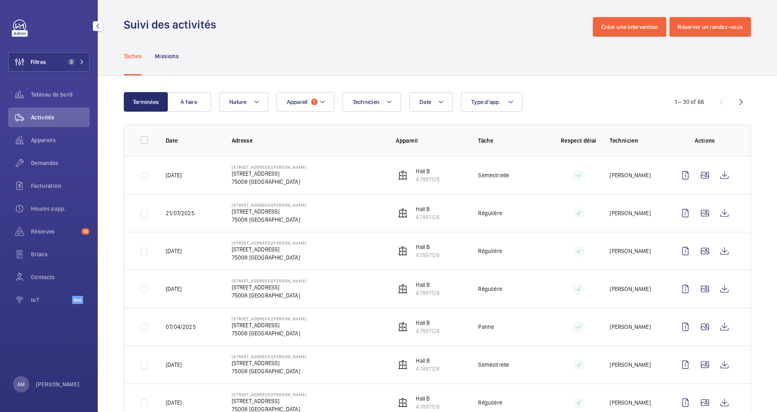
scroll to position [0, 0]
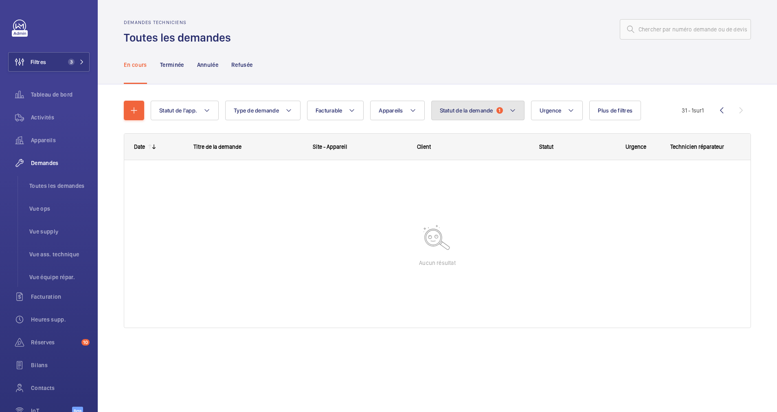
click at [513, 107] on mat-icon at bounding box center [512, 110] width 7 height 10
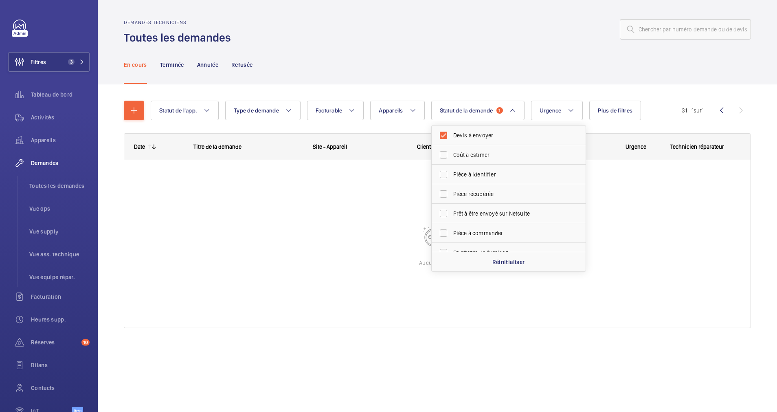
click at [493, 58] on div "En cours Terminée Annulée Refusée" at bounding box center [437, 64] width 627 height 39
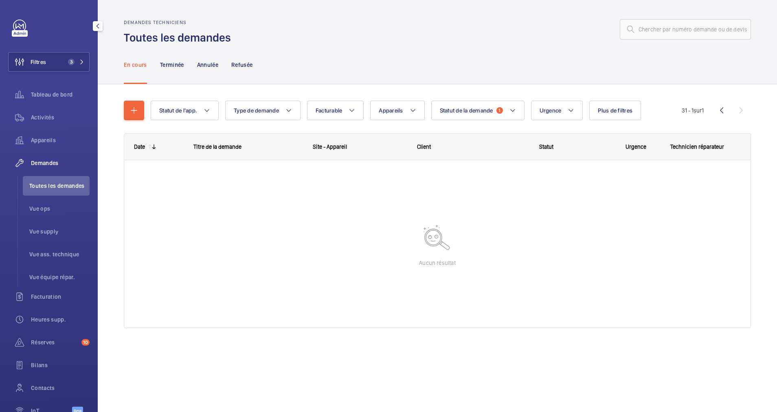
click at [60, 62] on button "Filtres 3" at bounding box center [48, 62] width 81 height 20
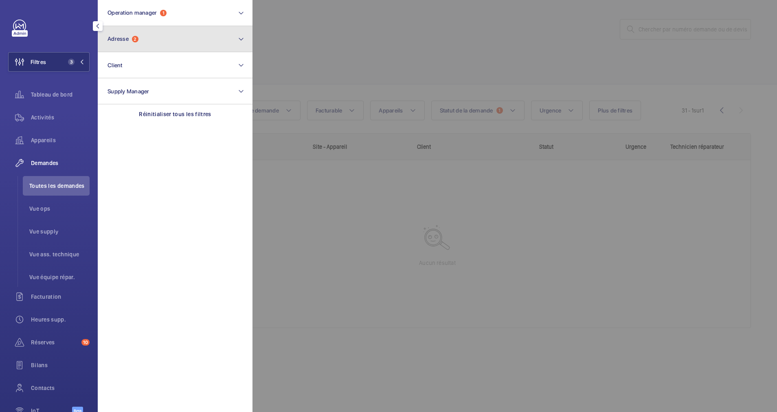
click at [175, 35] on button "Adresse 2" at bounding box center [175, 39] width 155 height 26
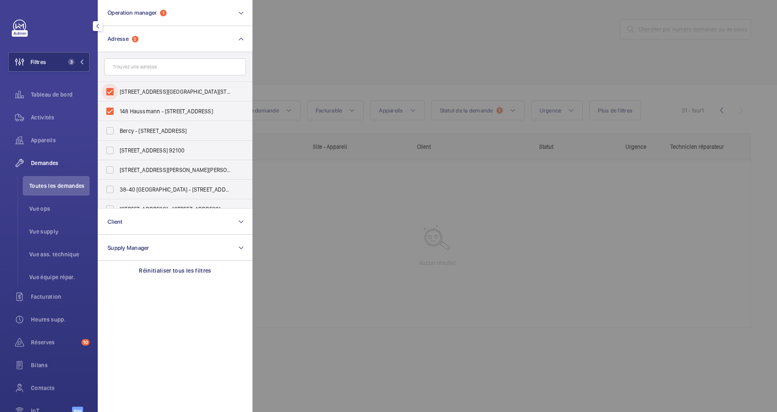
click at [109, 88] on input "[STREET_ADDRESS][GEOGRAPHIC_DATA][STREET_ADDRESS]" at bounding box center [110, 91] width 16 height 16
checkbox input "false"
click at [105, 114] on input "148 Haussmann - [STREET_ADDRESS]" at bounding box center [110, 111] width 16 height 16
checkbox input "false"
drag, startPoint x: 342, startPoint y: 52, endPoint x: 336, endPoint y: 37, distance: 15.9
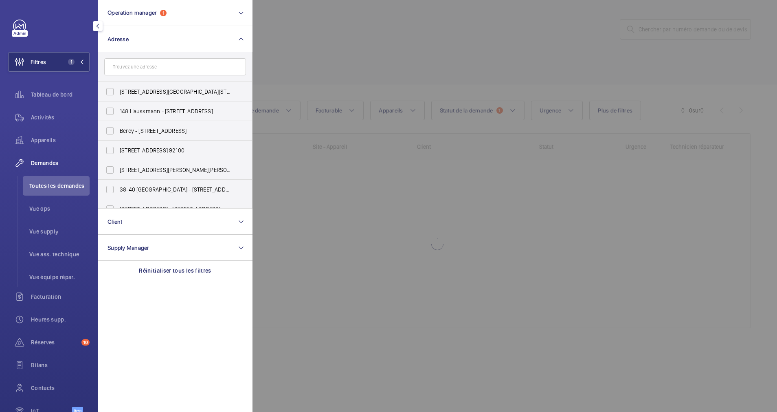
click at [342, 52] on div at bounding box center [640, 206] width 777 height 412
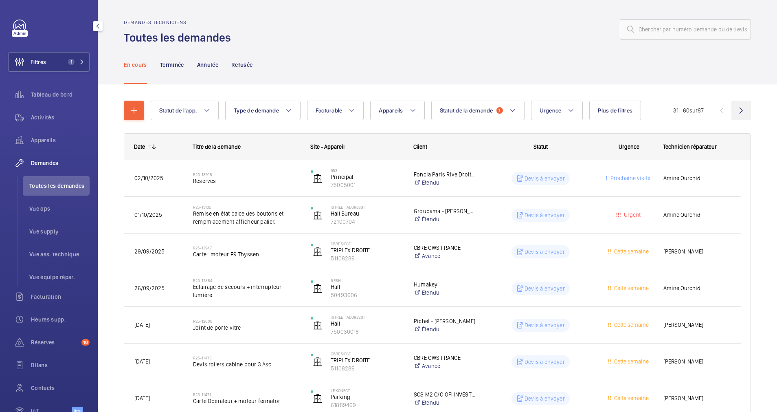
click at [733, 112] on wm-front-icon-button at bounding box center [741, 111] width 20 height 20
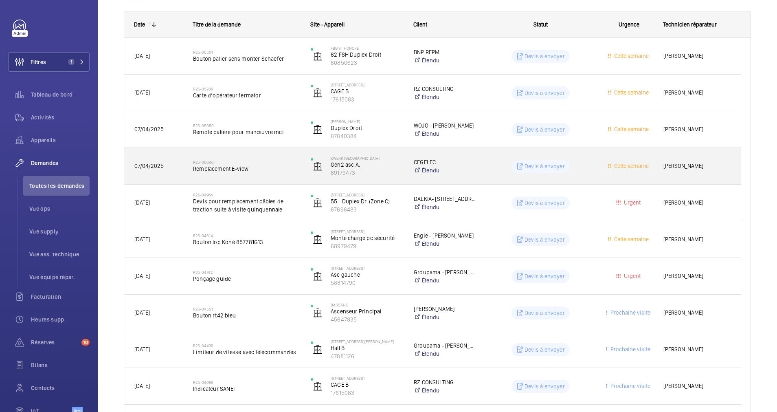
scroll to position [183, 0]
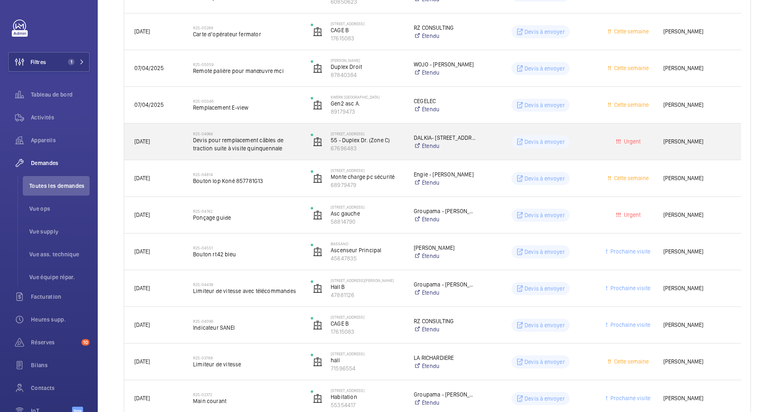
click at [293, 138] on span "Devis pour remplacement câbles de traction suite à visite quinquennale" at bounding box center [246, 144] width 107 height 16
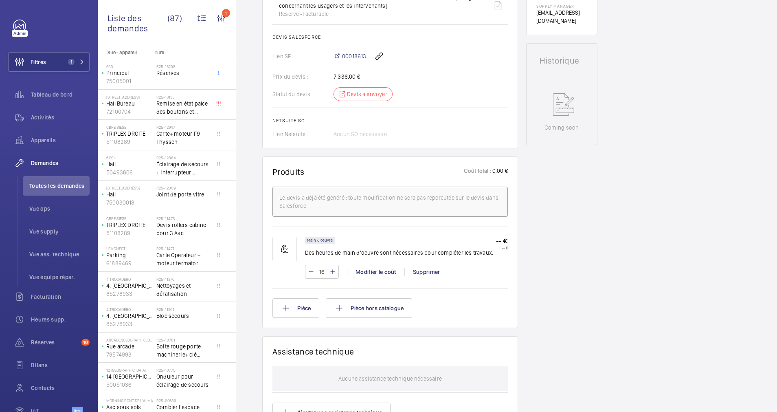
scroll to position [294, 0]
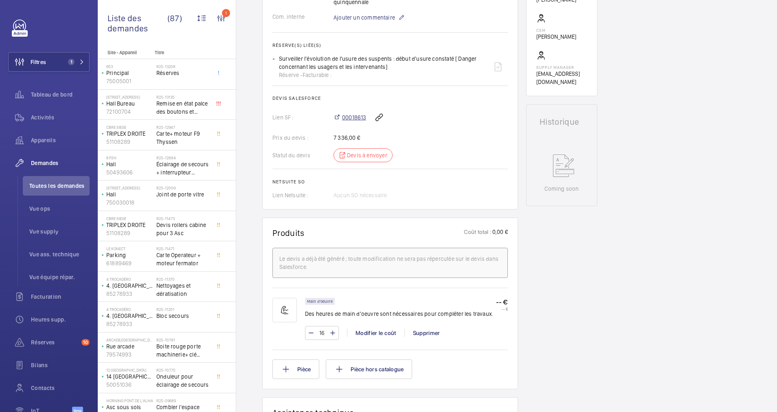
click at [354, 117] on span "00018613" at bounding box center [354, 117] width 24 height 8
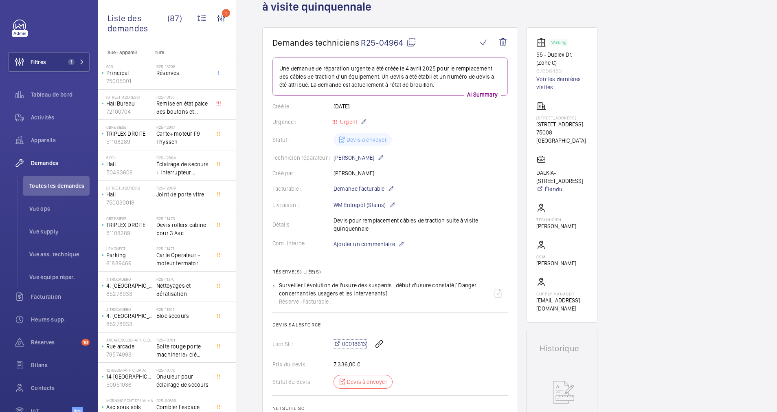
scroll to position [49, 0]
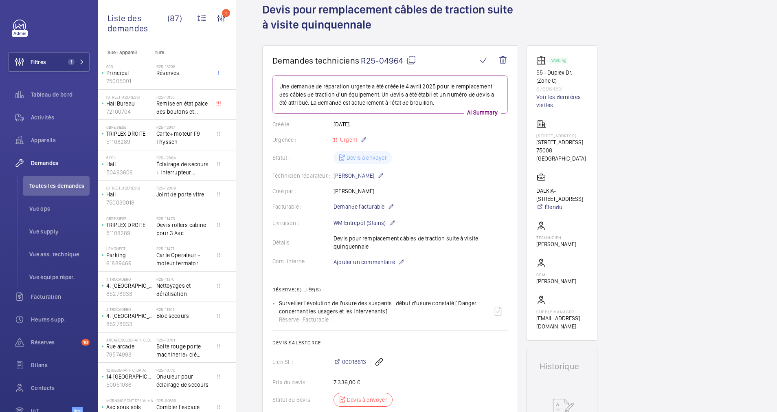
drag, startPoint x: 533, startPoint y: 149, endPoint x: 583, endPoint y: 148, distance: 50.5
click at [583, 148] on wm-front-card "Working 55 - Duplex Dr. (Zone C) 67696483 Voir les dernières visites [STREET_AD…" at bounding box center [561, 192] width 71 height 295
drag, startPoint x: 583, startPoint y: 148, endPoint x: 577, endPoint y: 148, distance: 6.5
copy p "[STREET_ADDRESS]"
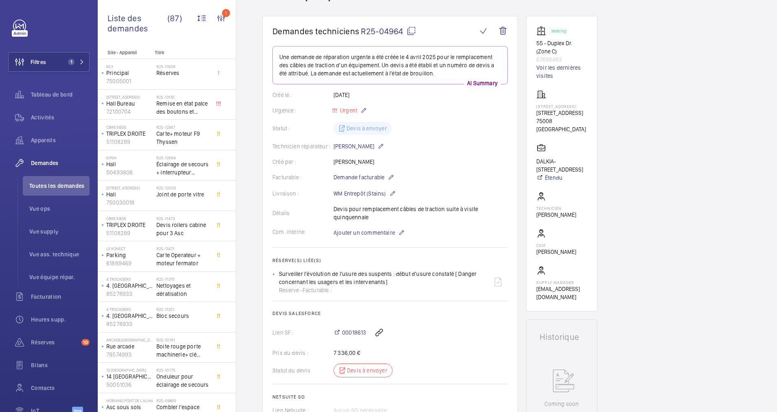
scroll to position [61, 0]
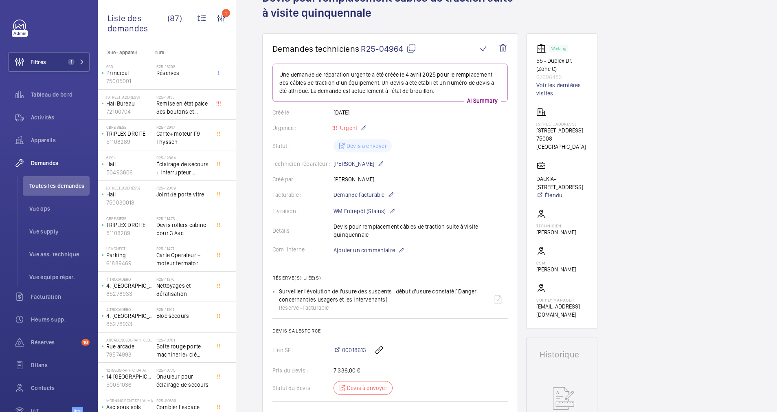
copy p "[STREET_ADDRESS]"
